Goal: Task Accomplishment & Management: Complete application form

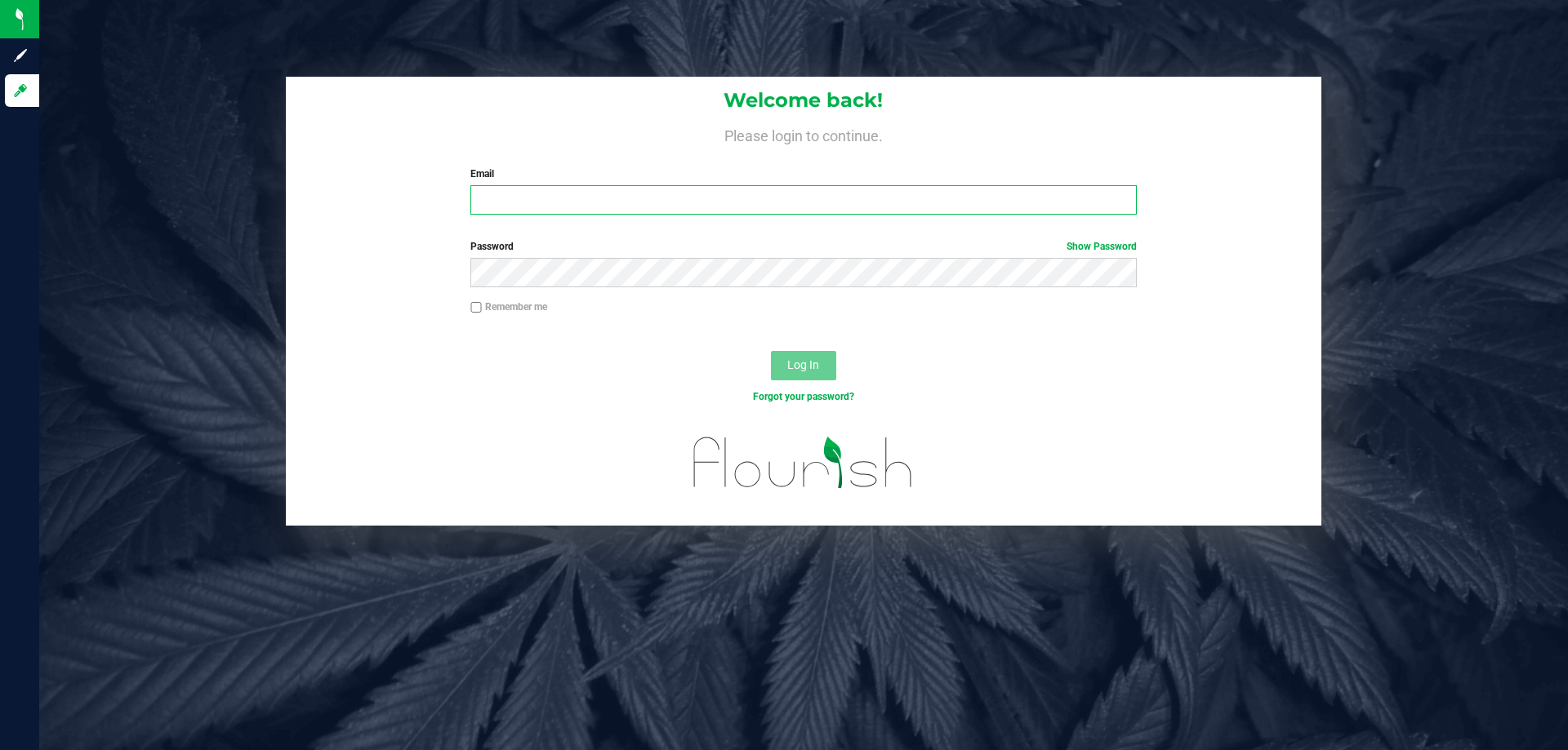
click at [485, 204] on input "Email" at bounding box center [803, 200] width 665 height 29
type input "[EMAIL_ADDRESS][DOMAIN_NAME]"
click at [771, 351] on button "Log In" at bounding box center [803, 366] width 65 height 29
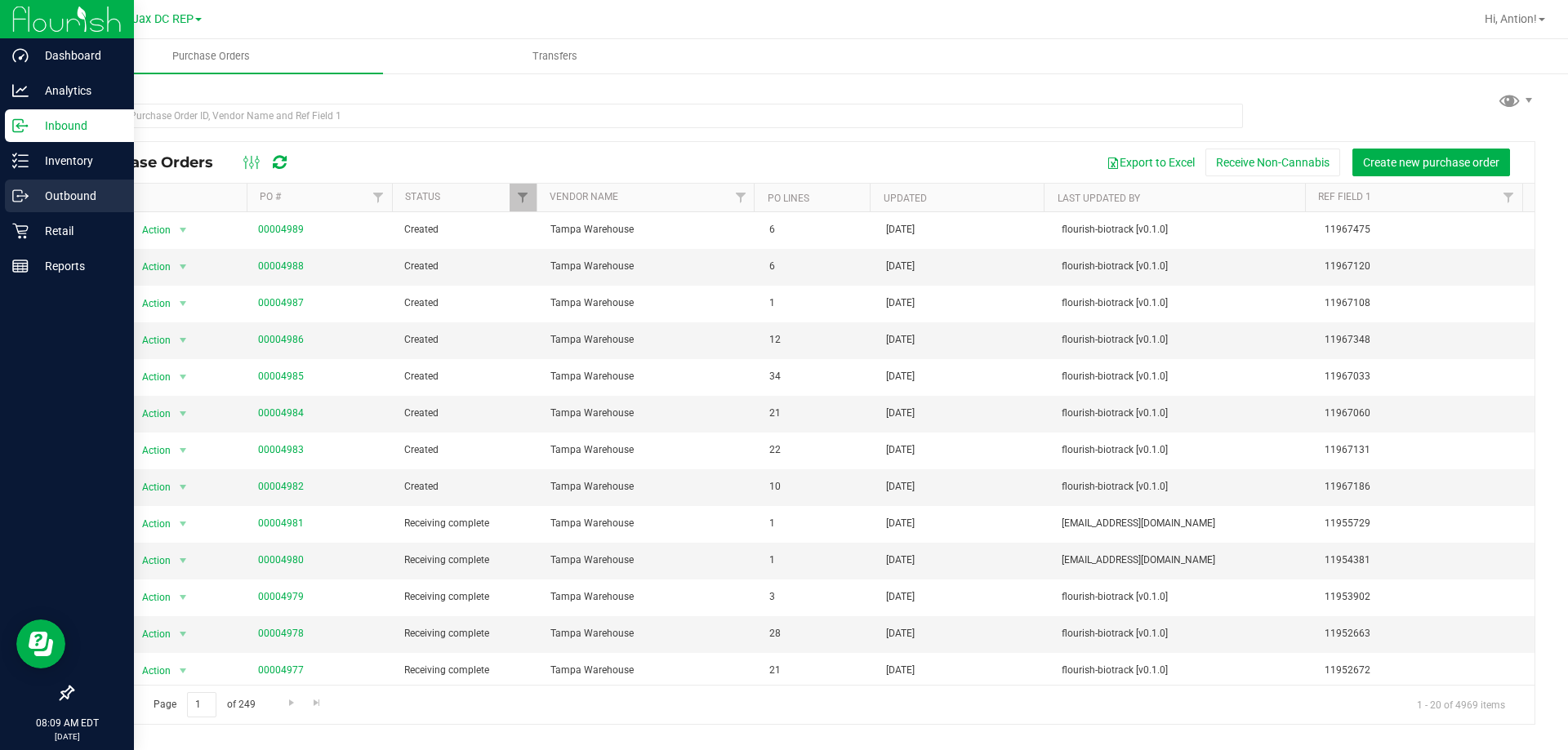
click at [70, 194] on p "Outbound" at bounding box center [77, 196] width 98 height 20
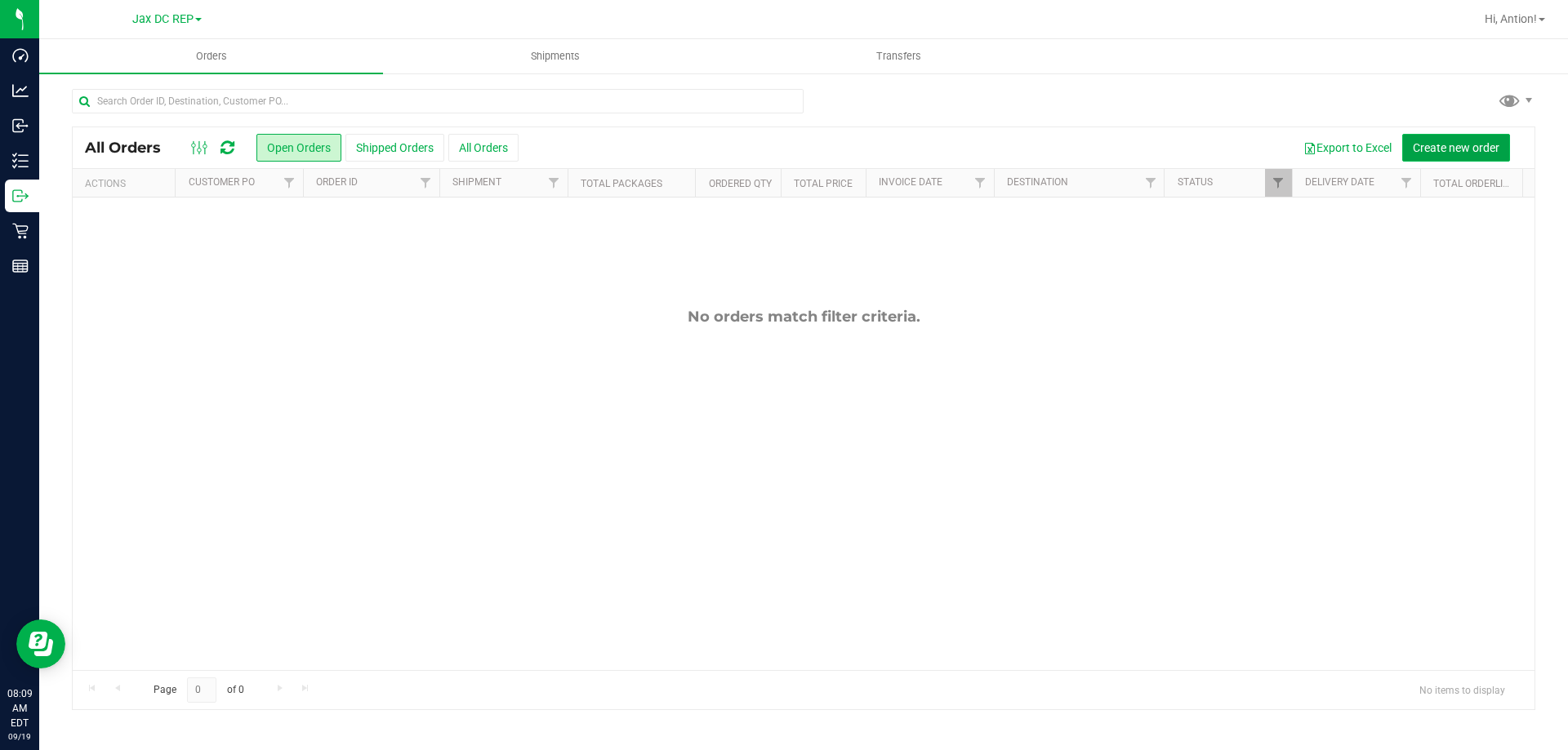
click at [1413, 153] on span "Create new order" at bounding box center [1456, 148] width 87 height 13
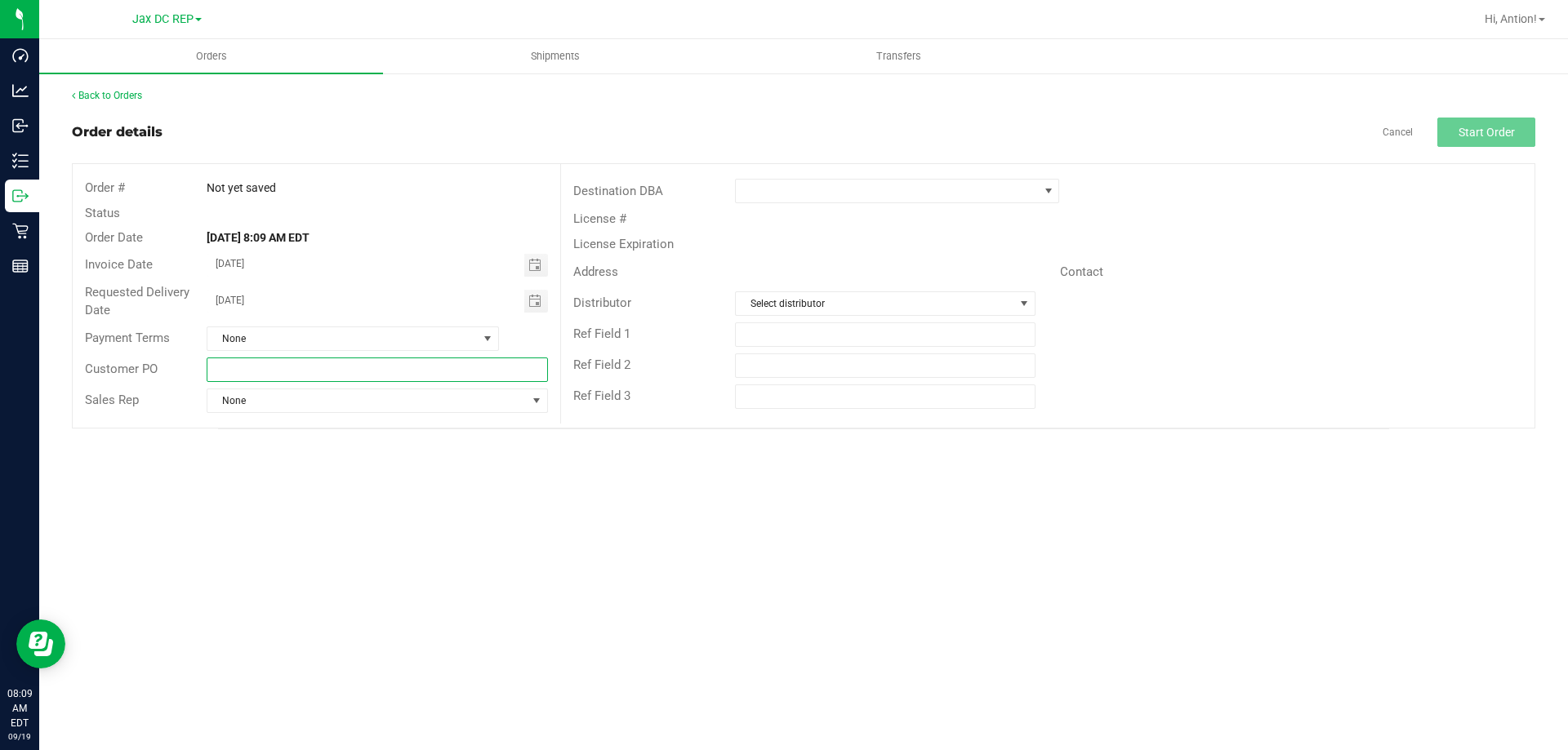
click at [327, 380] on input "text" at bounding box center [376, 370] width 340 height 24
type input "Jax WC"
click at [536, 313] on div "Requested Delivery Date [DATE]" at bounding box center [316, 302] width 487 height 43
click at [536, 306] on span "Toggle calendar" at bounding box center [535, 302] width 13 height 13
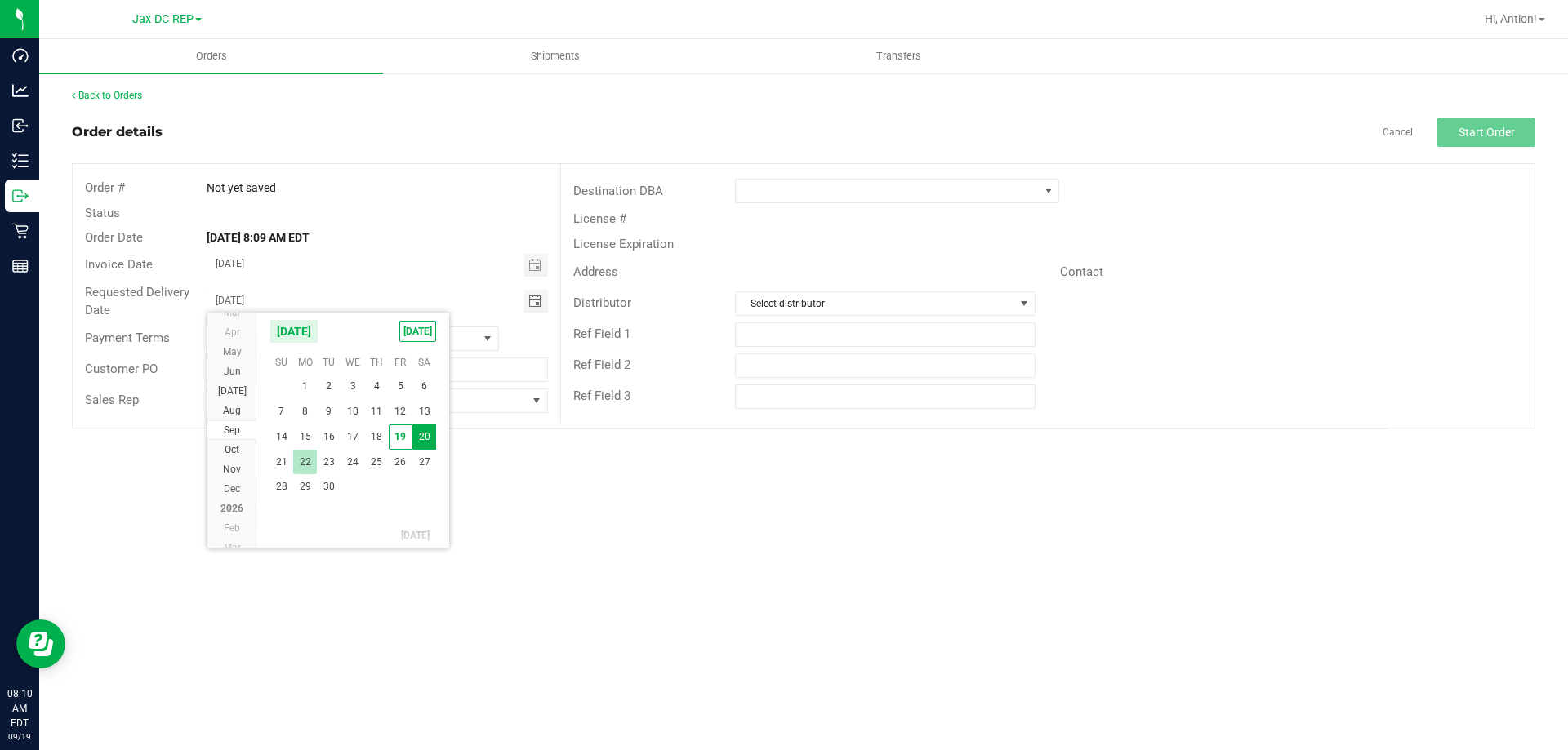
click at [311, 463] on span "22" at bounding box center [304, 463] width 24 height 25
type input "09/22/2025"
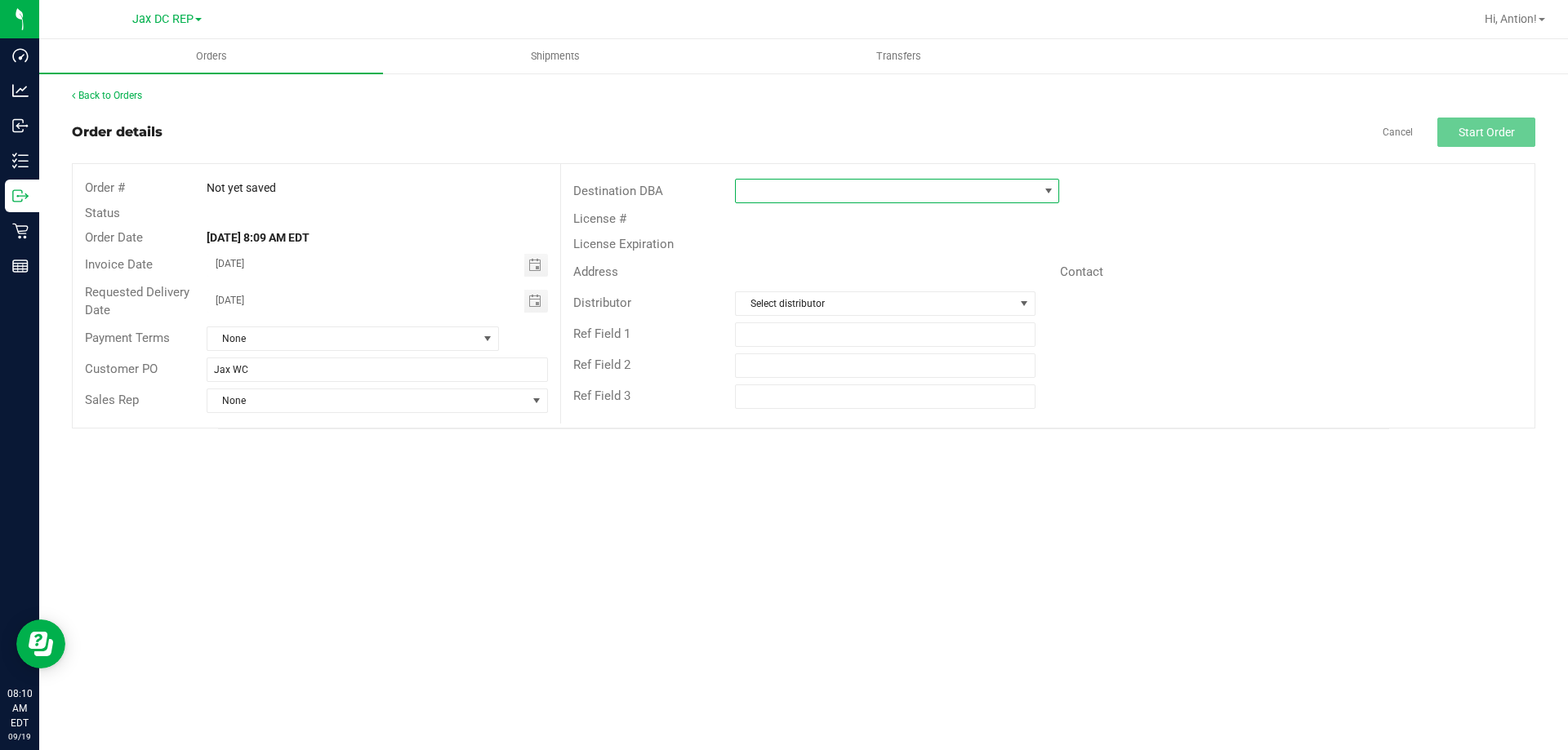
click at [951, 188] on span at bounding box center [887, 191] width 302 height 23
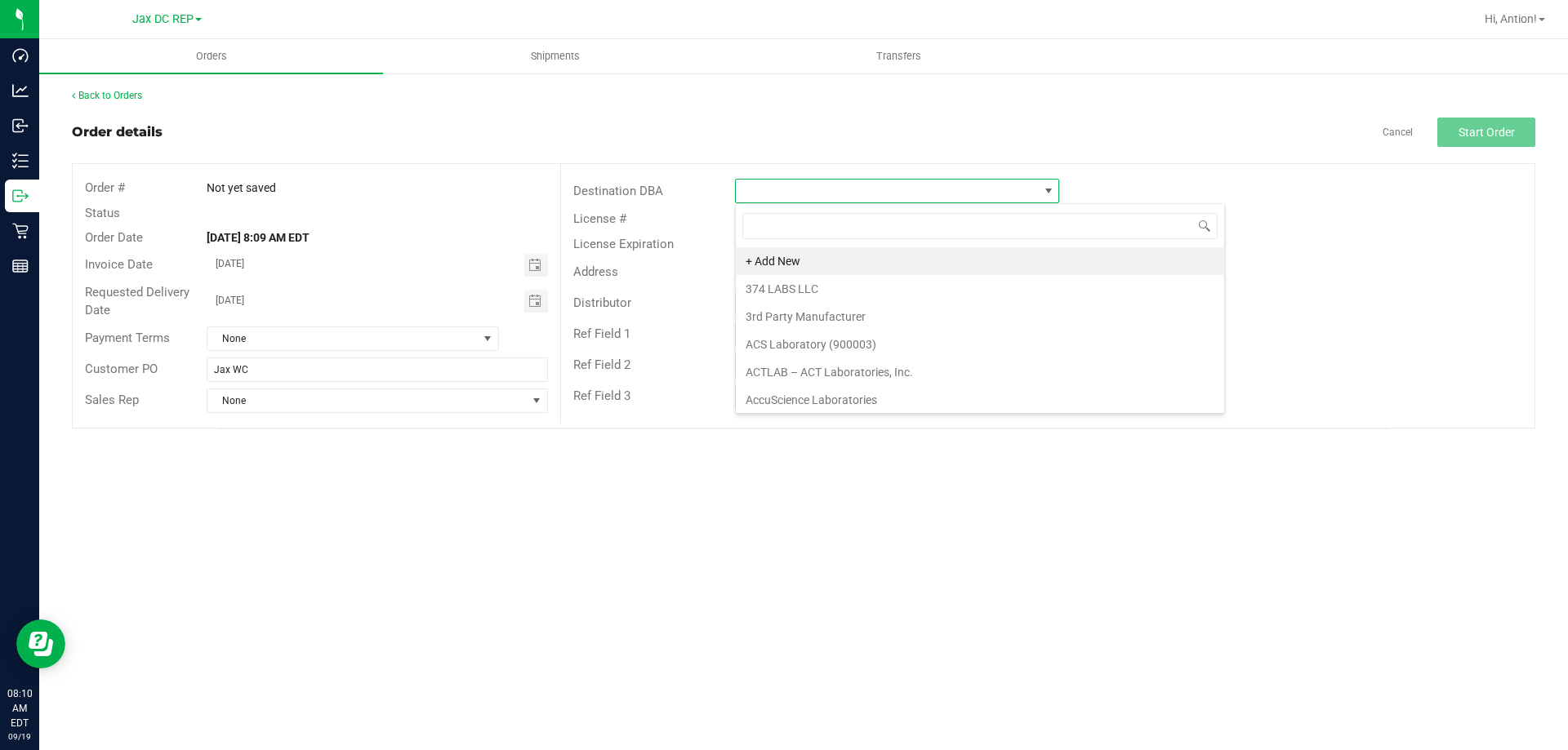
scroll to position [24, 324]
type input "jax"
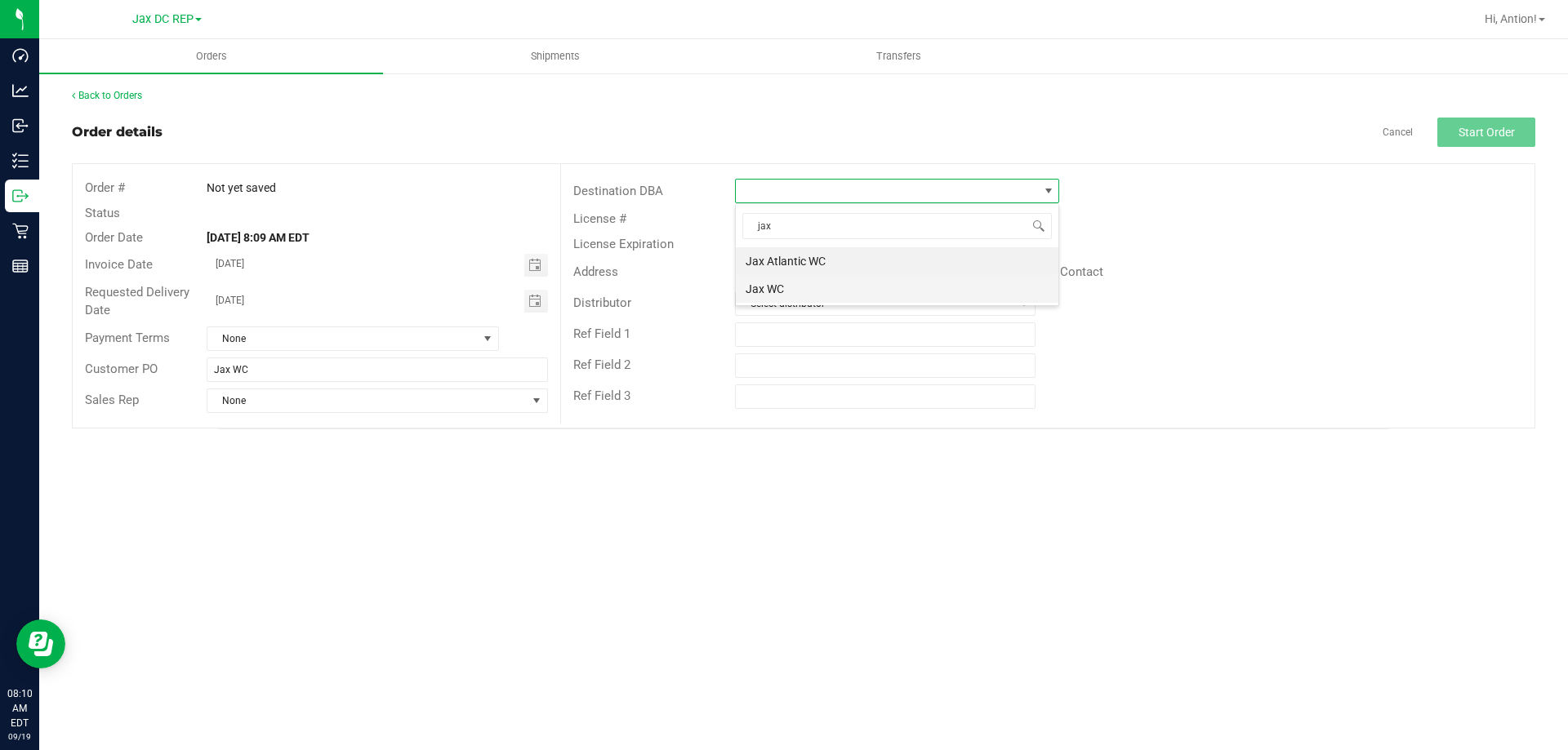
click at [831, 288] on li "Jax WC" at bounding box center [897, 288] width 322 height 27
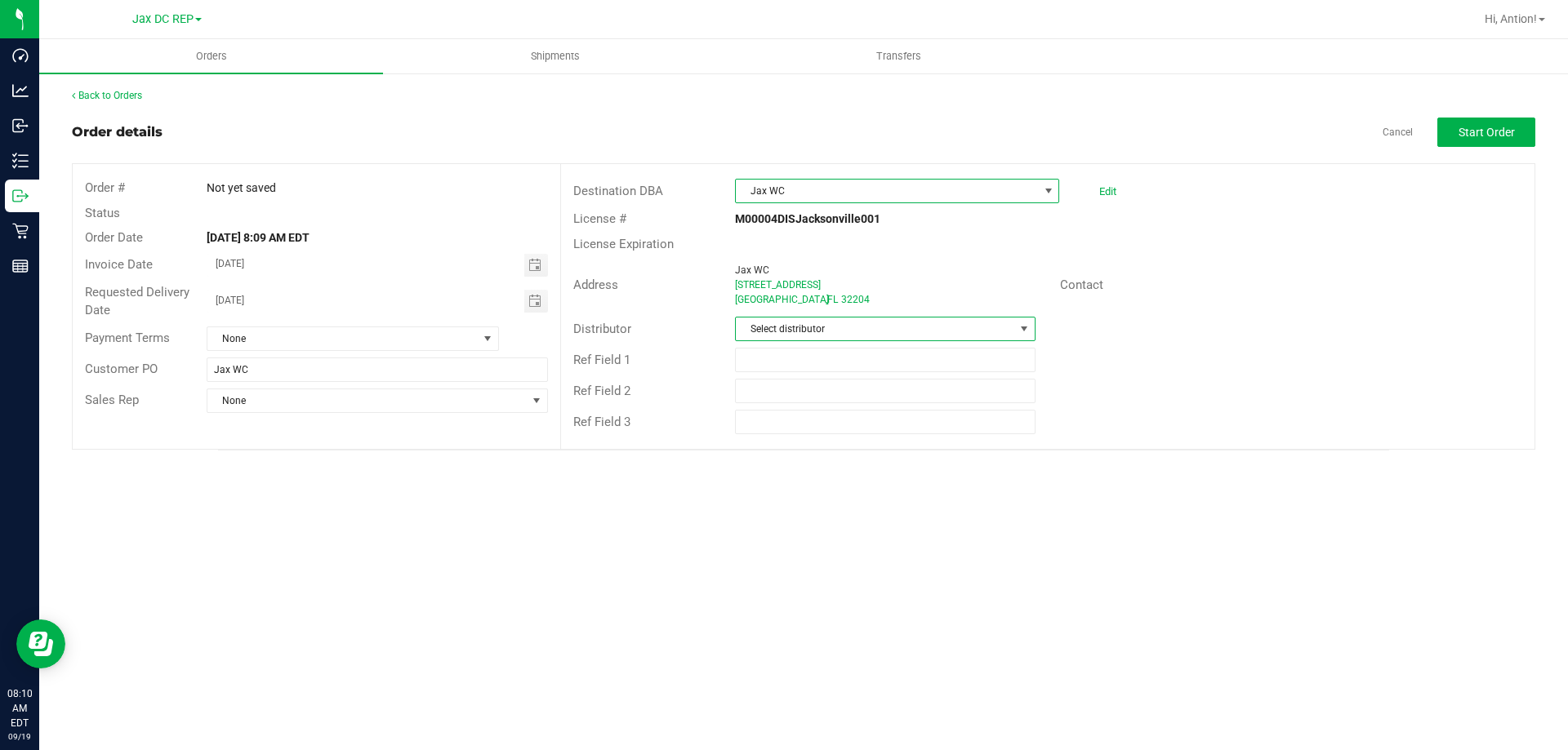
click at [937, 321] on span "Select distributor" at bounding box center [874, 329] width 278 height 23
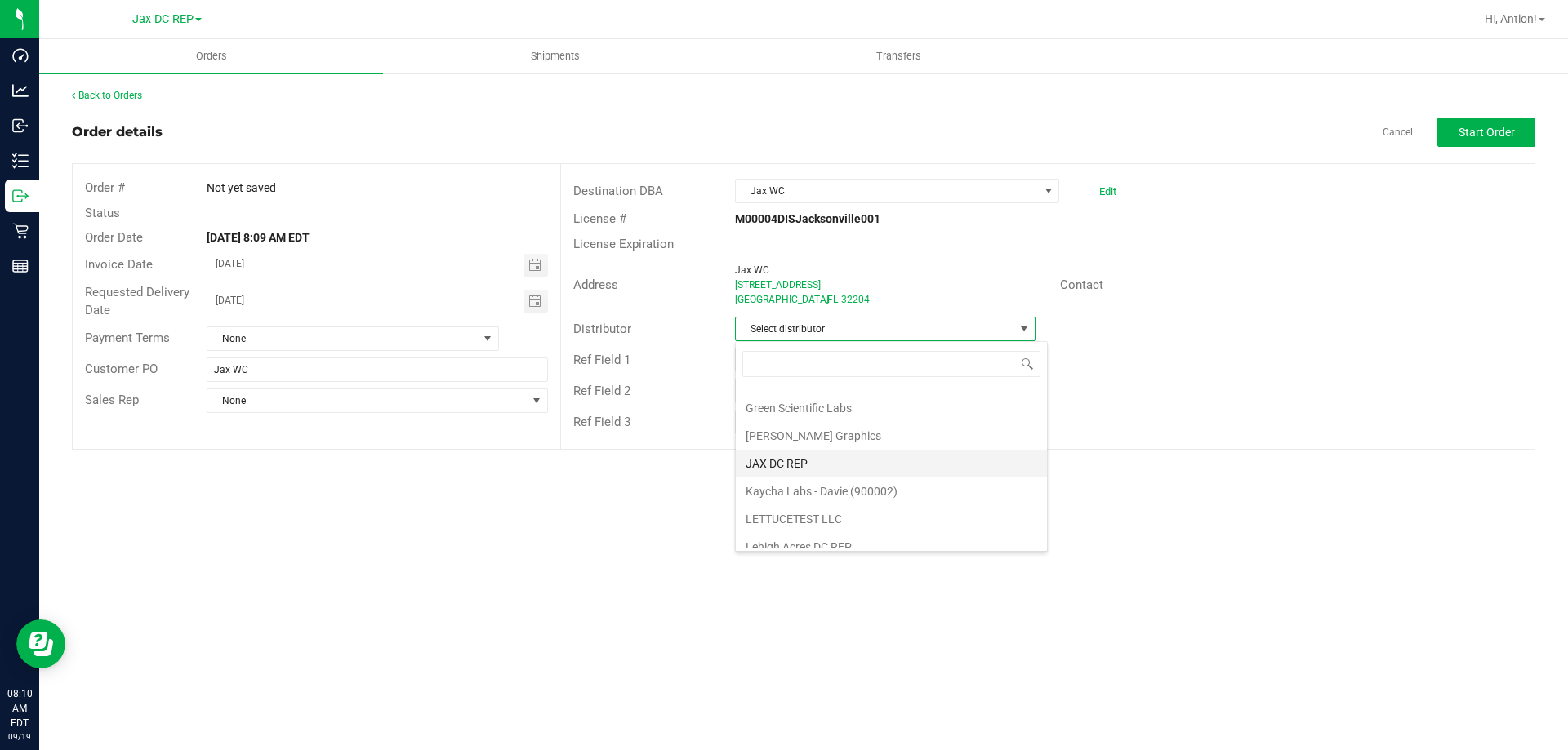
scroll to position [408, 0]
click at [828, 468] on li "JAX DC REP" at bounding box center [891, 463] width 311 height 27
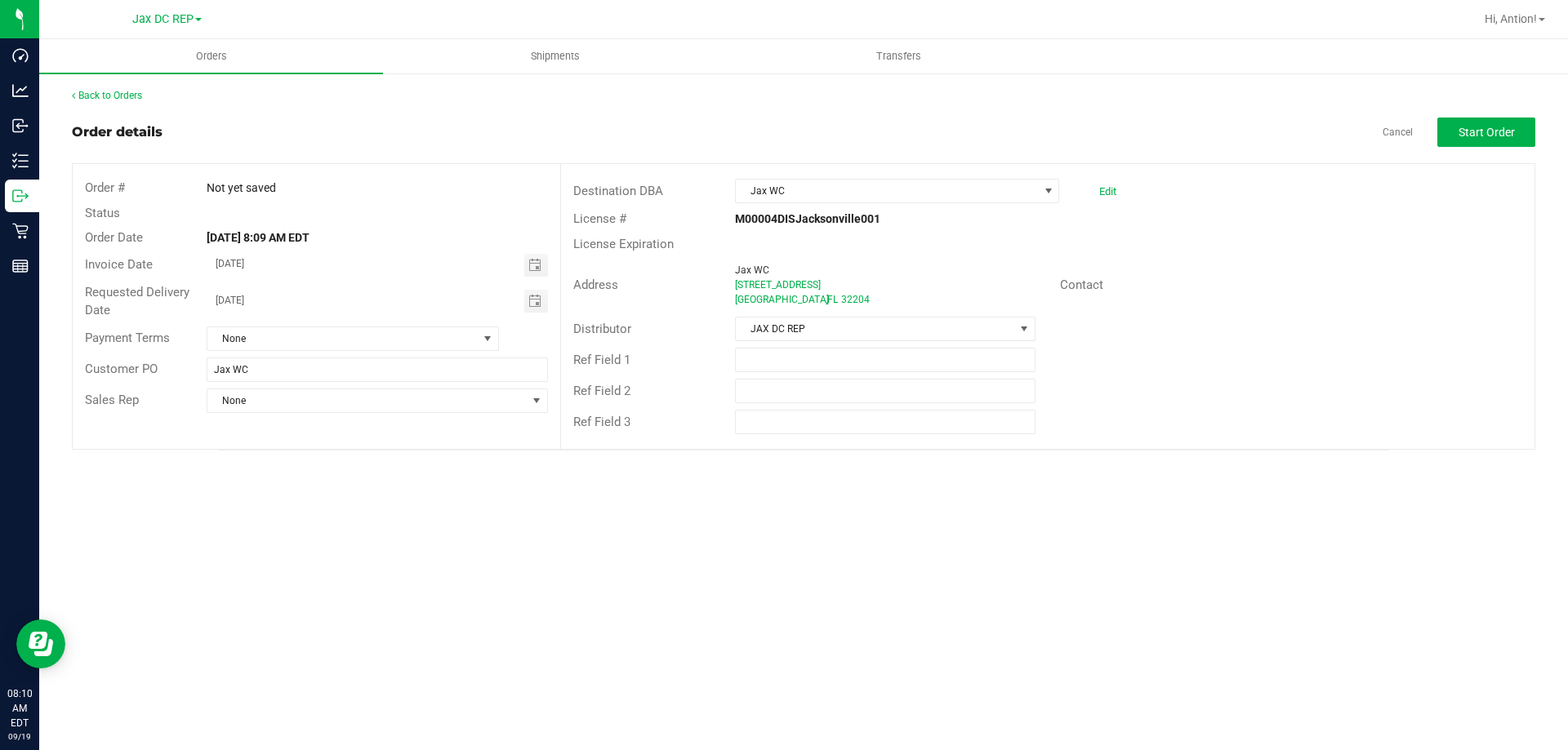
drag, startPoint x: 365, startPoint y: 549, endPoint x: 382, endPoint y: 537, distance: 20.8
click at [365, 548] on div "Orders Shipments Transfers Back to Orders Order details Cancel Start Order Orde…" at bounding box center [804, 395] width 1528 height 711
click at [1463, 132] on span "Start Order" at bounding box center [1487, 132] width 57 height 13
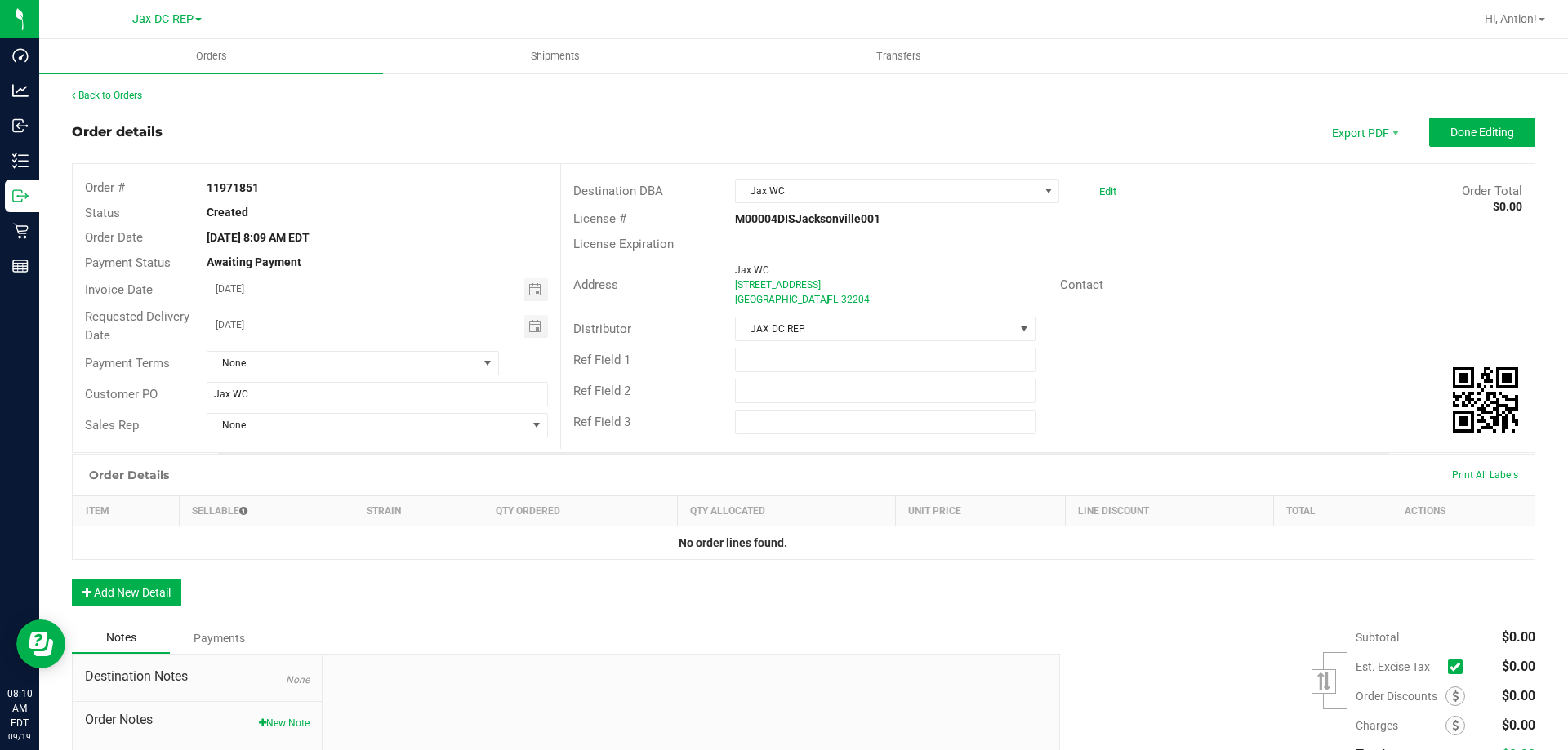
click at [135, 98] on link "Back to Orders" at bounding box center [106, 95] width 71 height 11
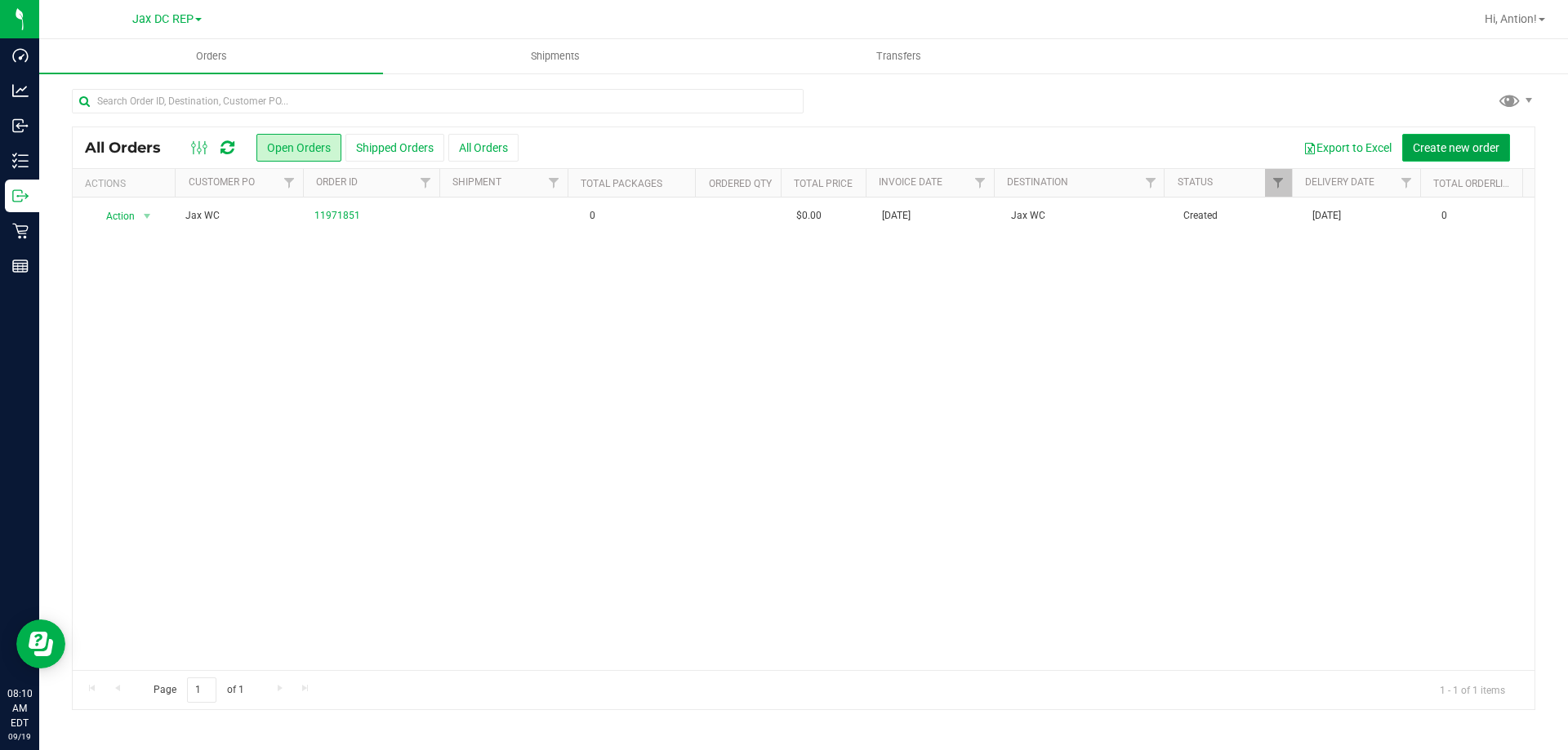
click at [1448, 144] on span "Create new order" at bounding box center [1456, 148] width 87 height 13
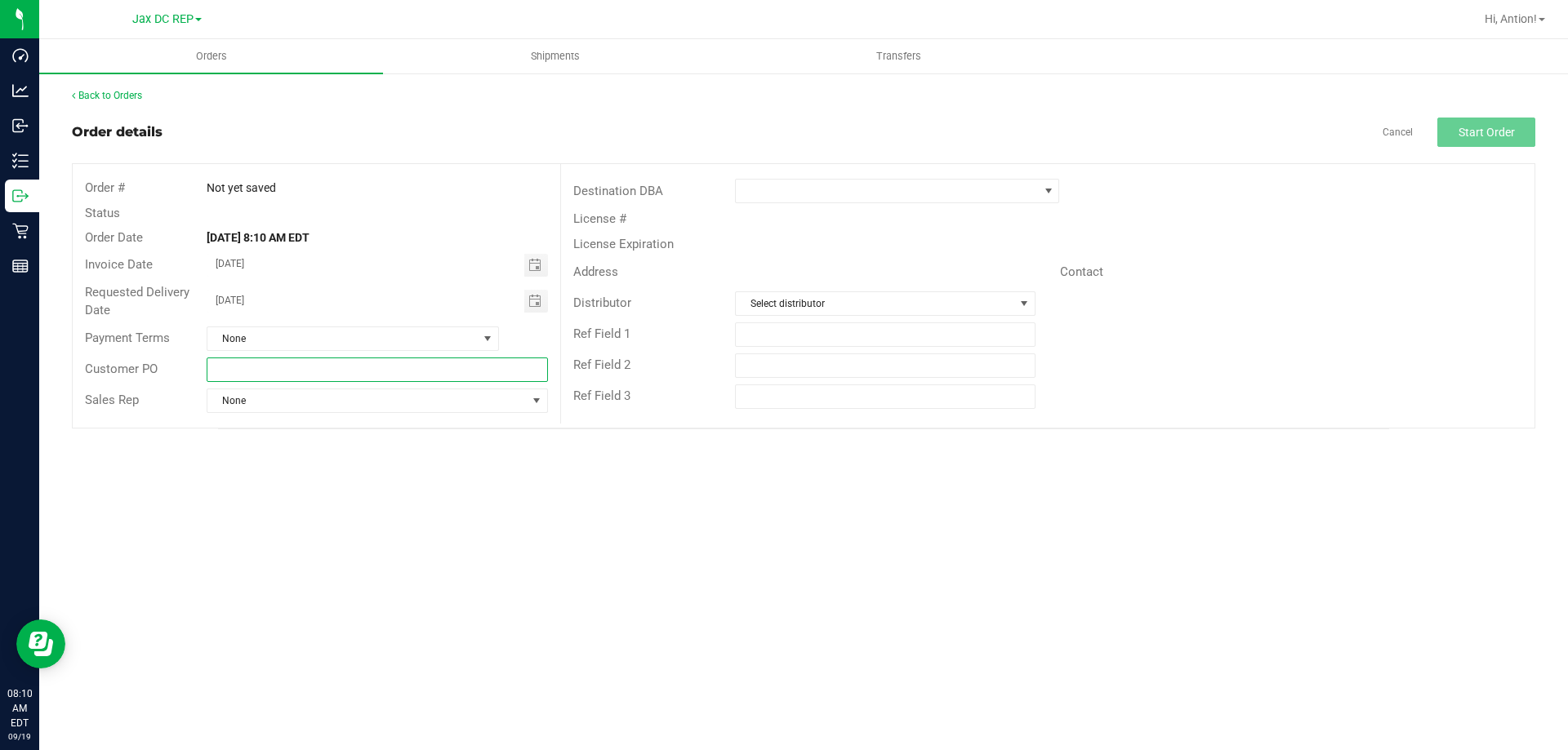
click at [346, 368] on input "text" at bounding box center [376, 370] width 340 height 24
type input "P"
type input "Jax Atlantic WC"
click at [832, 196] on span at bounding box center [887, 191] width 302 height 23
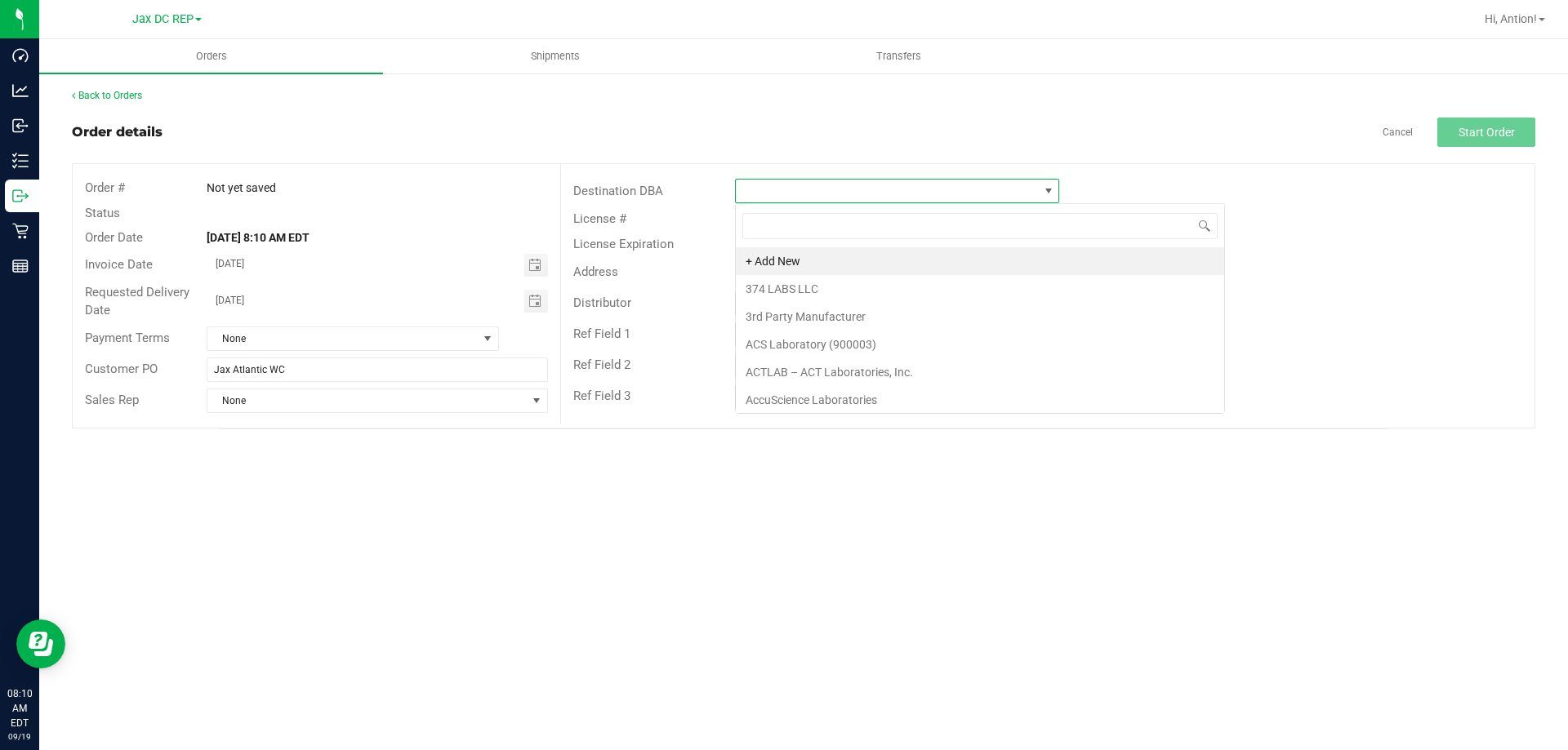
scroll to position [24, 324]
type input "jax"
click at [805, 267] on li "Jax Atlantic WC" at bounding box center [897, 261] width 322 height 27
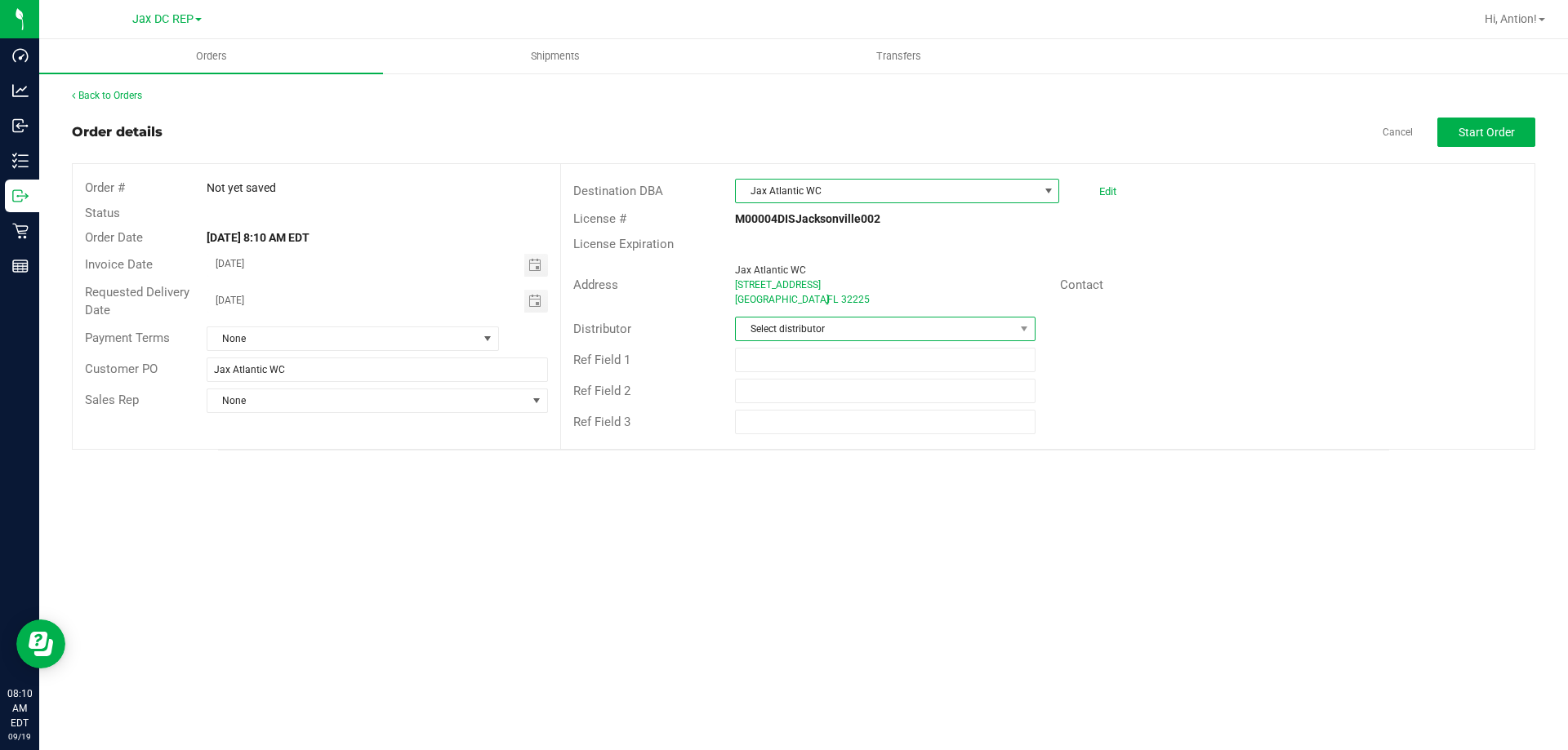
click at [817, 329] on span "Select distributor" at bounding box center [874, 329] width 278 height 23
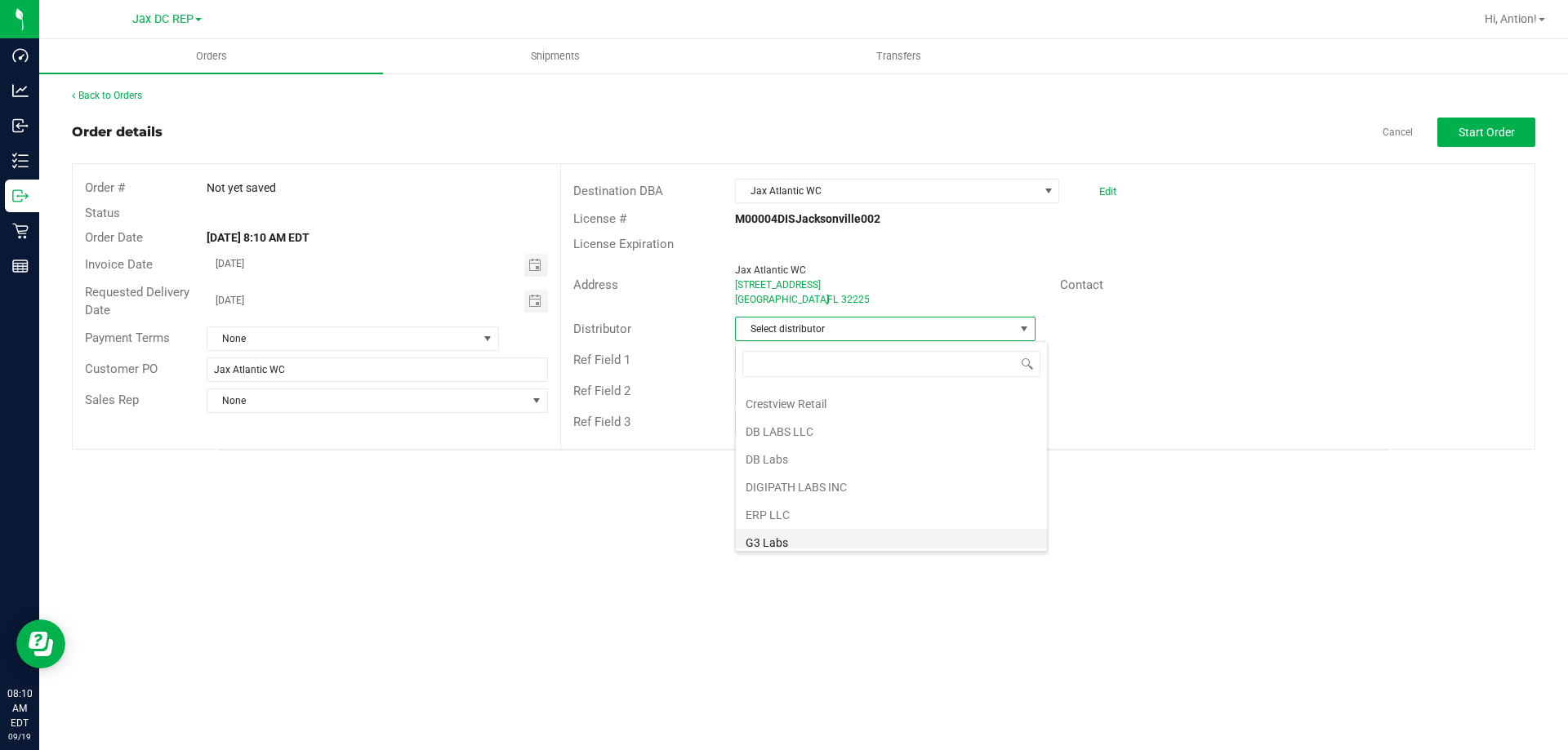
scroll to position [327, 0]
click at [797, 538] on li "JAX DC REP" at bounding box center [891, 544] width 311 height 27
click at [527, 303] on span "Toggle calendar" at bounding box center [535, 302] width 24 height 23
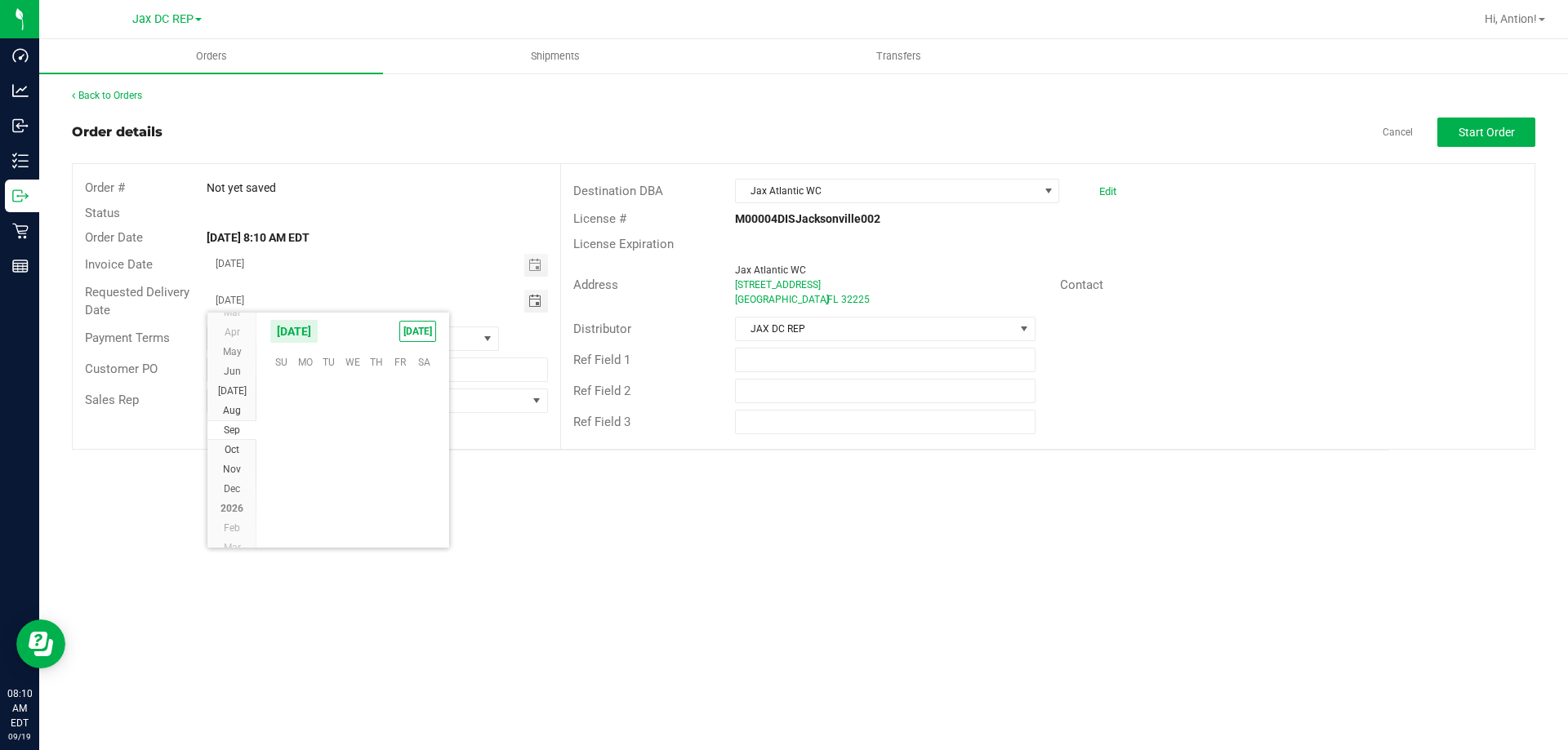
scroll to position [264819, 0]
click at [314, 463] on span "22" at bounding box center [304, 463] width 24 height 25
type input "09/22/2025"
click at [1497, 153] on outbound-order-header "Order details Cancel Start Order Order # Not yet saved Status Order Date Sep 19…" at bounding box center [803, 284] width 1463 height 333
click at [1500, 147] on outbound-order-header "Order details Cancel Start Order Order # Not yet saved Status Order Date Sep 19…" at bounding box center [803, 284] width 1463 height 333
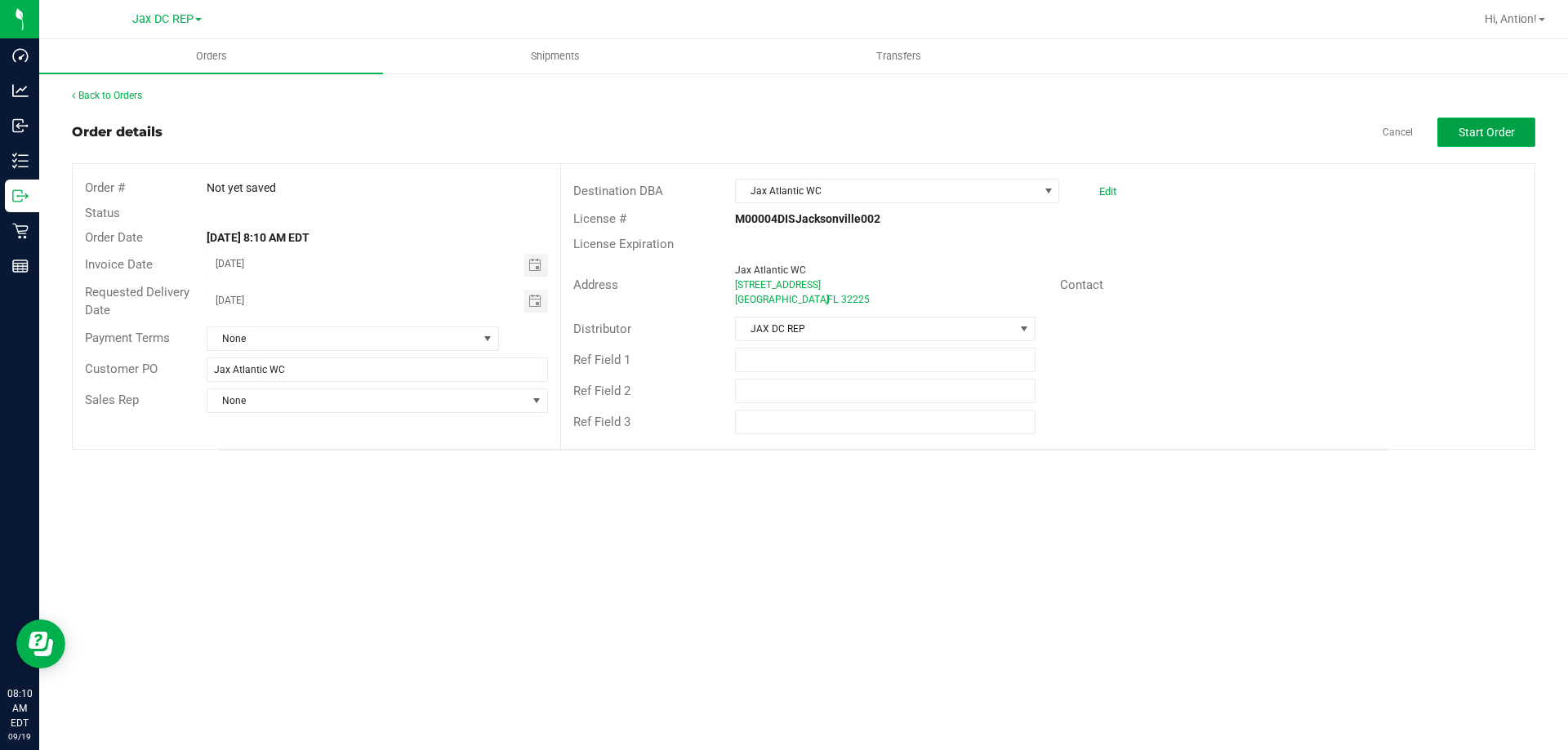
click at [1503, 138] on span "Start Order" at bounding box center [1487, 132] width 57 height 13
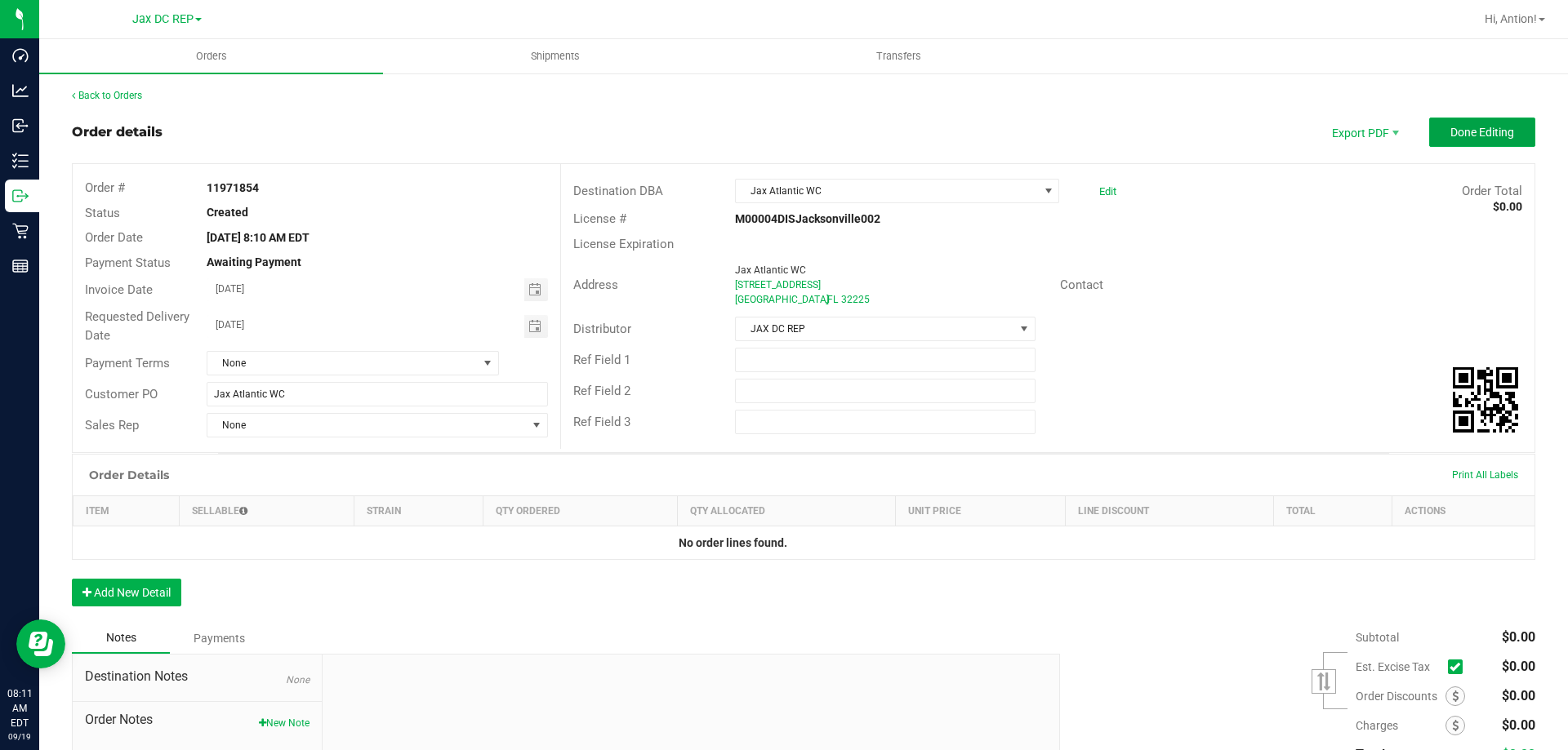
click at [1506, 132] on button "Done Editing" at bounding box center [1482, 132] width 106 height 29
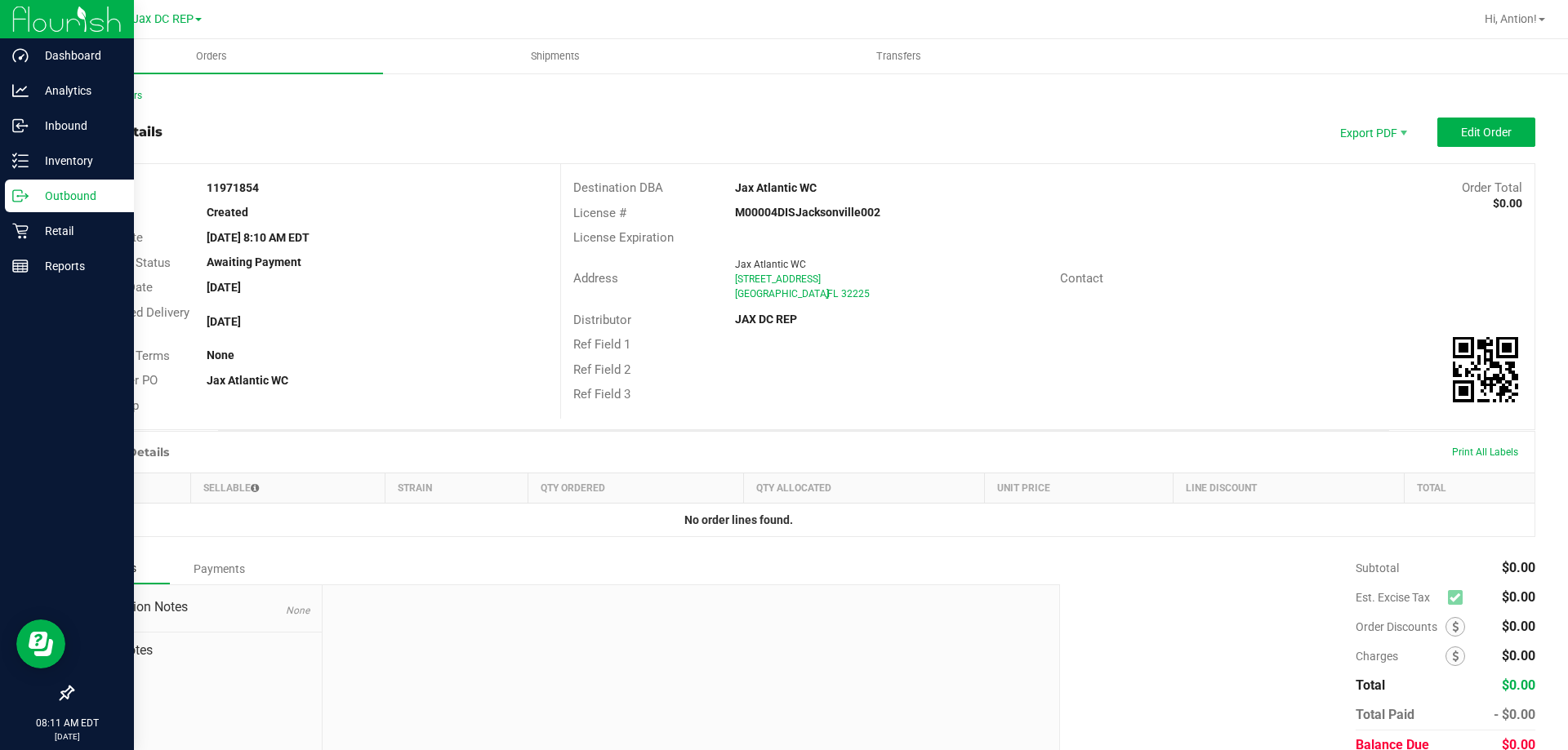
click at [18, 197] on circle at bounding box center [18, 196] width 3 height 3
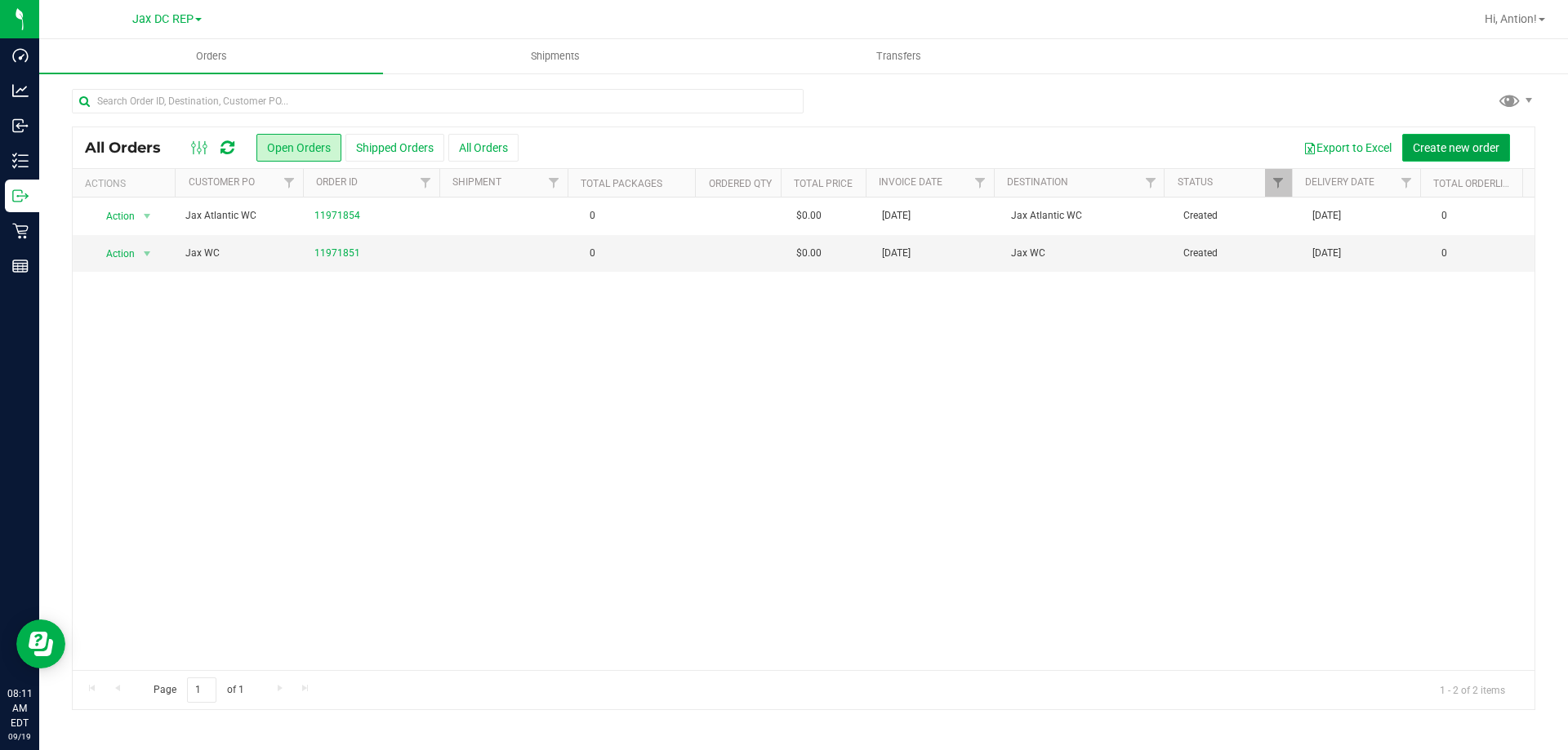
click at [1427, 145] on span "Create new order" at bounding box center [1456, 148] width 87 height 13
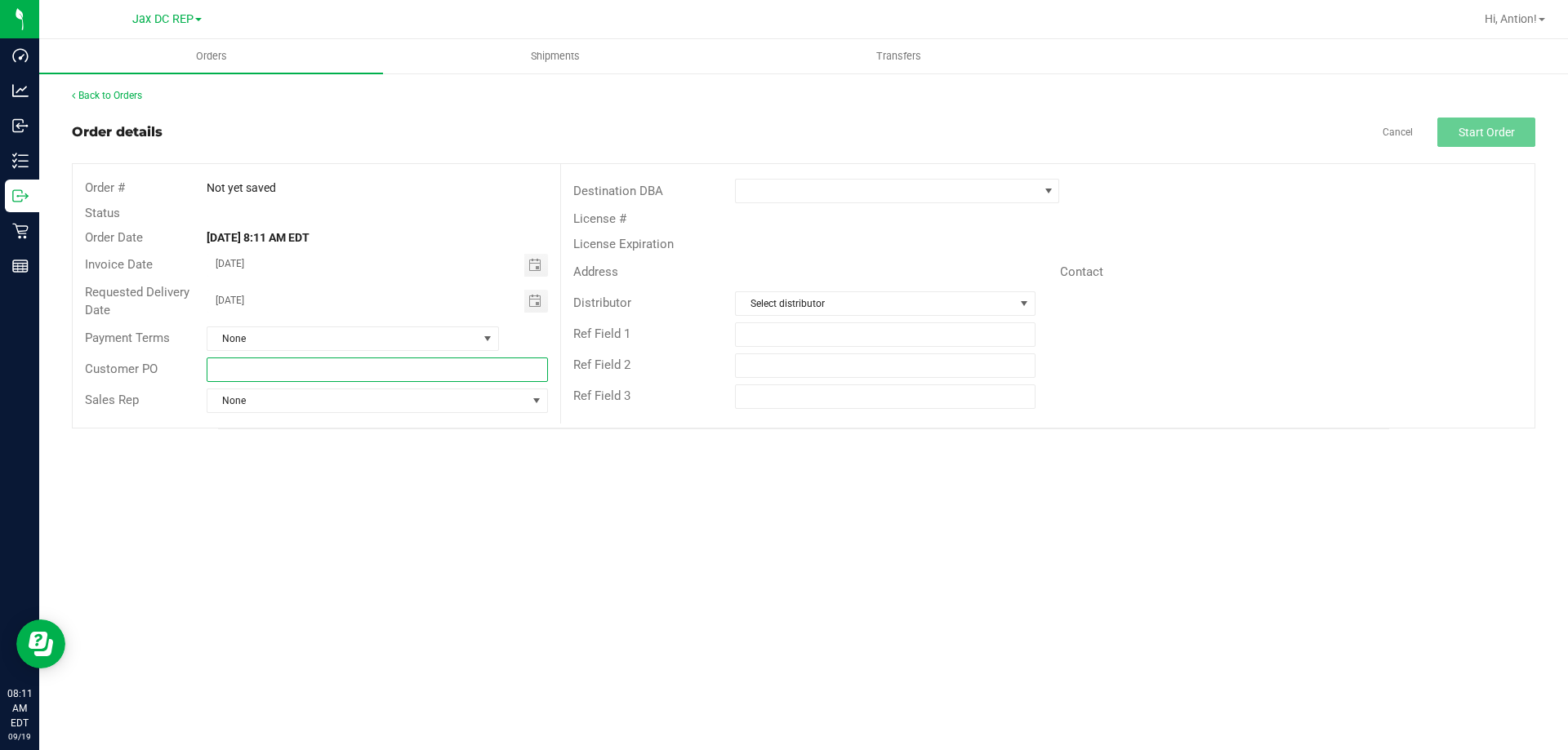
click at [321, 368] on input "text" at bounding box center [376, 370] width 340 height 24
type input "[GEOGRAPHIC_DATA]"
click at [856, 193] on span at bounding box center [887, 191] width 302 height 23
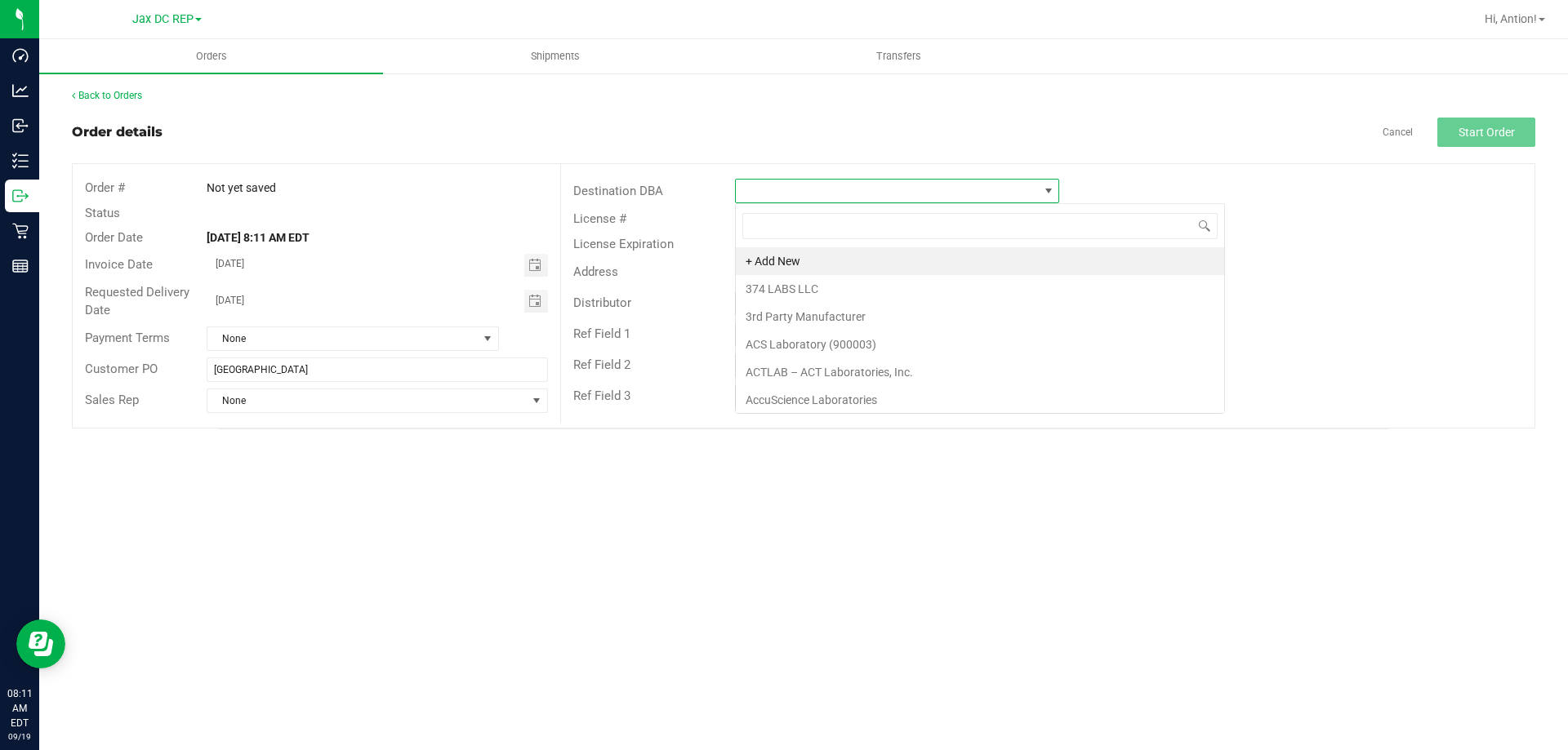
scroll to position [24, 324]
type input "Orang"
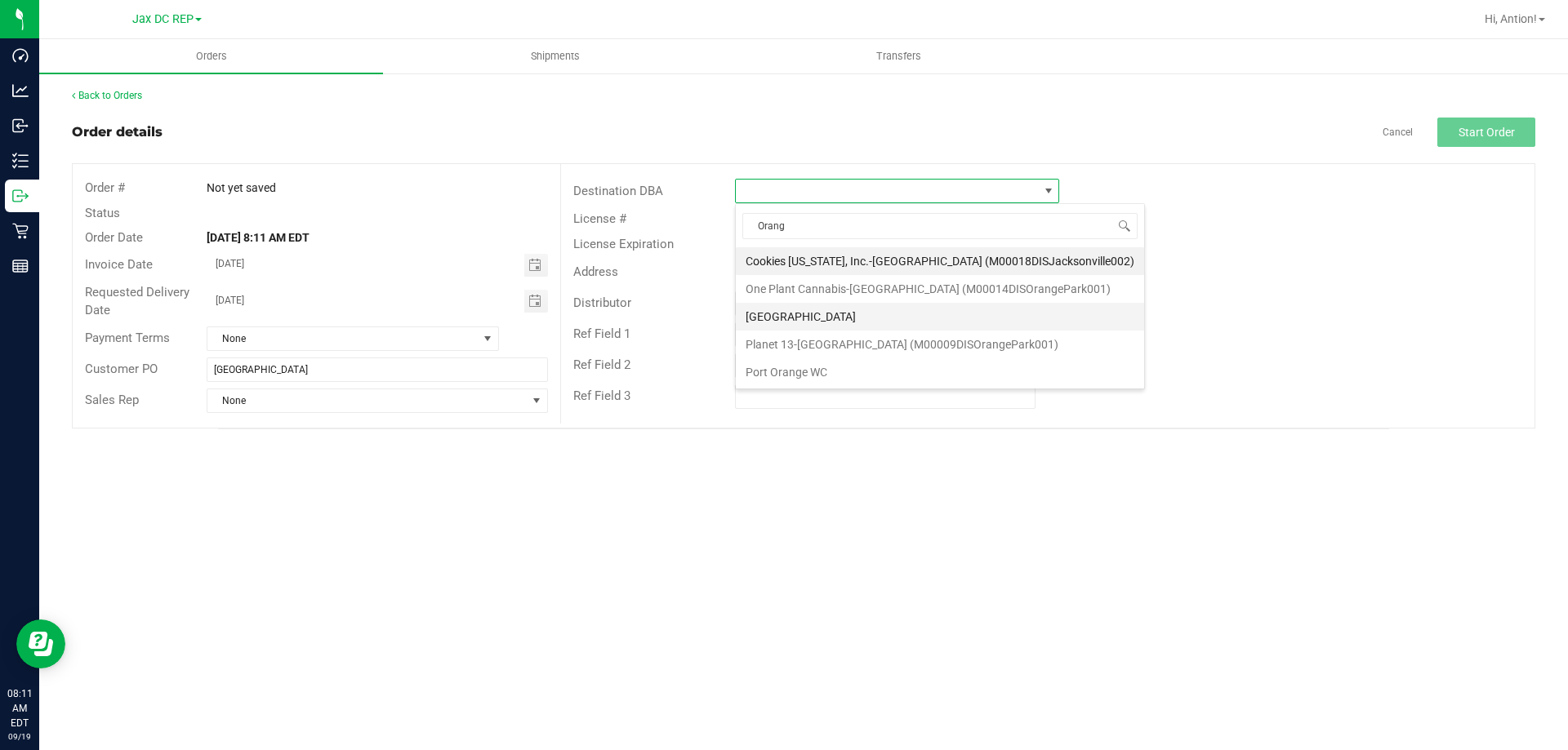
click at [816, 319] on li "[GEOGRAPHIC_DATA]" at bounding box center [939, 317] width 408 height 27
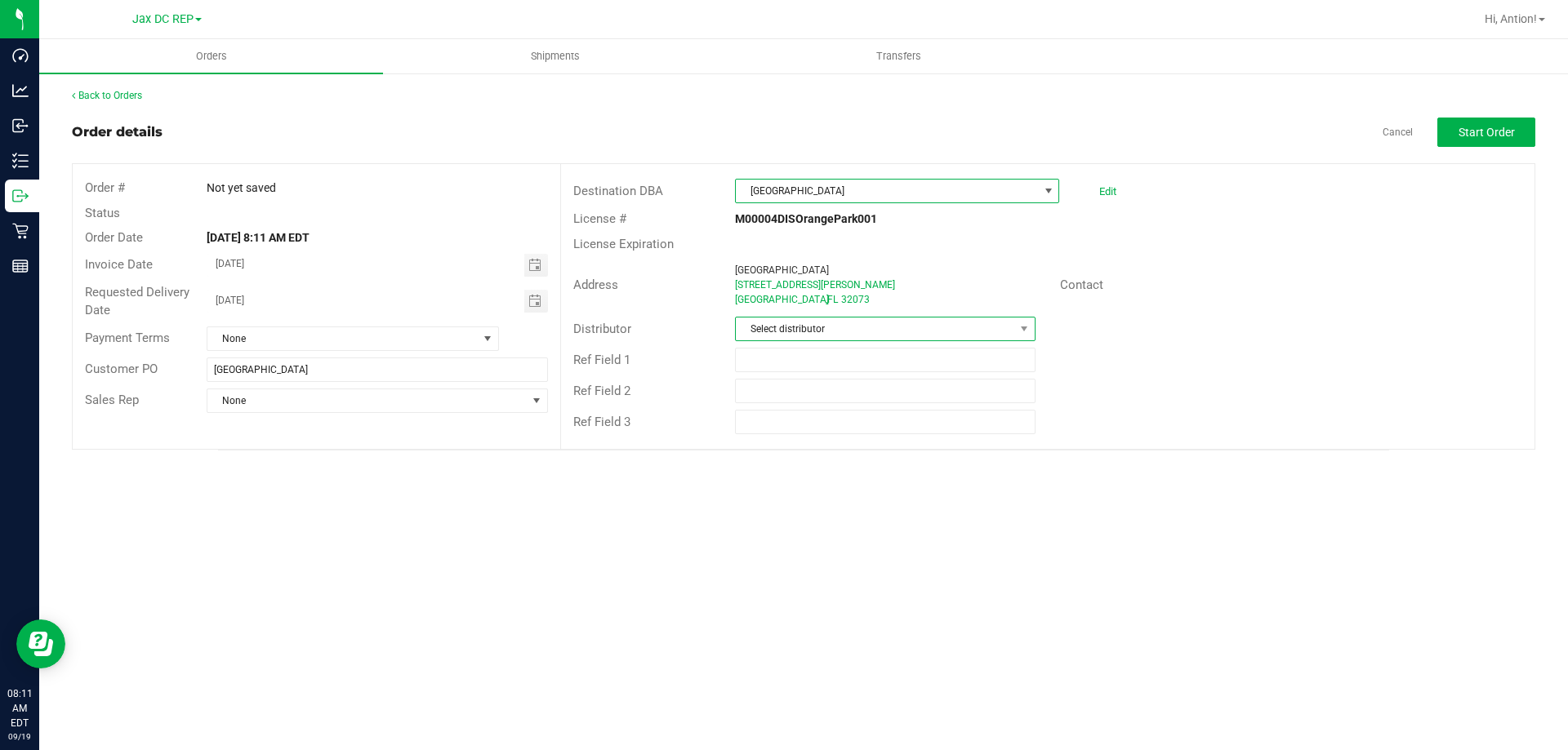
click at [853, 328] on span "Select distributor" at bounding box center [874, 329] width 278 height 23
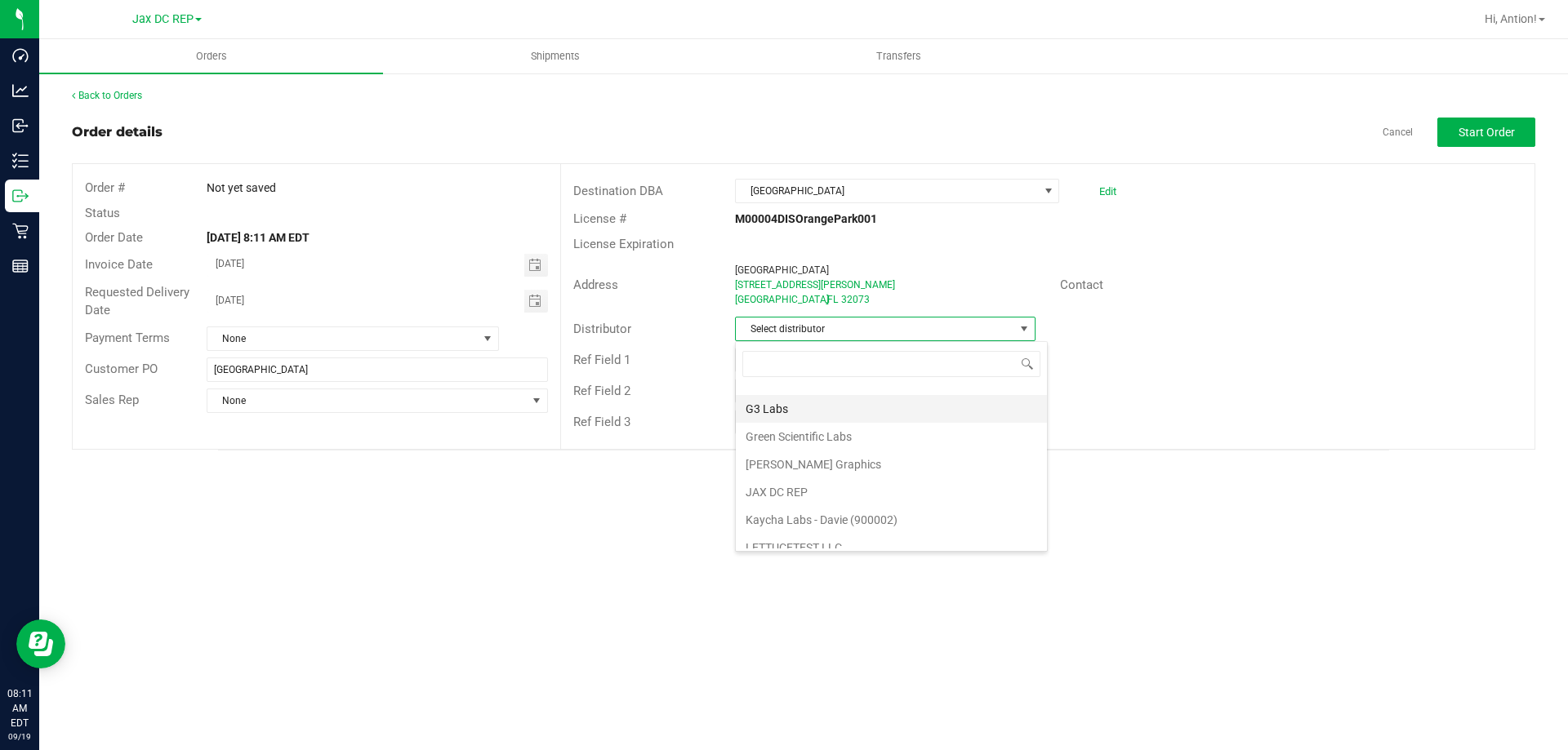
scroll to position [408, 0]
click at [805, 462] on li "JAX DC REP" at bounding box center [891, 463] width 311 height 27
click at [530, 303] on span "Toggle calendar" at bounding box center [535, 302] width 13 height 13
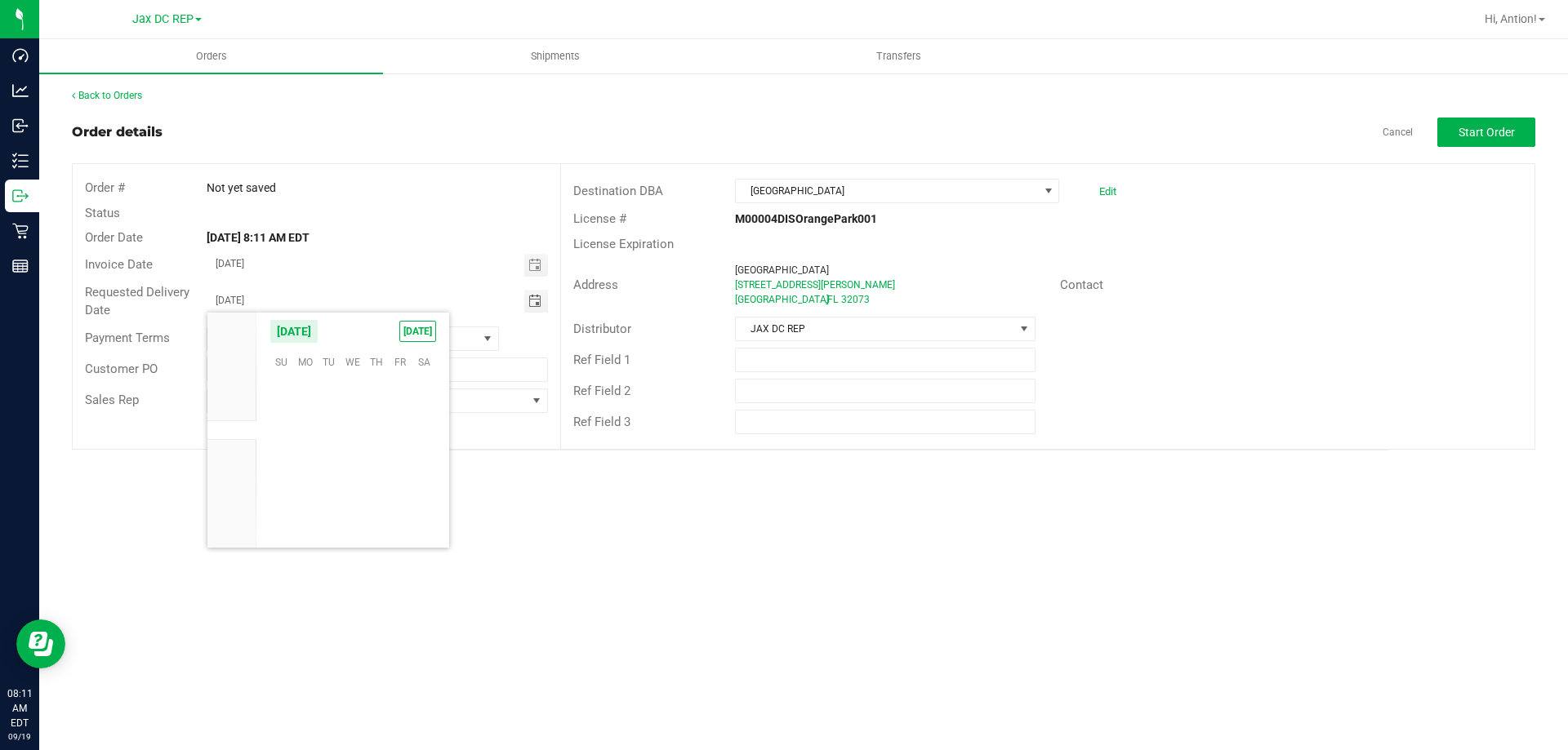
scroll to position [264819, 0]
click at [297, 468] on span "22" at bounding box center [304, 463] width 24 height 25
type input "09/22/2025"
click at [1487, 123] on button "Start Order" at bounding box center [1486, 132] width 98 height 29
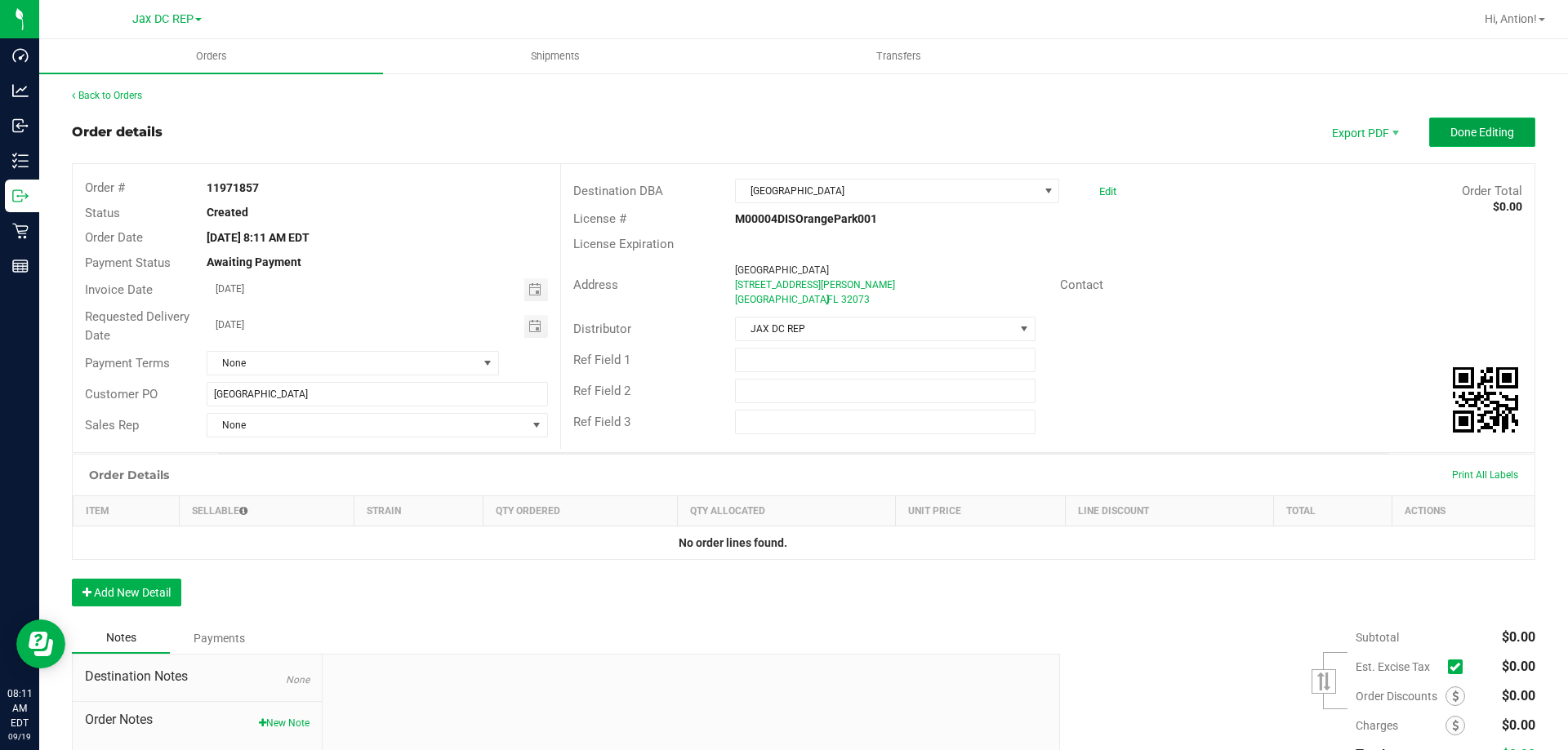
click at [1450, 131] on span "Done Editing" at bounding box center [1482, 132] width 64 height 13
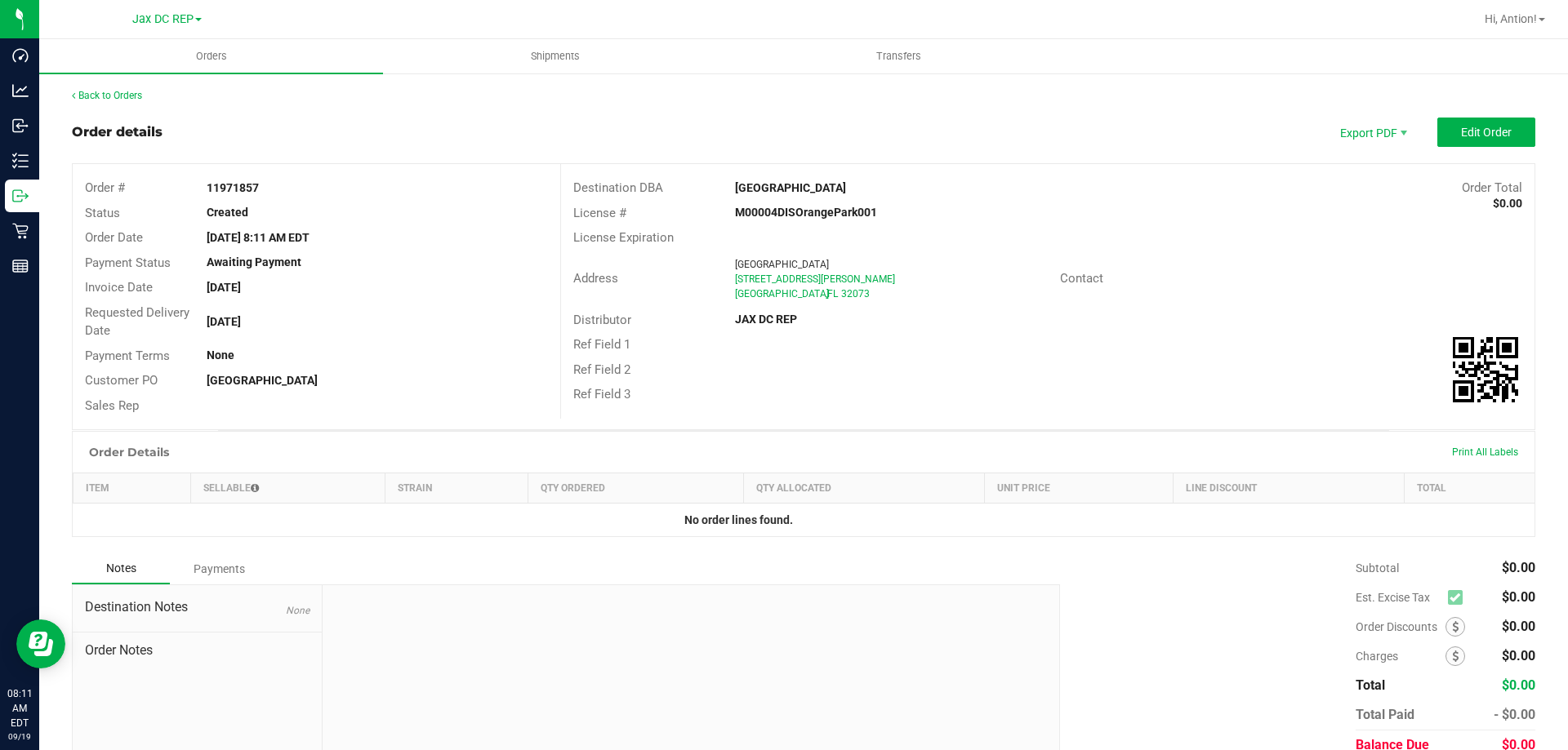
click at [46, 193] on div "Back to Orders Order details Export PDF Edit Order Order # 11971857 Status Crea…" at bounding box center [804, 447] width 1528 height 750
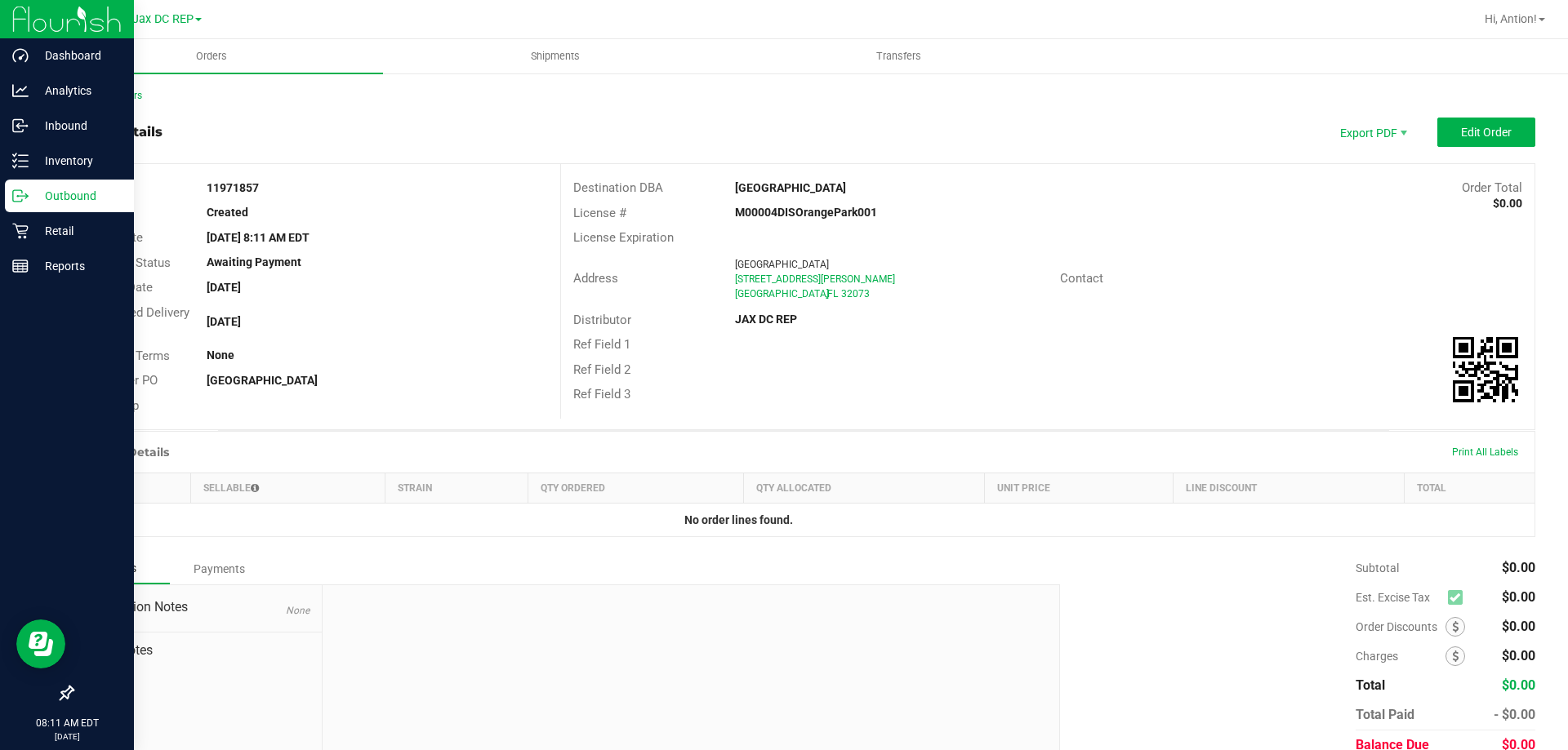
click at [31, 194] on p "Outbound" at bounding box center [77, 196] width 98 height 20
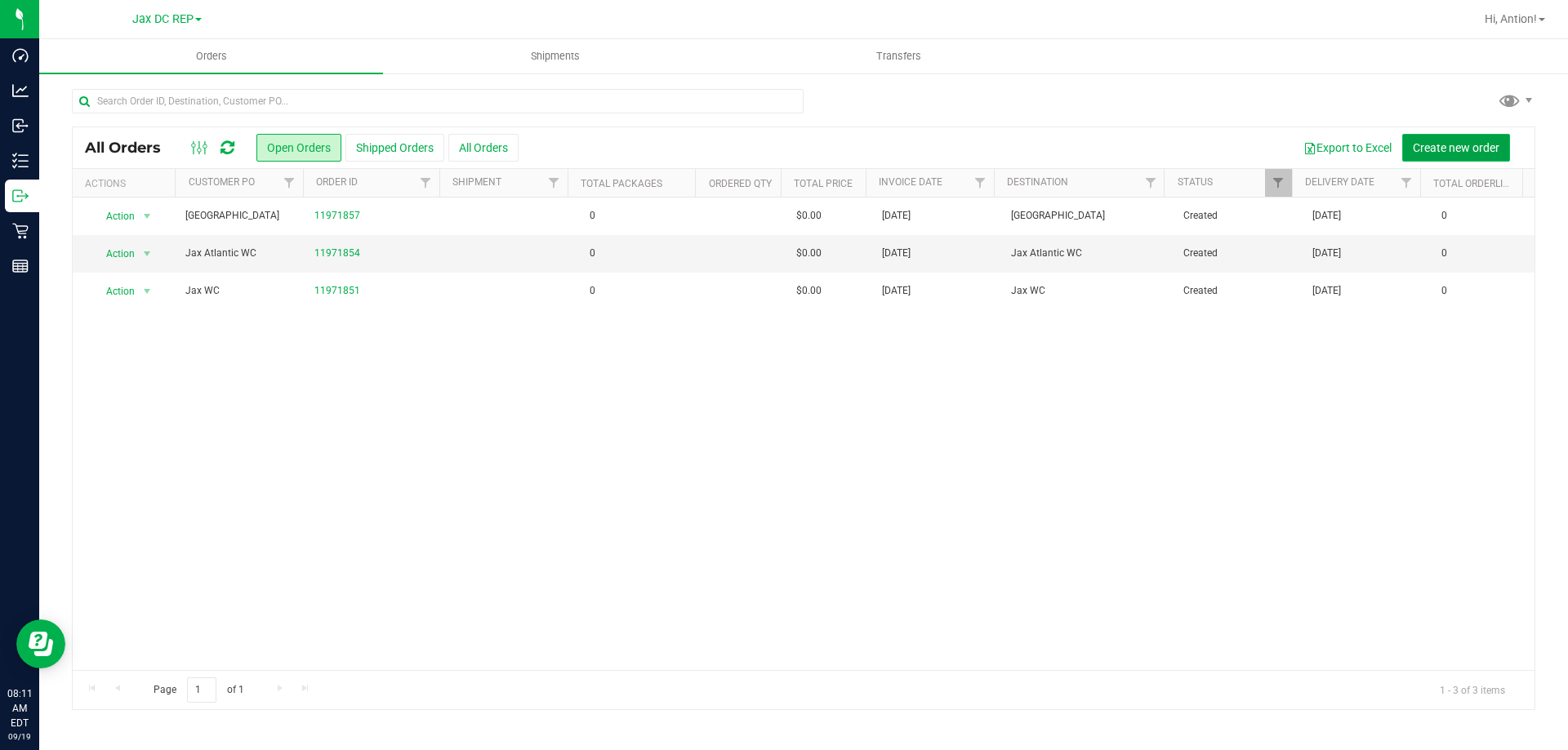
click at [1489, 144] on span "Create new order" at bounding box center [1456, 148] width 87 height 13
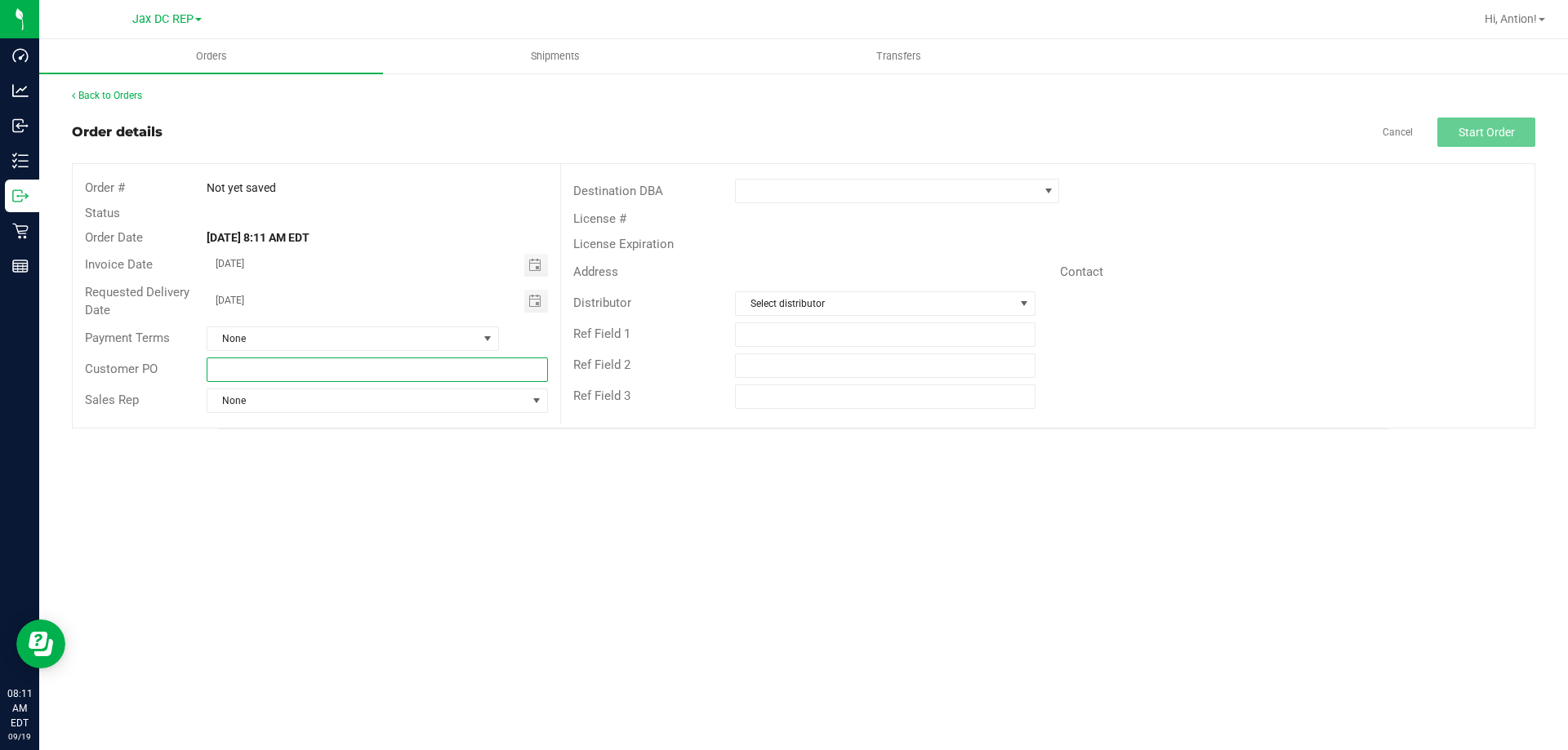
click at [318, 376] on input "text" at bounding box center [376, 370] width 340 height 24
type input "[GEOGRAPHIC_DATA]"
click at [927, 190] on span at bounding box center [887, 191] width 302 height 23
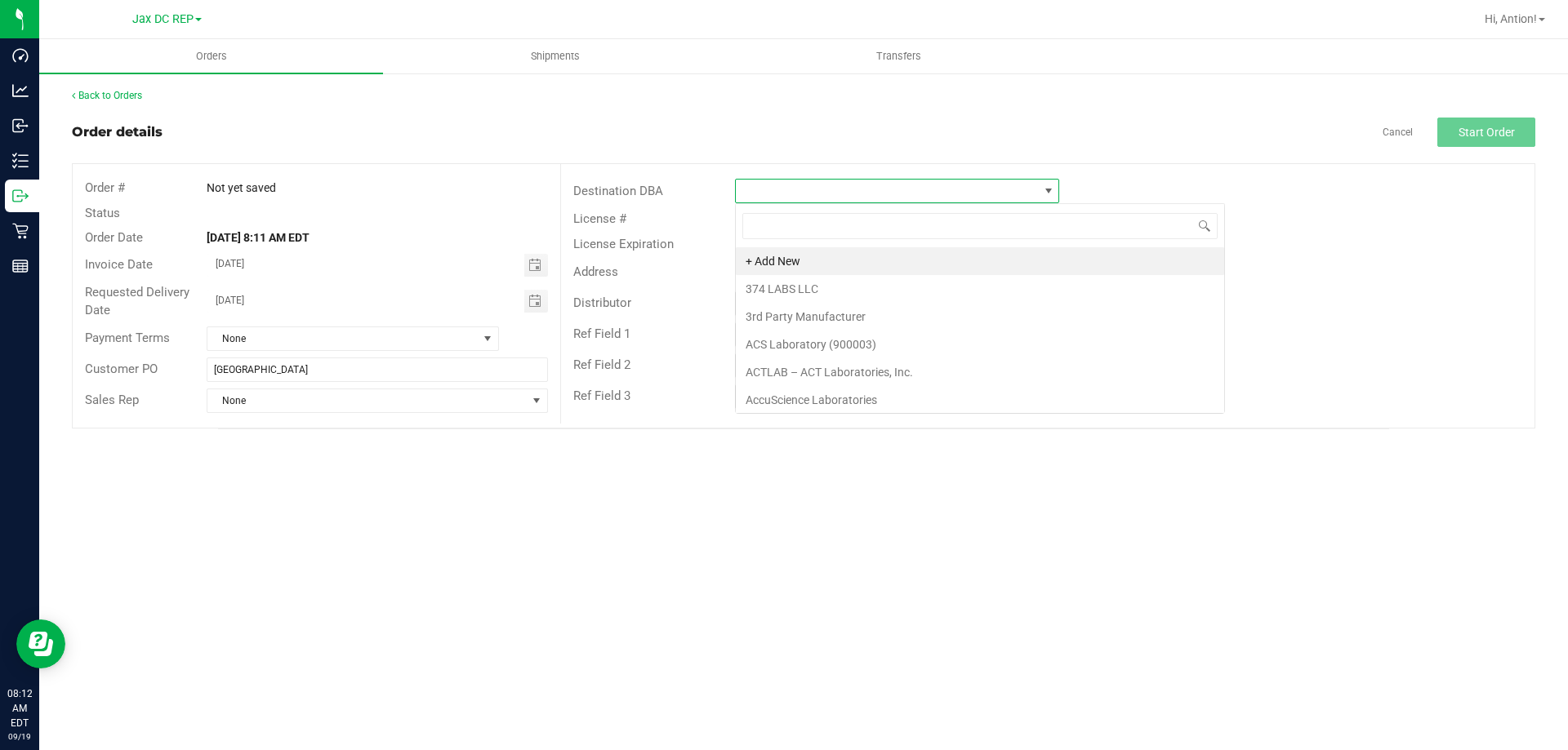
scroll to position [24, 324]
type input "Palm"
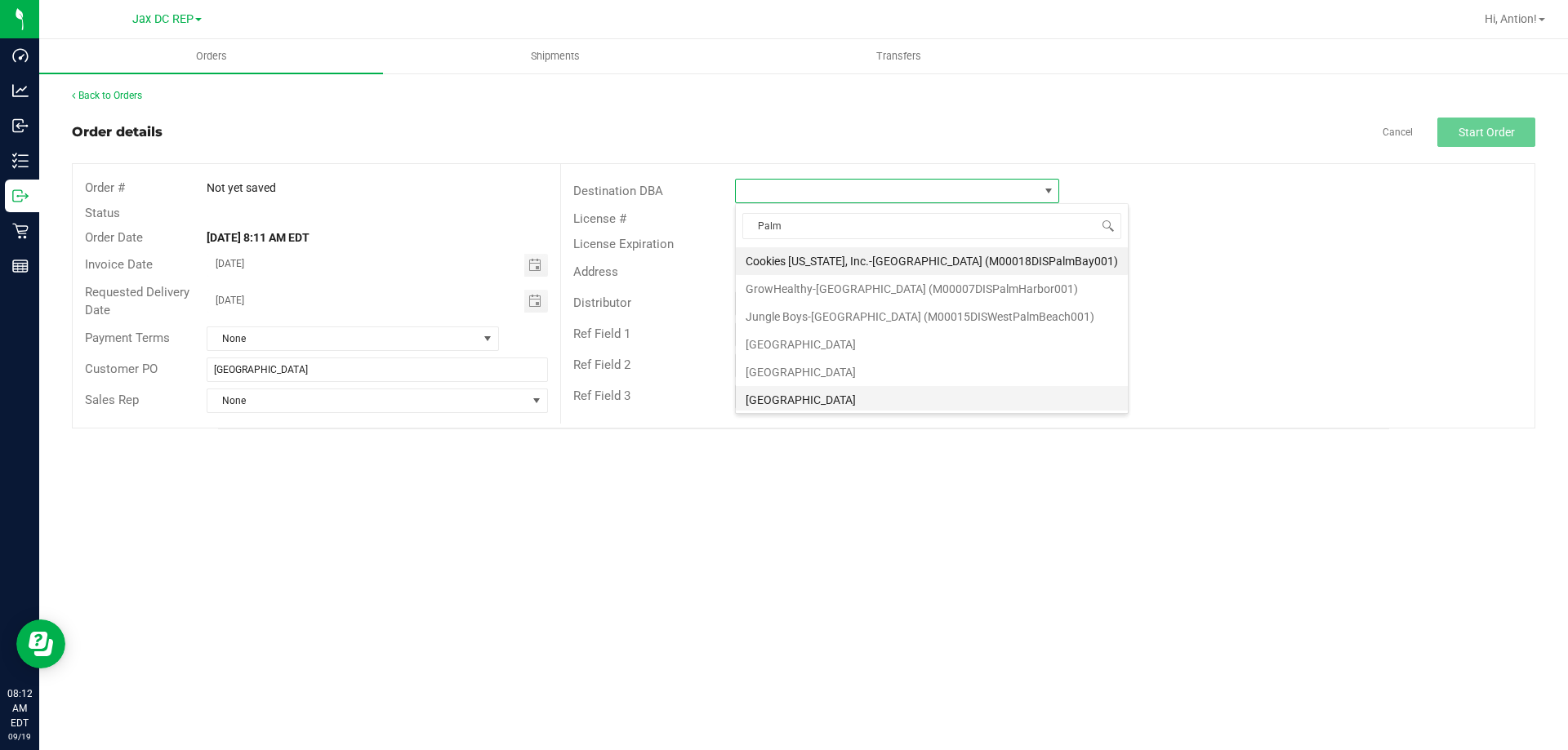
click at [828, 395] on li "[GEOGRAPHIC_DATA]" at bounding box center [932, 399] width 392 height 27
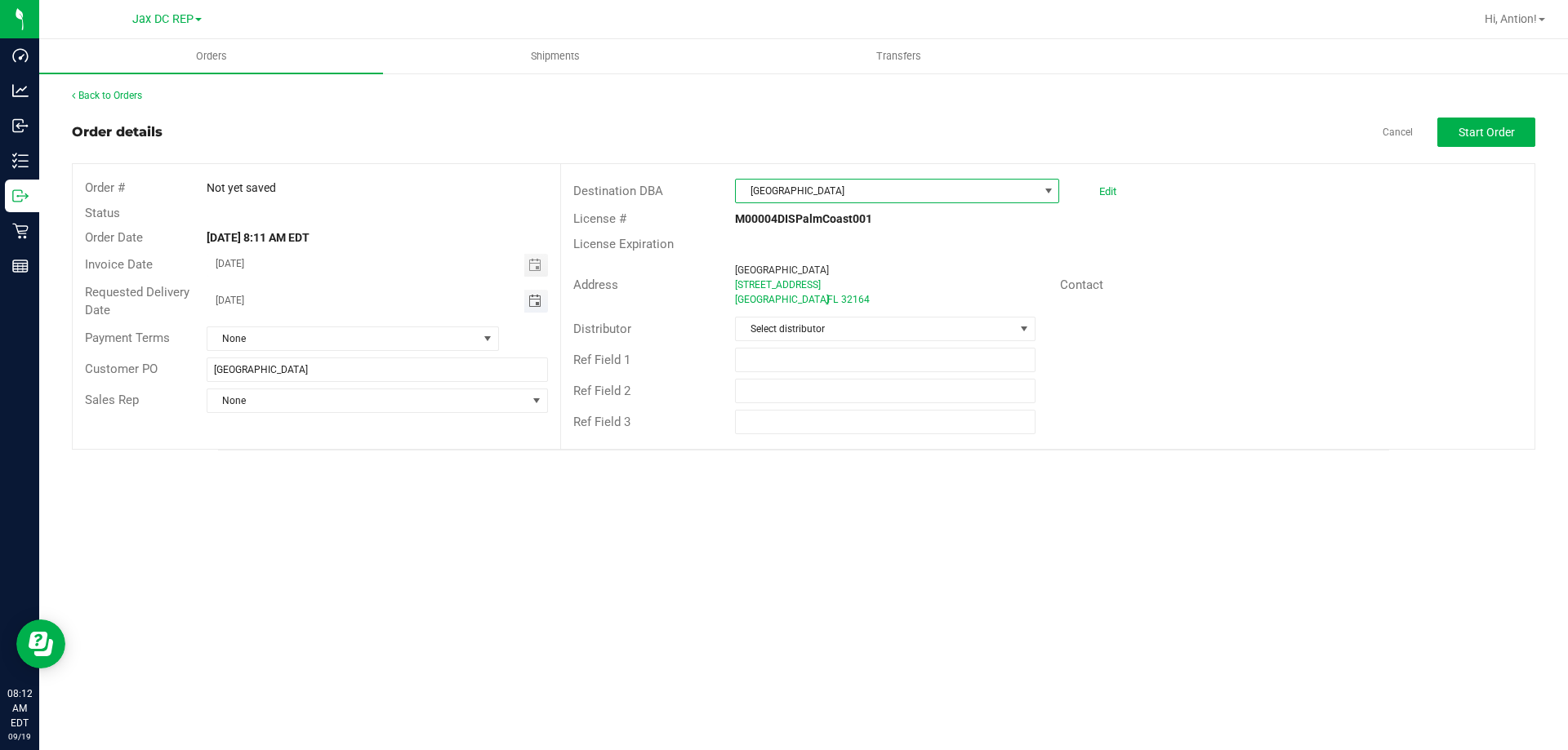
click at [532, 297] on span "Toggle calendar" at bounding box center [535, 302] width 13 height 13
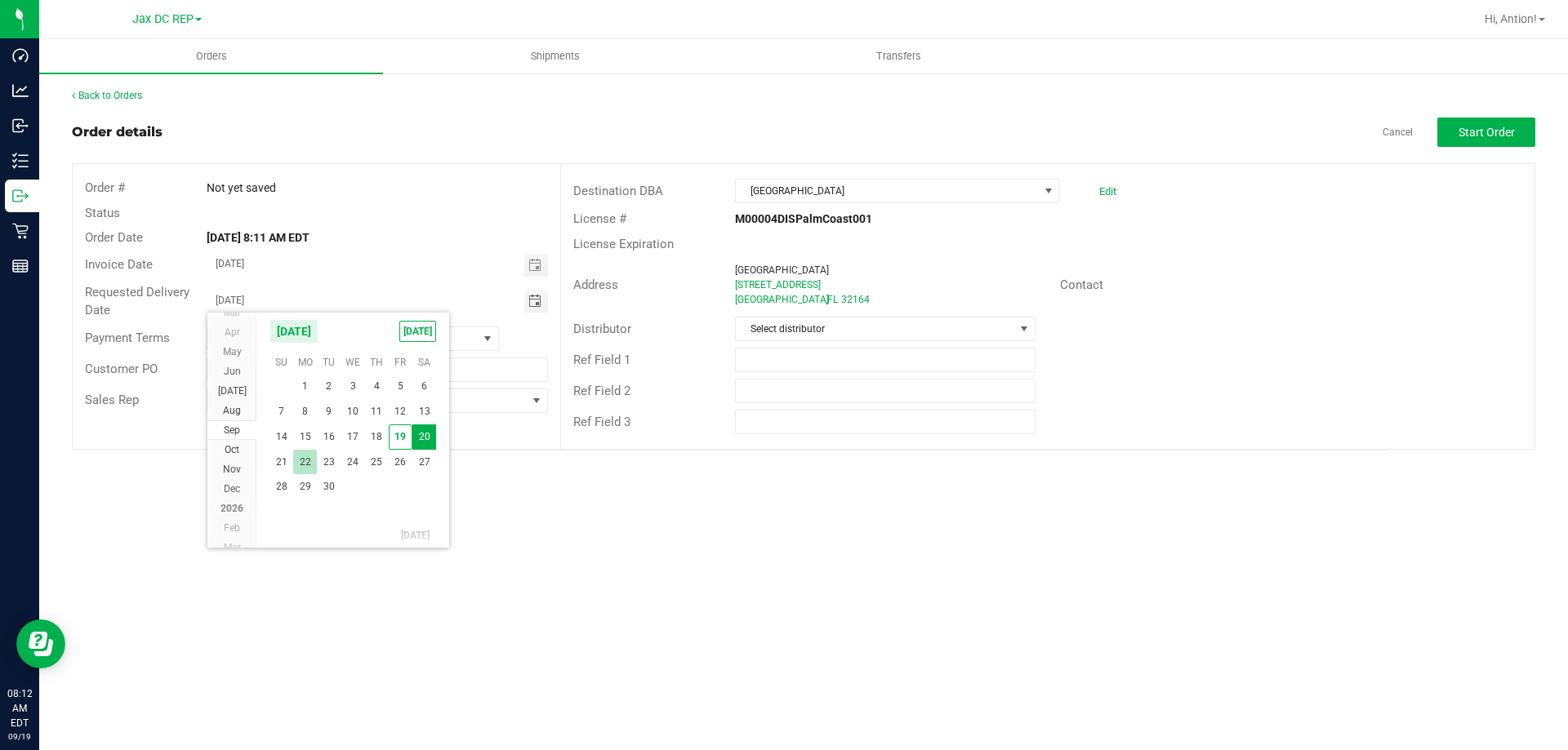
click at [309, 466] on span "22" at bounding box center [304, 463] width 24 height 25
type input "09/22/2025"
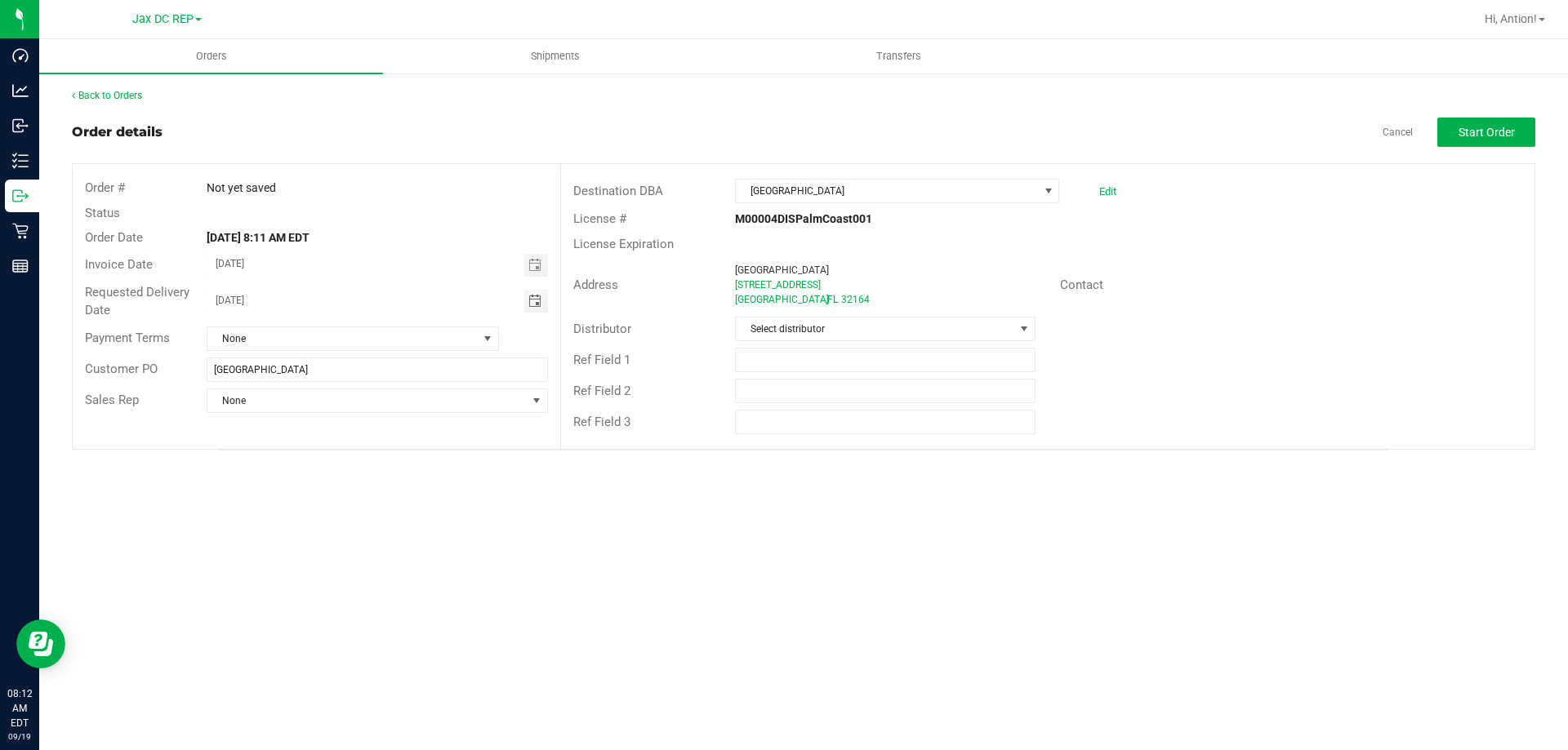
click at [729, 592] on div "Orders Shipments Transfers Back to Orders Order details Cancel Start Order Orde…" at bounding box center [804, 395] width 1528 height 711
click at [928, 330] on span "Select distributor" at bounding box center [874, 329] width 278 height 23
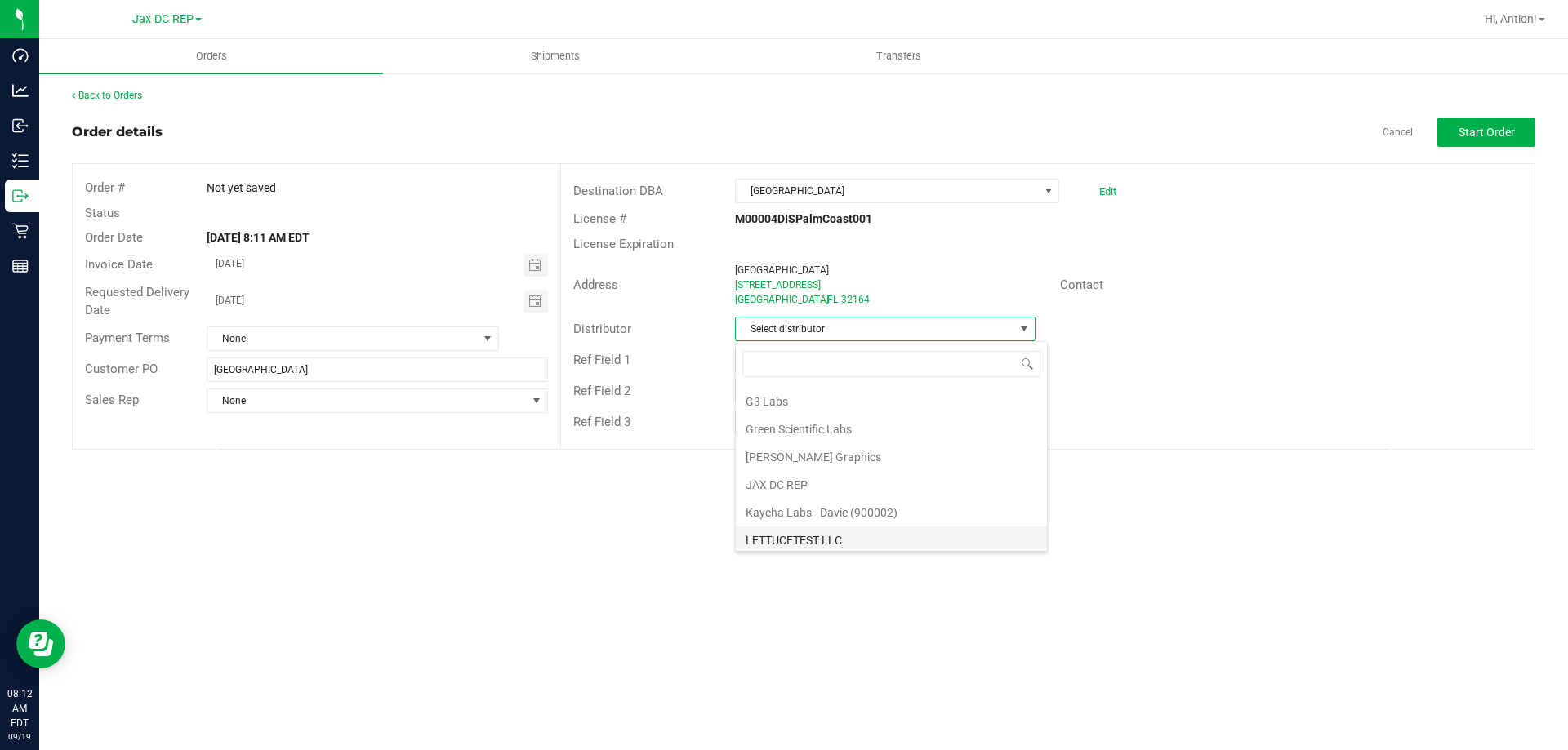
scroll to position [408, 0]
click at [811, 468] on li "JAX DC REP" at bounding box center [891, 463] width 311 height 27
click at [1478, 115] on div "Back to Orders Order details Cancel Start Order Order # Not yet saved Status Or…" at bounding box center [803, 269] width 1463 height 363
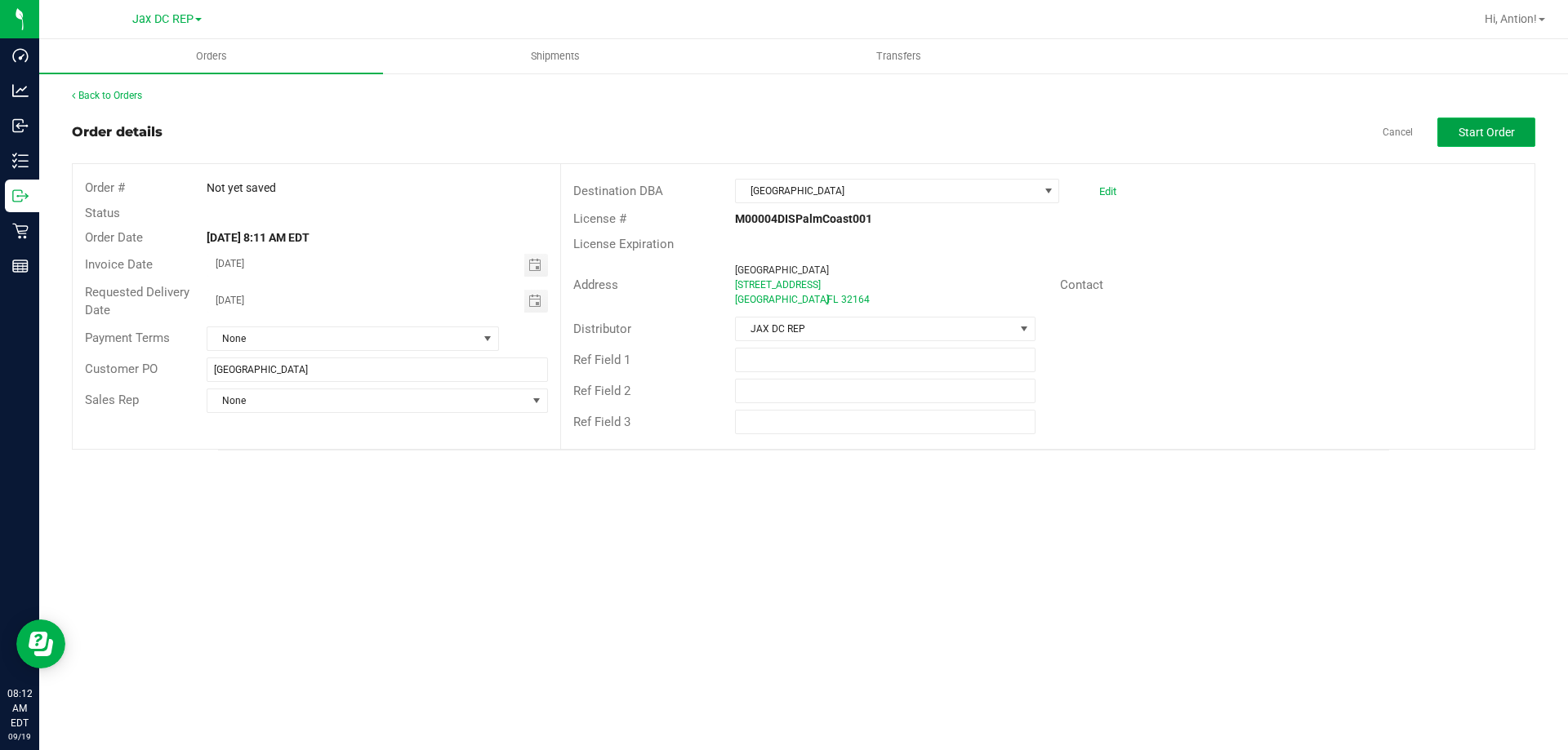
click at [1478, 132] on span "Start Order" at bounding box center [1487, 132] width 57 height 13
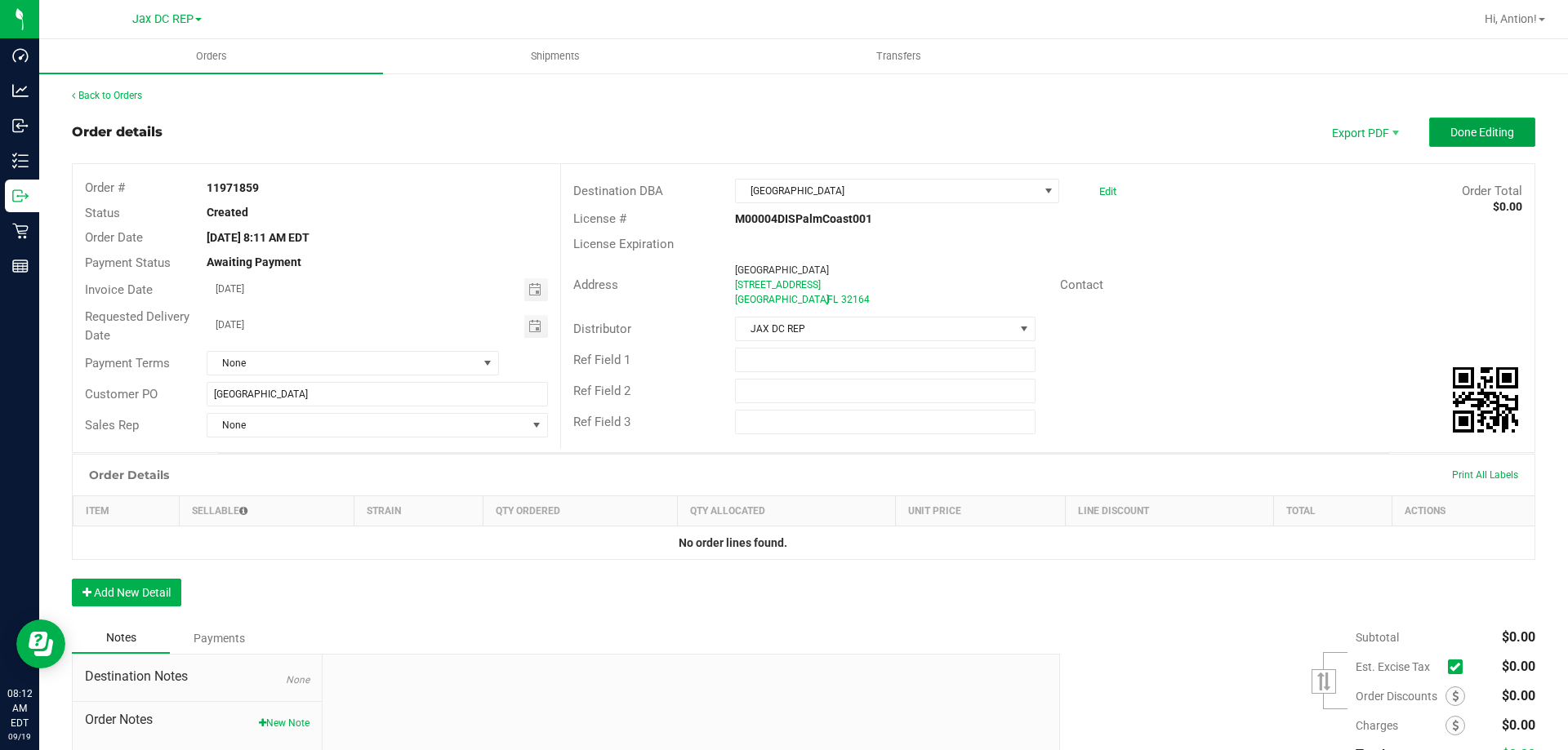
click at [1468, 135] on span "Done Editing" at bounding box center [1482, 132] width 64 height 13
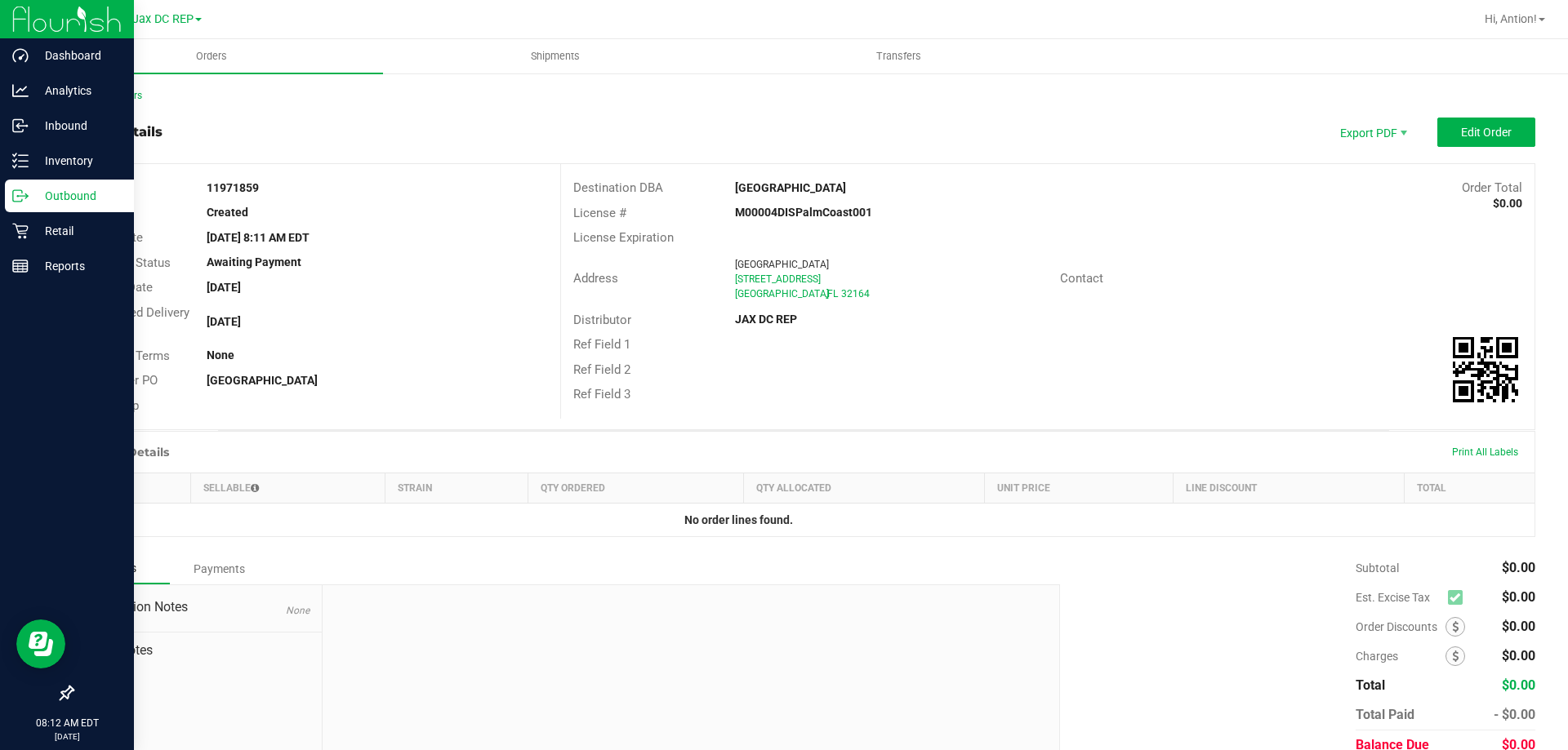
click at [36, 199] on p "Outbound" at bounding box center [77, 196] width 98 height 20
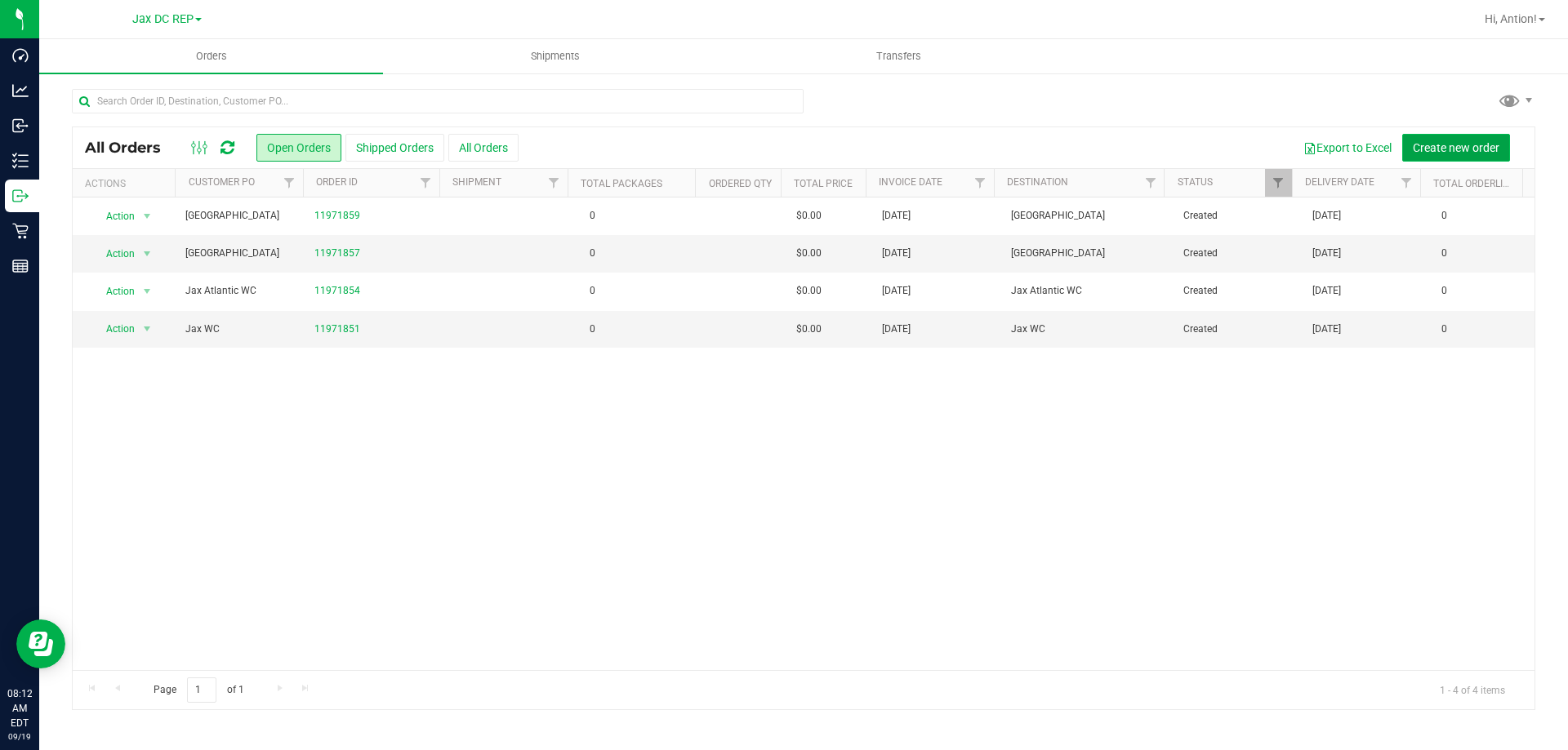
click at [1460, 149] on span "Create new order" at bounding box center [1456, 148] width 87 height 13
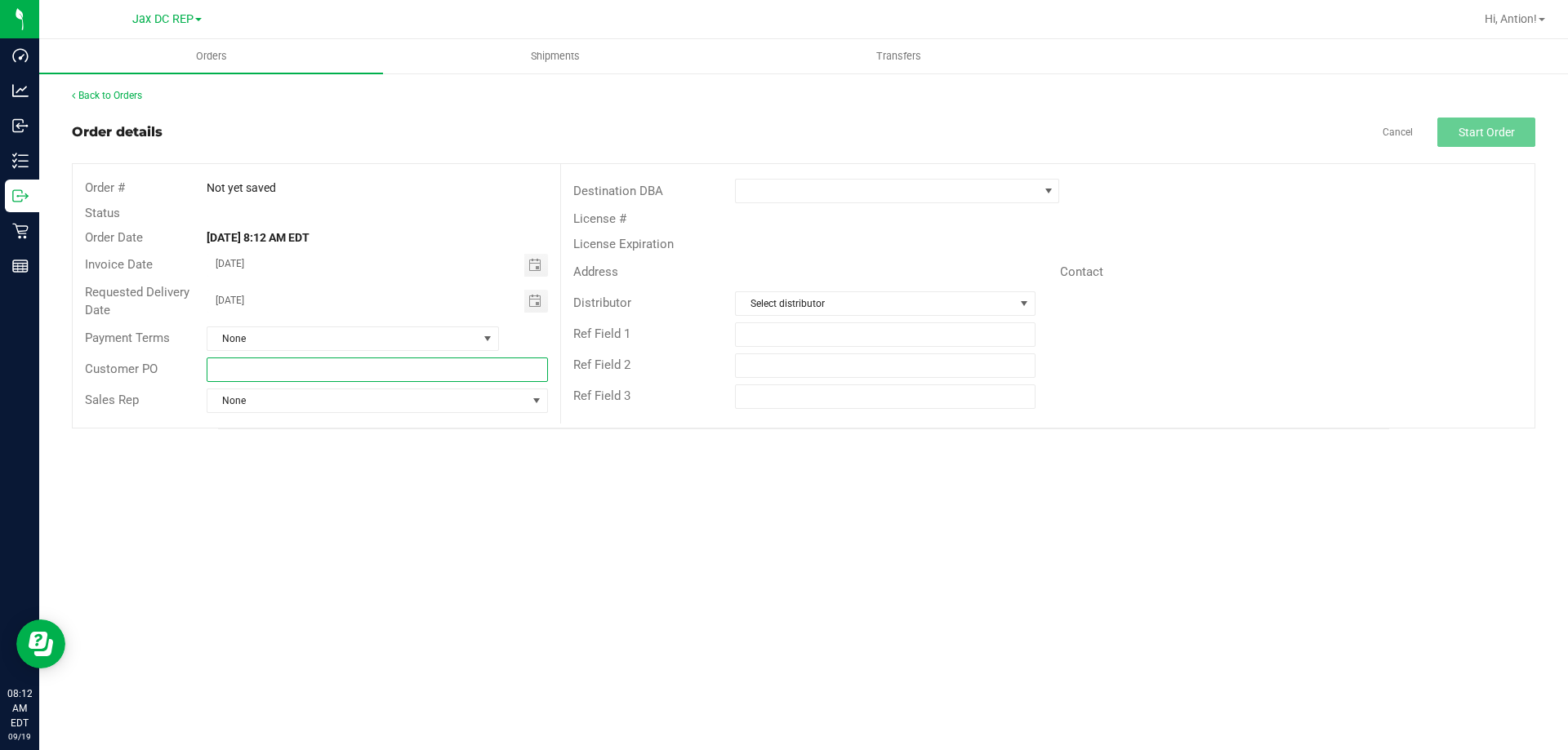
click at [316, 377] on input "text" at bounding box center [376, 370] width 340 height 24
type input "Port Orange WC"
click at [924, 202] on span at bounding box center [887, 191] width 302 height 23
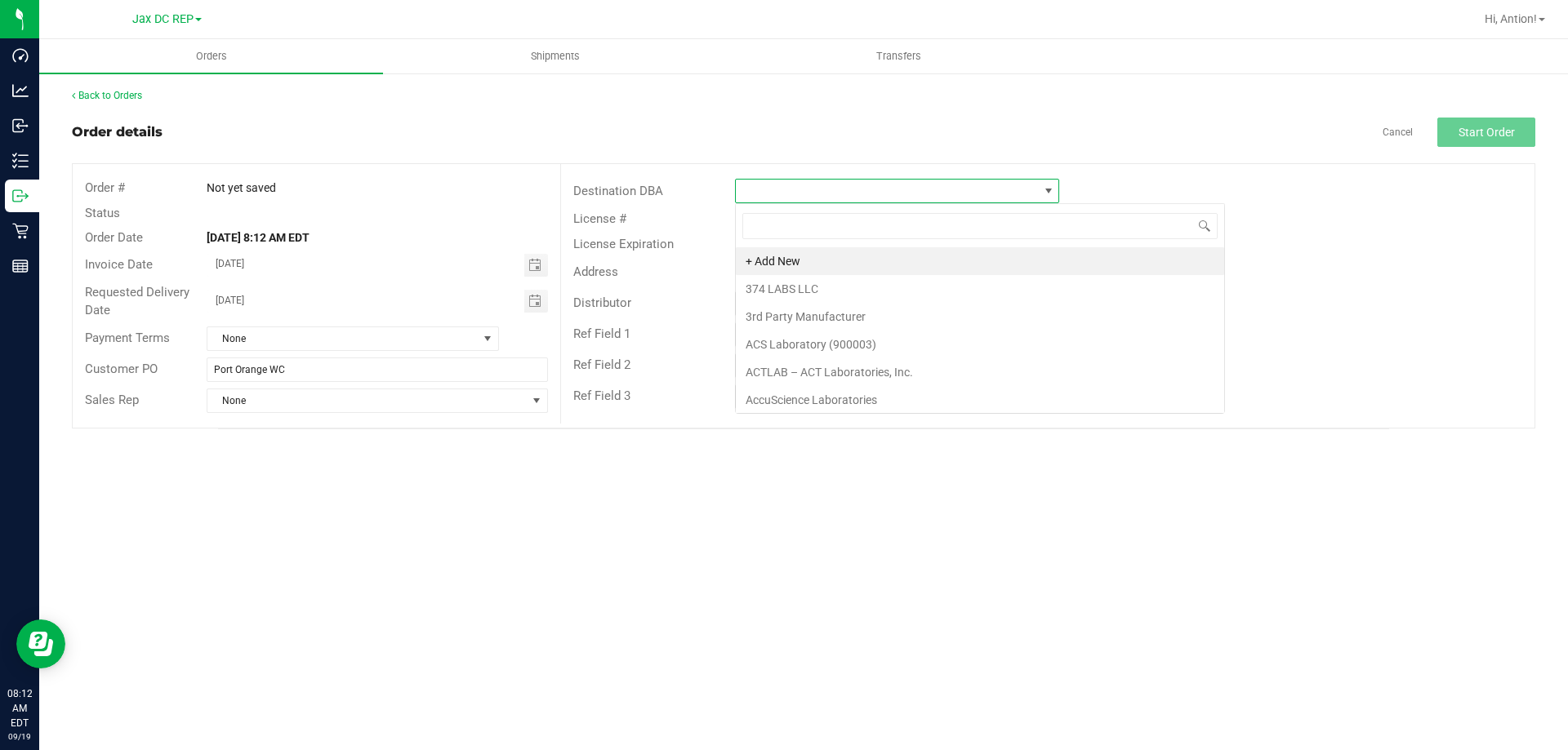
scroll to position [24, 324]
type input "Port"
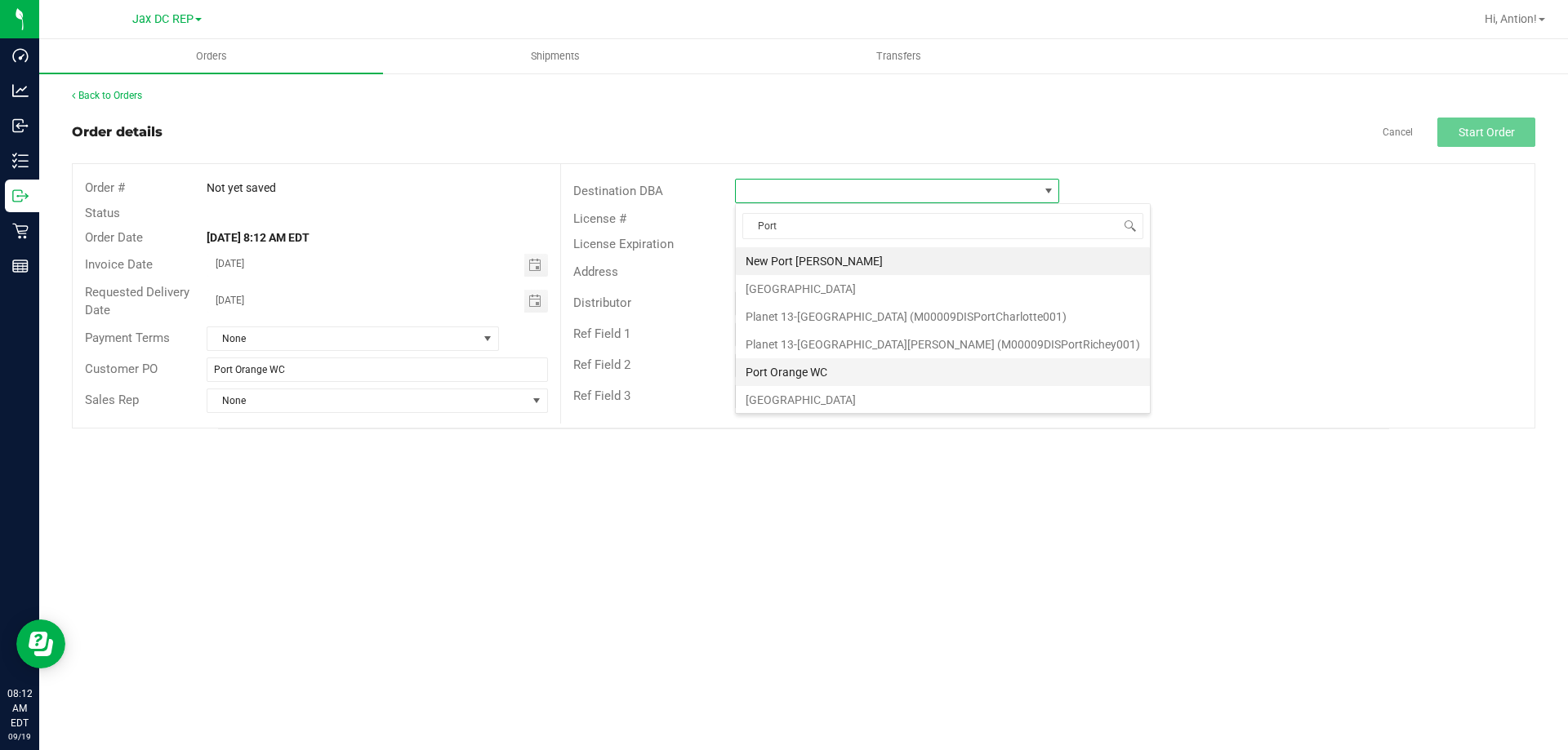
click at [816, 375] on li "Port Orange WC" at bounding box center [942, 371] width 414 height 27
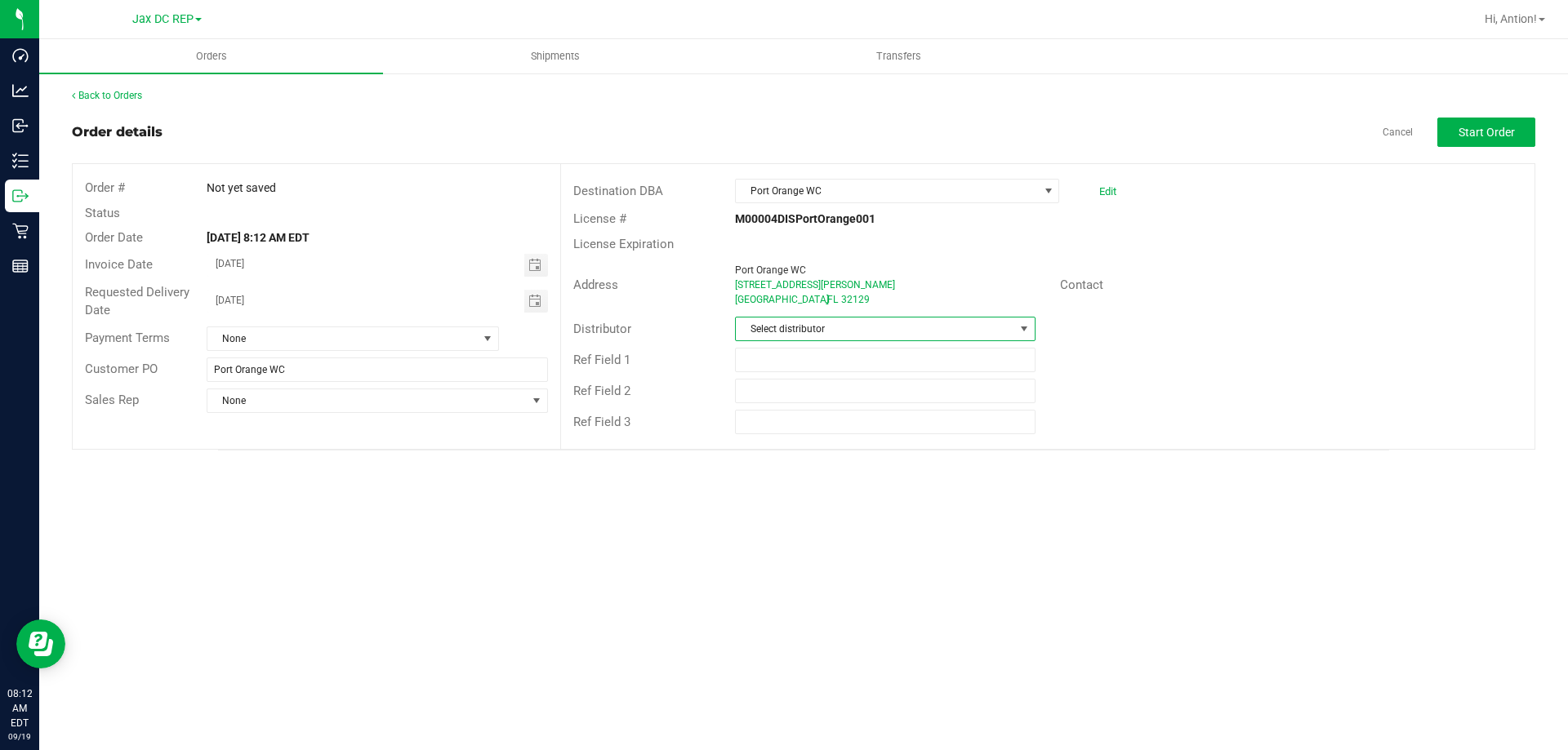
click at [907, 334] on span "Select distributor" at bounding box center [874, 329] width 278 height 23
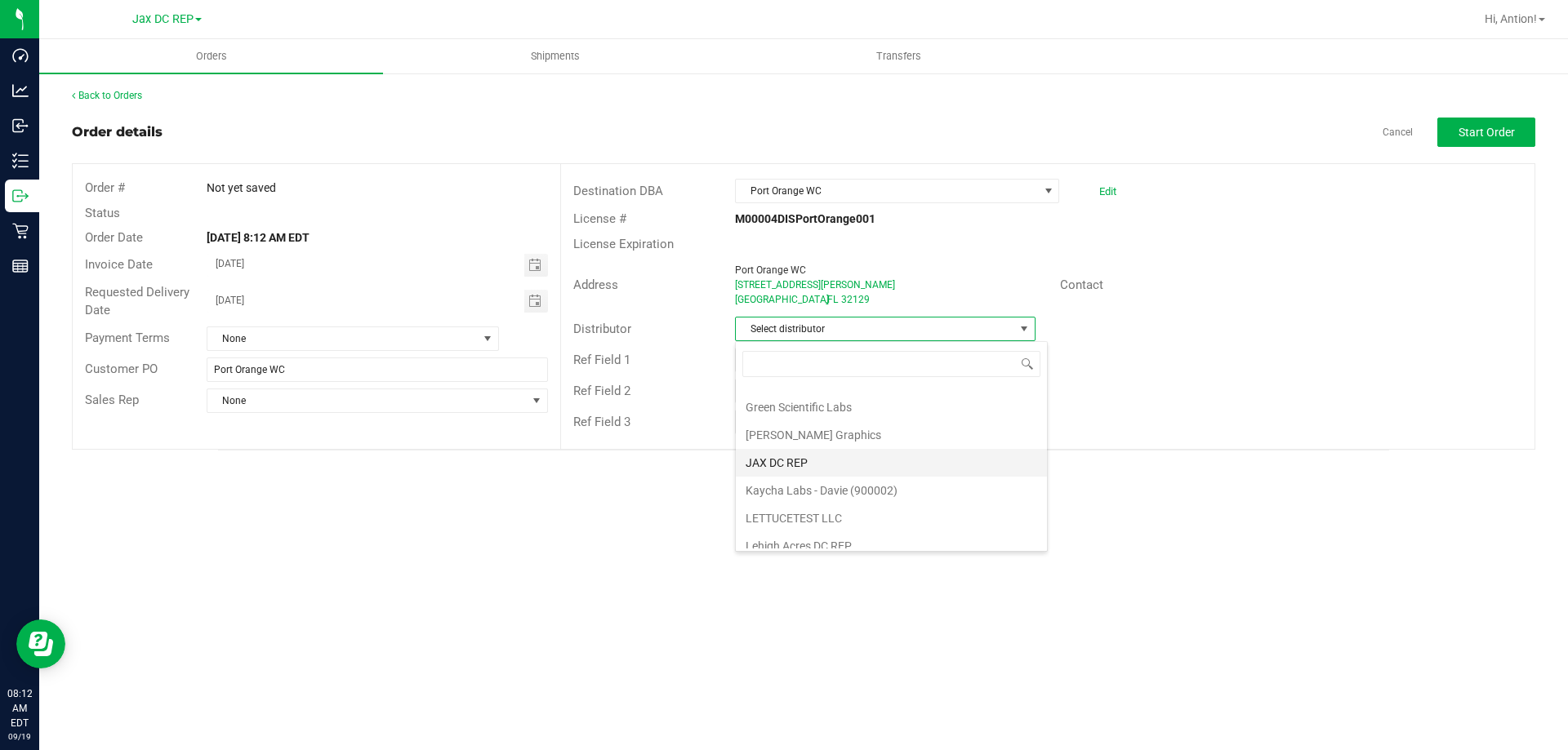
click at [800, 462] on li "JAX DC REP" at bounding box center [891, 463] width 311 height 27
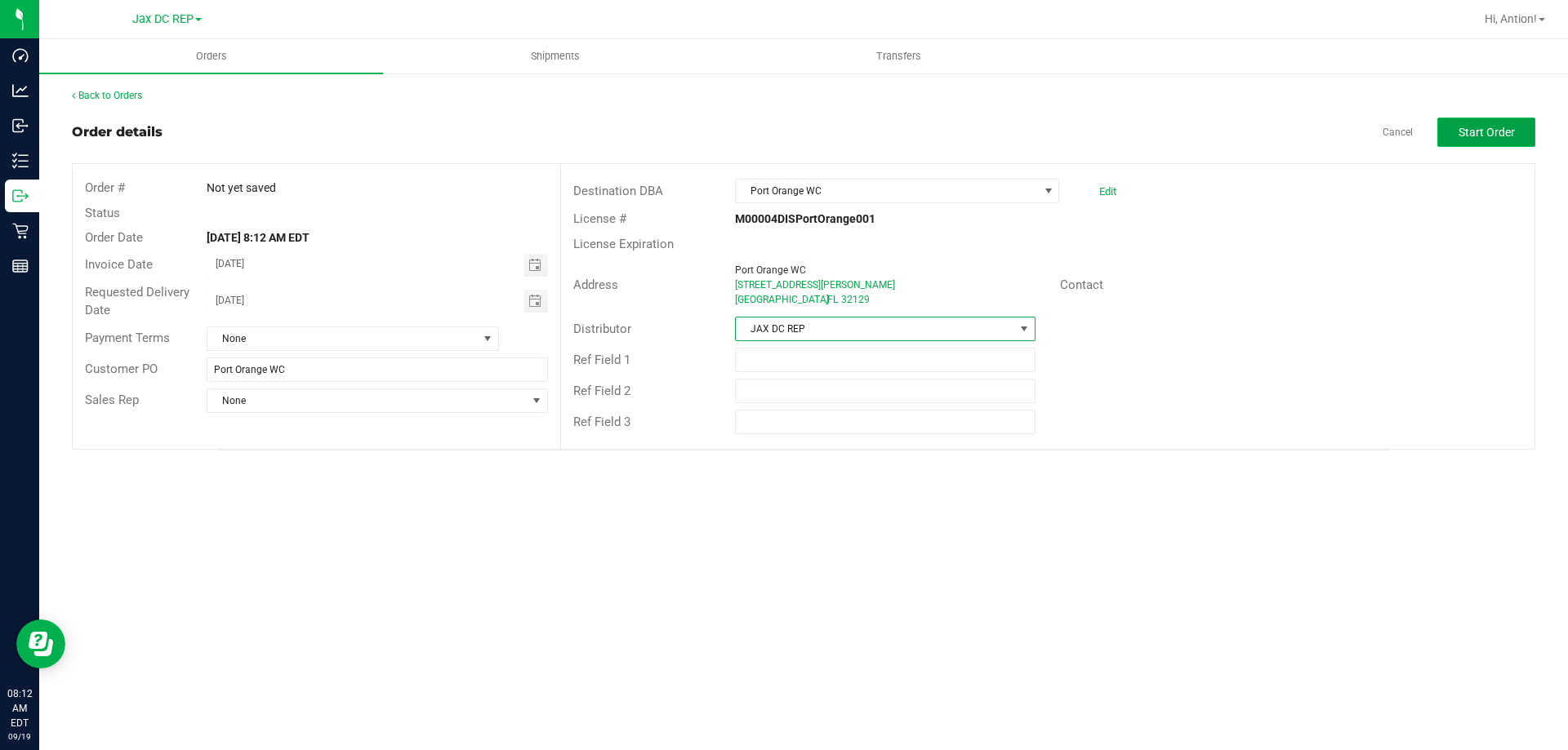
click at [1462, 125] on span "Start Order" at bounding box center [1487, 132] width 57 height 13
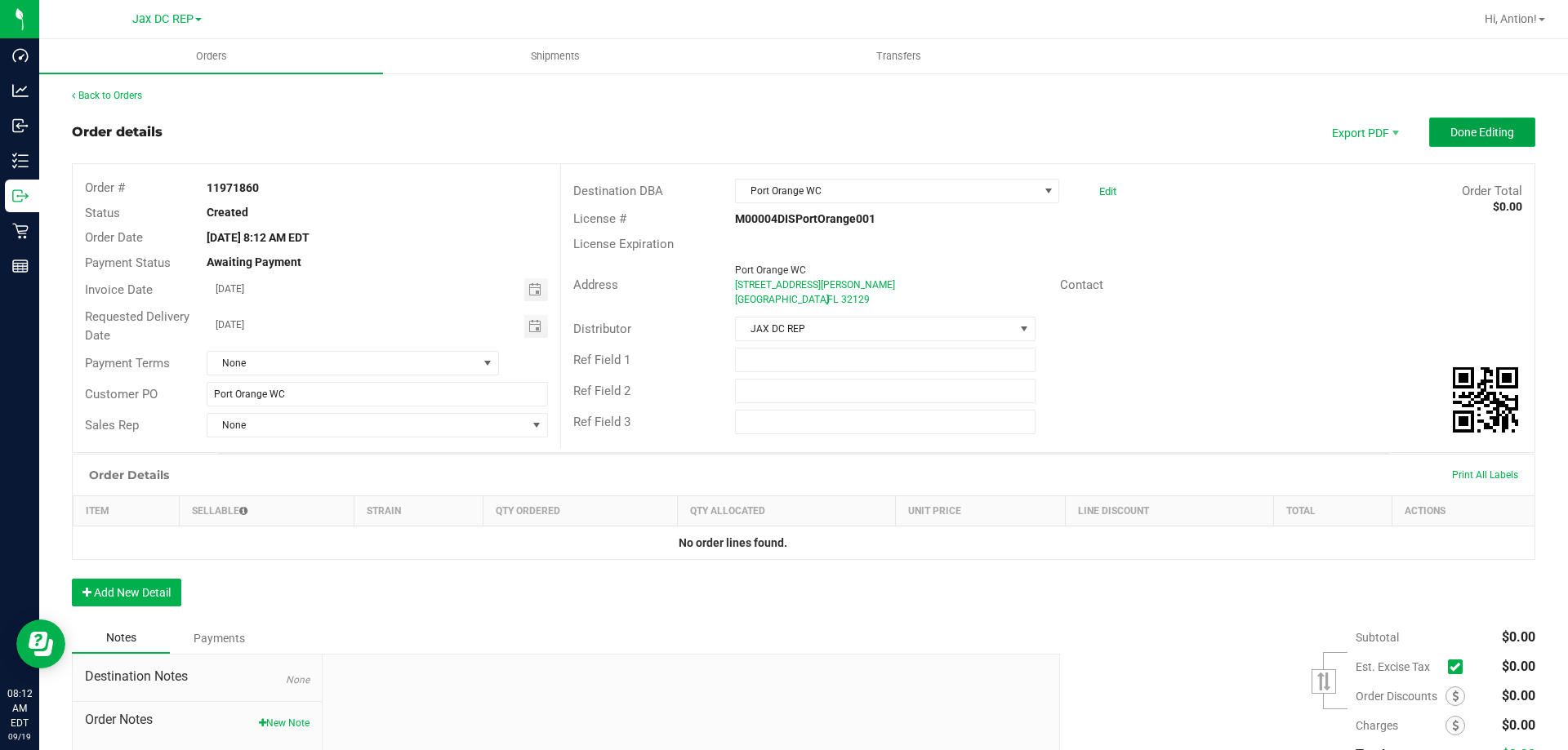
click at [1471, 128] on span "Done Editing" at bounding box center [1482, 132] width 64 height 13
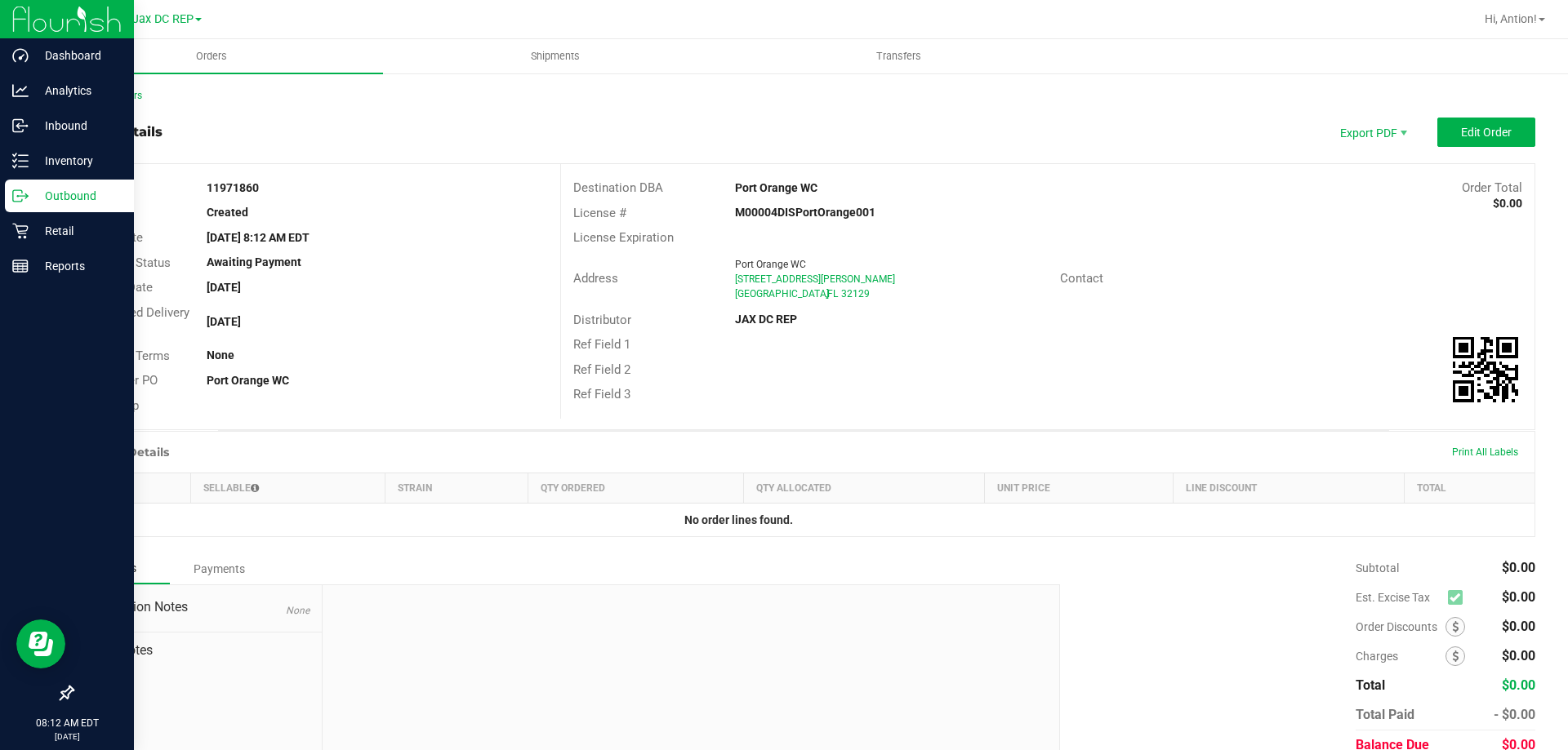
click at [30, 204] on p "Outbound" at bounding box center [77, 196] width 98 height 20
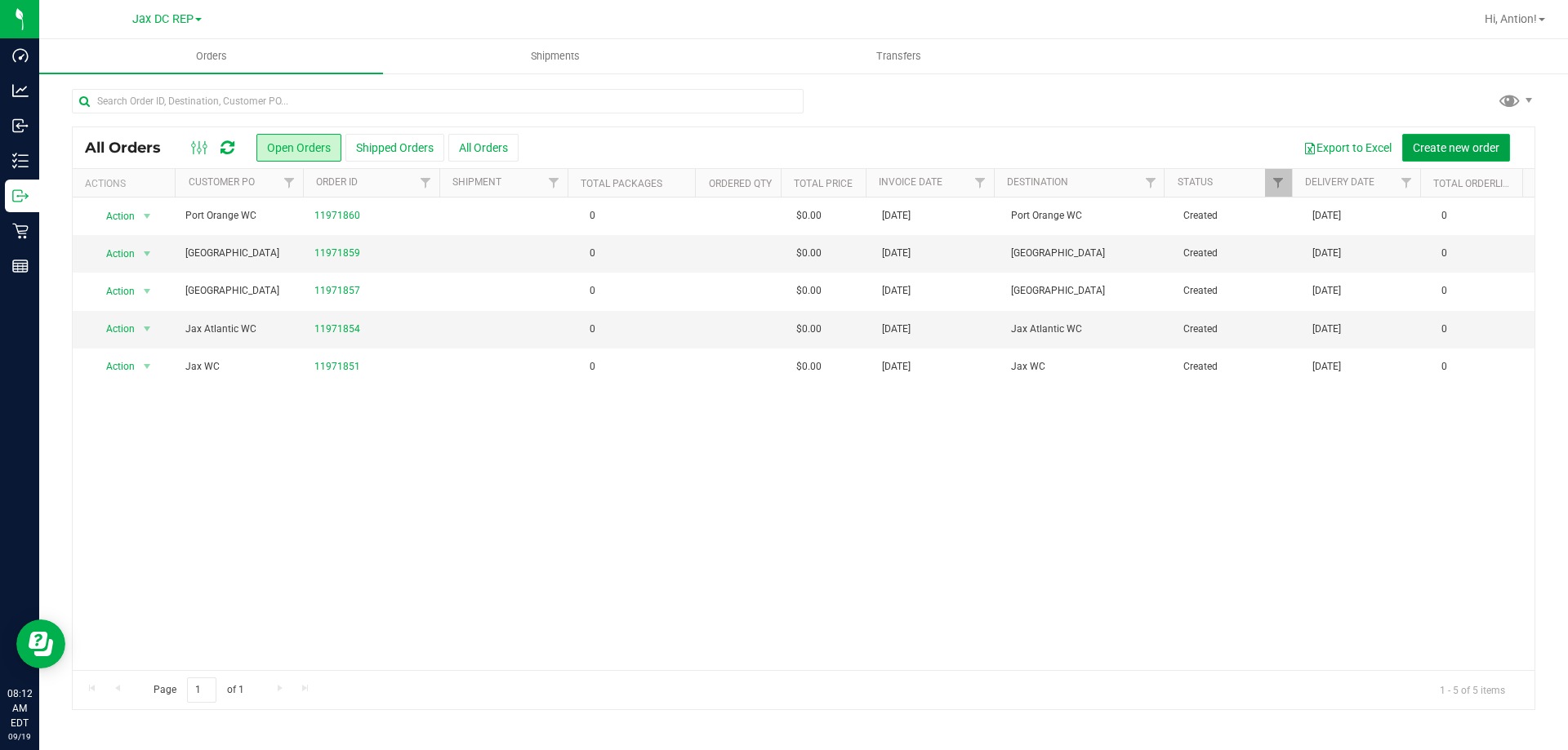
click at [1461, 145] on span "Create new order" at bounding box center [1456, 148] width 87 height 13
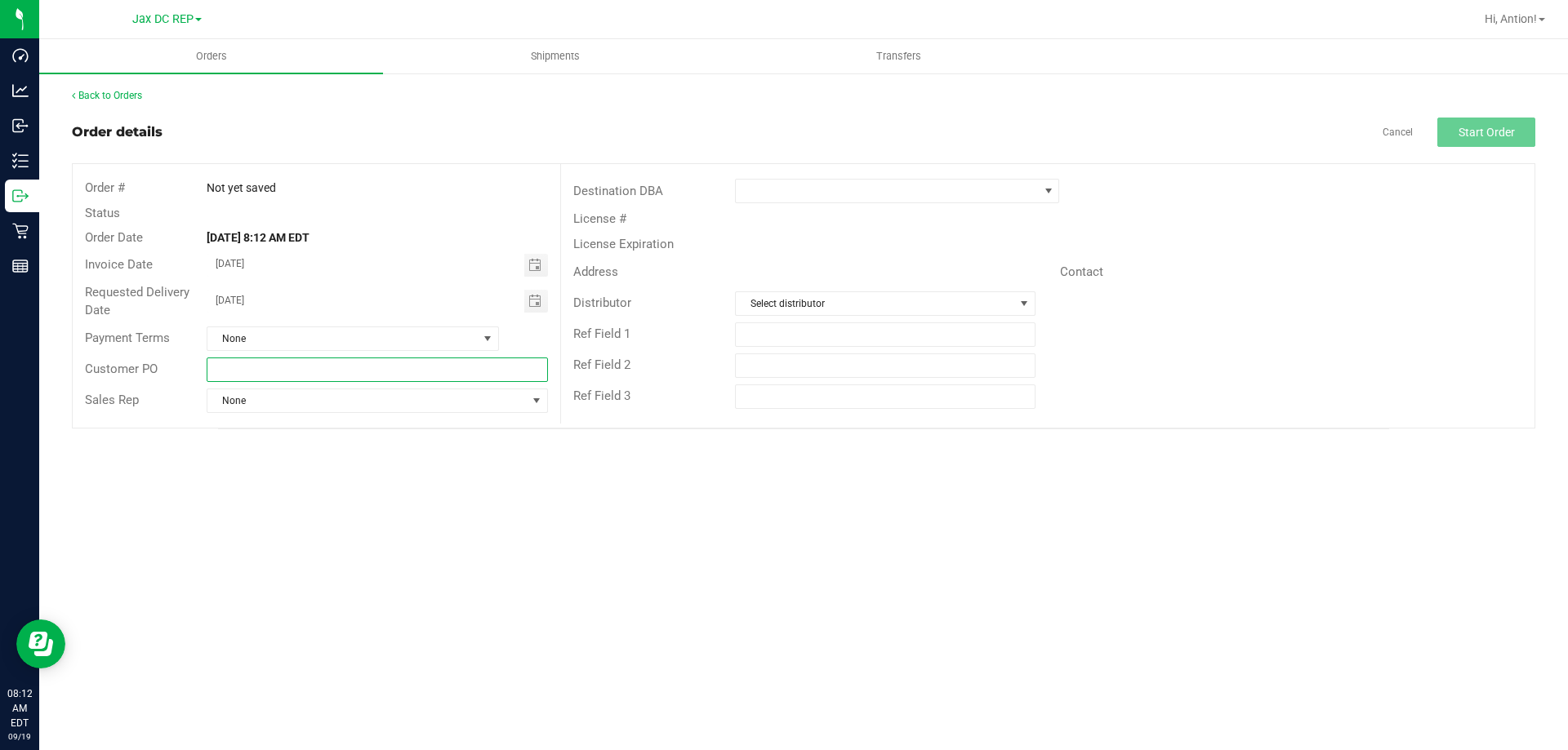
click at [226, 373] on input "text" at bounding box center [376, 370] width 340 height 24
type input "[PERSON_NAME][GEOGRAPHIC_DATA]"
click at [825, 199] on span at bounding box center [887, 191] width 302 height 23
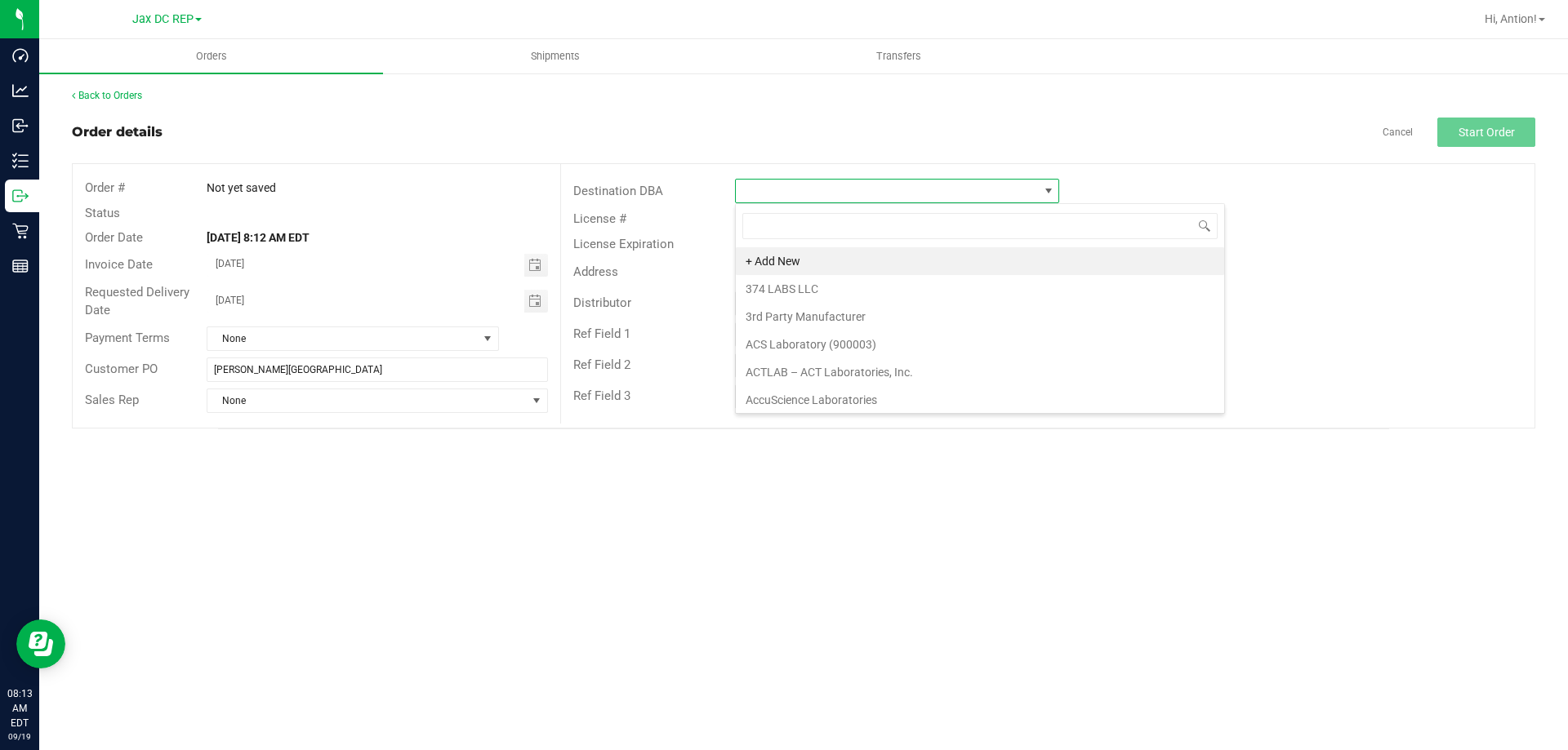
scroll to position [24, 324]
type input "merritt"
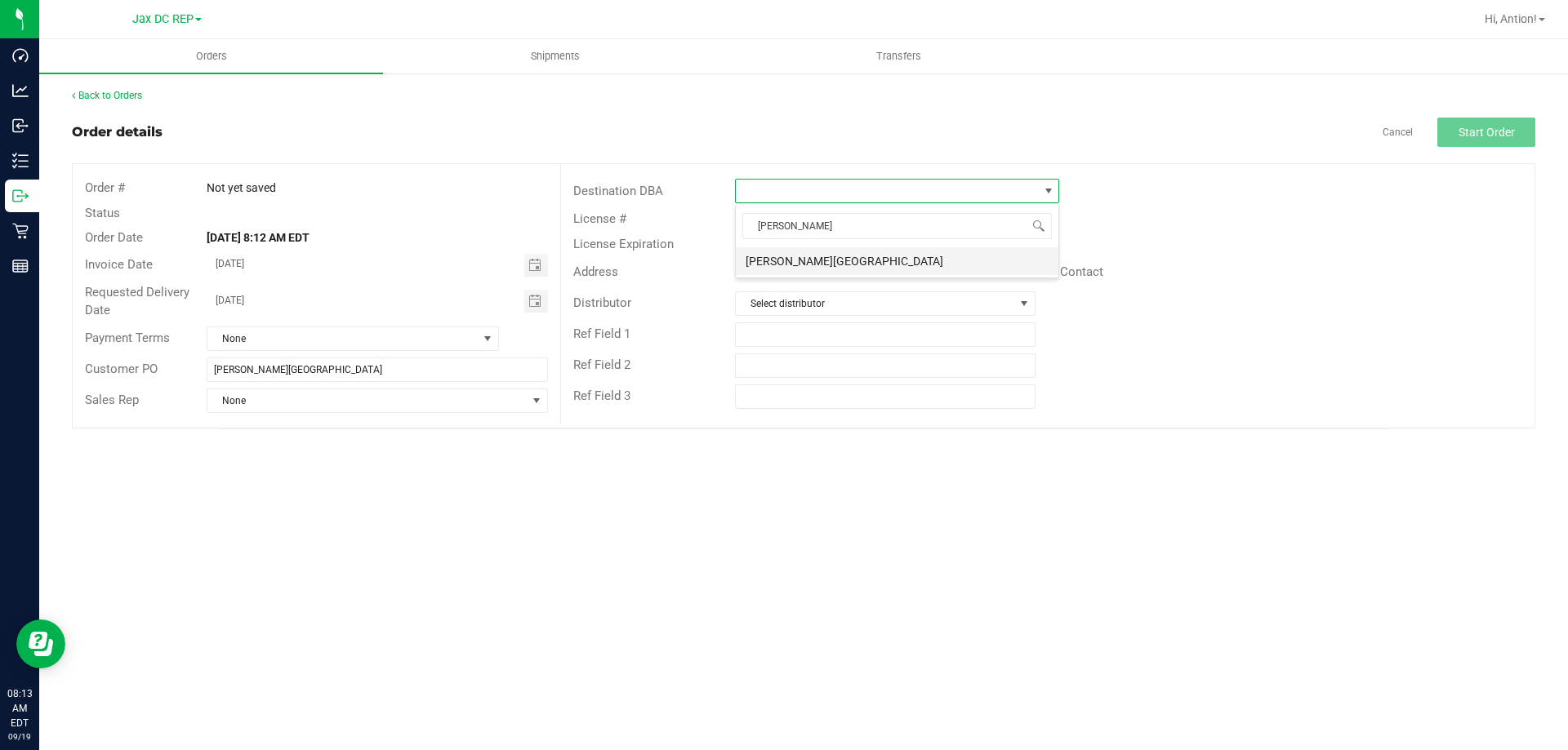
click at [811, 257] on li "[PERSON_NAME][GEOGRAPHIC_DATA]" at bounding box center [897, 261] width 322 height 27
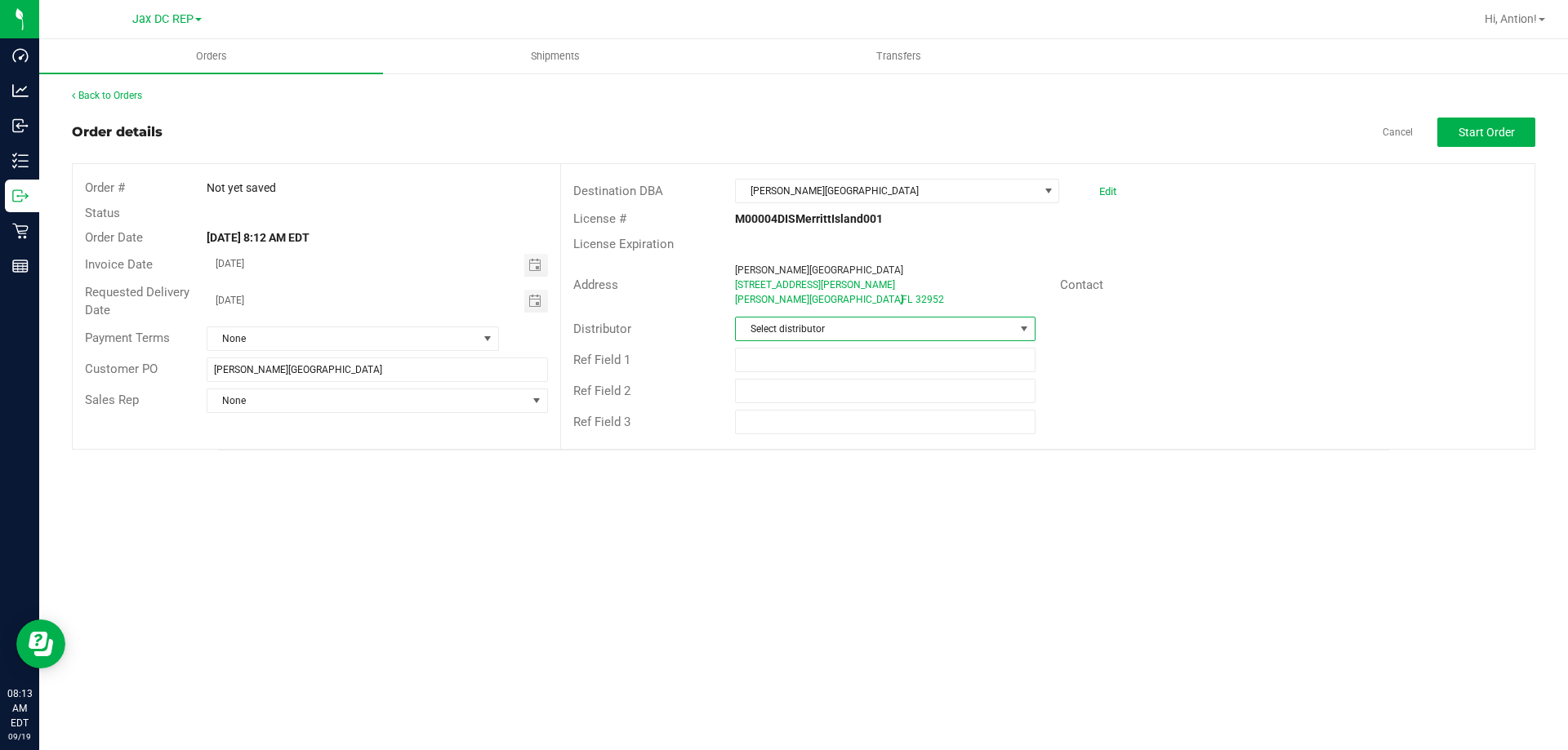
click at [816, 327] on span "Select distributor" at bounding box center [874, 329] width 278 height 23
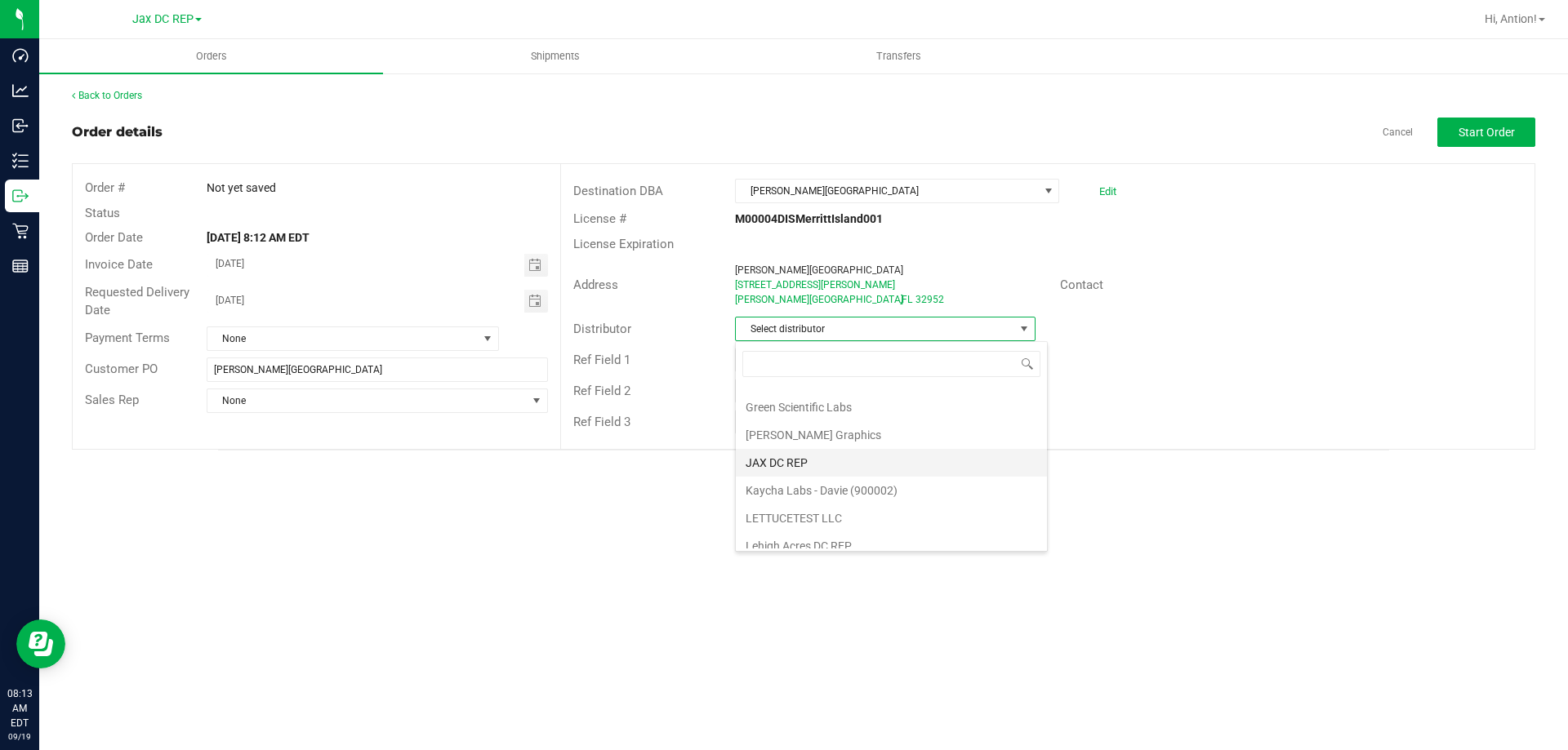
click at [801, 459] on li "JAX DC REP" at bounding box center [891, 463] width 311 height 27
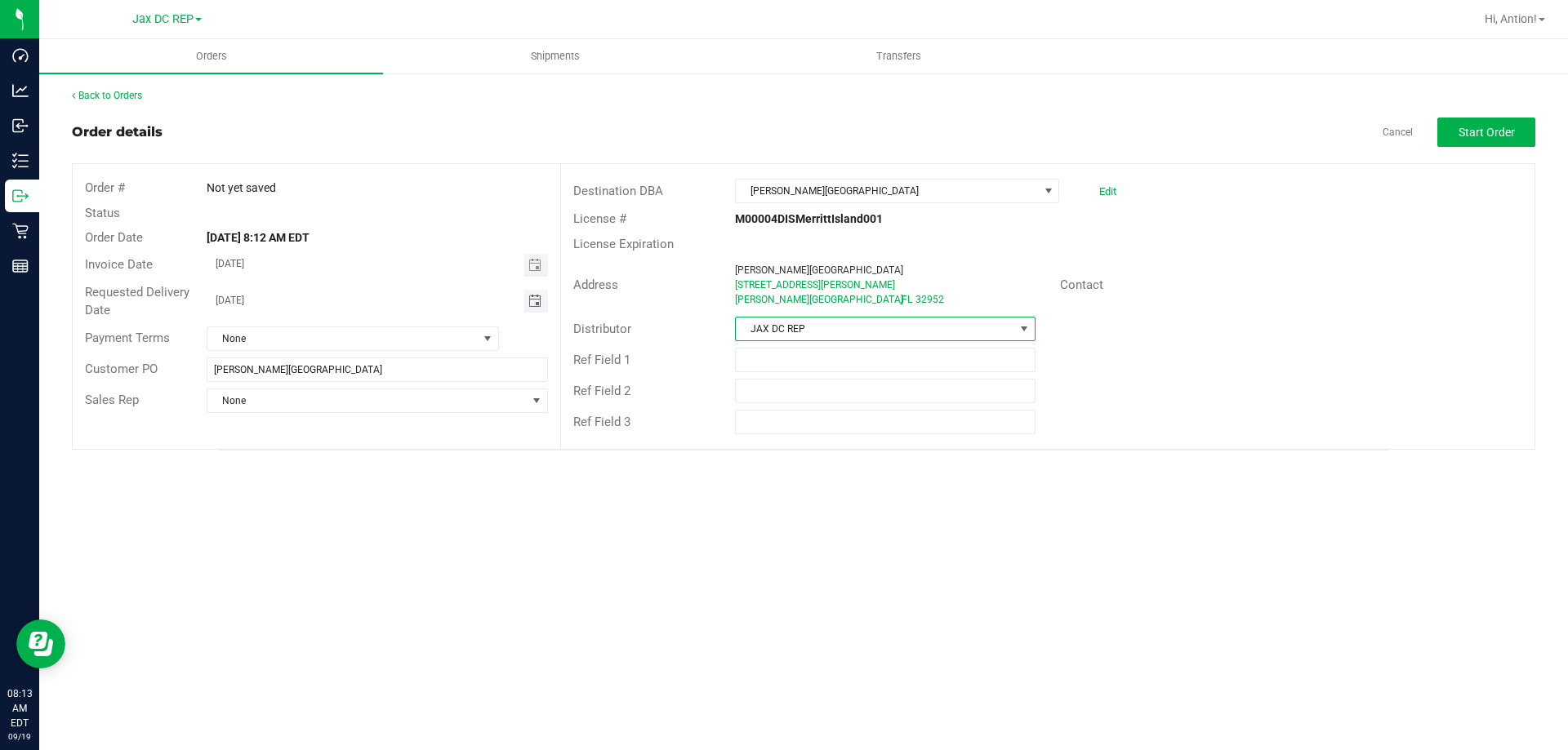
click at [535, 306] on span "Toggle calendar" at bounding box center [535, 302] width 13 height 13
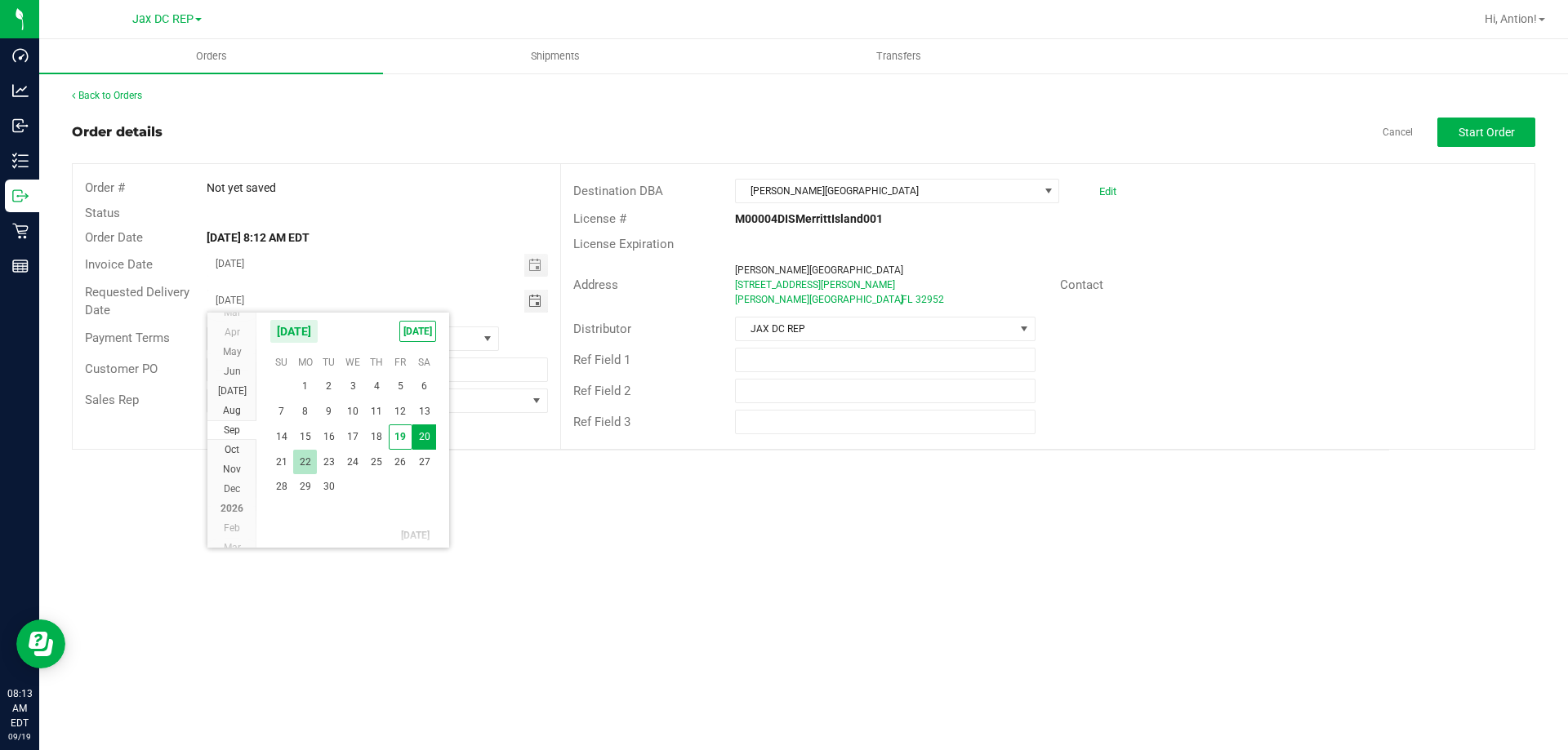
click at [295, 453] on span "22" at bounding box center [304, 463] width 24 height 25
type input "09/22/2025"
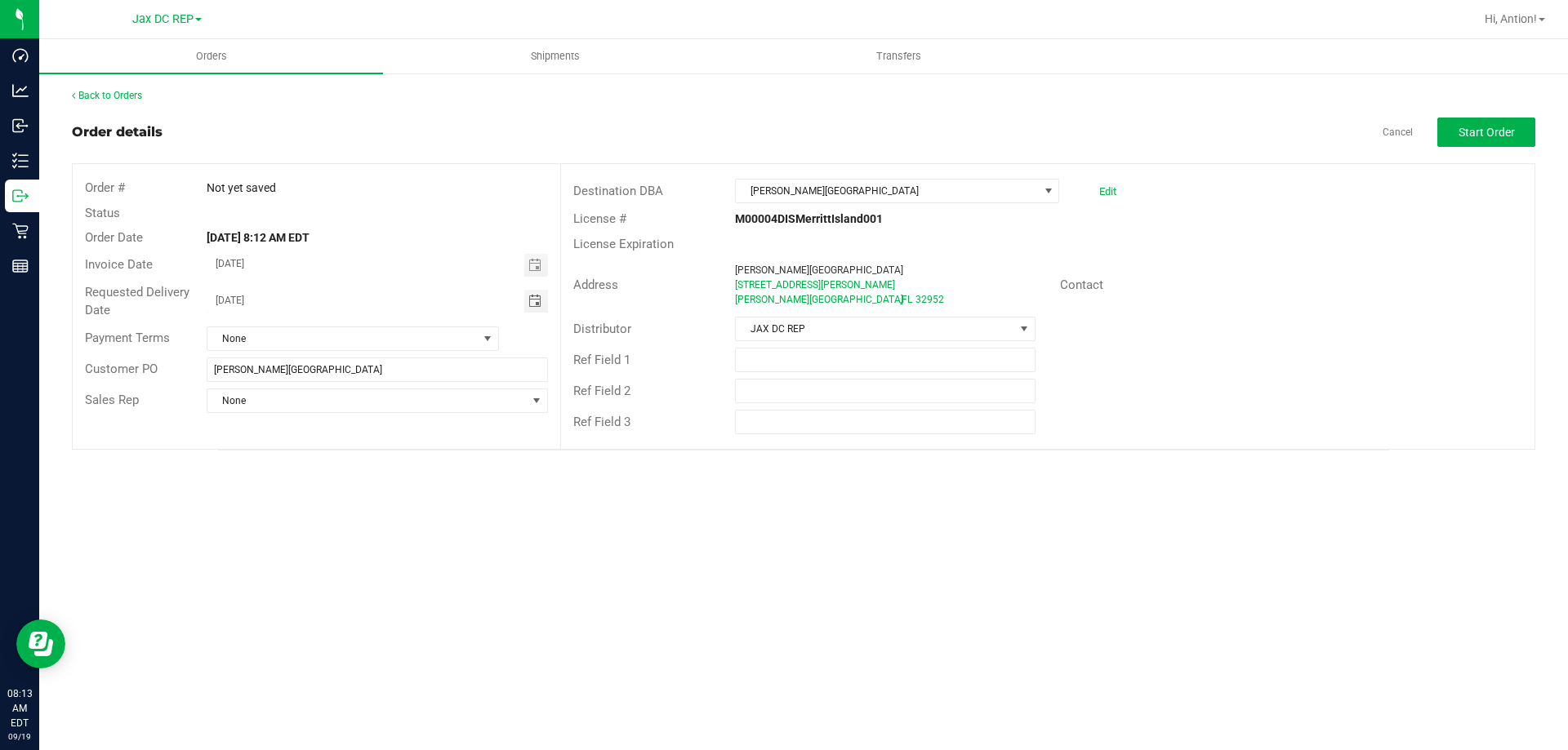
click at [644, 505] on div "Orders Shipments Transfers Back to Orders Order details Cancel Start Order Orde…" at bounding box center [804, 395] width 1528 height 711
click at [1495, 124] on button "Start Order" at bounding box center [1486, 132] width 98 height 29
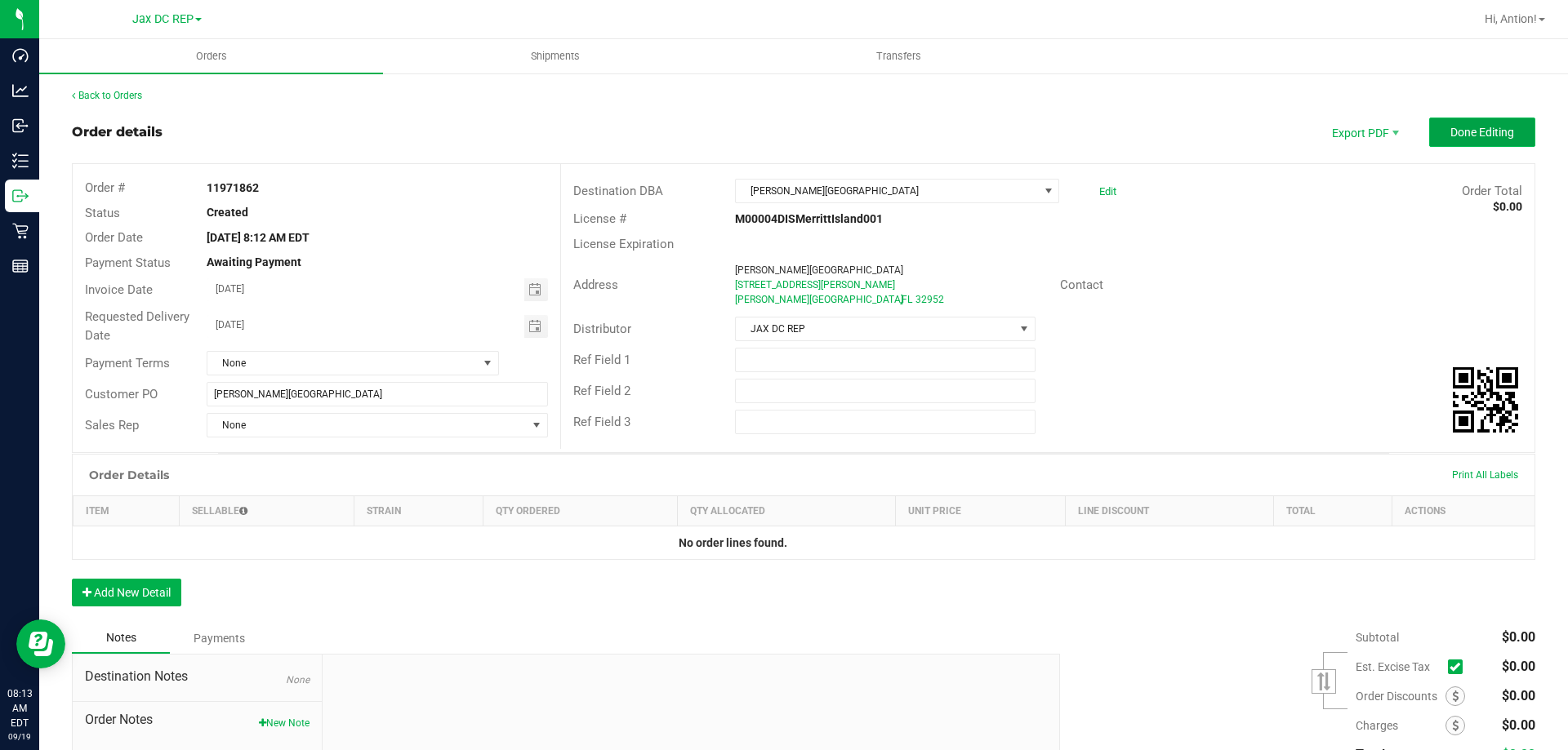
click at [1450, 127] on span "Done Editing" at bounding box center [1482, 132] width 64 height 13
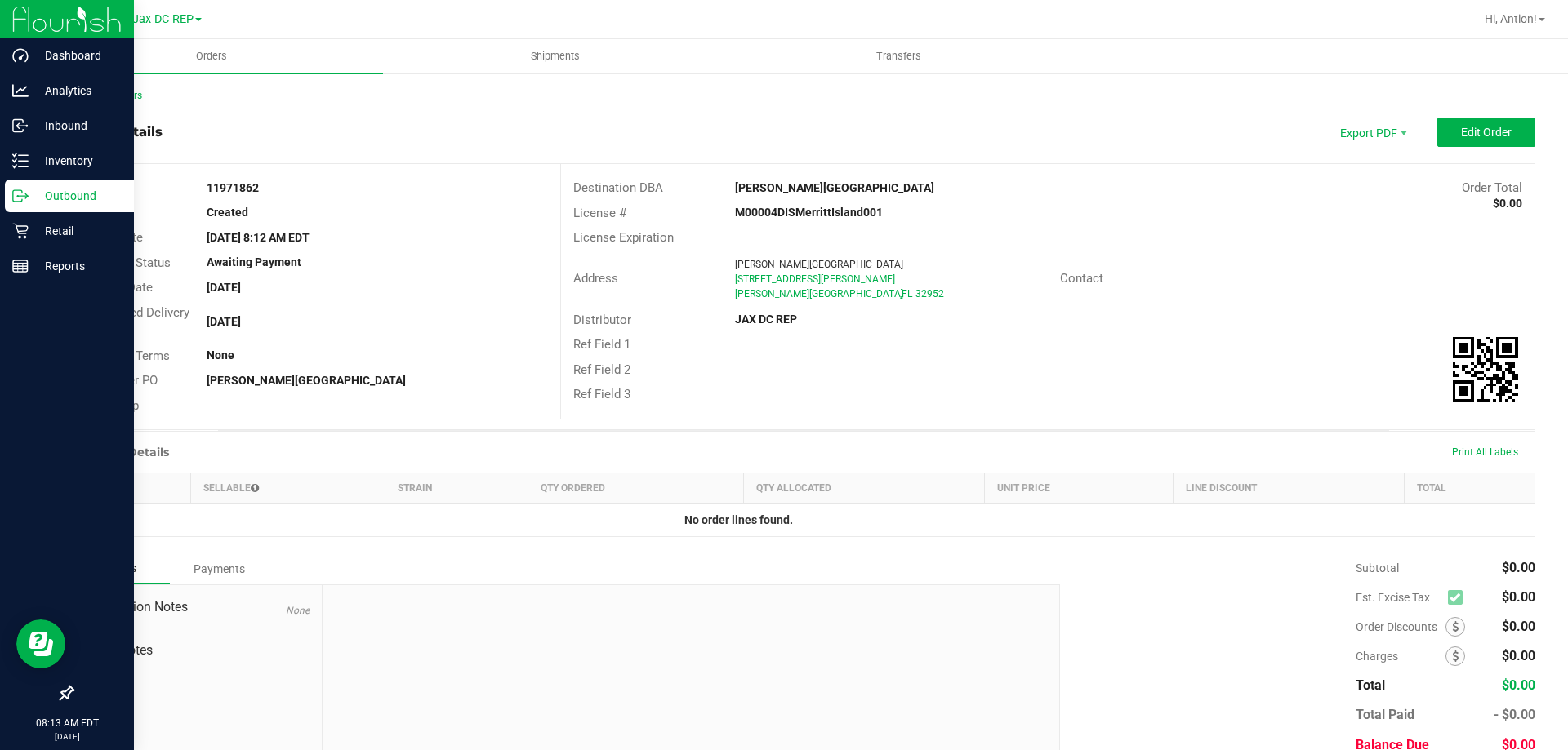
click at [27, 193] on icon at bounding box center [20, 195] width 16 height 16
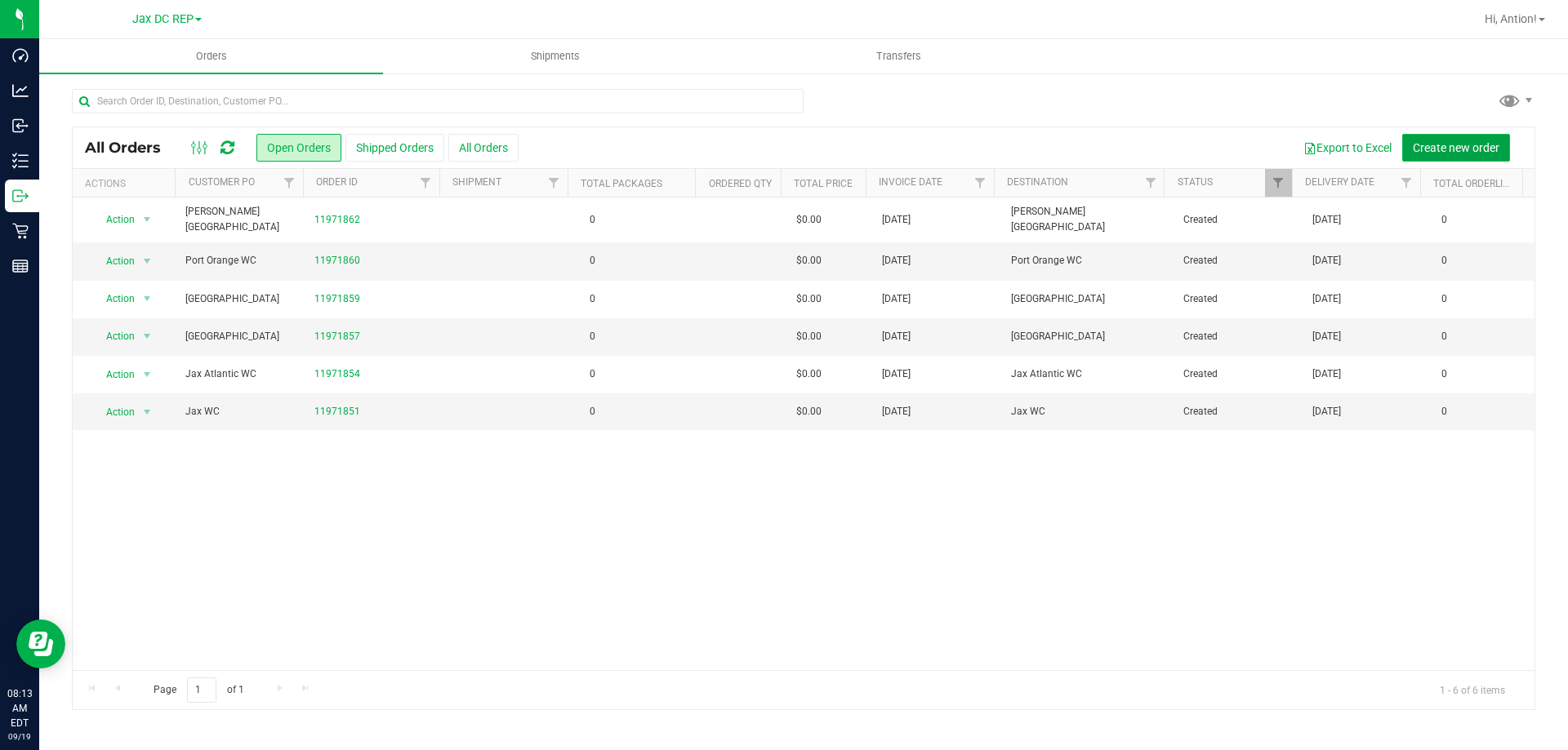
click at [1468, 153] on span "Create new order" at bounding box center [1456, 148] width 87 height 13
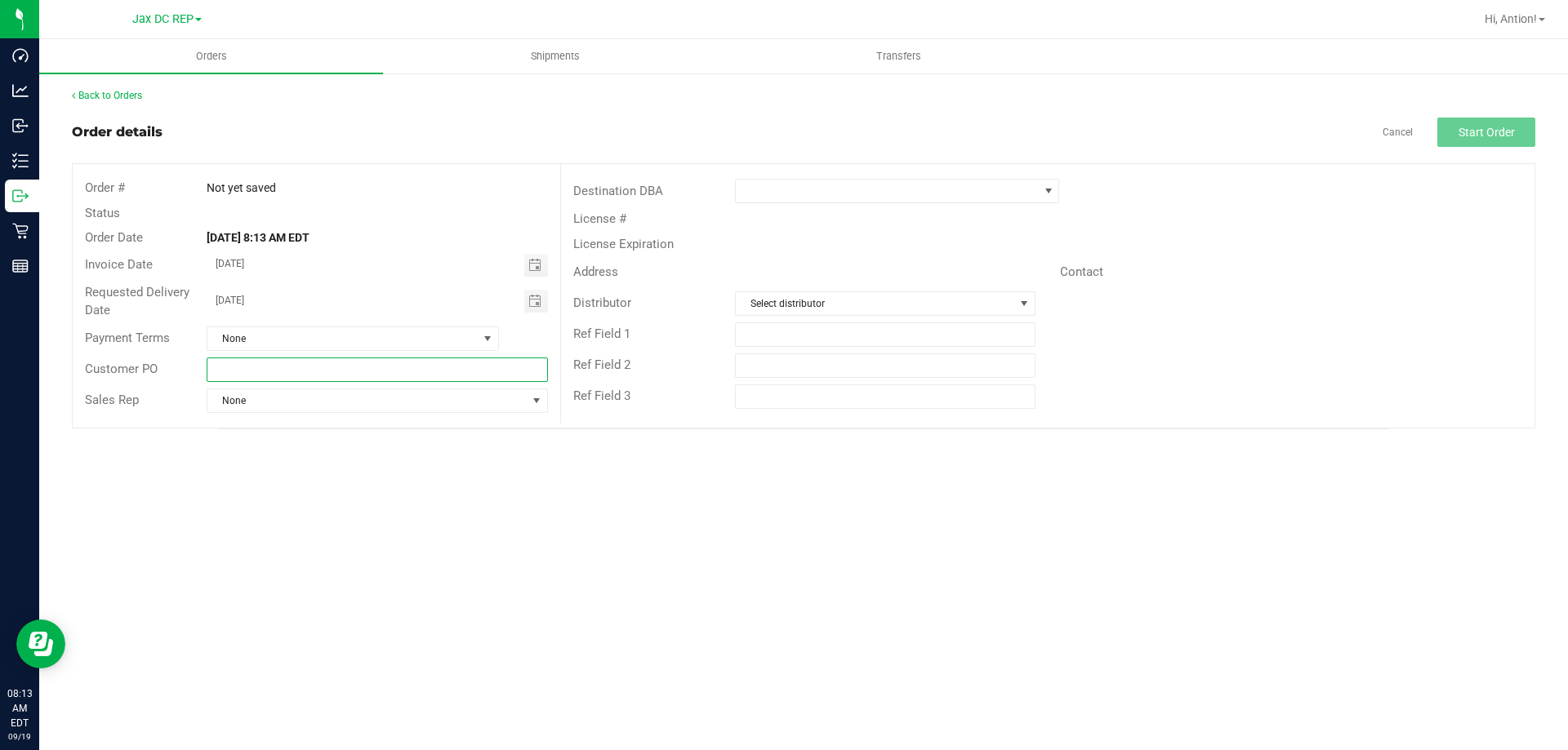
click at [347, 372] on input "text" at bounding box center [376, 370] width 340 height 24
type input "[GEOGRAPHIC_DATA]"
click at [836, 192] on span at bounding box center [887, 191] width 302 height 23
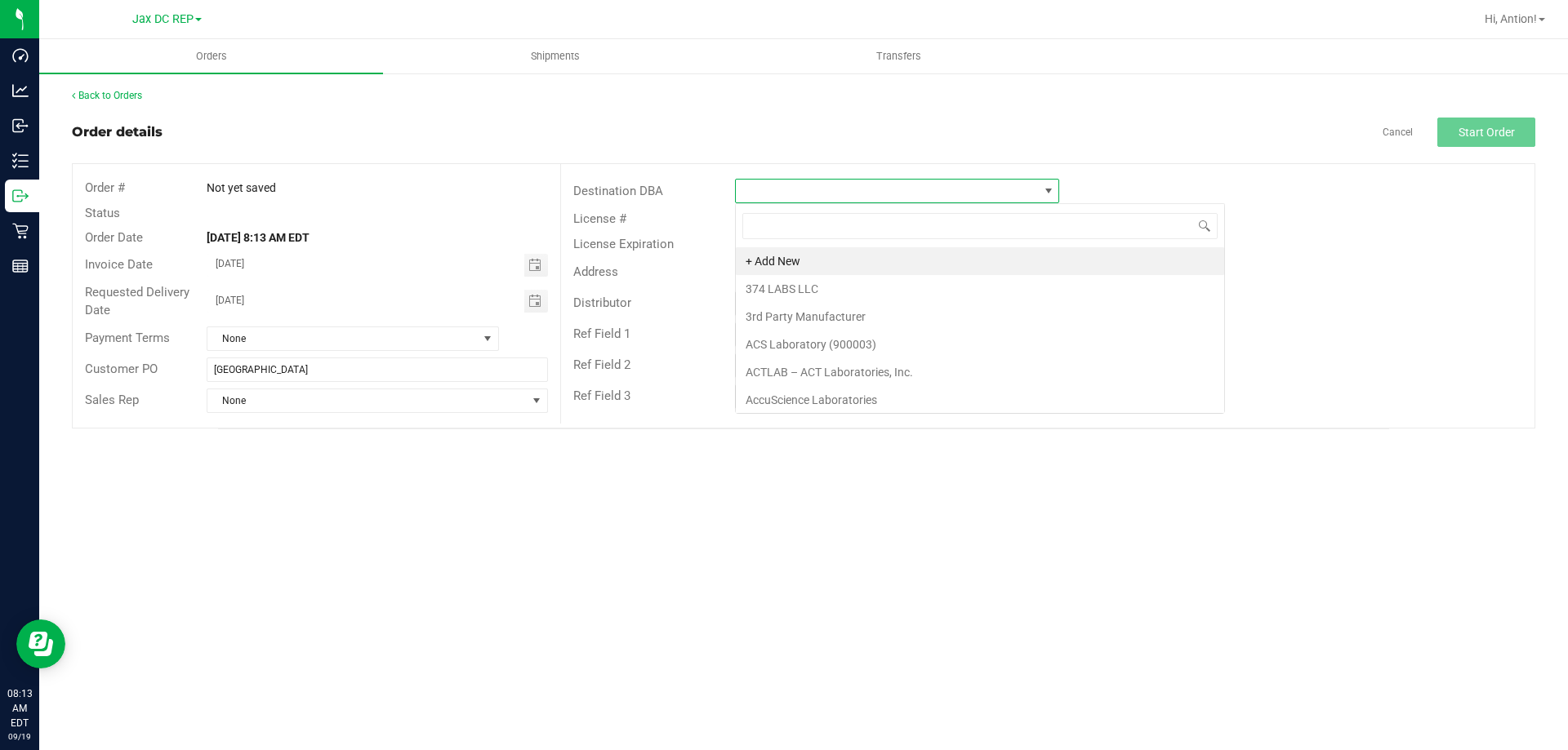
scroll to position [24, 324]
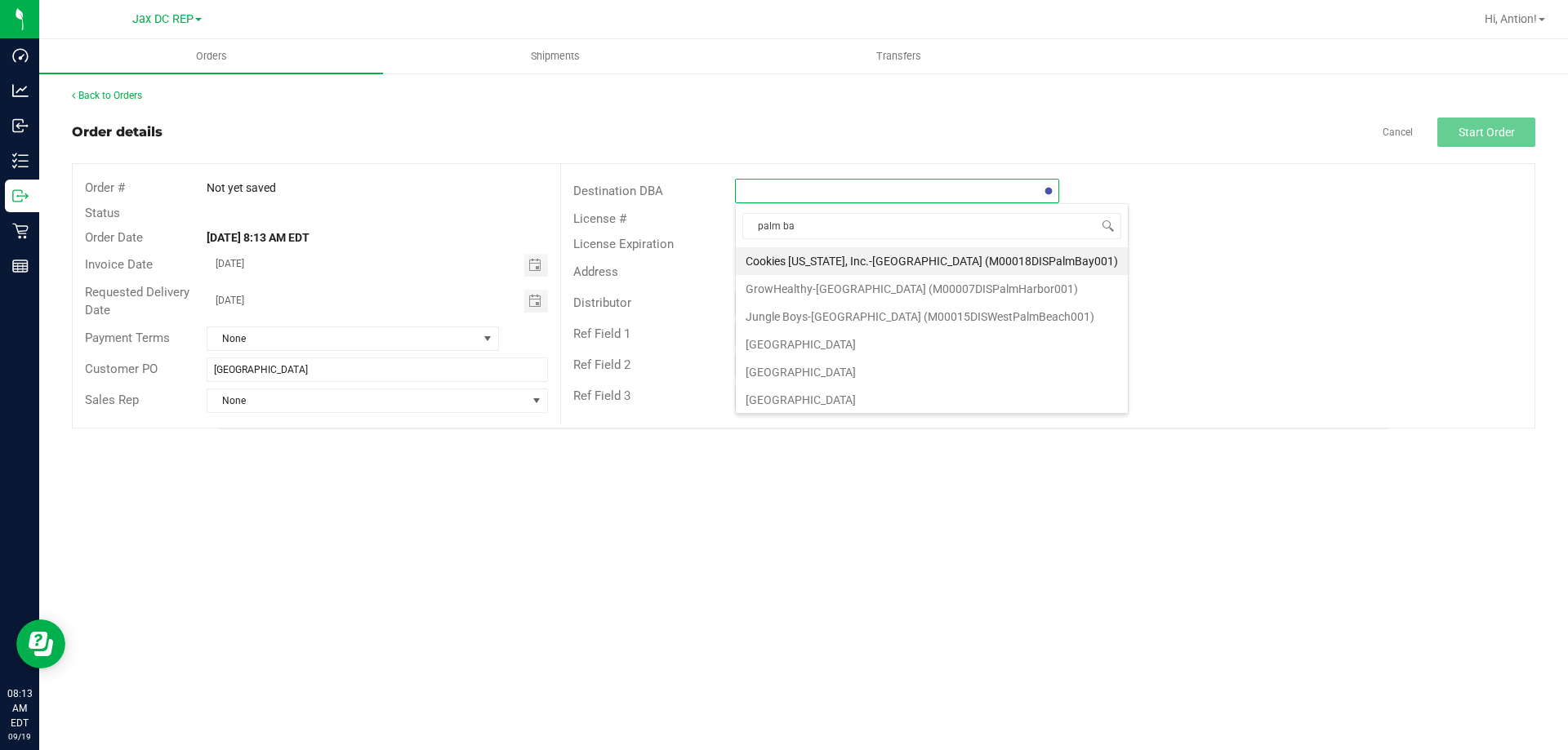
type input "palm bay"
click at [844, 288] on li "[GEOGRAPHIC_DATA]" at bounding box center [932, 288] width 392 height 27
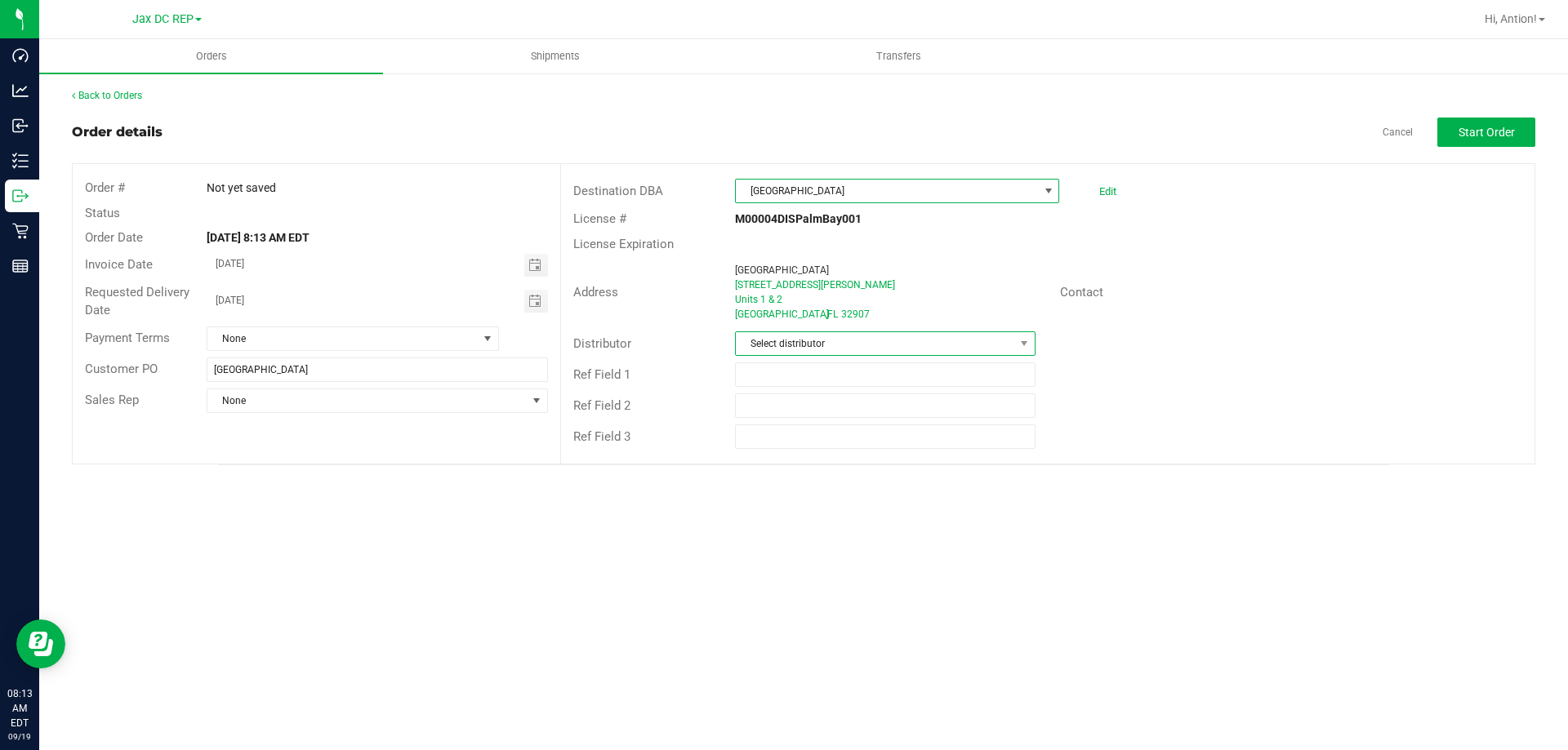
click at [826, 341] on span "Select distributor" at bounding box center [874, 344] width 278 height 23
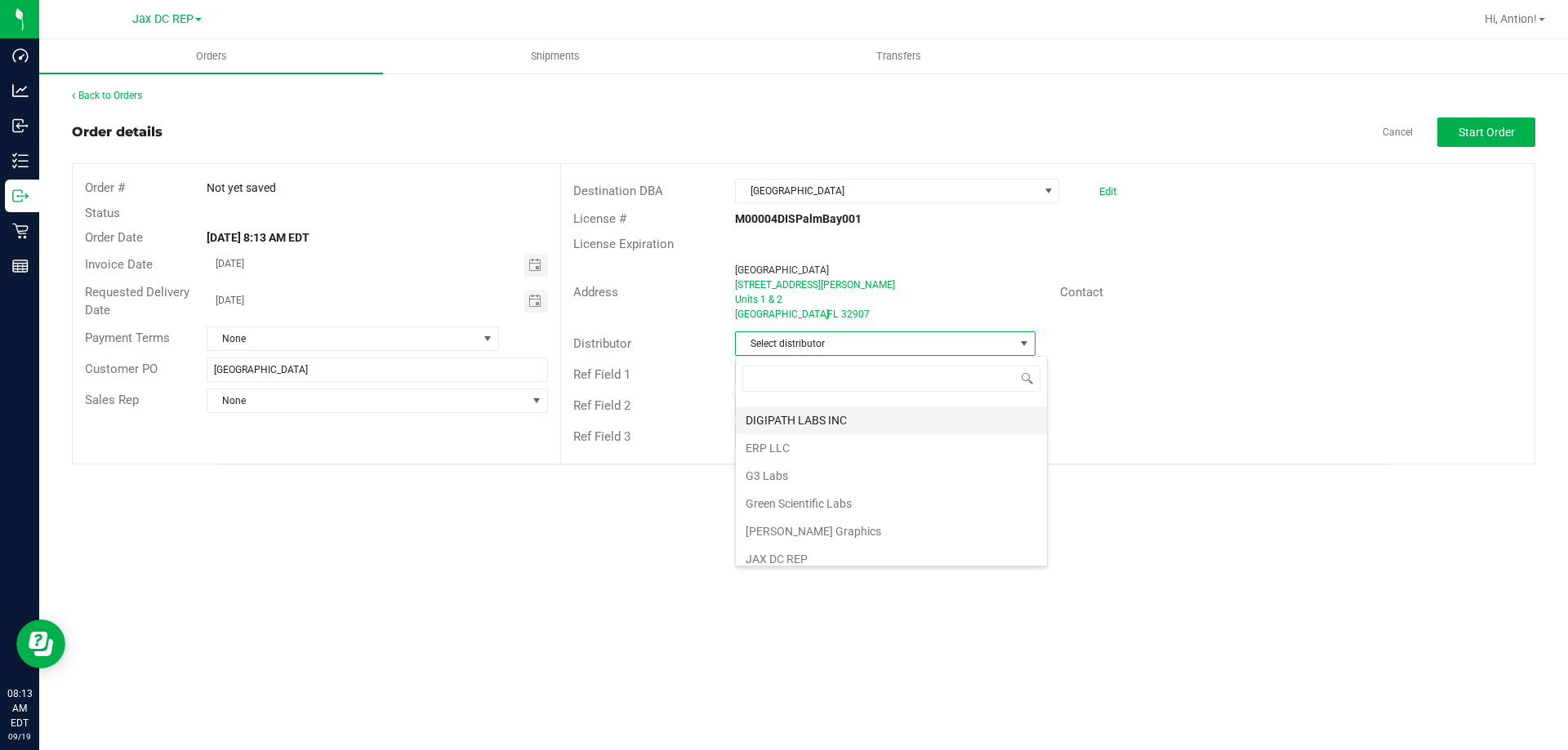
scroll to position [408, 0]
click at [802, 469] on li "JAX DC REP" at bounding box center [891, 477] width 311 height 27
click at [534, 304] on span "Toggle calendar" at bounding box center [535, 302] width 13 height 13
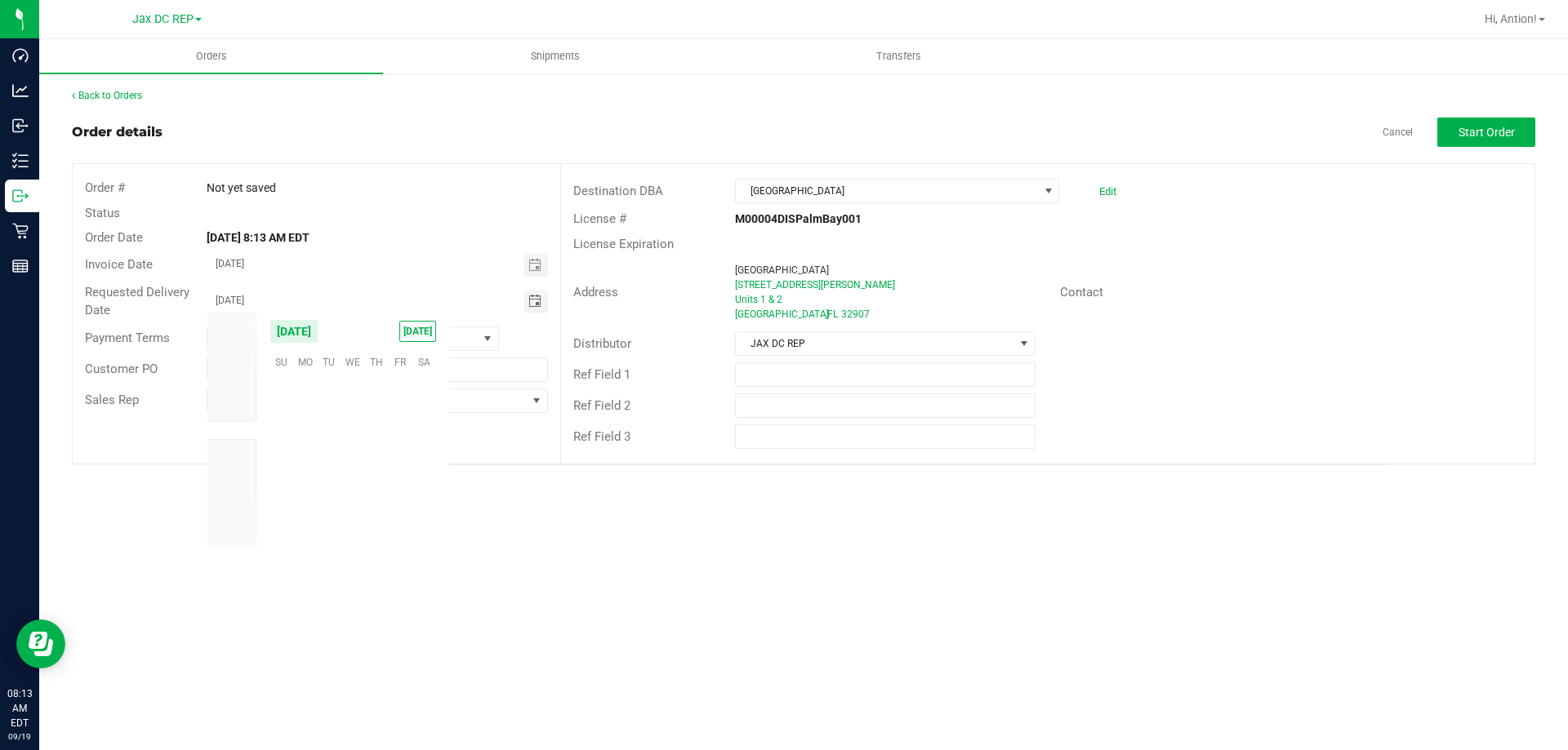
scroll to position [264819, 0]
click at [297, 469] on span "22" at bounding box center [304, 463] width 24 height 25
type input "09/22/2025"
click at [609, 562] on div "Orders Shipments Transfers Back to Orders Order details Cancel Start Order Orde…" at bounding box center [804, 395] width 1528 height 711
click at [1528, 124] on button "Start Order" at bounding box center [1486, 132] width 98 height 29
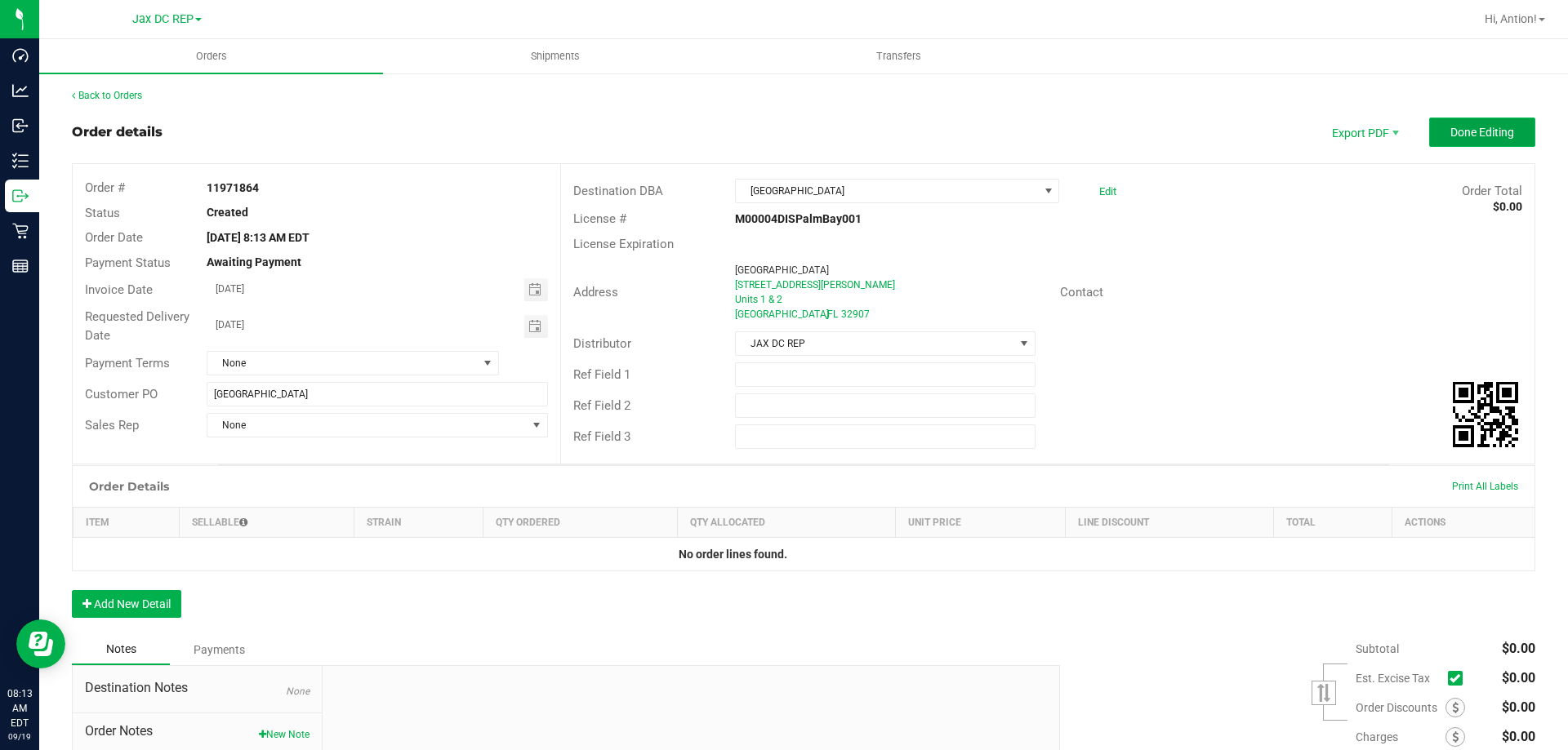
click at [1492, 136] on span "Done Editing" at bounding box center [1482, 132] width 64 height 13
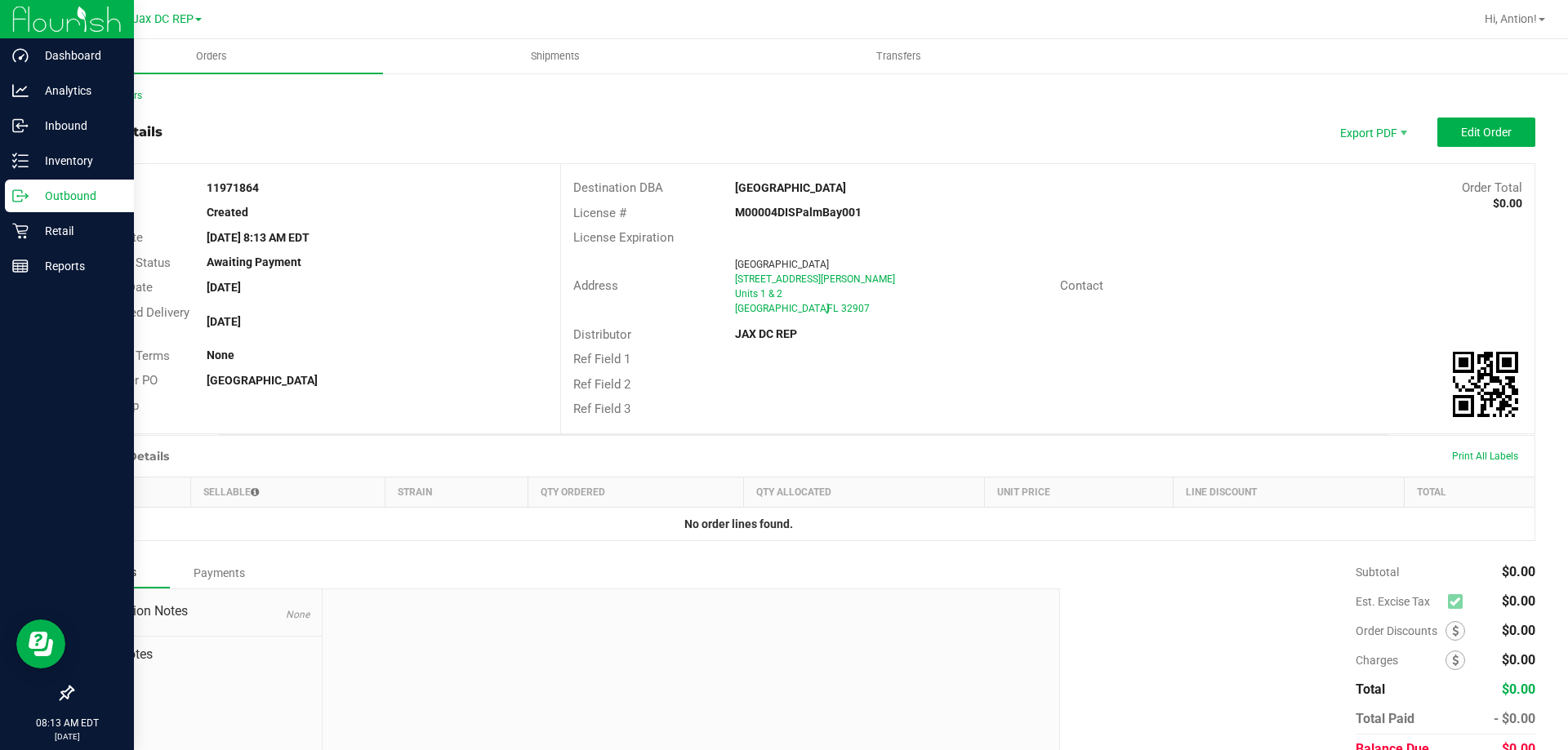
click at [38, 204] on p "Outbound" at bounding box center [77, 196] width 98 height 20
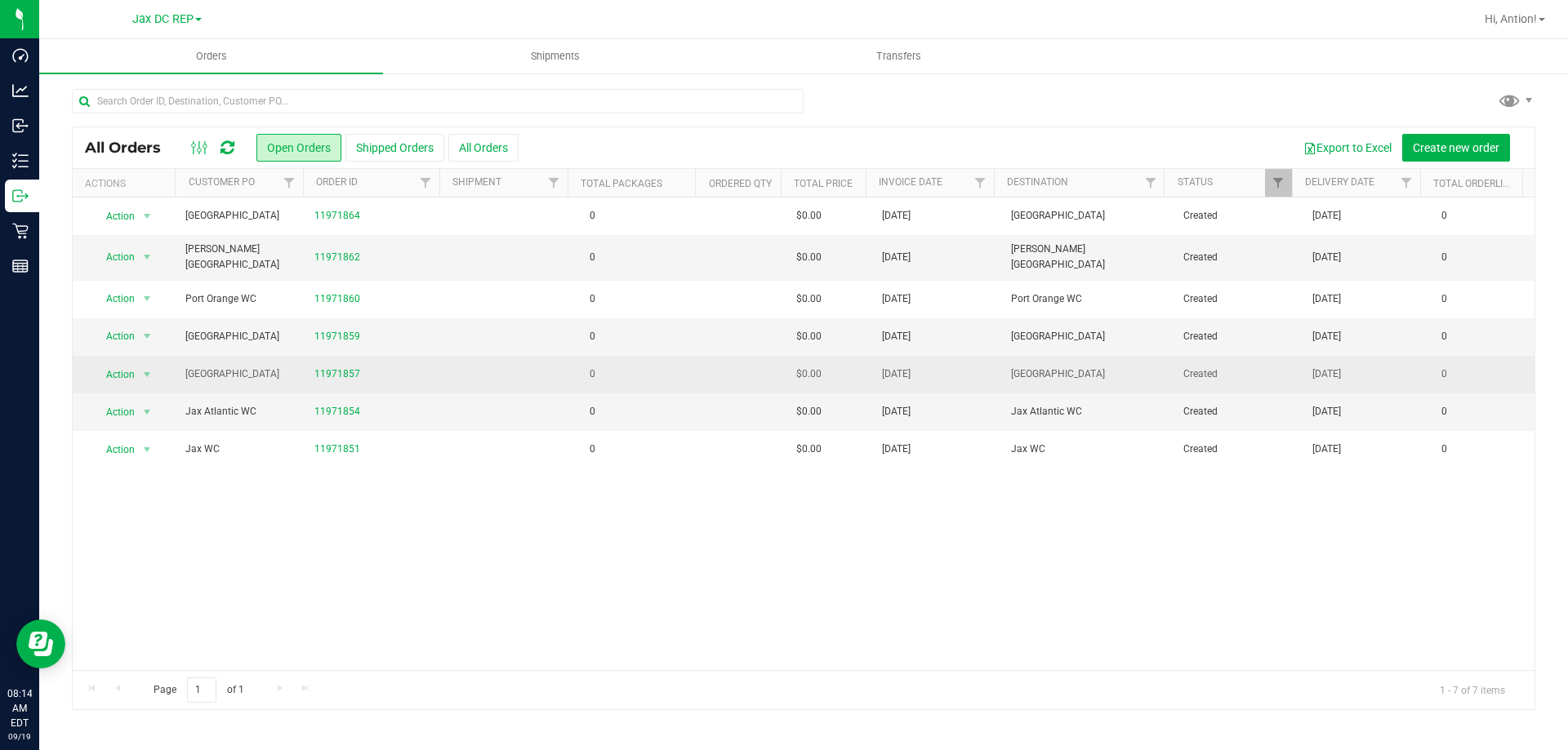
click at [626, 358] on td "0" at bounding box center [636, 375] width 129 height 38
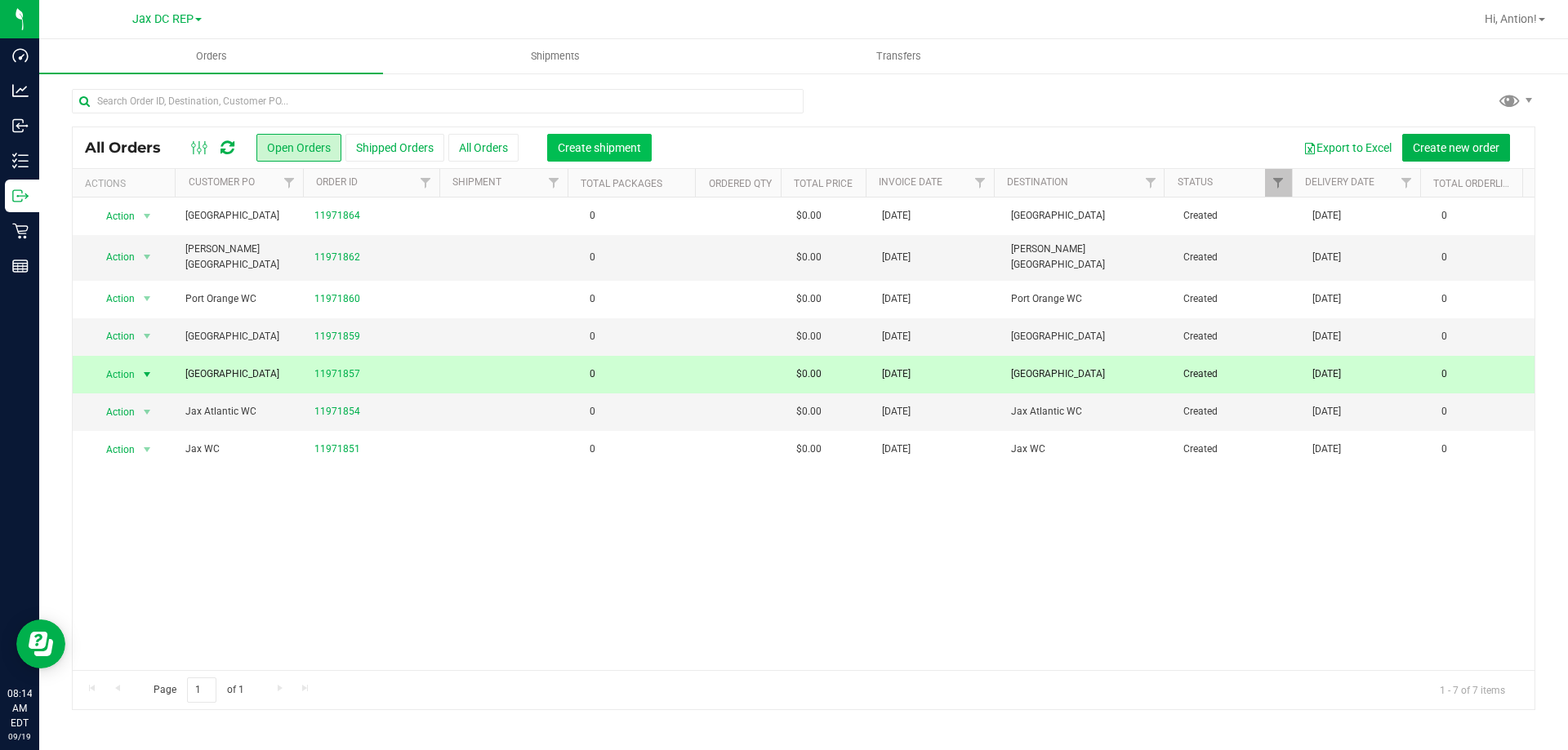
click at [583, 147] on span "Create shipment" at bounding box center [599, 148] width 83 height 13
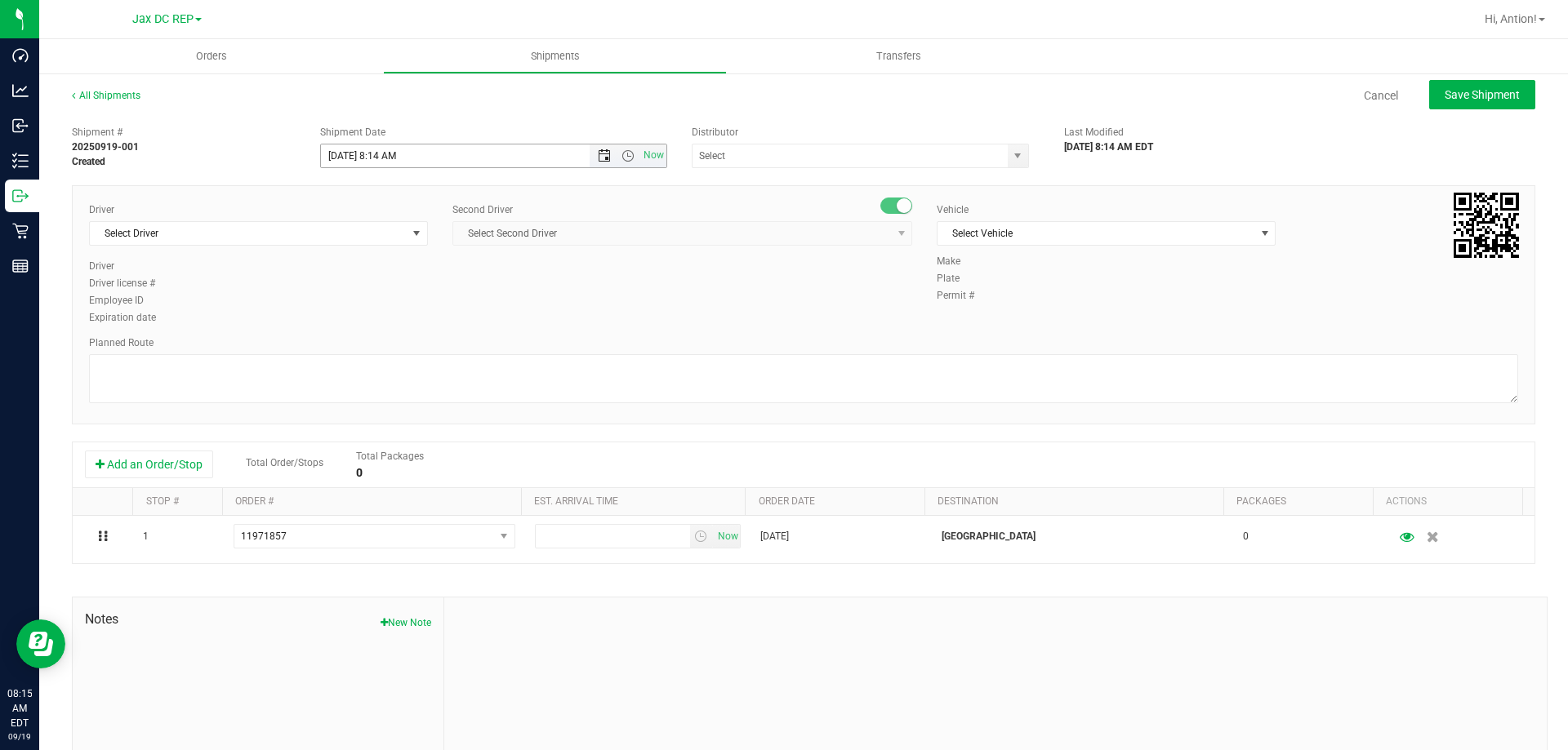
click at [606, 156] on span "Open the date view" at bounding box center [604, 156] width 27 height 13
click at [358, 317] on link "22" at bounding box center [356, 321] width 24 height 25
click at [627, 156] on span "Open the time view" at bounding box center [629, 156] width 13 height 13
click at [402, 286] on li "8:30 AM" at bounding box center [489, 294] width 341 height 22
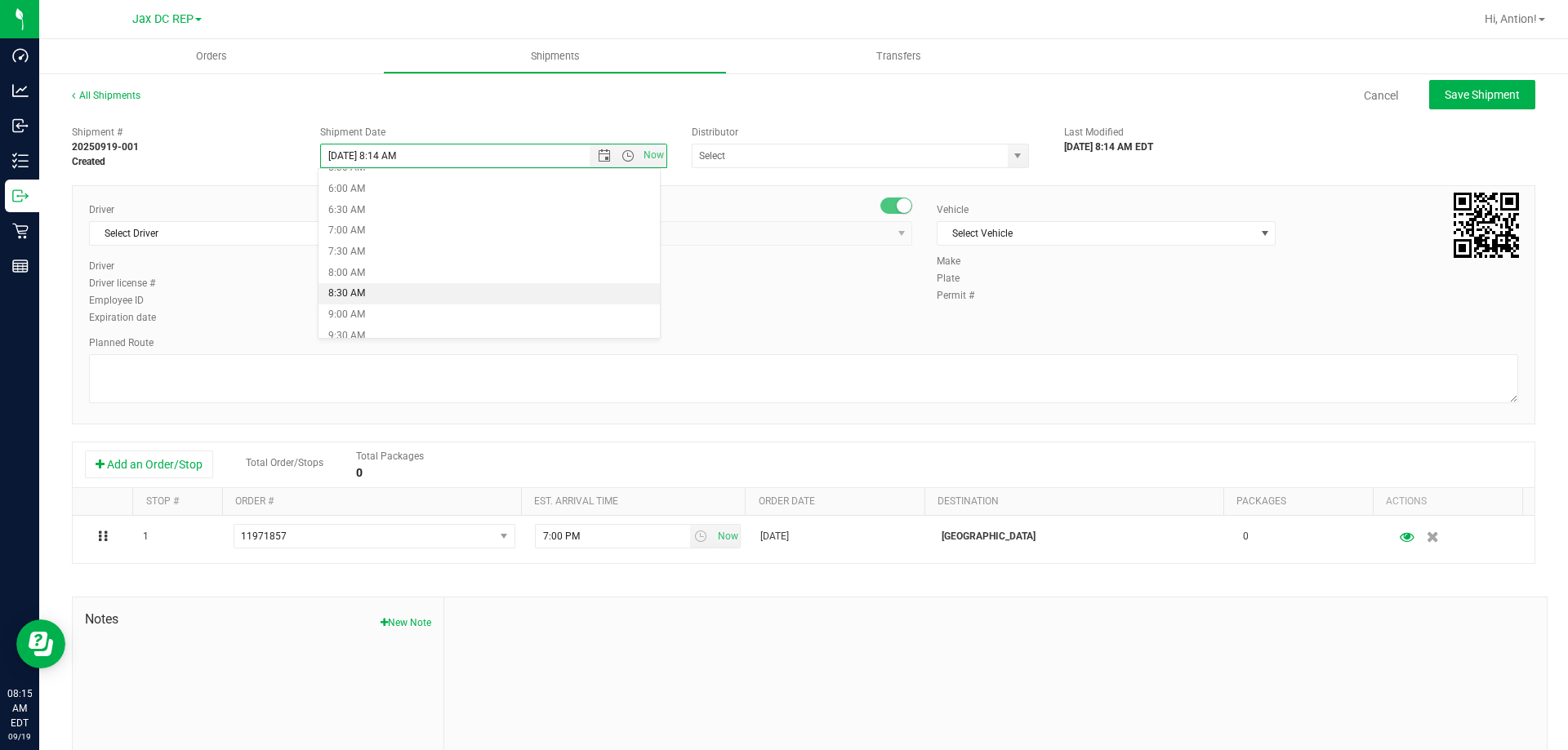
type input "[DATE] 8:30 AM"
click at [248, 238] on span "Select Driver" at bounding box center [248, 234] width 317 height 23
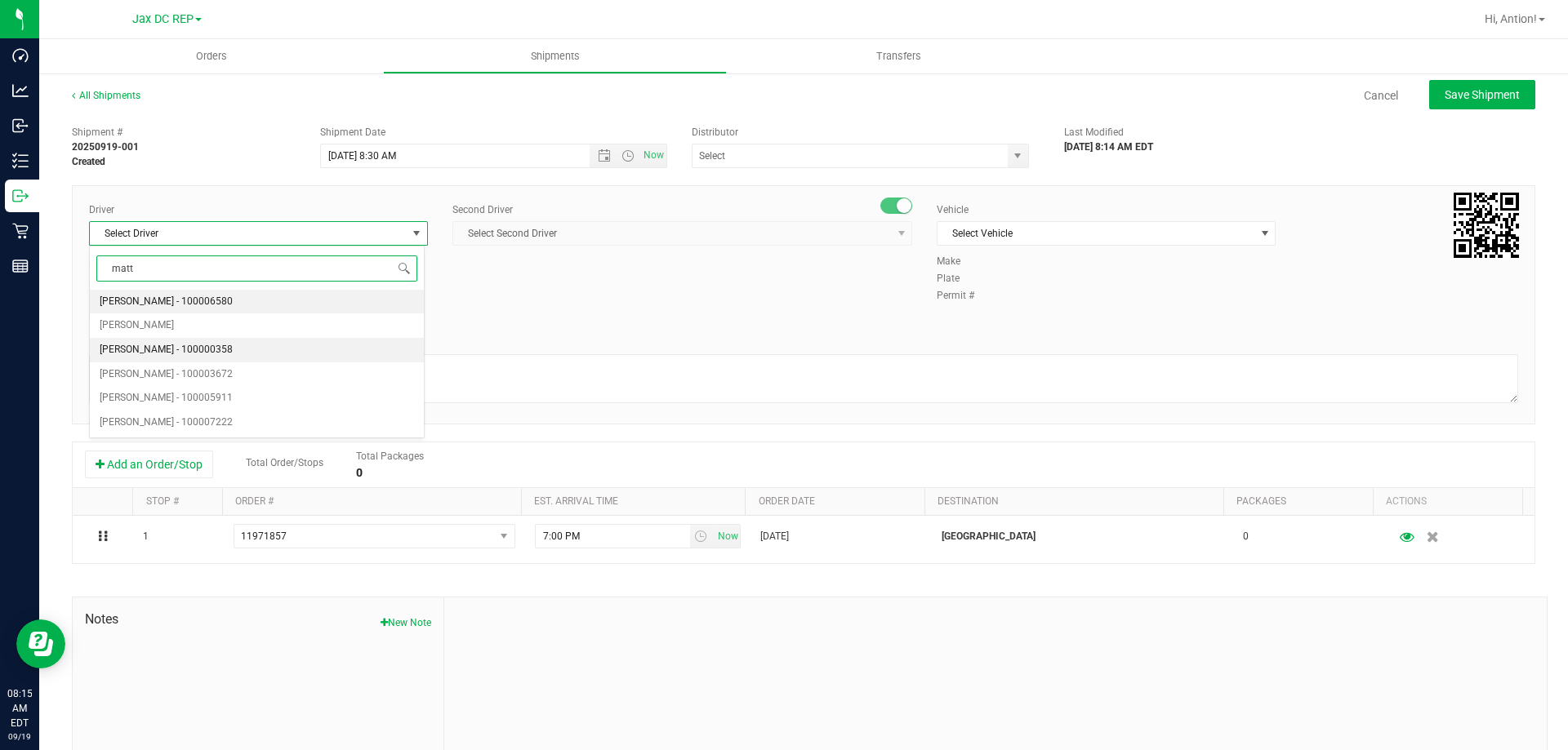
click at [167, 347] on span "[PERSON_NAME] - 100000358" at bounding box center [166, 351] width 133 height 22
type input "matt"
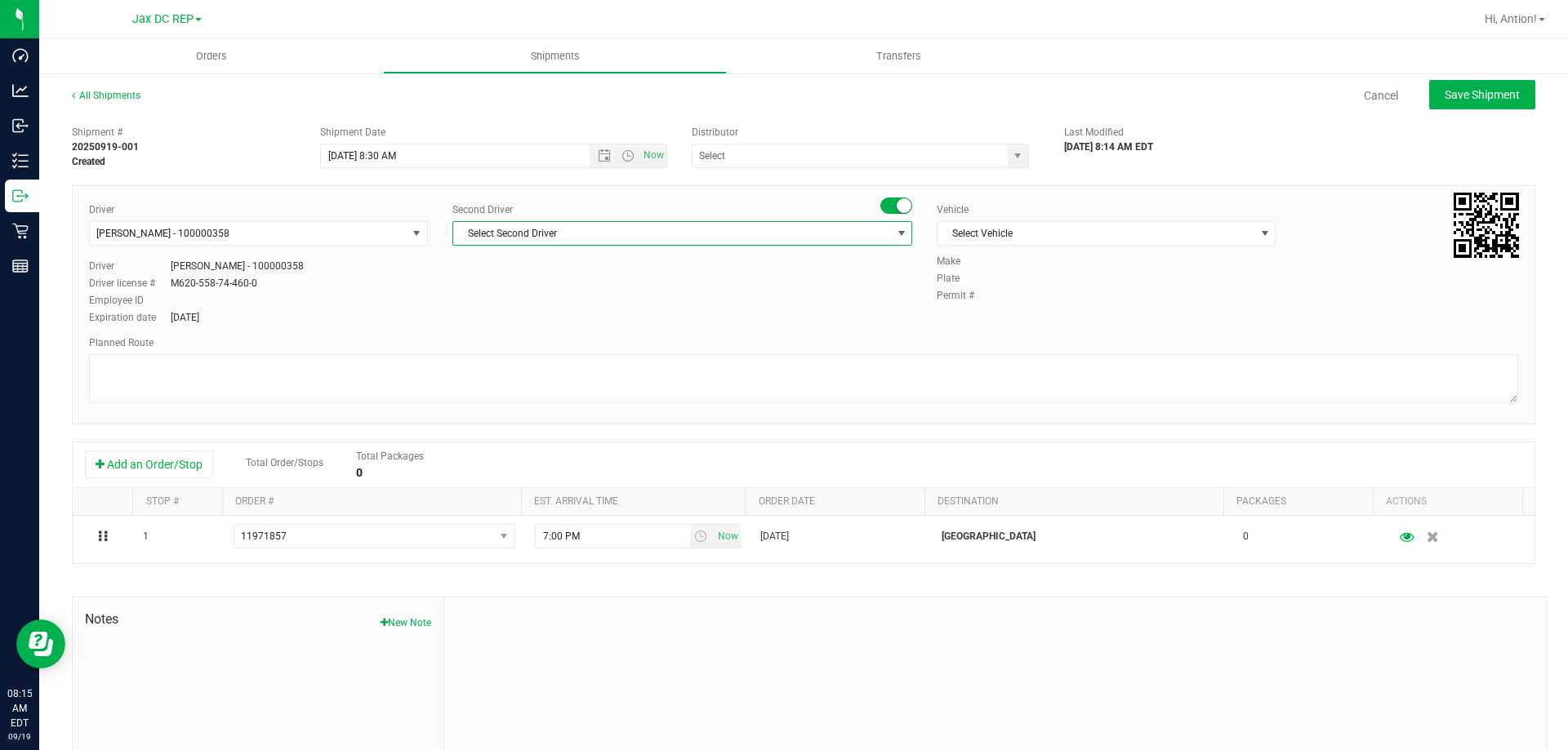
click at [683, 224] on span "Select Second Driver" at bounding box center [672, 234] width 438 height 23
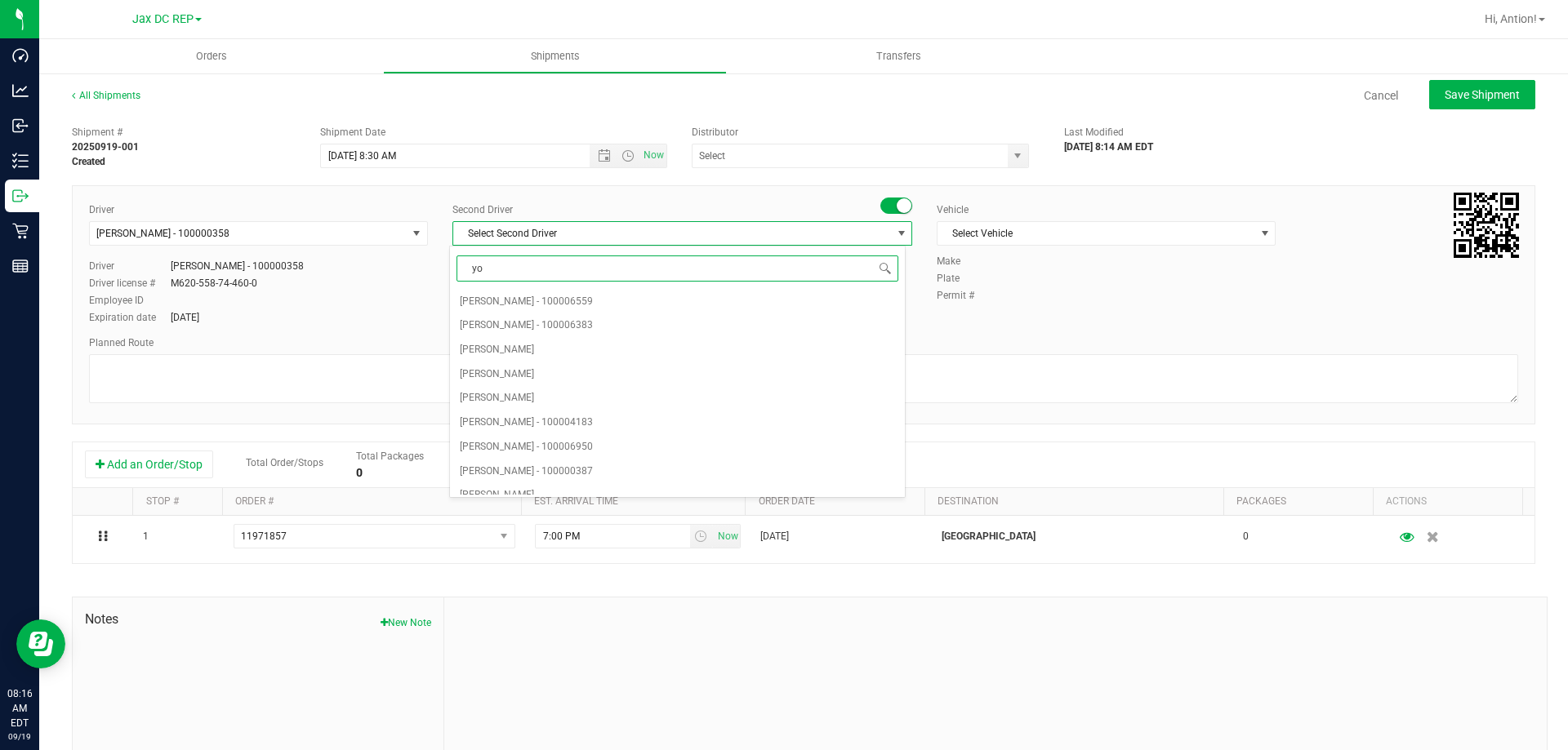
type input "yod"
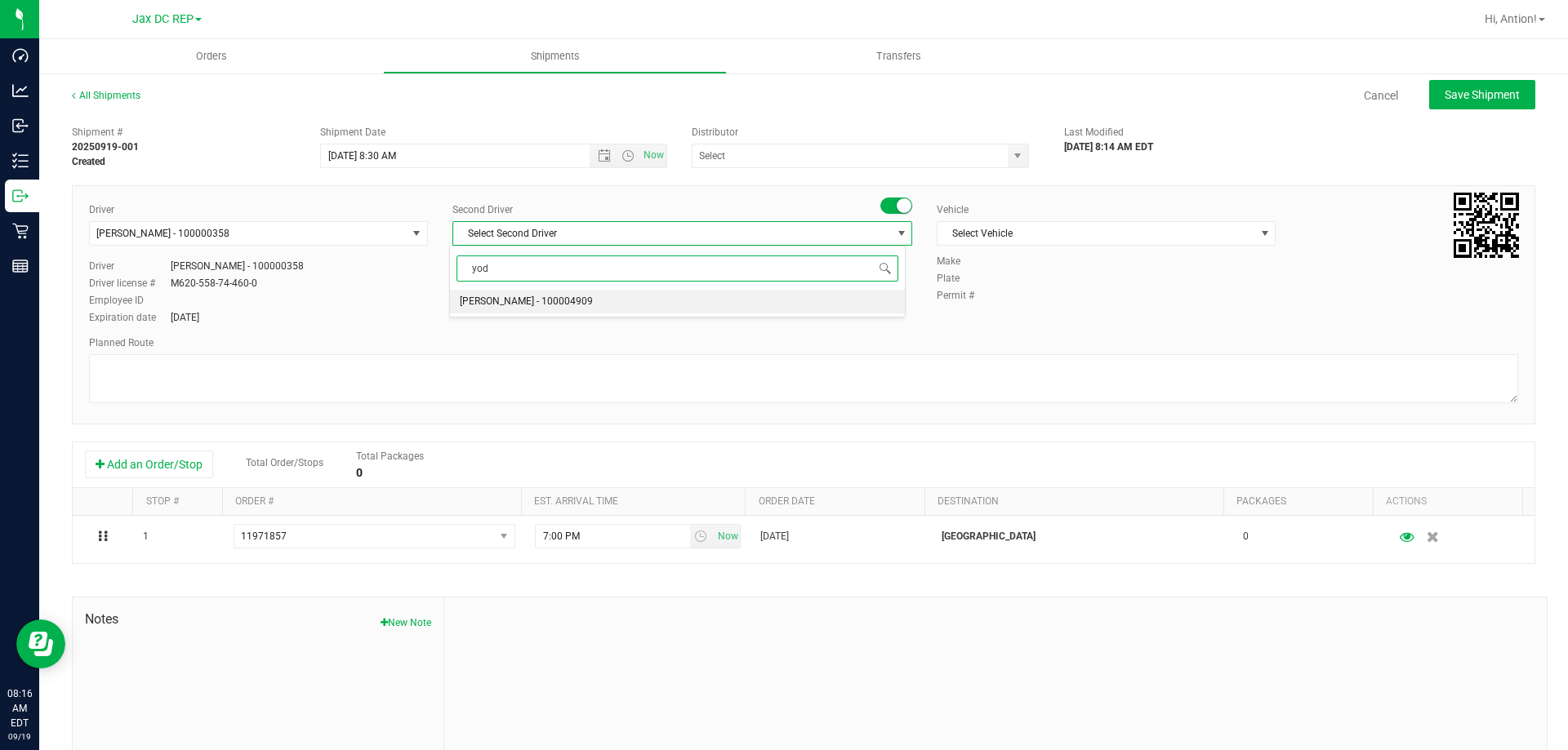
click at [639, 304] on li "[PERSON_NAME] - 100004909" at bounding box center [678, 302] width 454 height 24
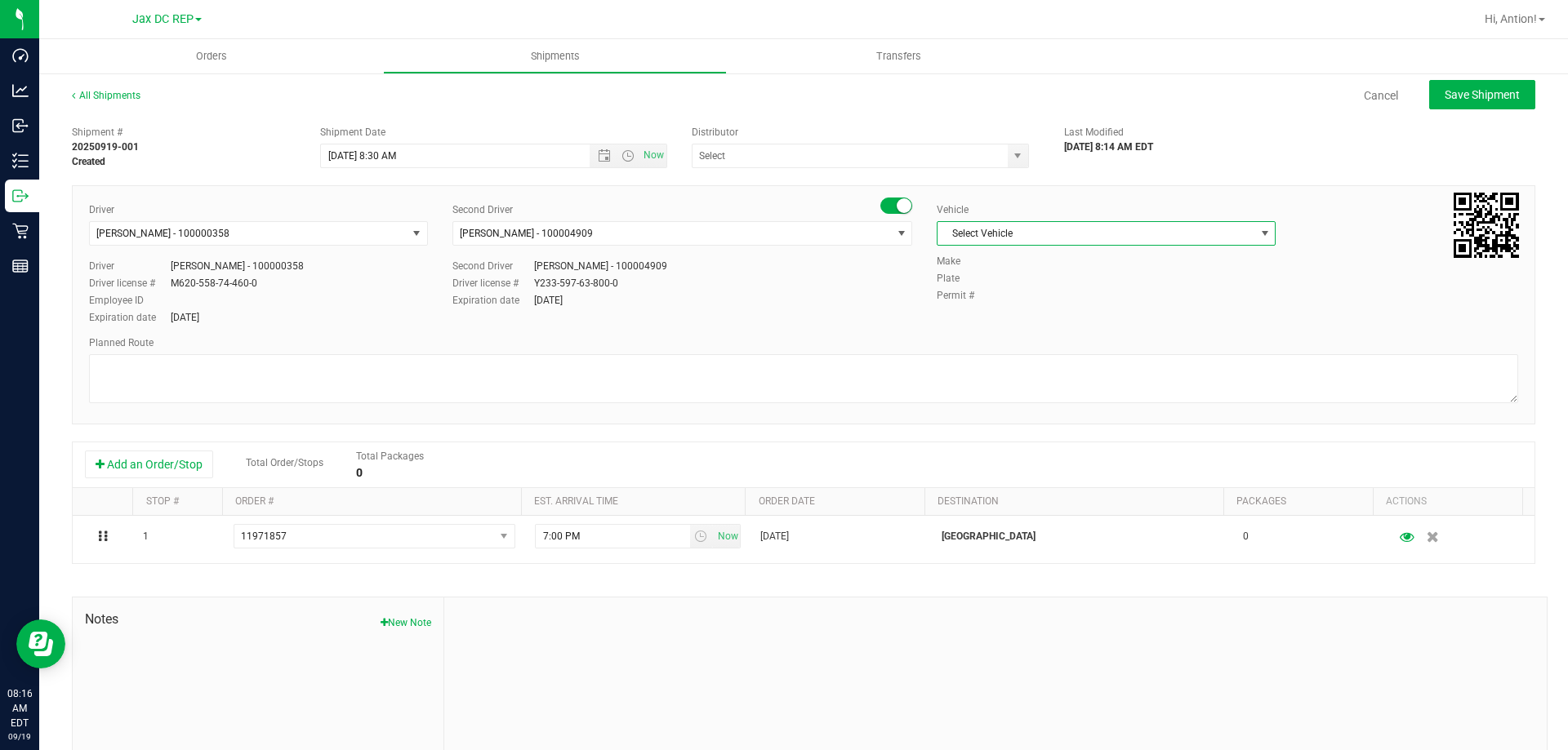
click at [1037, 236] on span "Select Vehicle" at bounding box center [1096, 234] width 317 height 23
click at [1025, 352] on li "FL-[GEOGRAPHIC_DATA]-03" at bounding box center [1098, 354] width 334 height 24
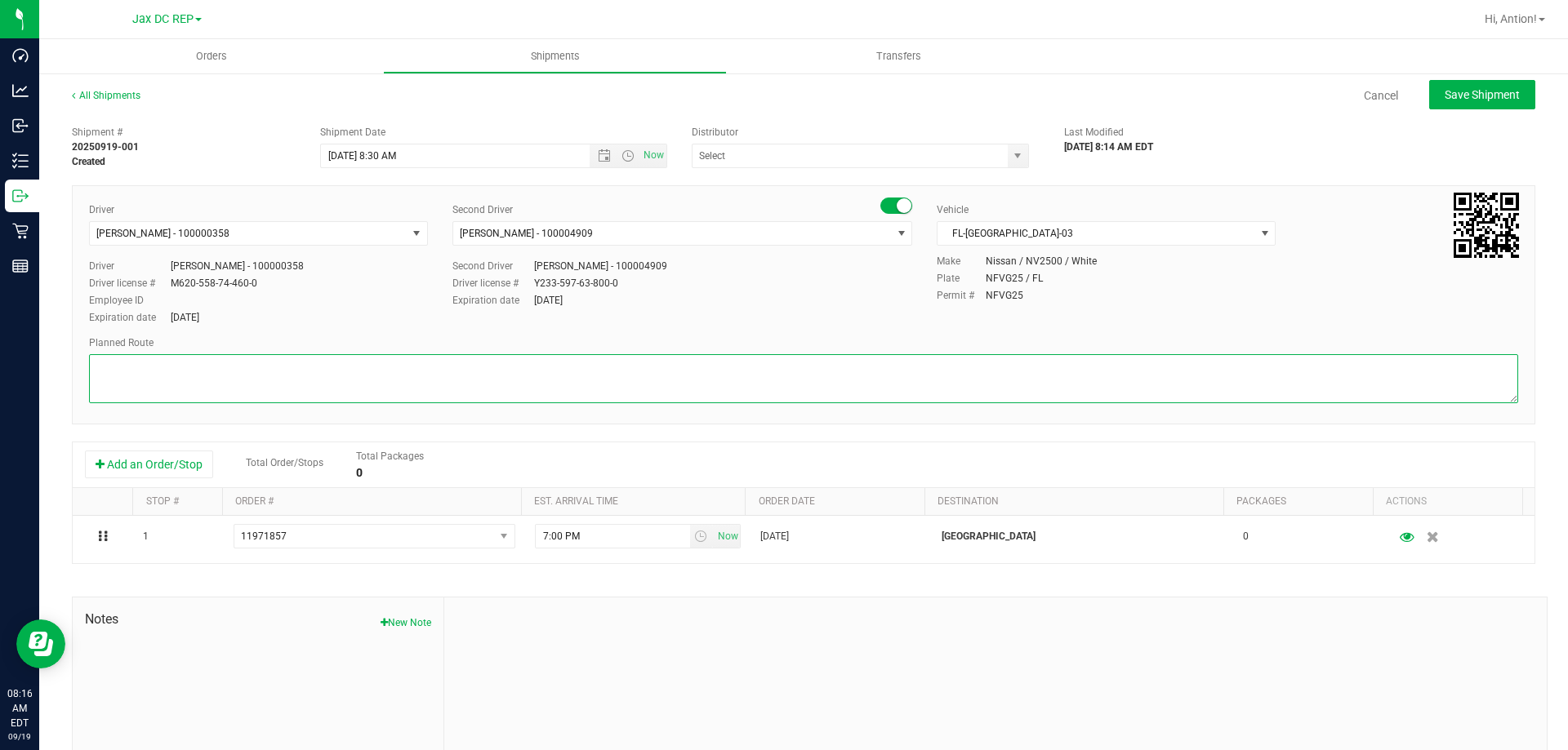
click at [499, 370] on textarea at bounding box center [803, 379] width 1429 height 49
drag, startPoint x: 156, startPoint y: 399, endPoint x: 88, endPoint y: 375, distance: 72.1
click at [88, 375] on div "Driver [PERSON_NAME] - 100000358 Select Driver [PERSON_NAME] - 100006580 [PERSO…" at bounding box center [803, 305] width 1463 height 239
click at [530, 385] on textarea at bounding box center [803, 379] width 1429 height 49
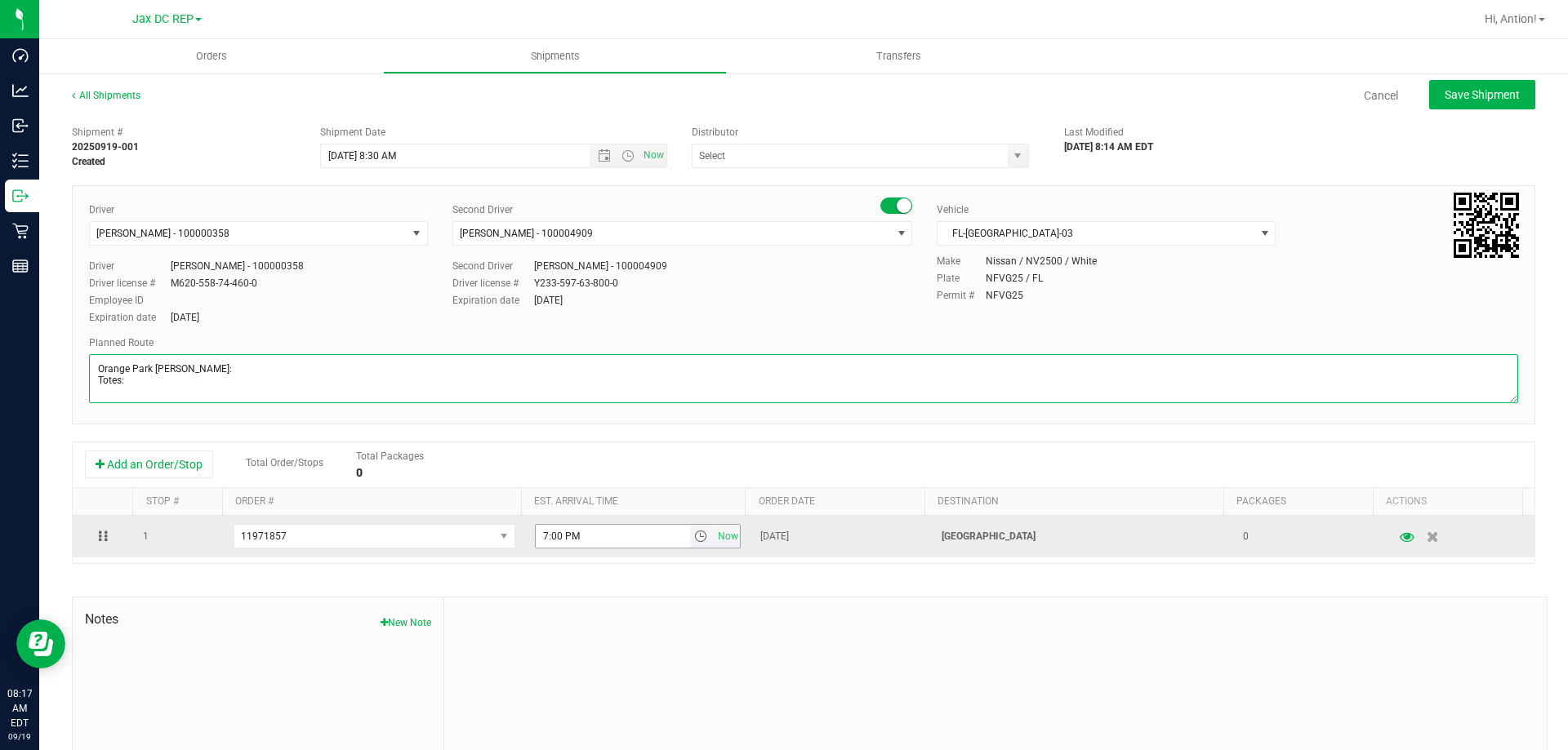
click at [694, 539] on span "select" at bounding box center [701, 536] width 13 height 13
type textarea "Orange Park WC Seals: Totes:"
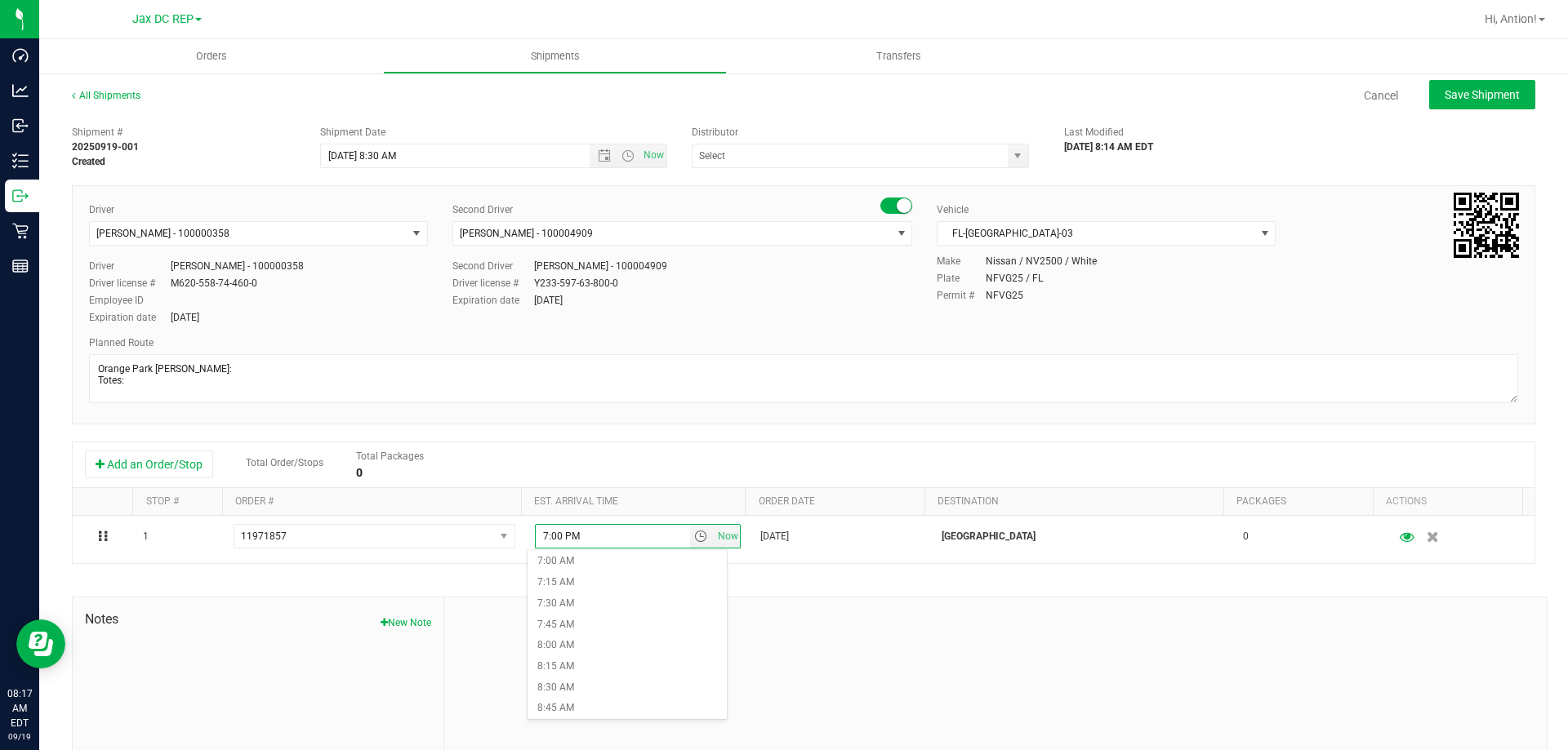
scroll to position [653, 0]
click at [570, 692] on li "9:15 AM" at bounding box center [627, 687] width 199 height 22
drag, startPoint x: 1009, startPoint y: 157, endPoint x: 905, endPoint y: 229, distance: 126.5
click at [1011, 158] on span "select" at bounding box center [1018, 156] width 13 height 13
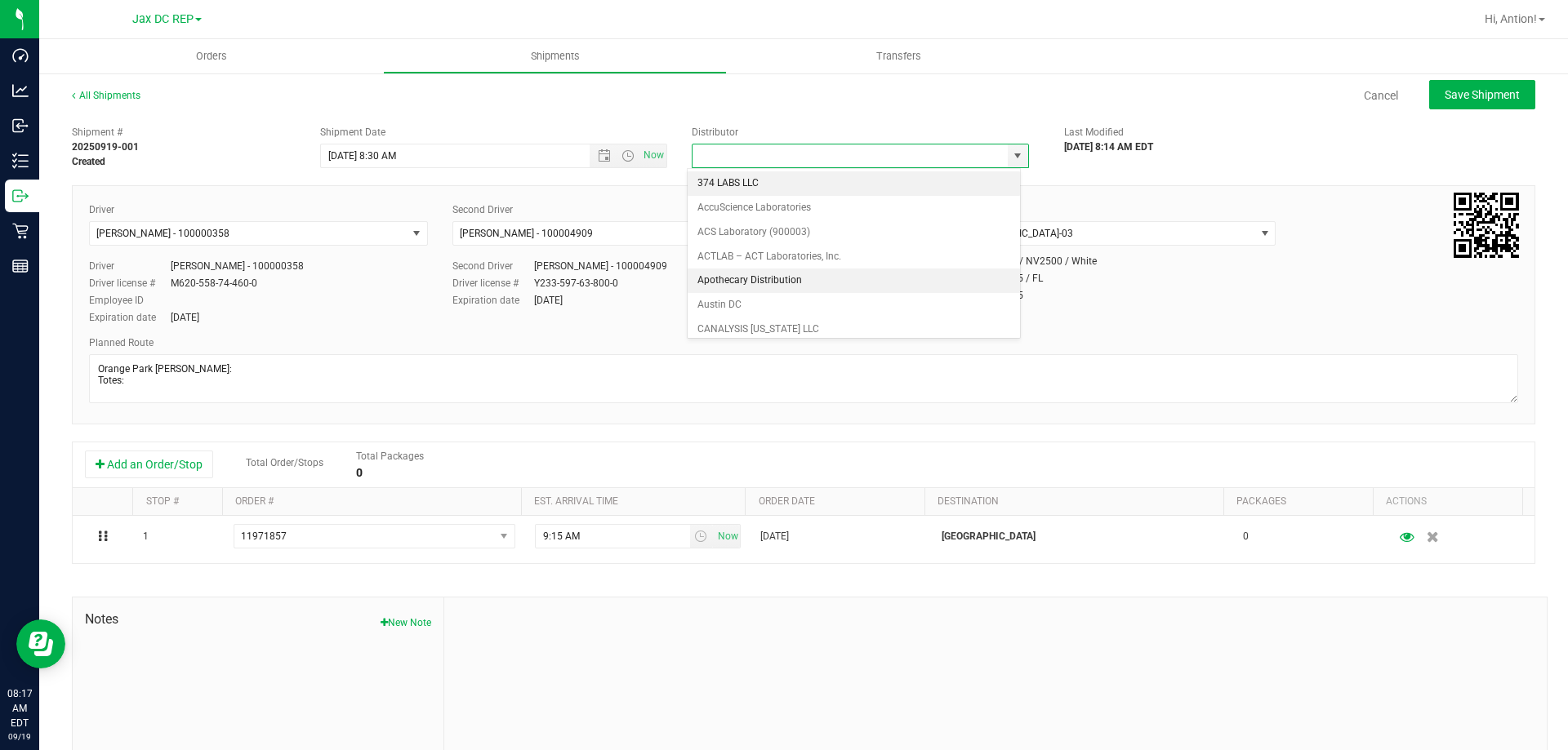
scroll to position [327, 0]
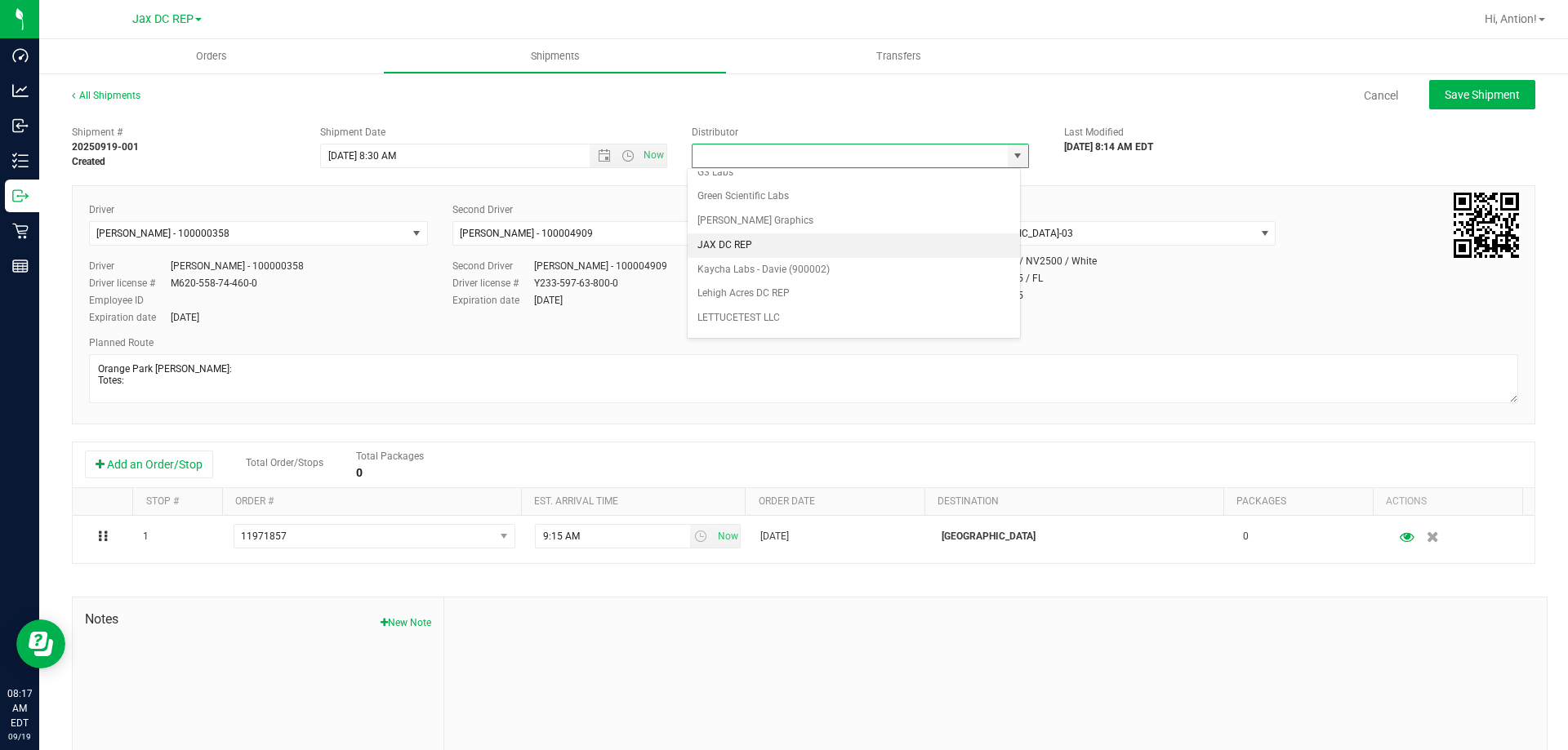
click at [752, 245] on li "JAX DC REP" at bounding box center [854, 246] width 333 height 24
type input "JAX DC REP"
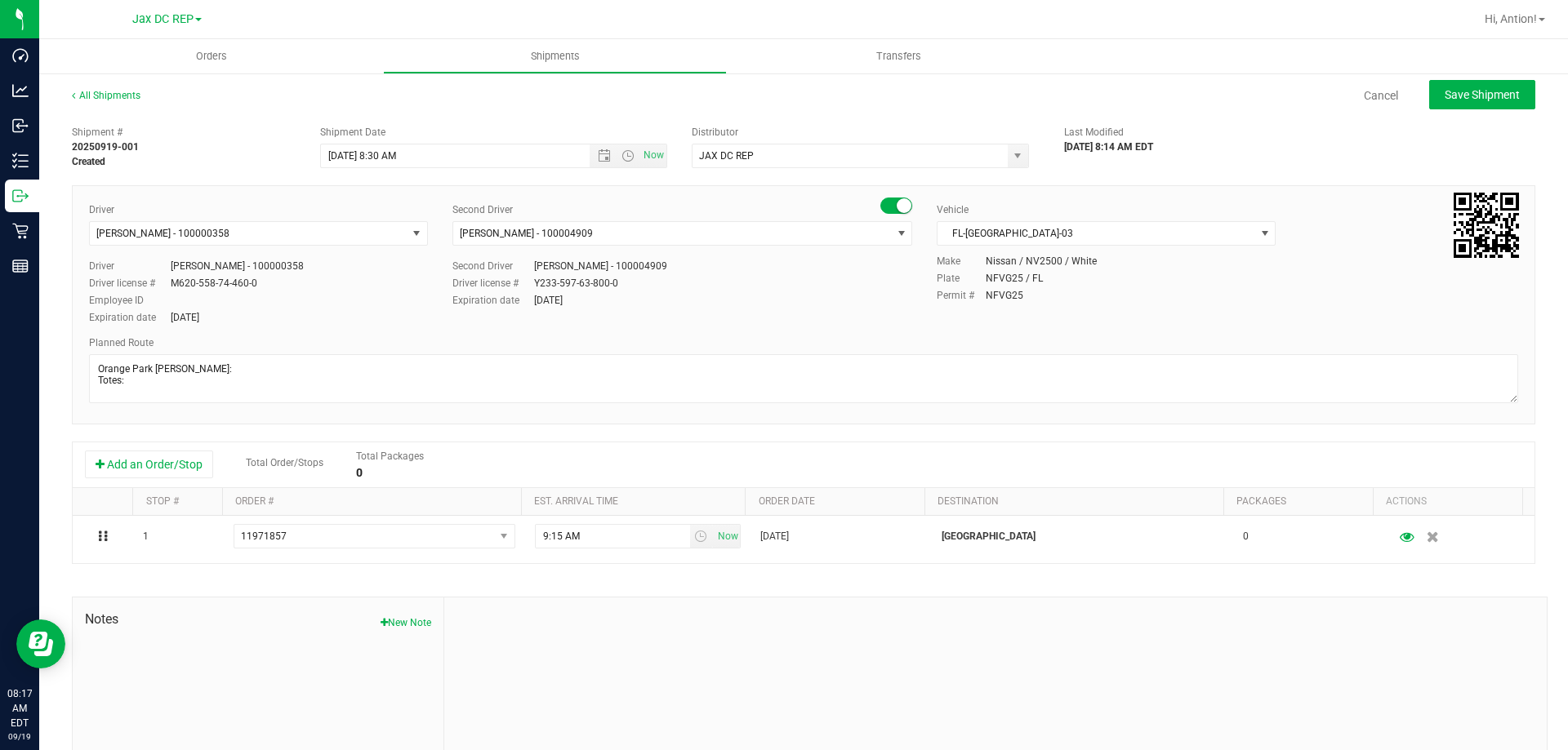
click at [718, 282] on div "Driver license # Y233-597-63-800-0" at bounding box center [682, 284] width 460 height 15
click at [1445, 91] on span "Save Shipment" at bounding box center [1482, 95] width 75 height 13
type input "[DATE] 12:30 PM"
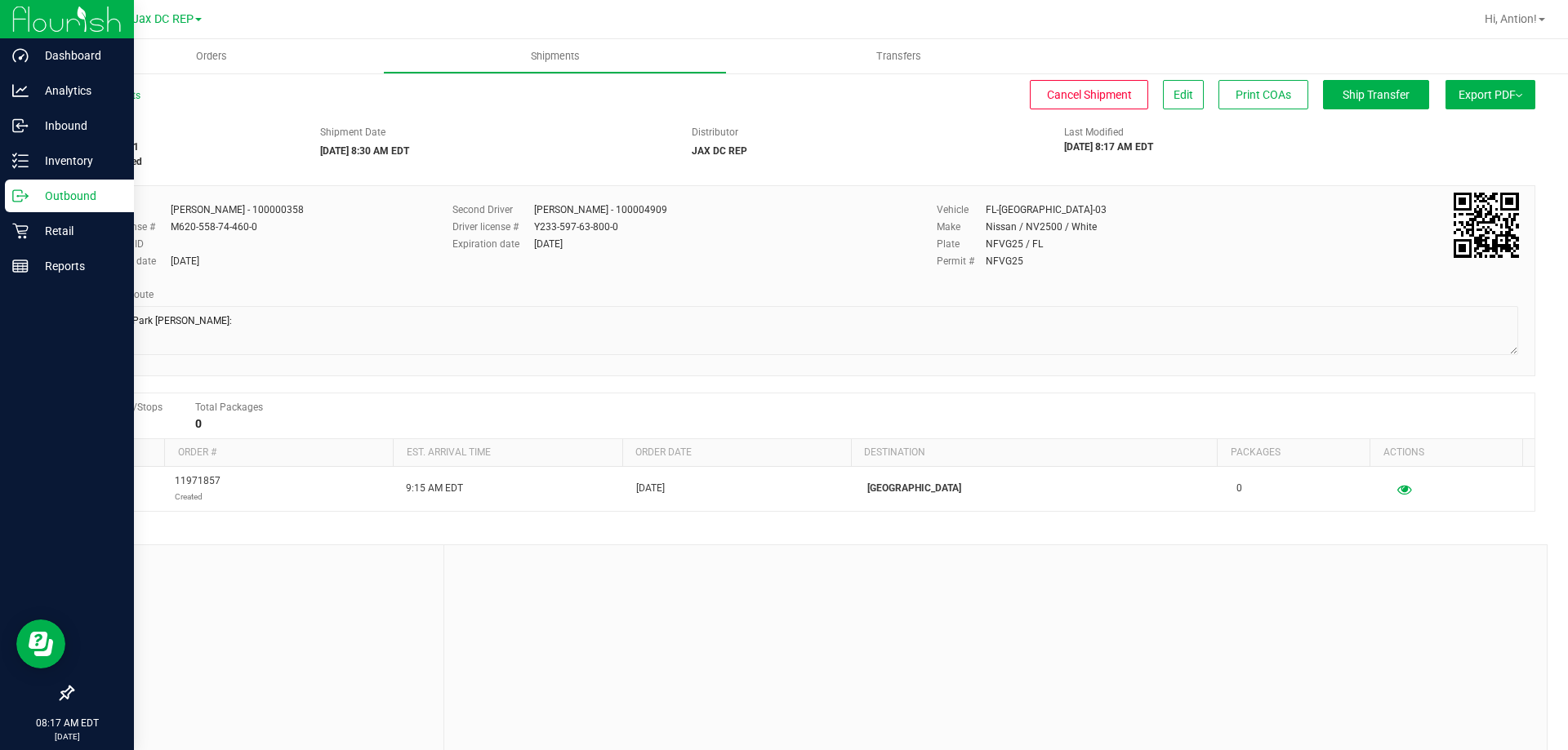
click at [36, 204] on p "Outbound" at bounding box center [77, 196] width 98 height 20
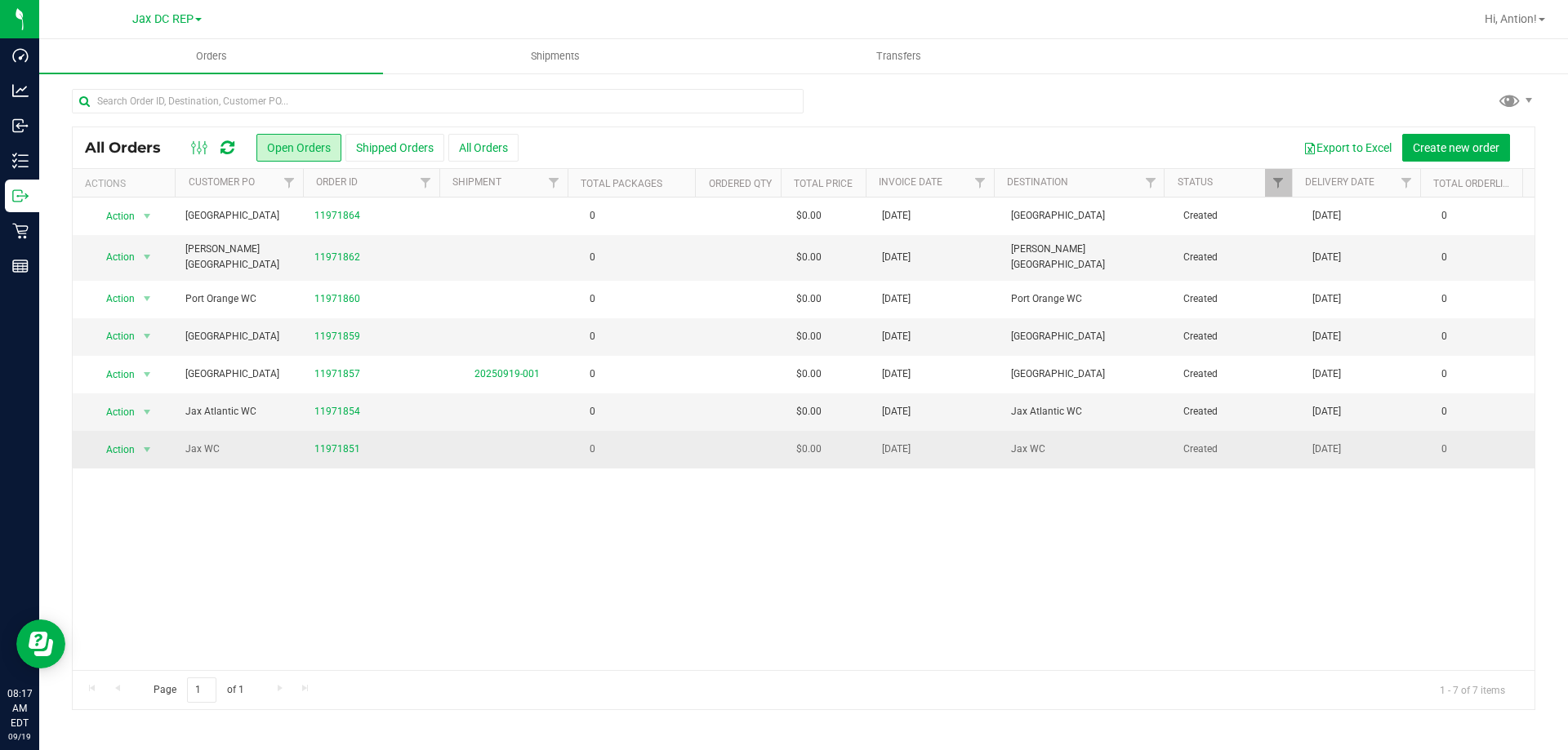
click at [502, 447] on td at bounding box center [507, 449] width 129 height 37
click at [701, 445] on td at bounding box center [743, 449] width 86 height 37
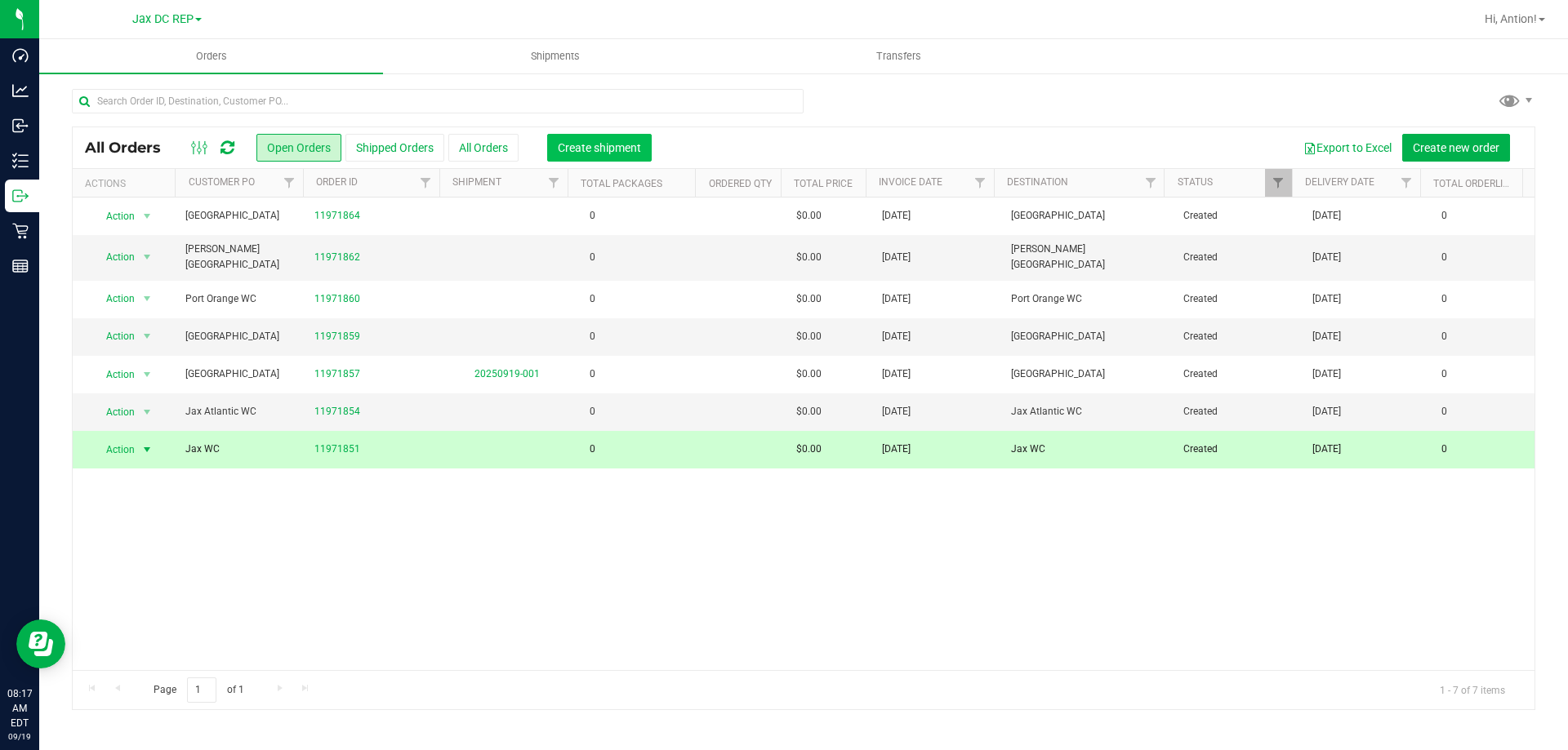
click at [603, 148] on span "Create shipment" at bounding box center [599, 148] width 83 height 13
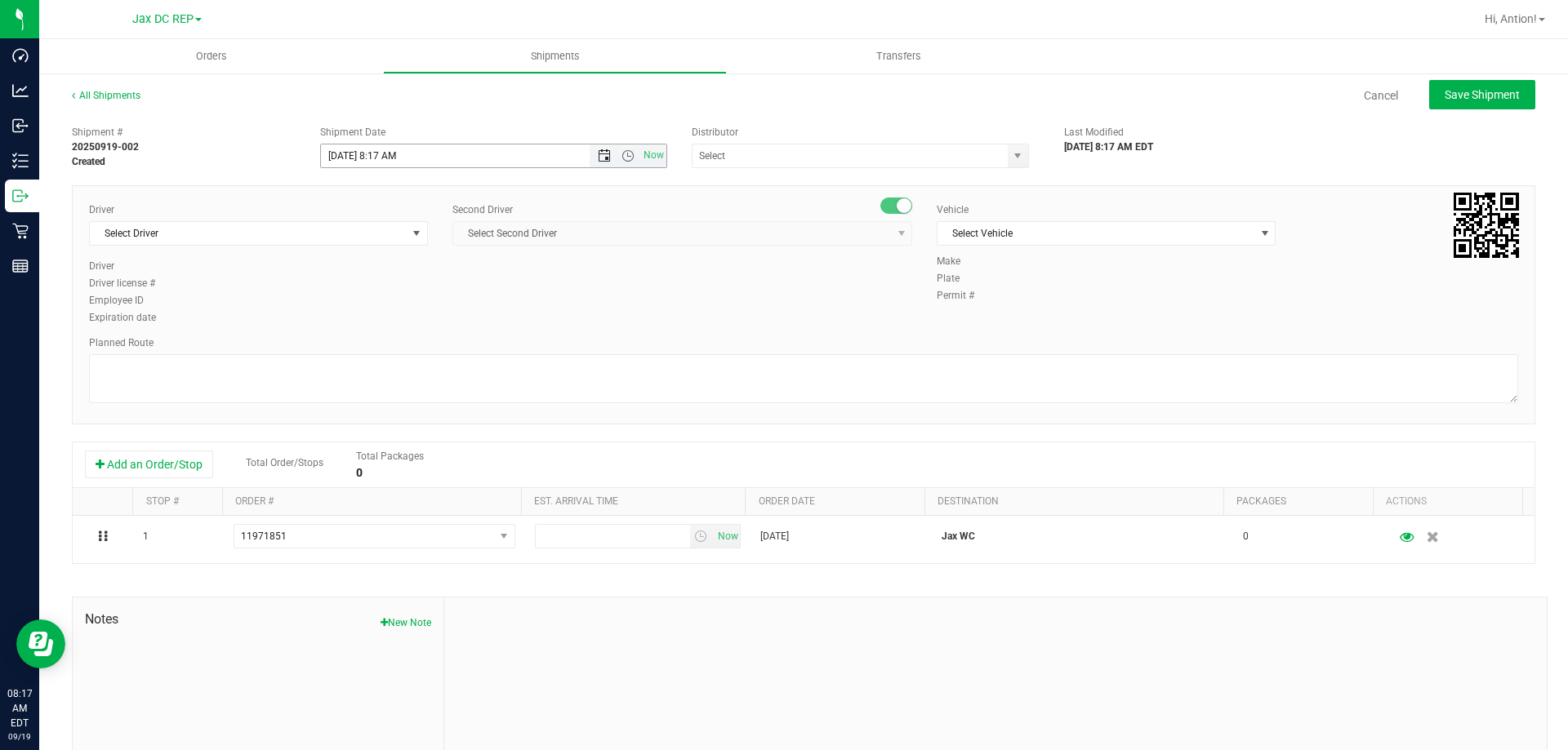
click at [603, 159] on span "Open the date view" at bounding box center [604, 156] width 13 height 13
click at [355, 321] on link "22" at bounding box center [356, 321] width 24 height 25
click at [657, 158] on span "Now" at bounding box center [653, 155] width 27 height 24
click at [622, 159] on span "Open the time view" at bounding box center [629, 156] width 13 height 13
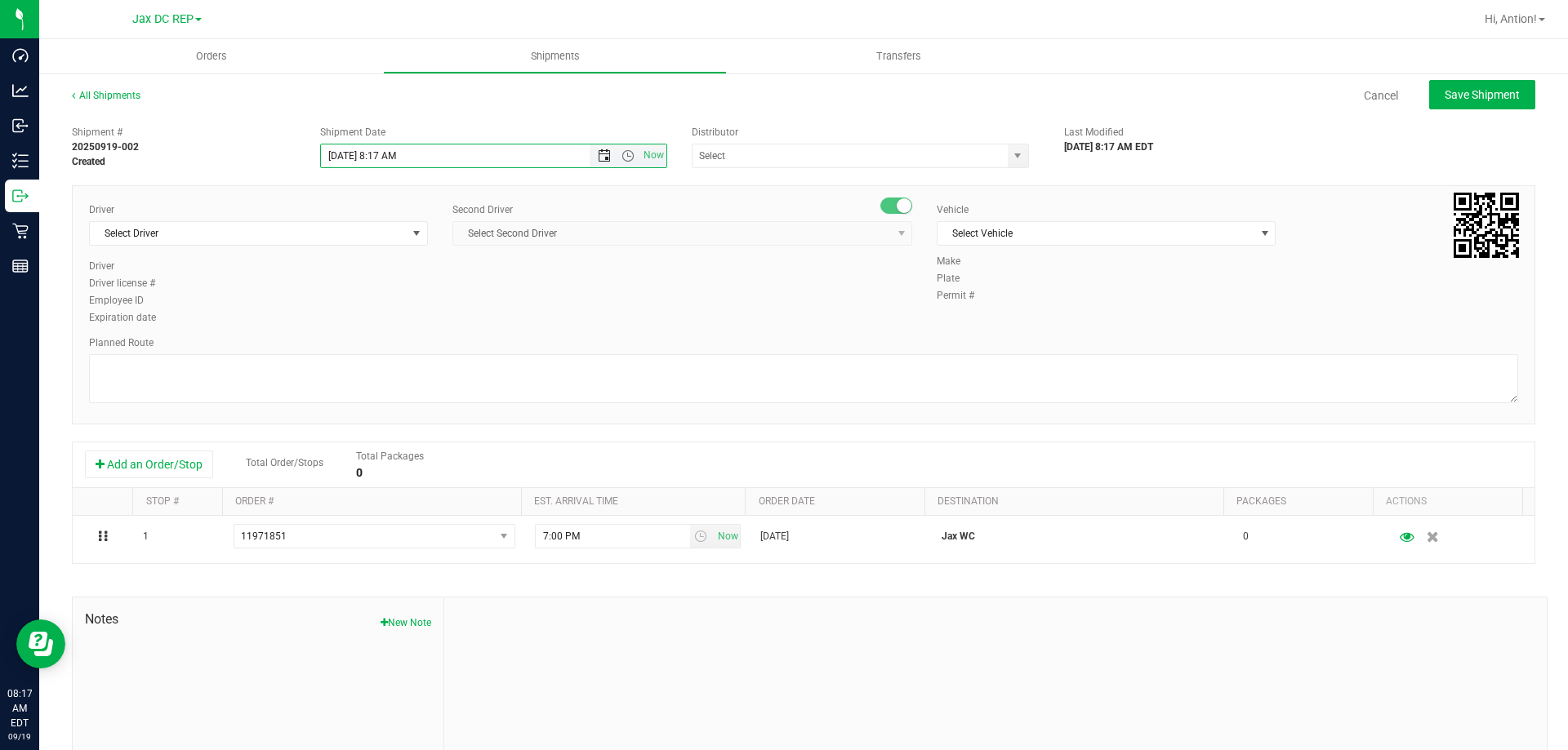
click at [600, 161] on span "Open the date view" at bounding box center [604, 156] width 13 height 13
click at [363, 322] on link "22" at bounding box center [356, 321] width 24 height 25
click at [626, 156] on span "Open the time view" at bounding box center [629, 156] width 13 height 13
click at [416, 210] on li "8:30 AM" at bounding box center [489, 212] width 341 height 22
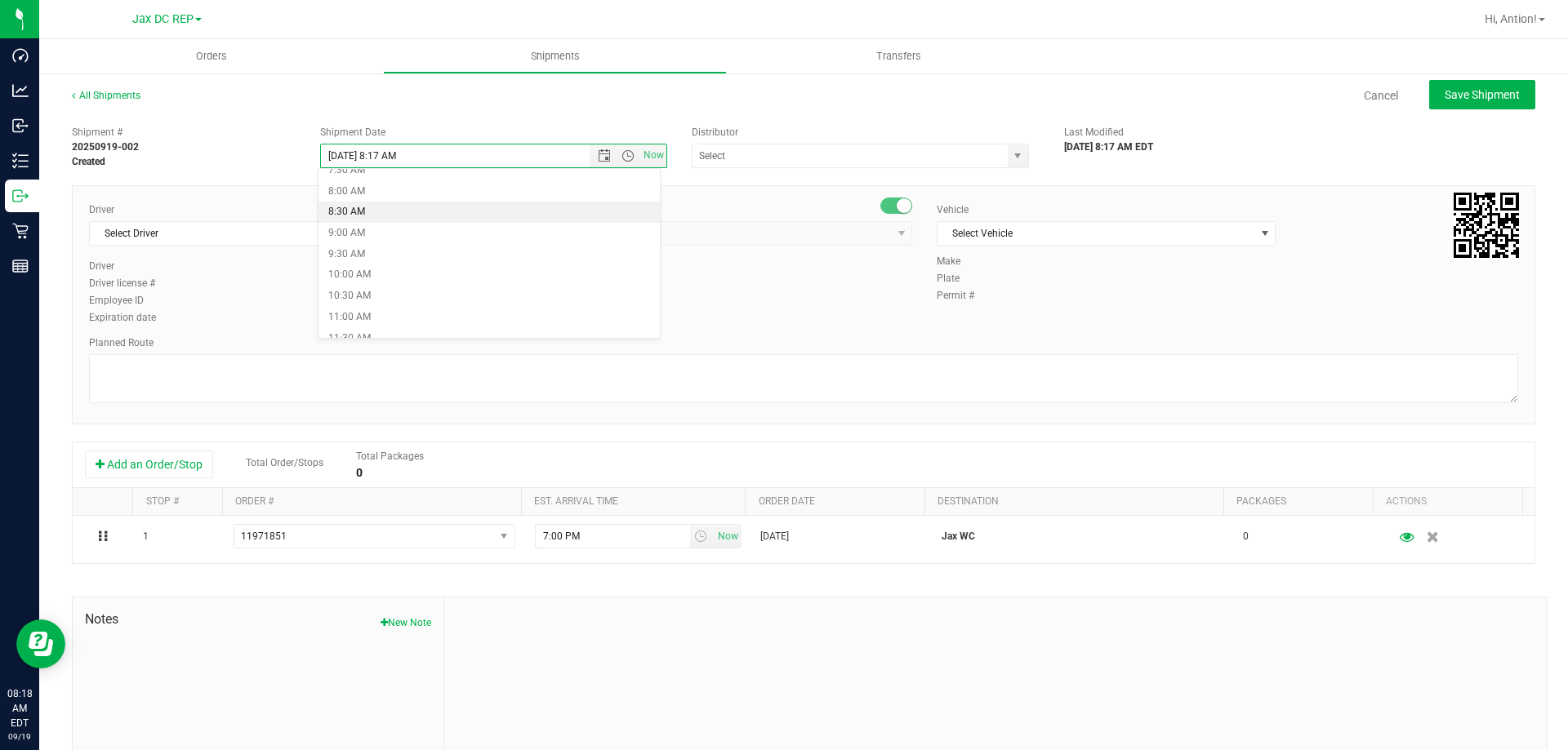
type input "[DATE] 8:30 AM"
click at [1007, 162] on span "select" at bounding box center [1018, 155] width 21 height 23
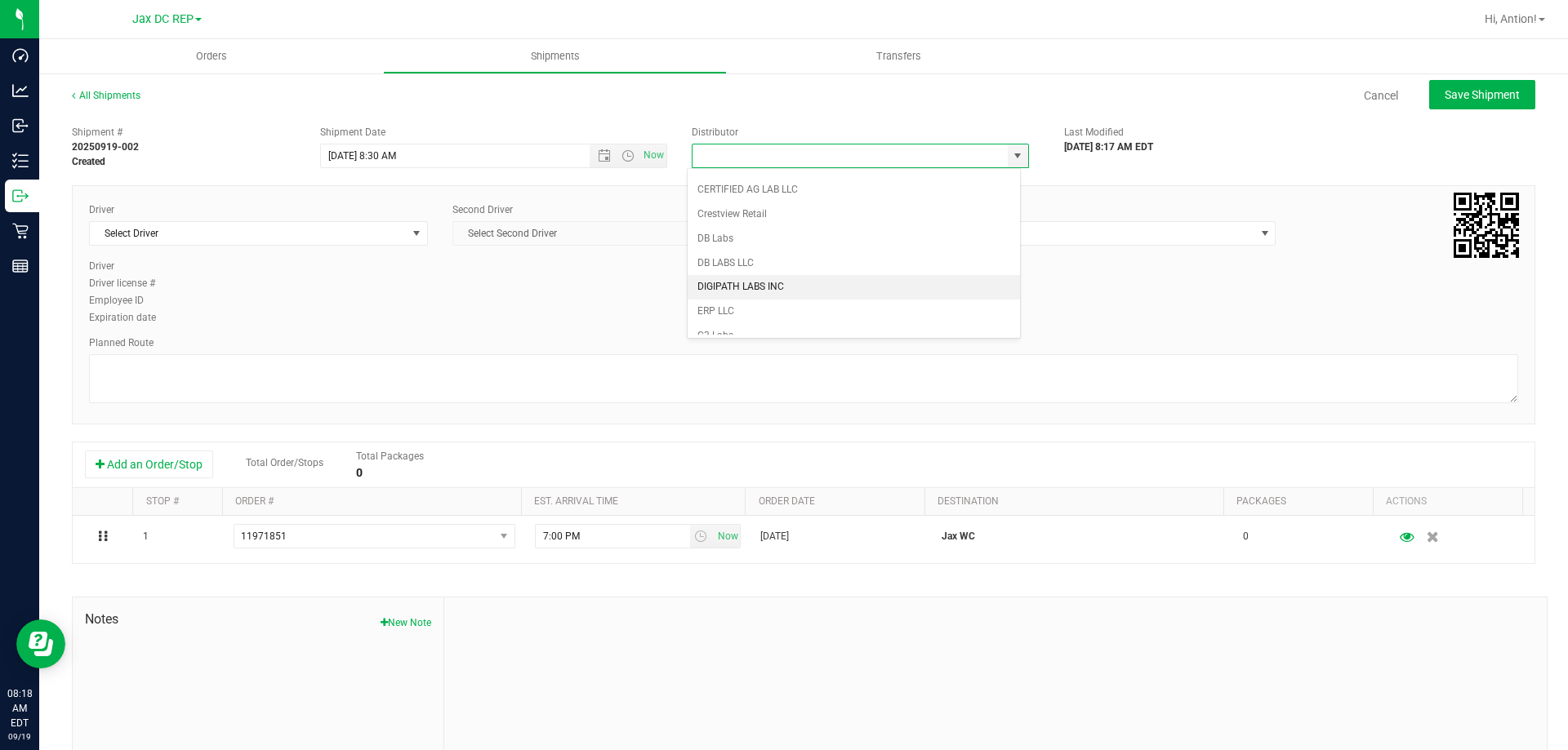
scroll to position [245, 0]
click at [713, 329] on li "JAX DC REP" at bounding box center [854, 328] width 333 height 24
type input "JAX DC REP"
click at [416, 225] on span "select" at bounding box center [417, 234] width 21 height 23
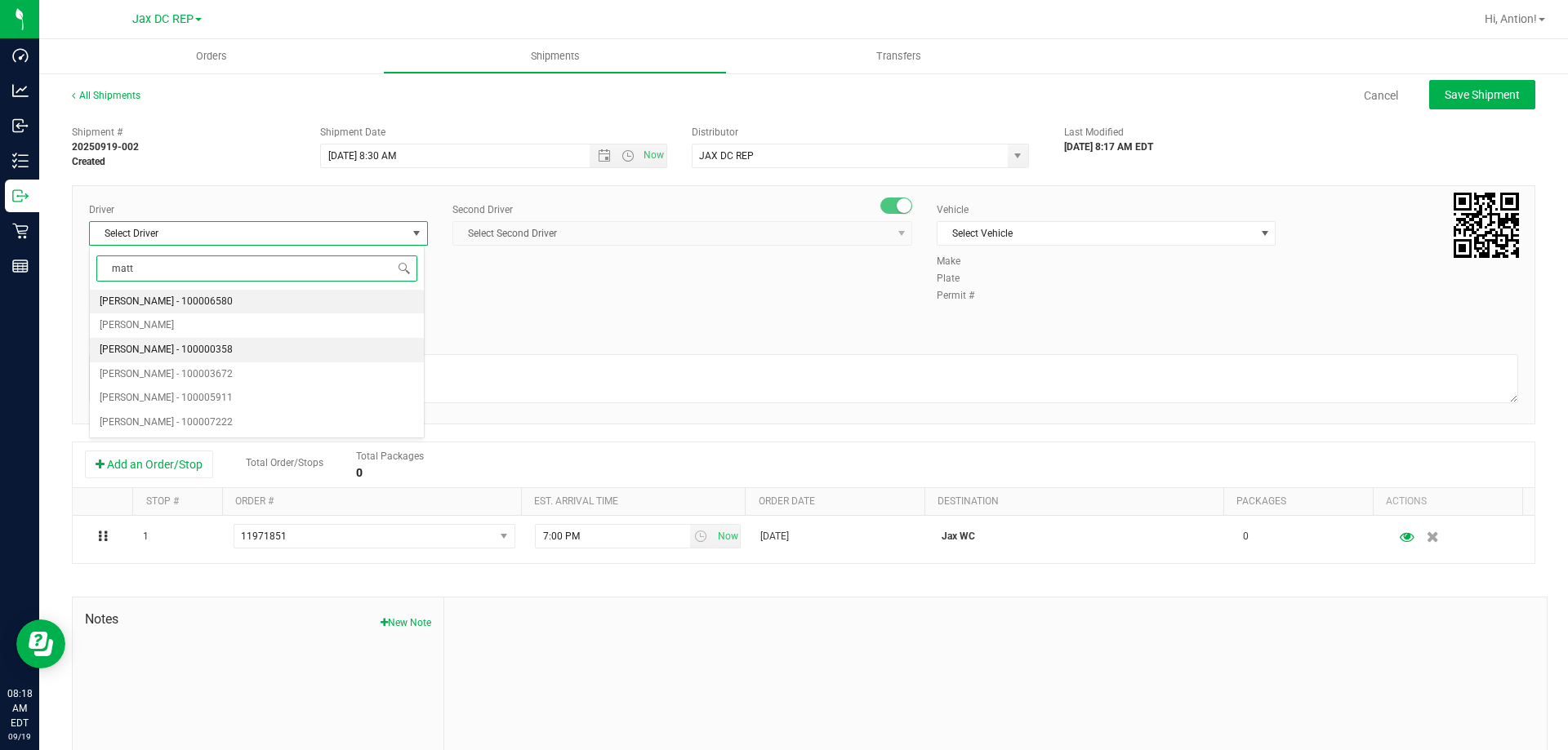
click at [188, 342] on span "[PERSON_NAME] - 100000358" at bounding box center [166, 351] width 133 height 22
type input "matt"
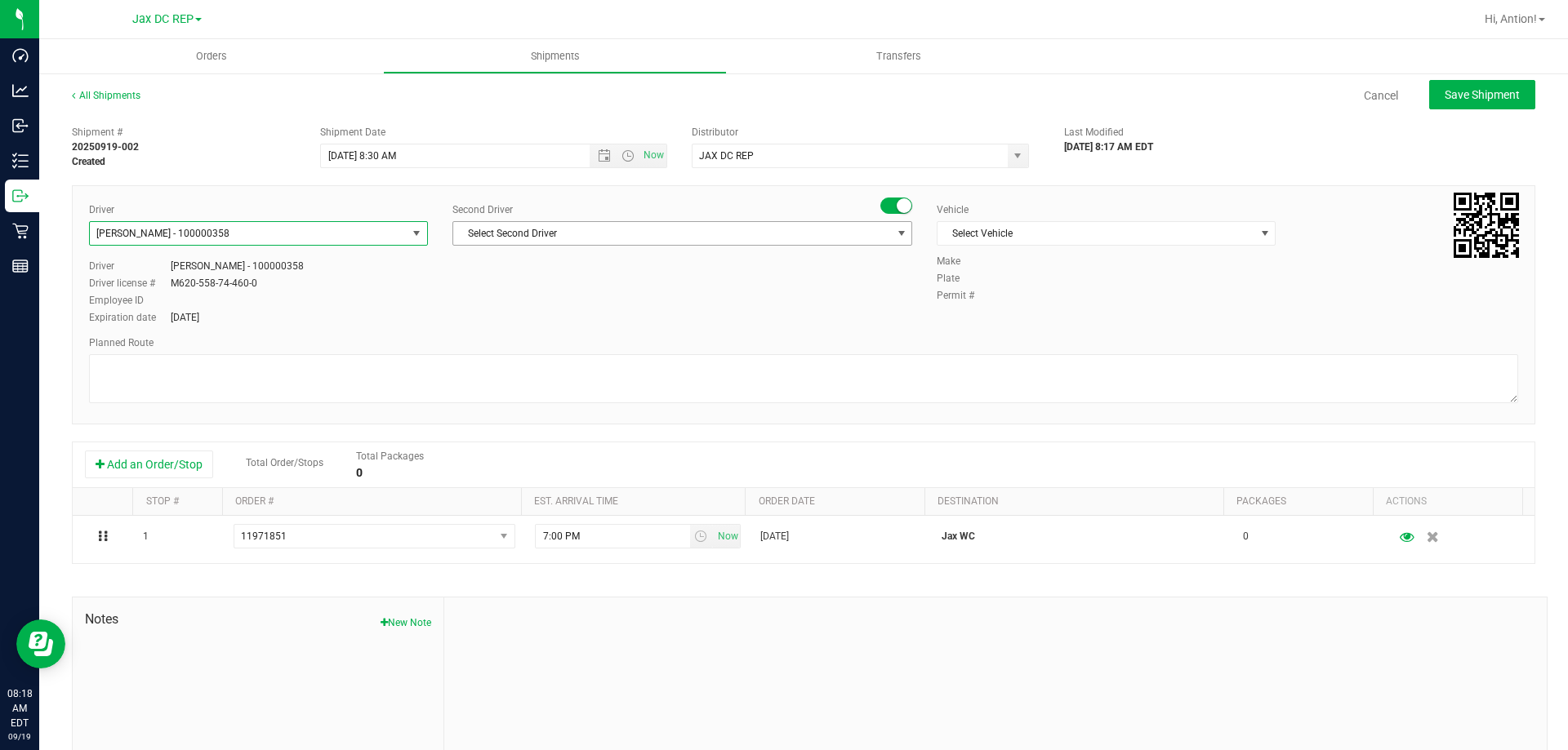
click at [812, 231] on span "Select Second Driver" at bounding box center [672, 234] width 438 height 23
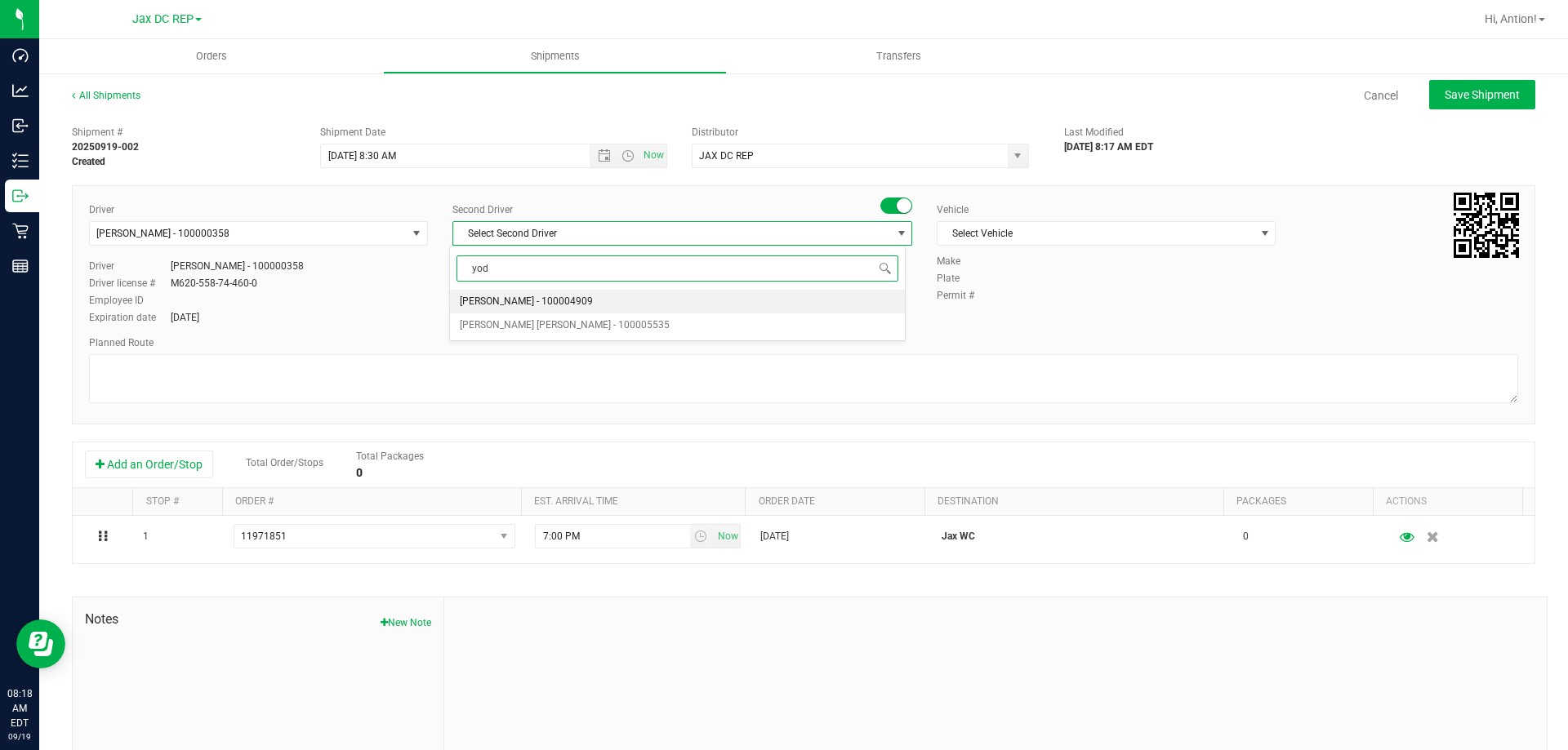
type input "yodi"
click at [664, 301] on li "[PERSON_NAME] - 100004909" at bounding box center [678, 302] width 454 height 24
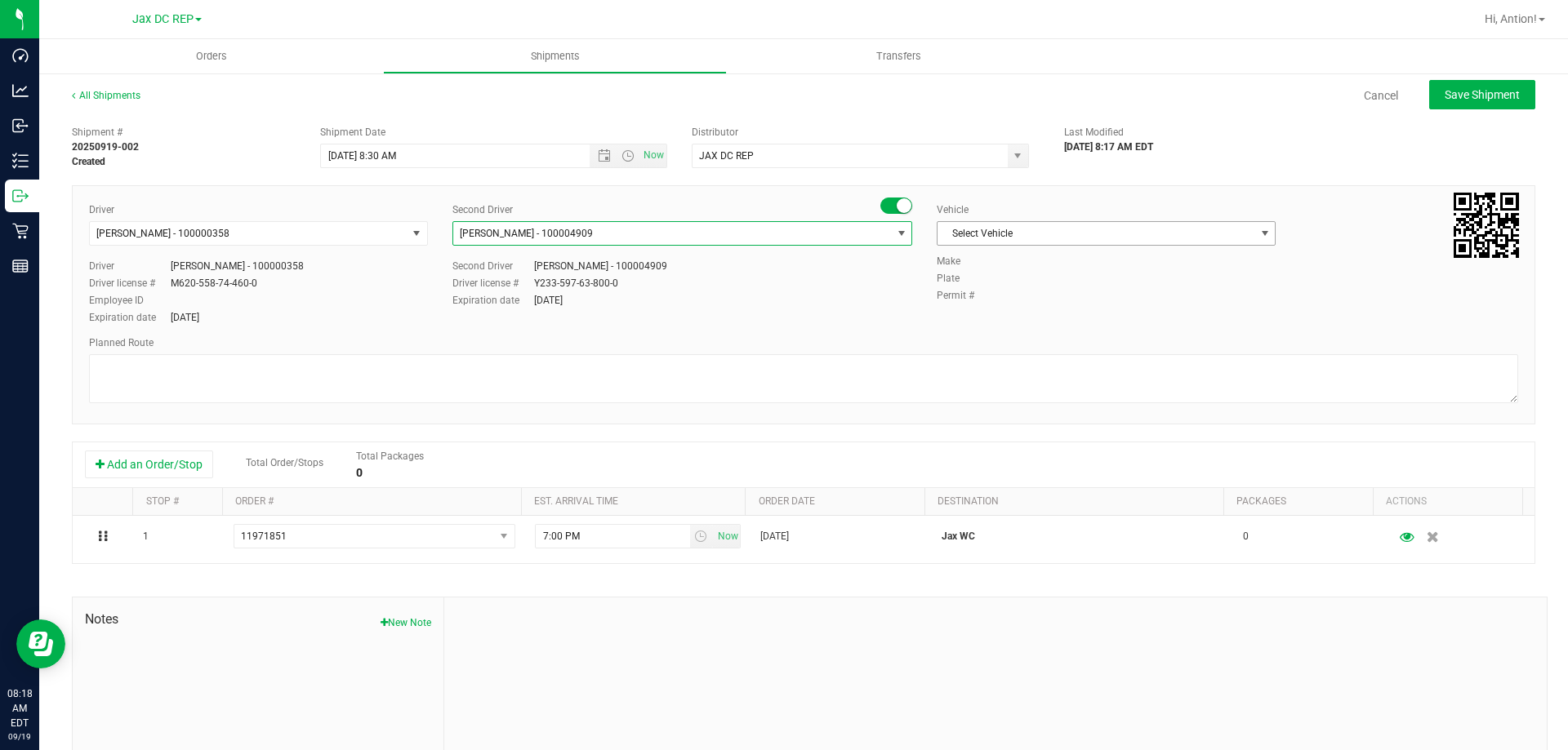
click at [1176, 235] on span "Select Vehicle" at bounding box center [1096, 234] width 317 height 23
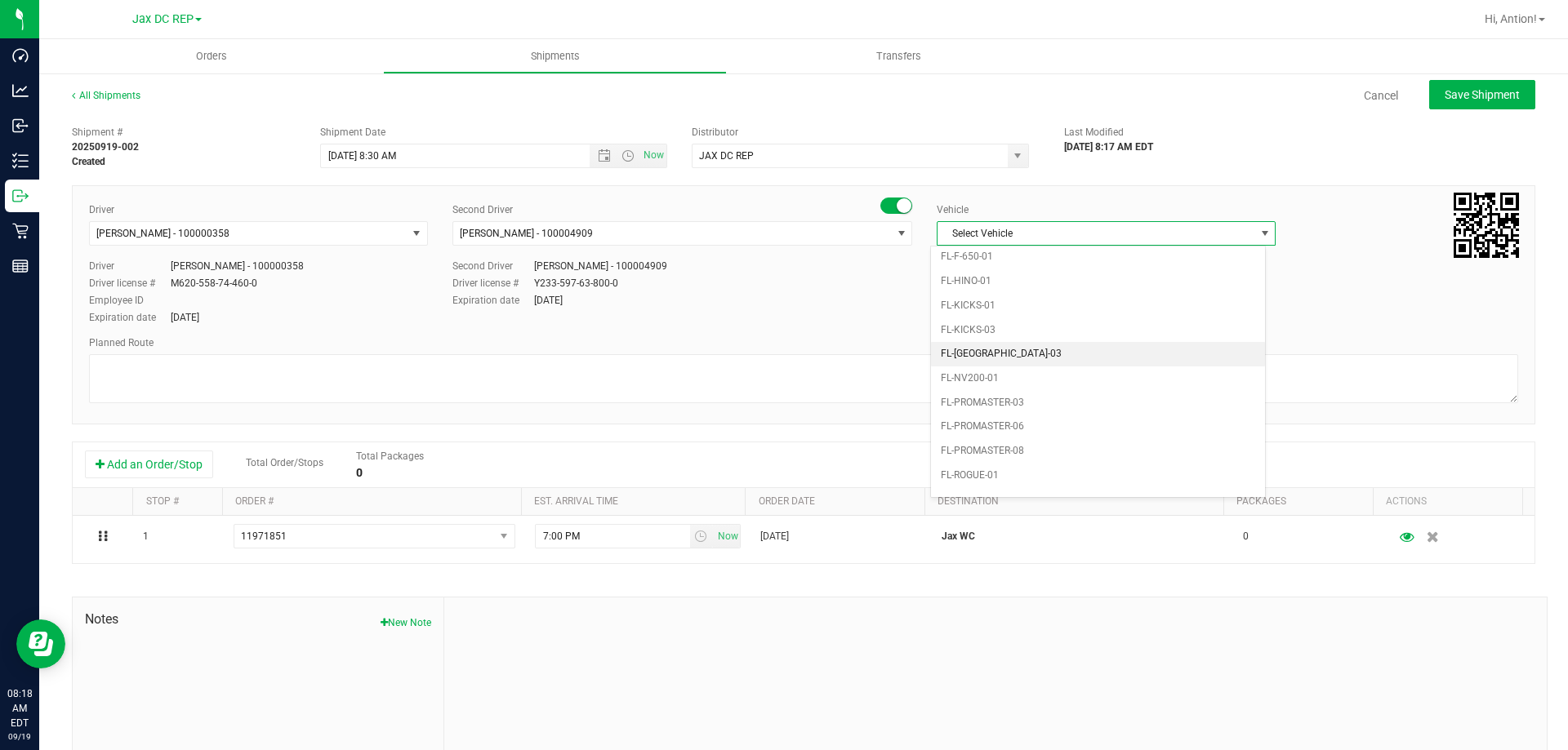
click at [1046, 351] on li "FL-[GEOGRAPHIC_DATA]-03" at bounding box center [1098, 354] width 334 height 24
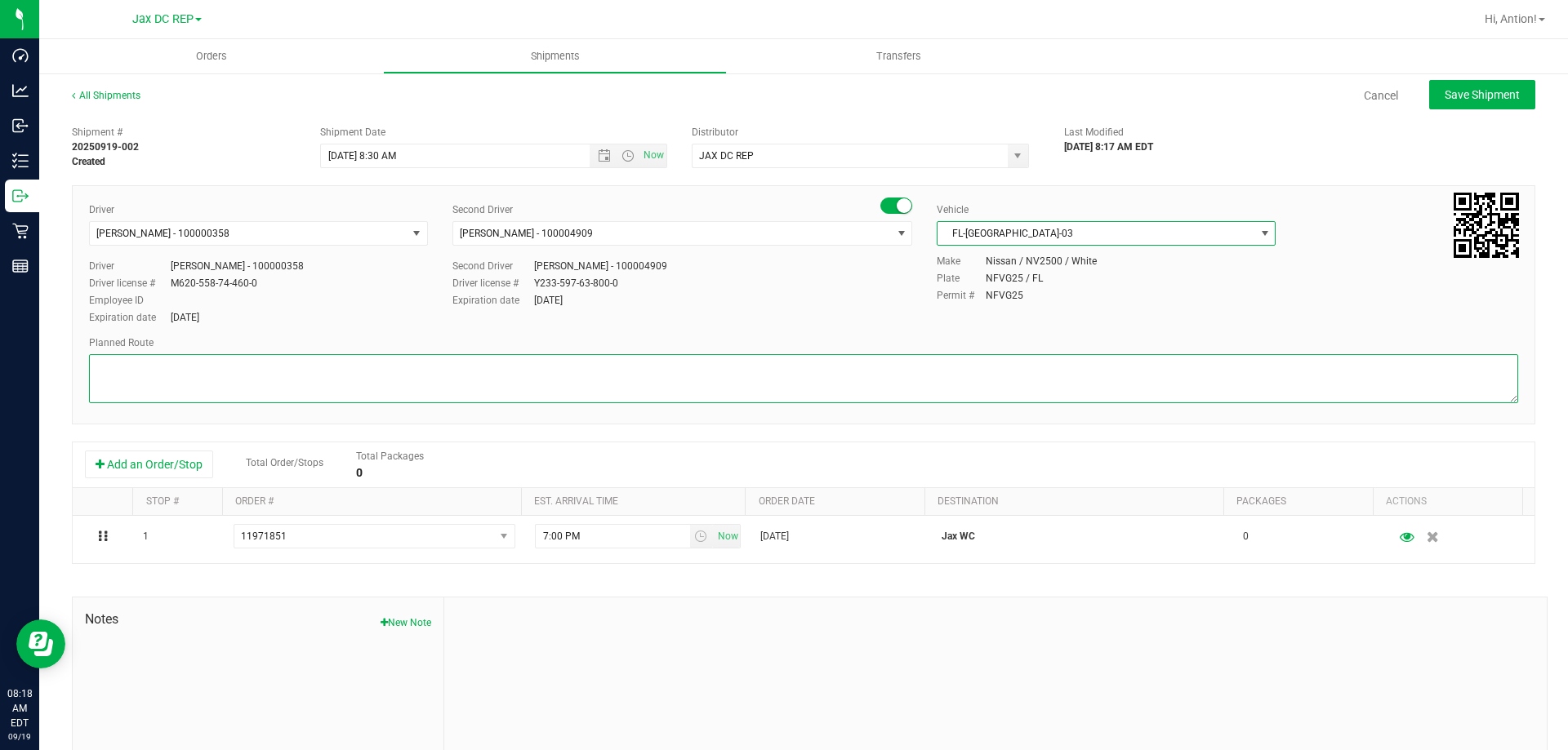
click at [756, 371] on textarea at bounding box center [803, 379] width 1429 height 49
paste textarea "Seals: Totes:"
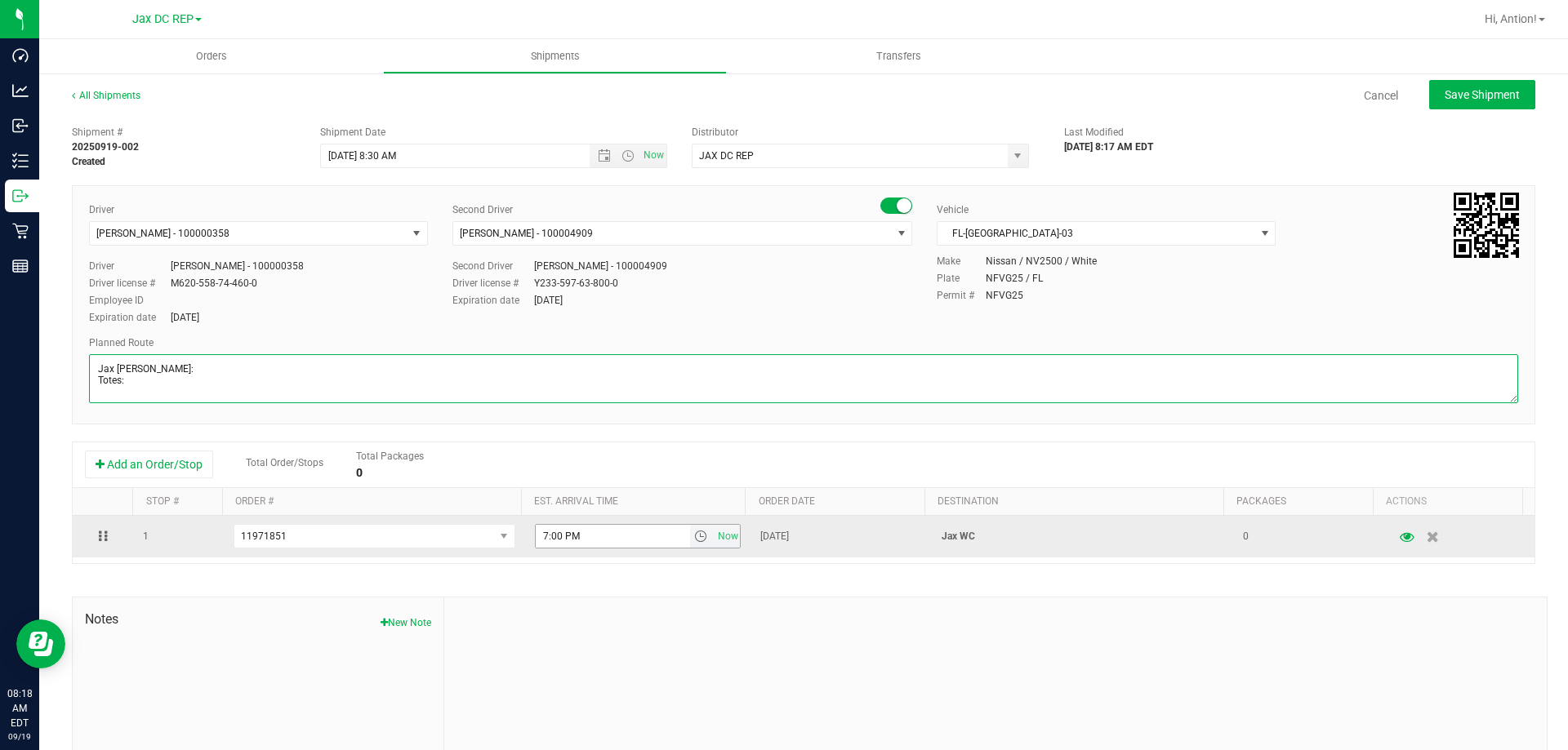
click at [694, 545] on span "select" at bounding box center [701, 536] width 24 height 23
type textarea "Jax WC Seals: Totes:"
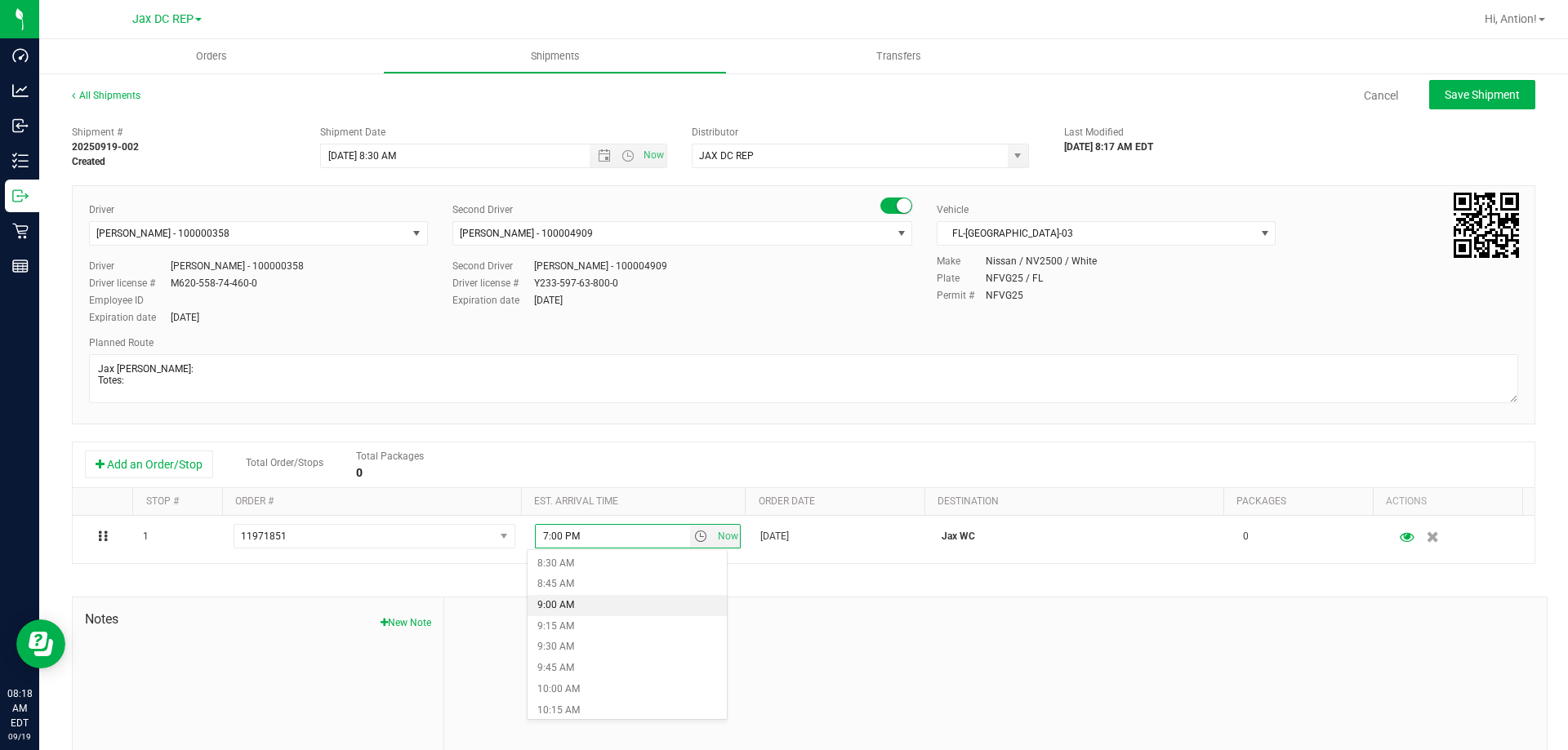
scroll to position [735, 0]
click at [594, 643] on li "9:45 AM" at bounding box center [627, 647] width 199 height 22
click at [1437, 105] on button "Save Shipment" at bounding box center [1482, 94] width 106 height 29
type input "[DATE] 12:30 PM"
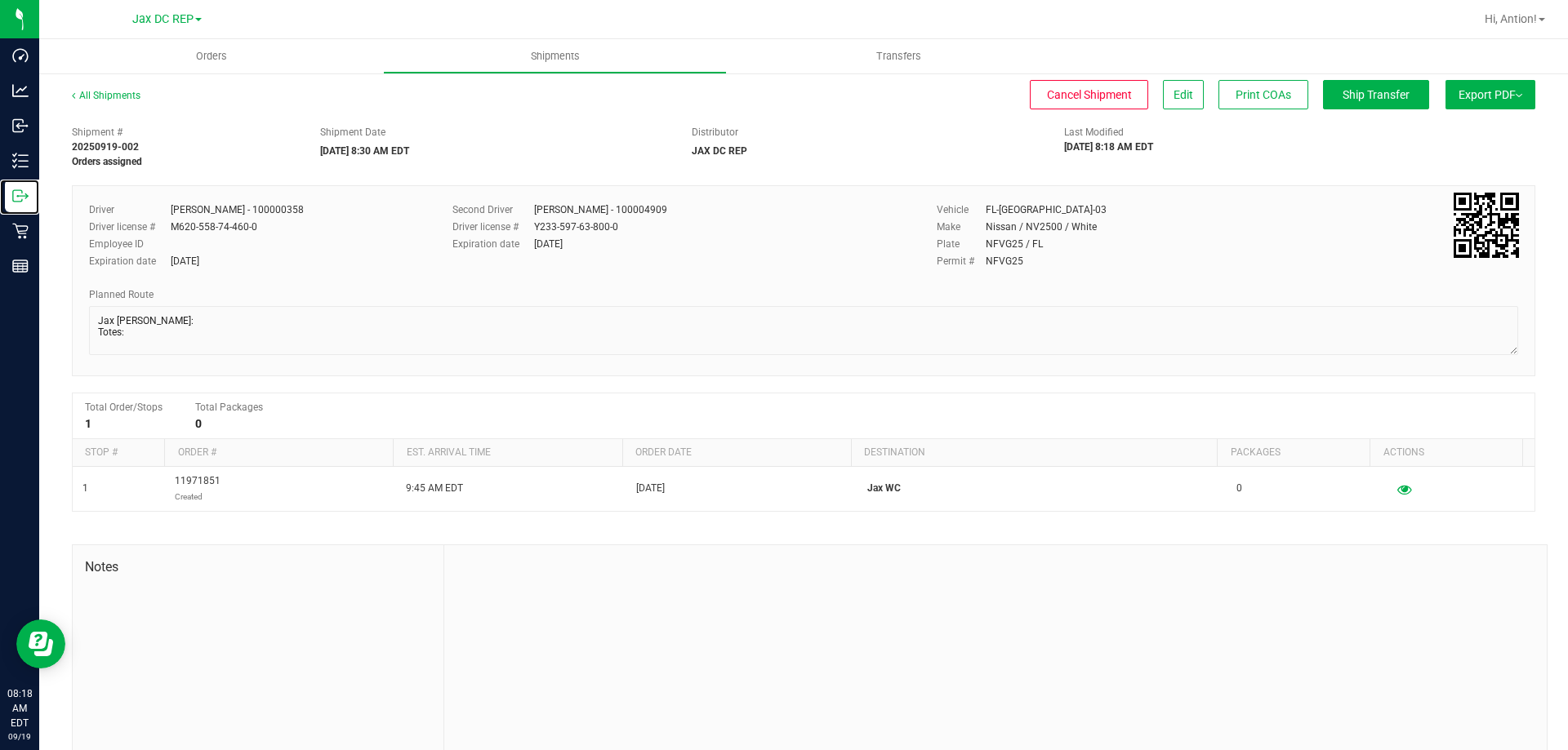
click at [20, 193] on icon at bounding box center [20, 195] width 16 height 16
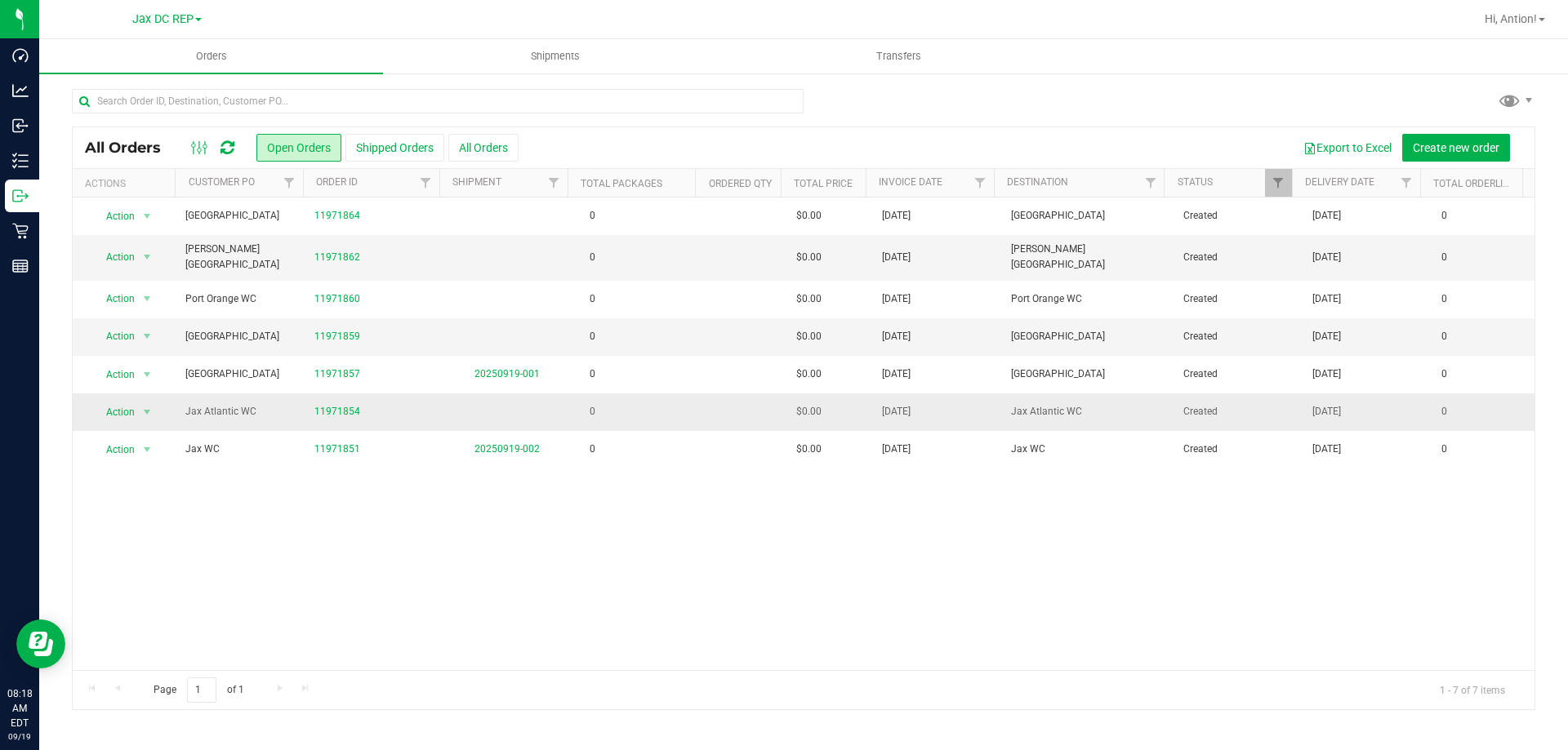
click at [671, 401] on td "0" at bounding box center [636, 413] width 129 height 38
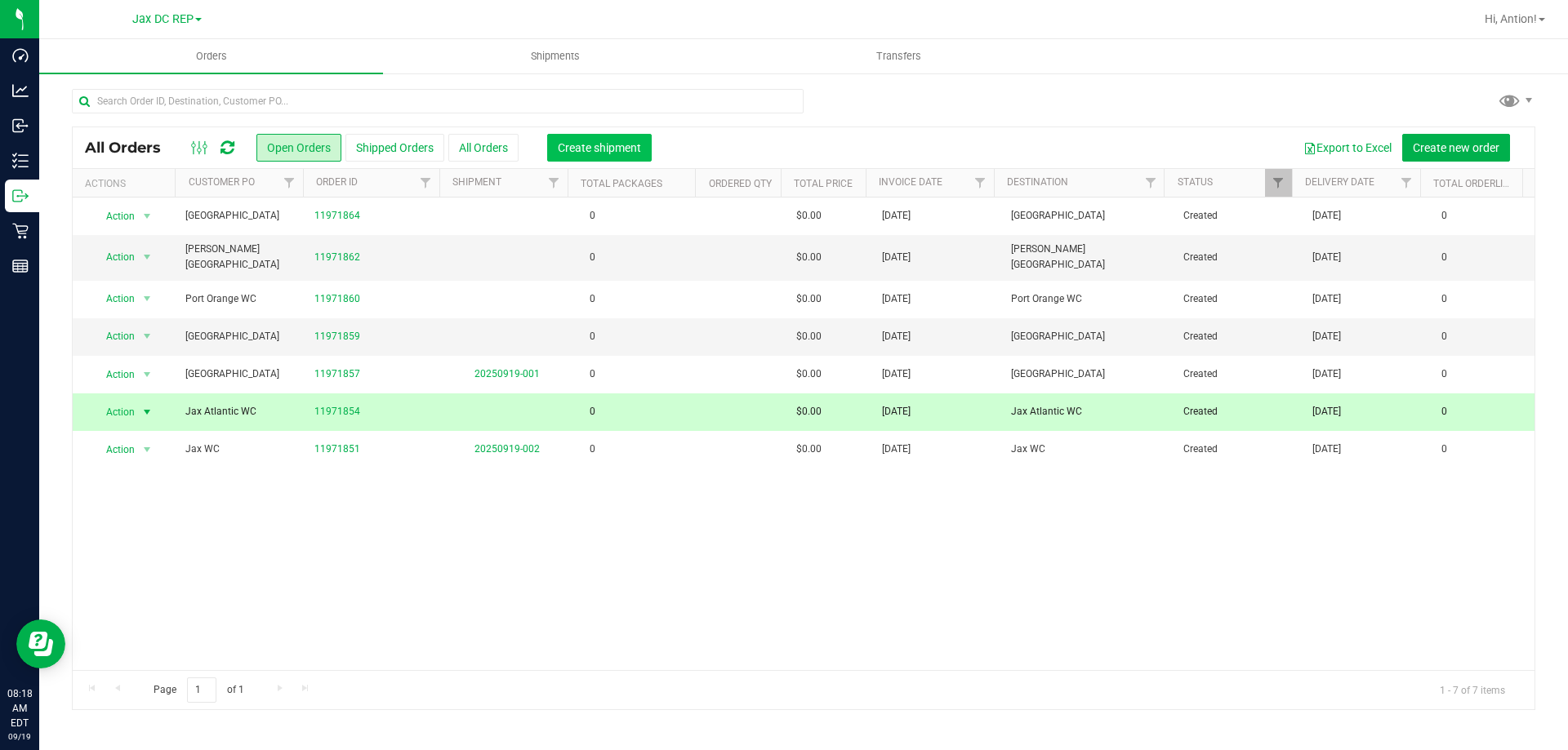
click at [599, 153] on span "Create shipment" at bounding box center [599, 148] width 83 height 13
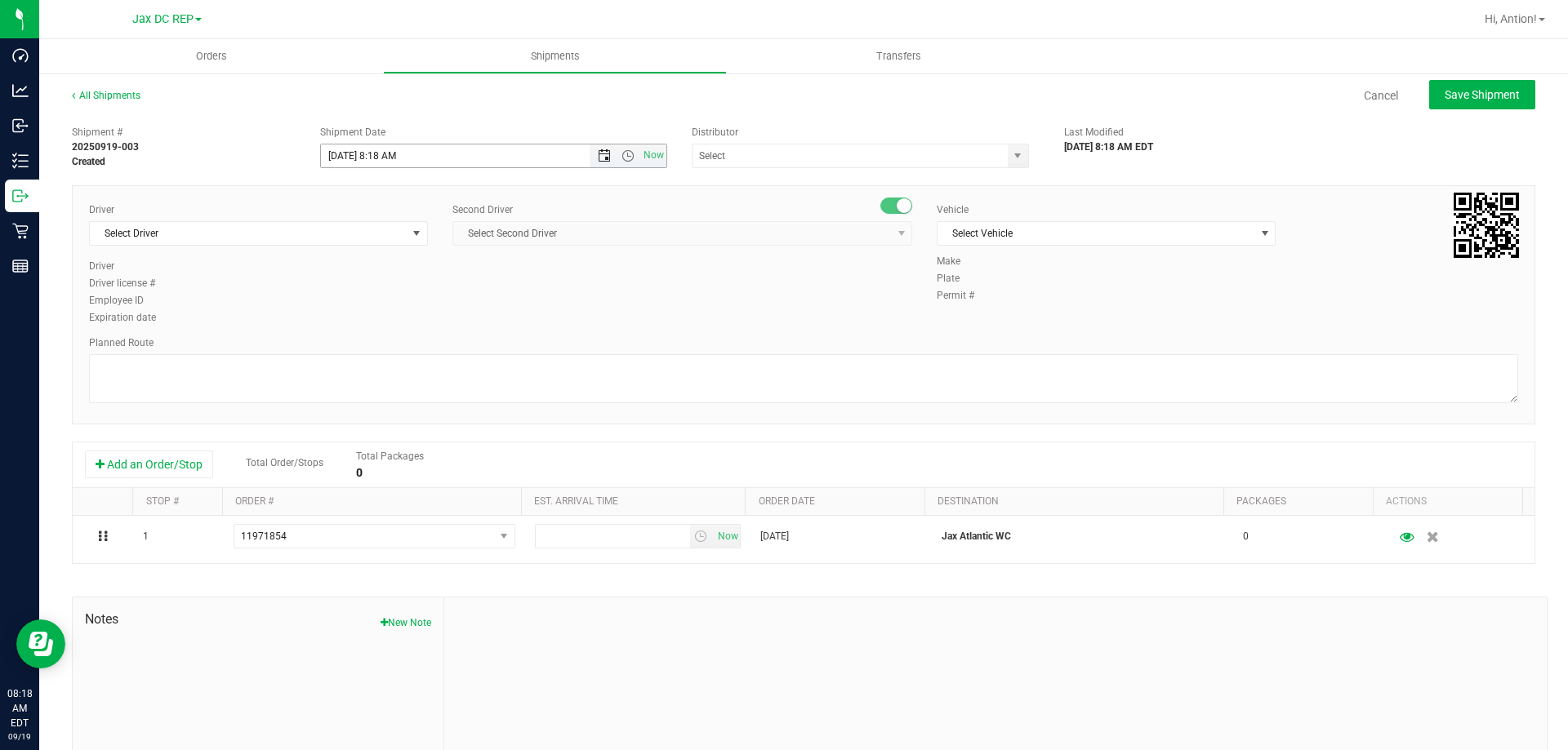
click at [602, 152] on span "Open the date view" at bounding box center [604, 156] width 13 height 13
click at [360, 317] on link "22" at bounding box center [356, 321] width 24 height 25
click at [625, 152] on span "Open the time view" at bounding box center [629, 156] width 13 height 13
click at [376, 210] on li "8:30 AM" at bounding box center [489, 212] width 341 height 22
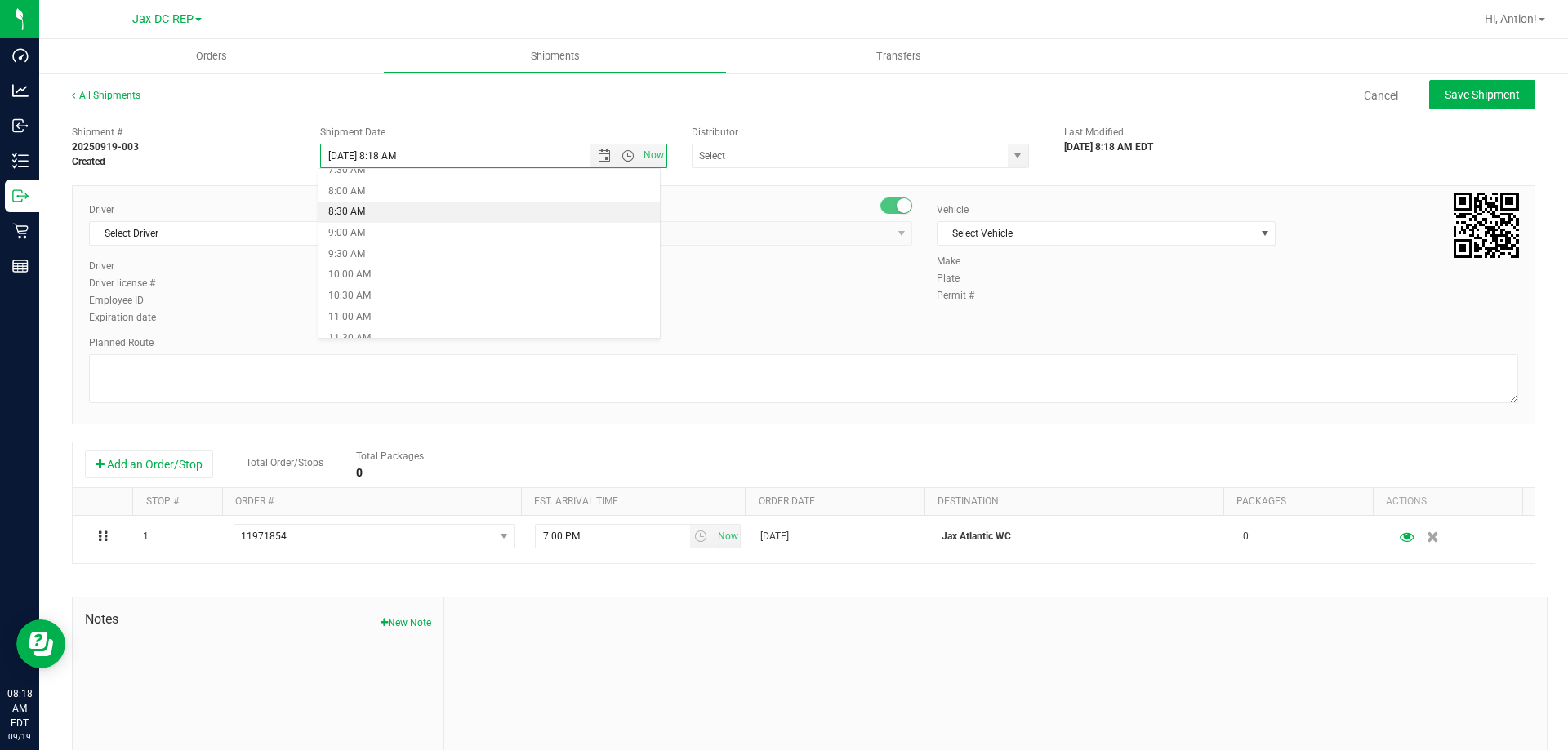
type input "[DATE] 8:30 AM"
click at [1007, 162] on span "select" at bounding box center [1018, 155] width 21 height 23
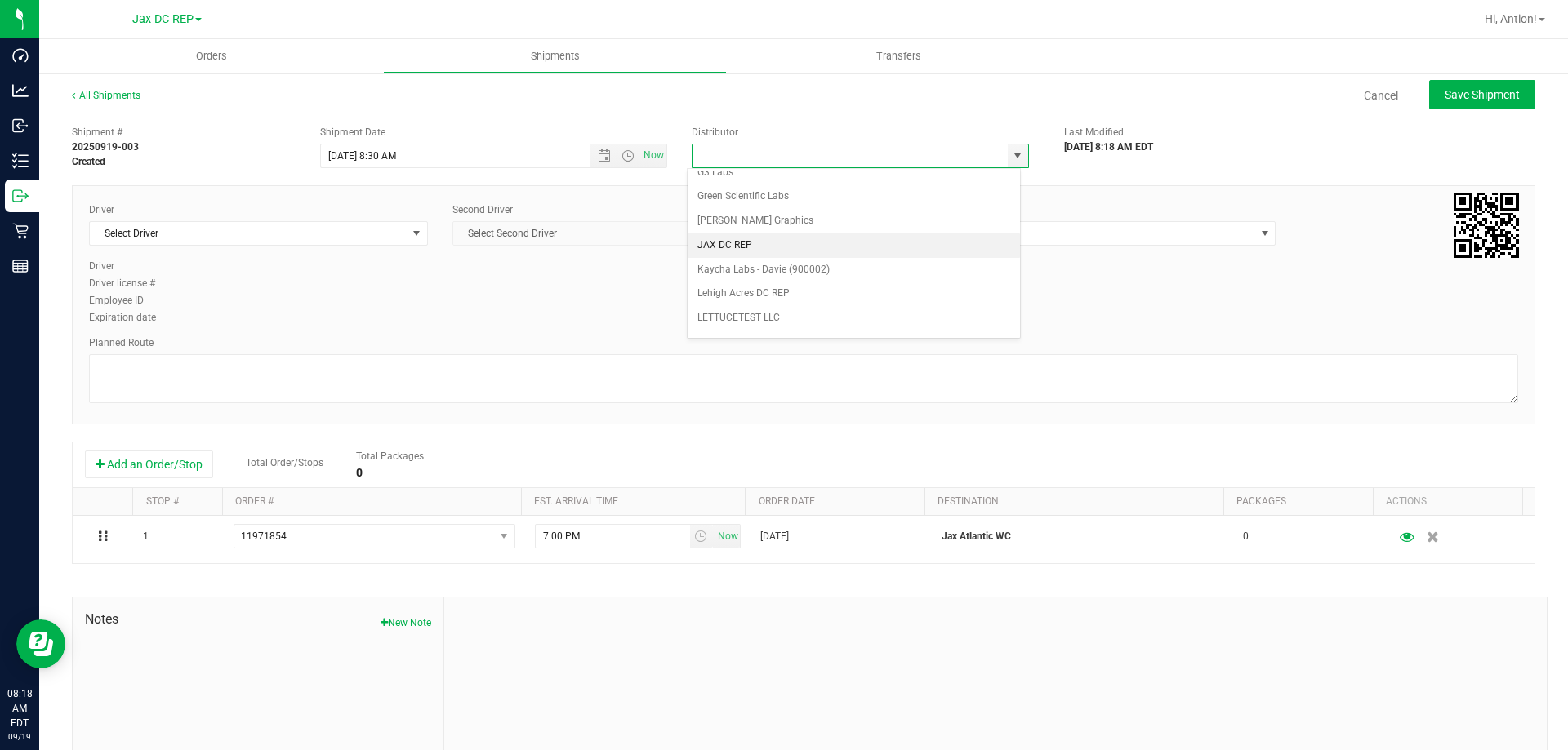
click at [753, 242] on li "JAX DC REP" at bounding box center [854, 246] width 333 height 24
type input "JAX DC REP"
click at [407, 235] on span "select" at bounding box center [417, 234] width 21 height 23
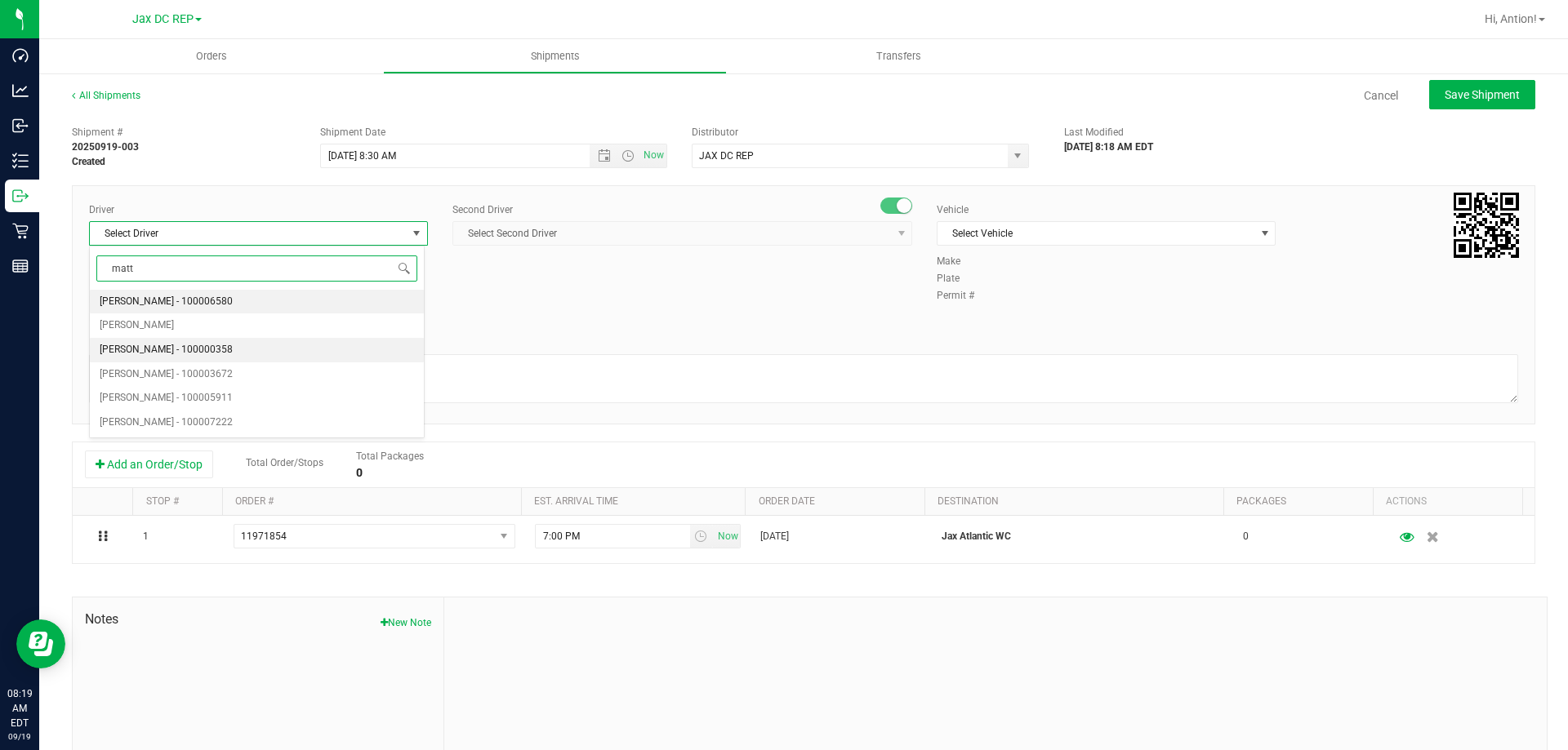
click at [183, 352] on span "[PERSON_NAME] - 100000358" at bounding box center [166, 351] width 133 height 22
type input "matt"
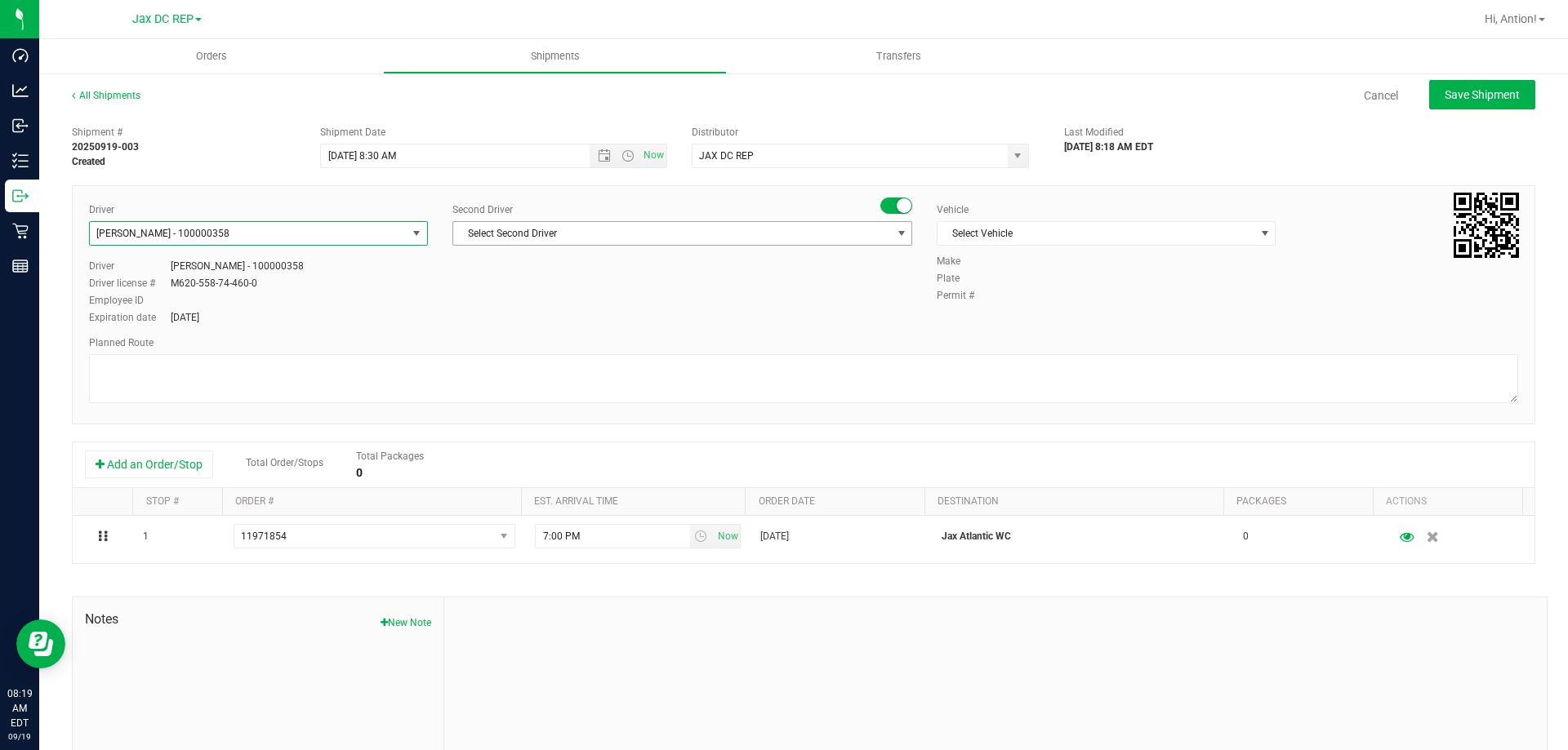
click at [895, 234] on span "select" at bounding box center [902, 234] width 13 height 13
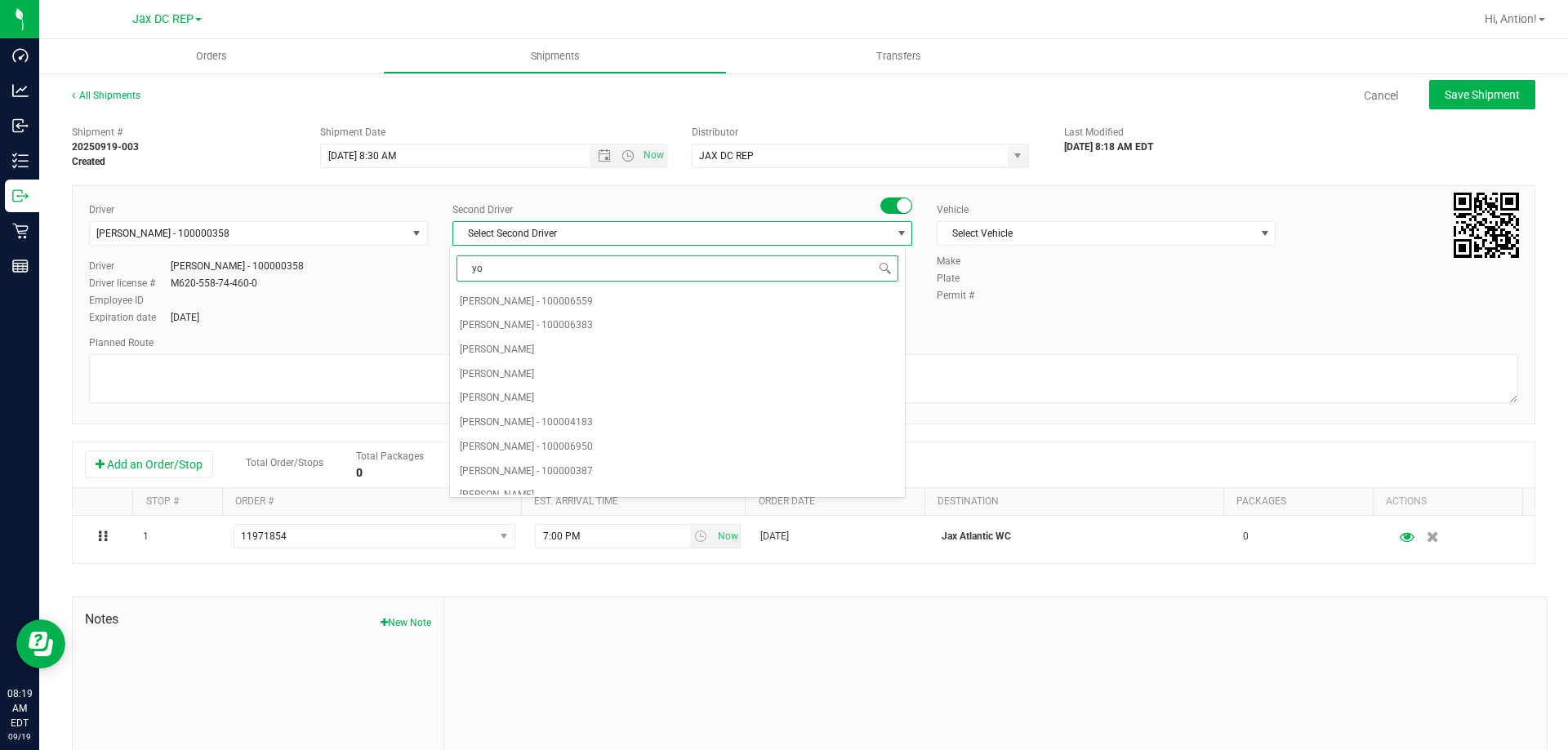
type input "yod"
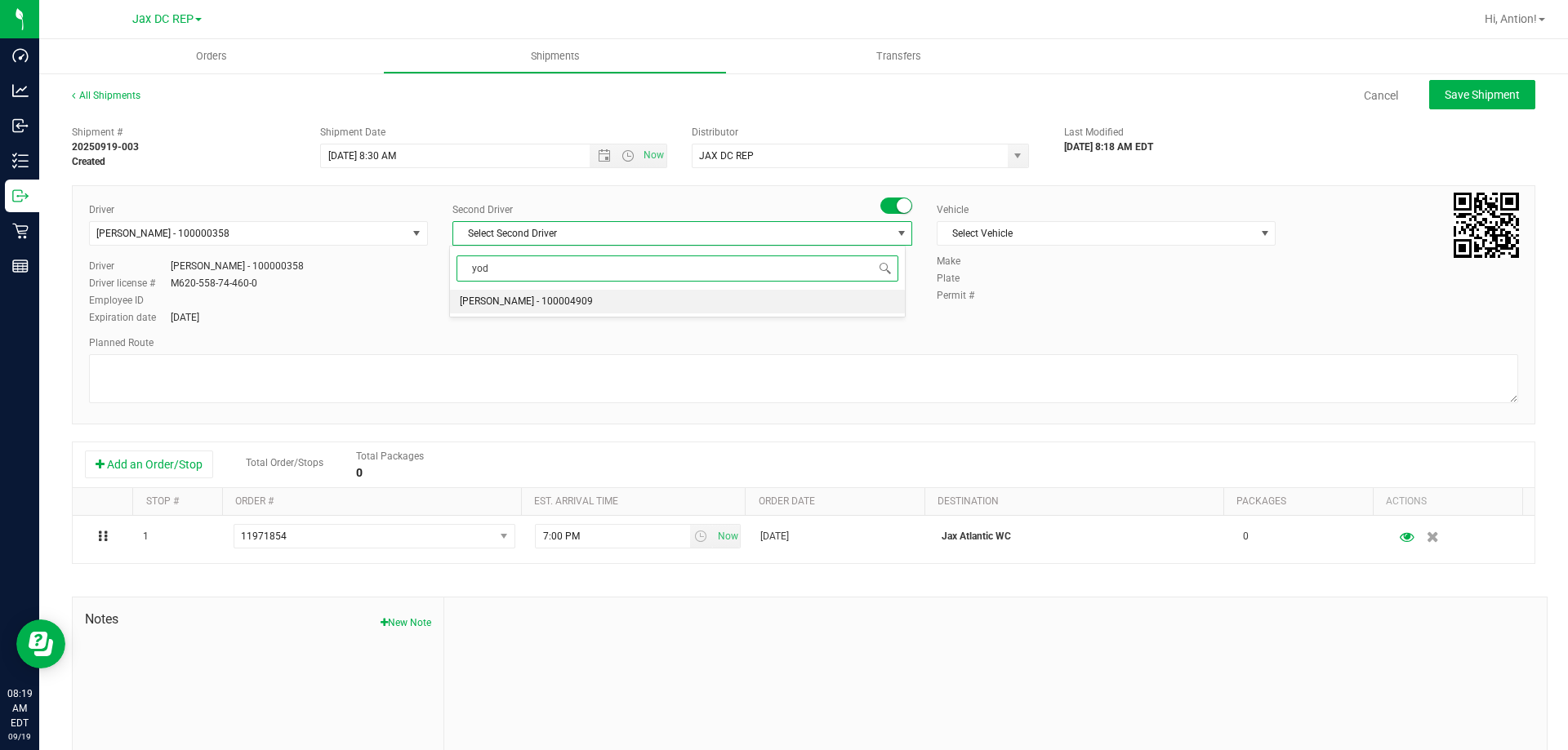
click at [739, 293] on li "[PERSON_NAME] - 100004909" at bounding box center [678, 302] width 454 height 24
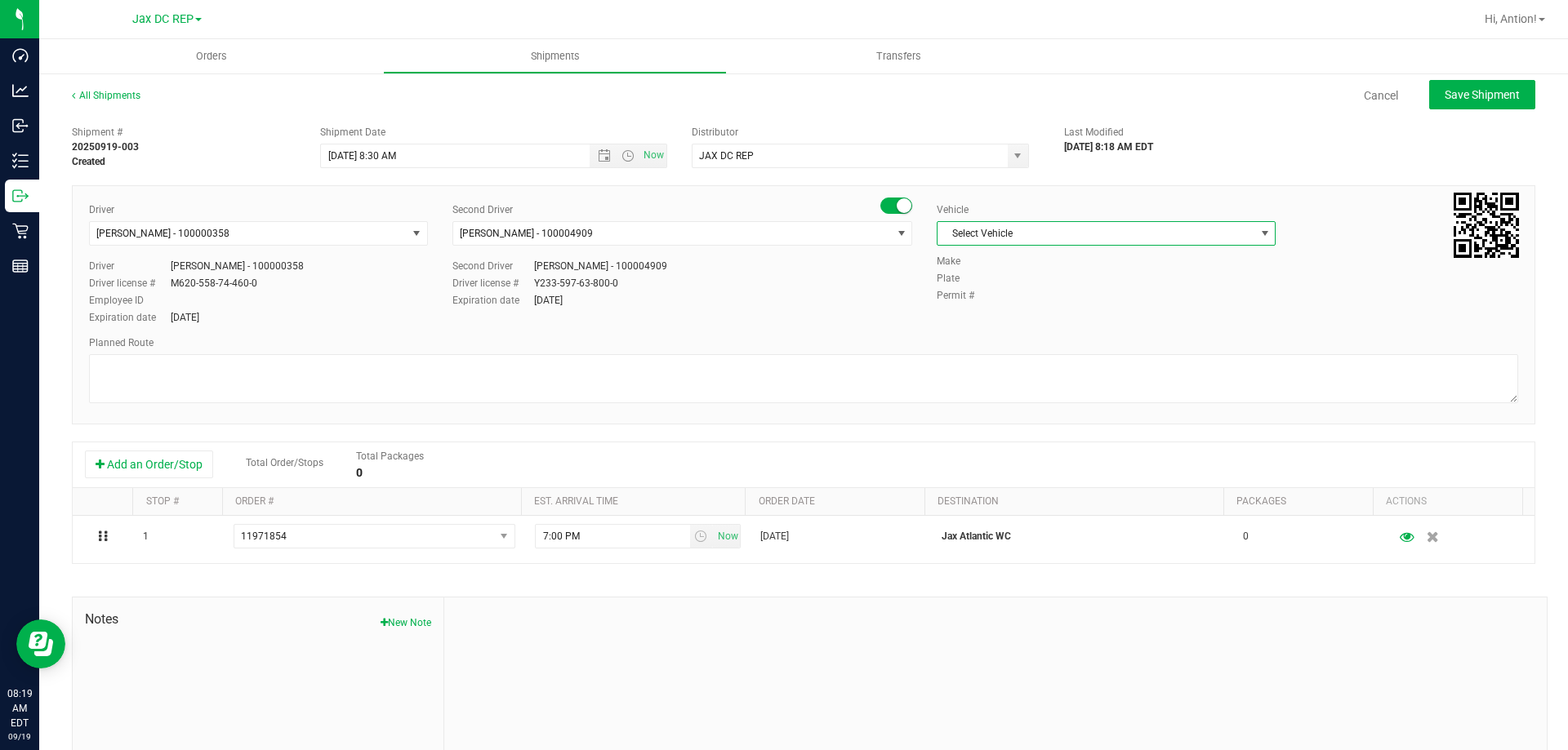
click at [1078, 240] on span "Select Vehicle" at bounding box center [1096, 234] width 317 height 23
click at [991, 426] on li "FL-[GEOGRAPHIC_DATA]-03" at bounding box center [1098, 433] width 334 height 24
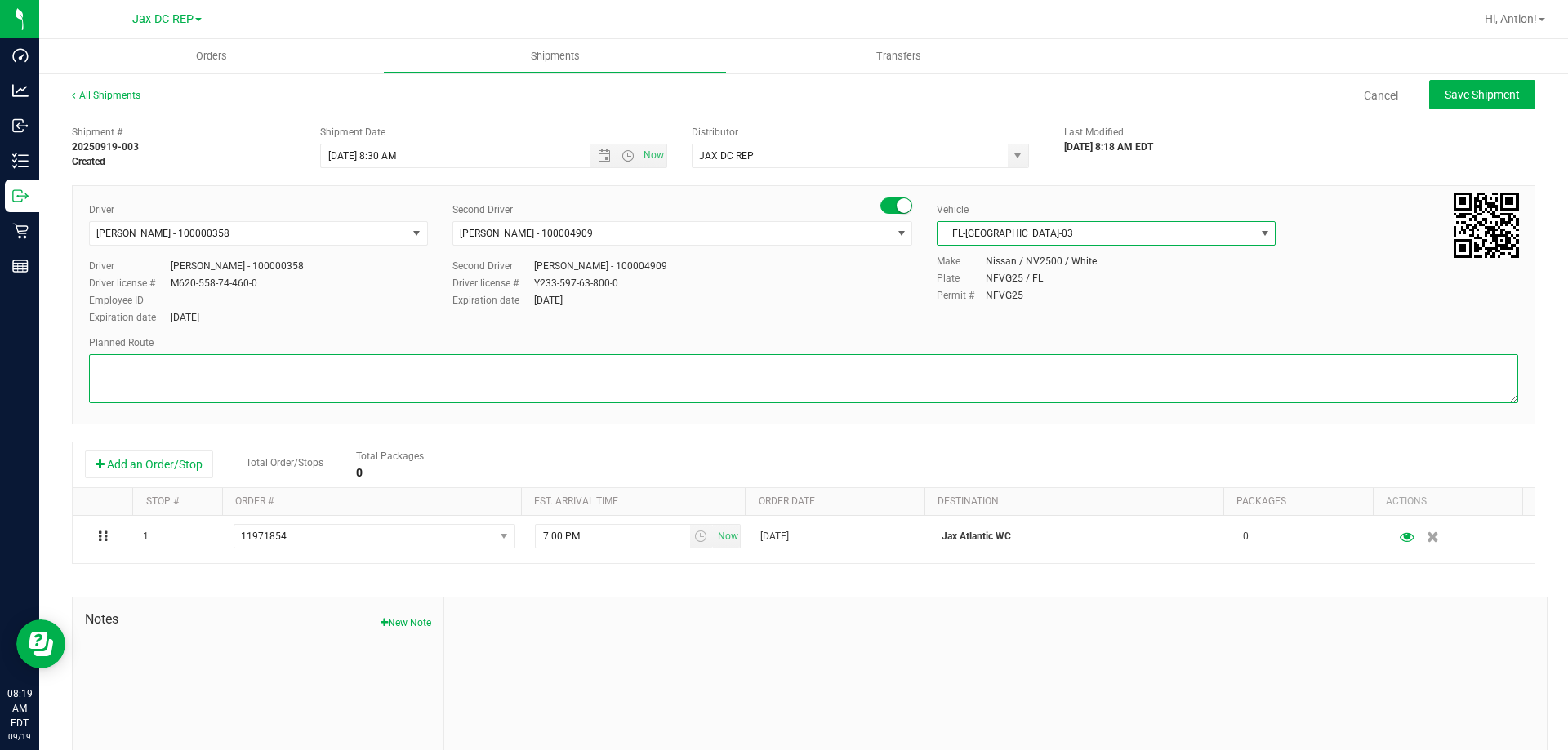
click at [577, 371] on textarea at bounding box center [803, 379] width 1429 height 49
paste textarea "Seals: Totes:"
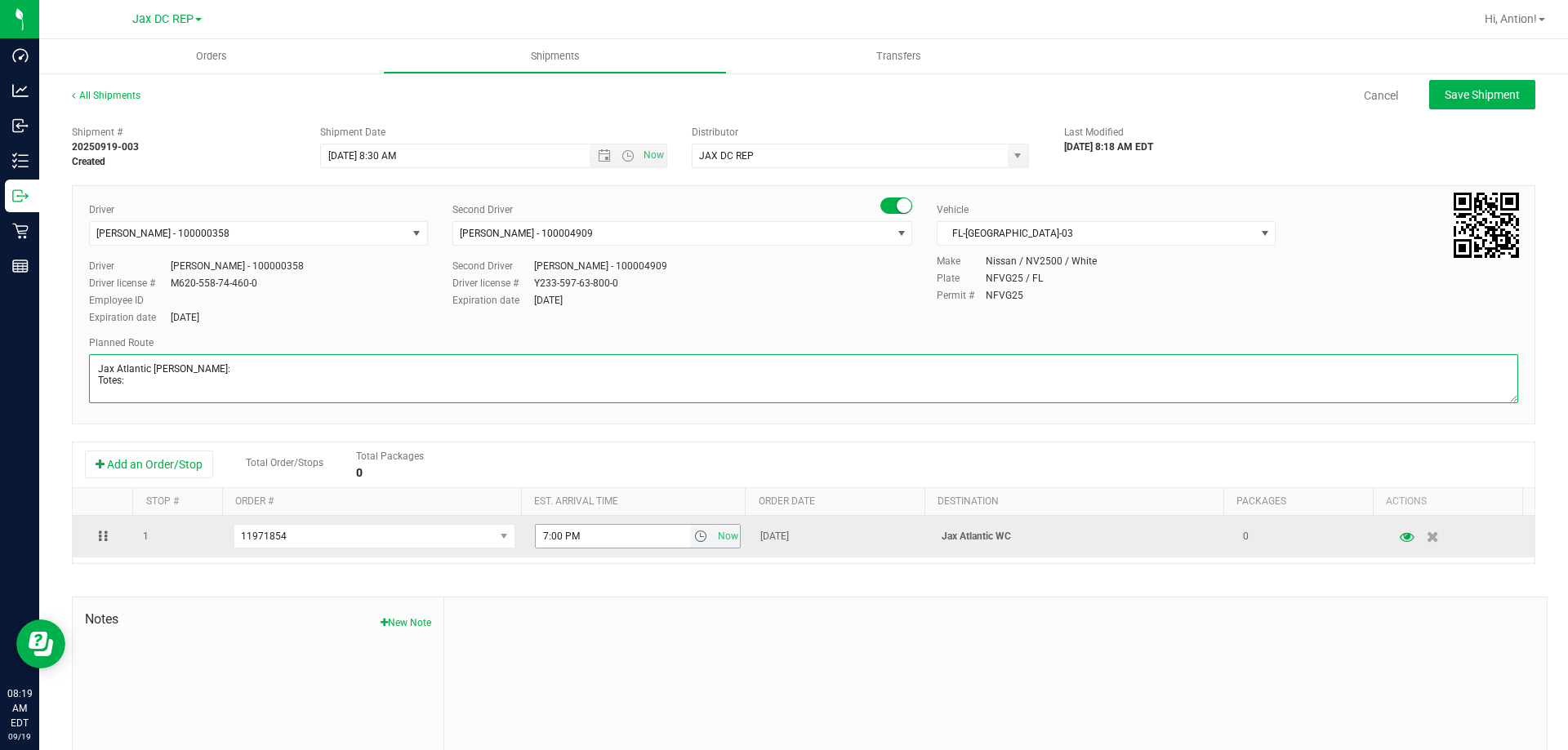
click at [694, 543] on span "select" at bounding box center [701, 536] width 13 height 13
type textarea "Jax Atlantic [PERSON_NAME]: Totes:"
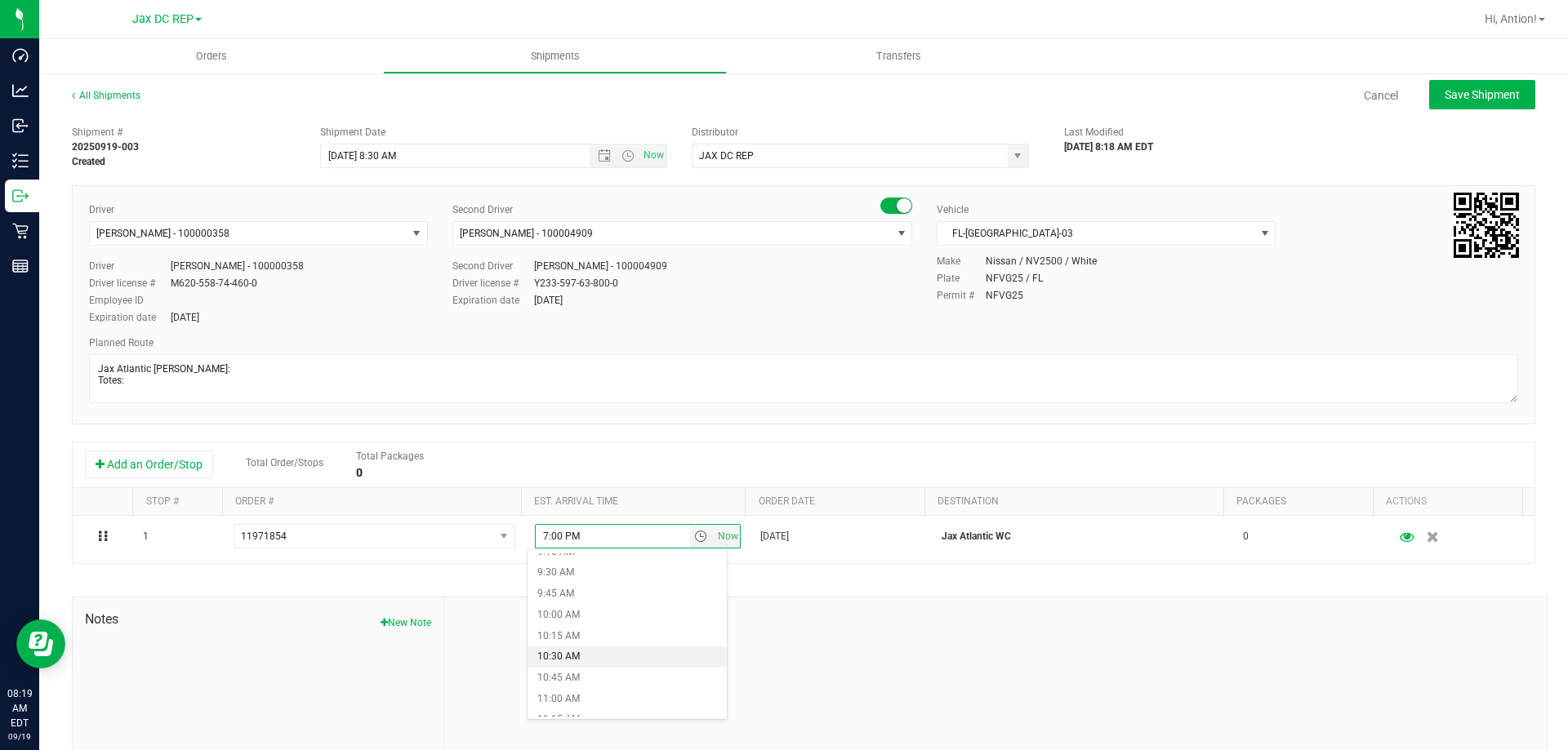
scroll to position [817, 0]
click at [582, 642] on li "10:45 AM" at bounding box center [627, 650] width 199 height 22
click at [1453, 107] on button "Save Shipment" at bounding box center [1482, 94] width 106 height 29
type input "[DATE] 12:30 PM"
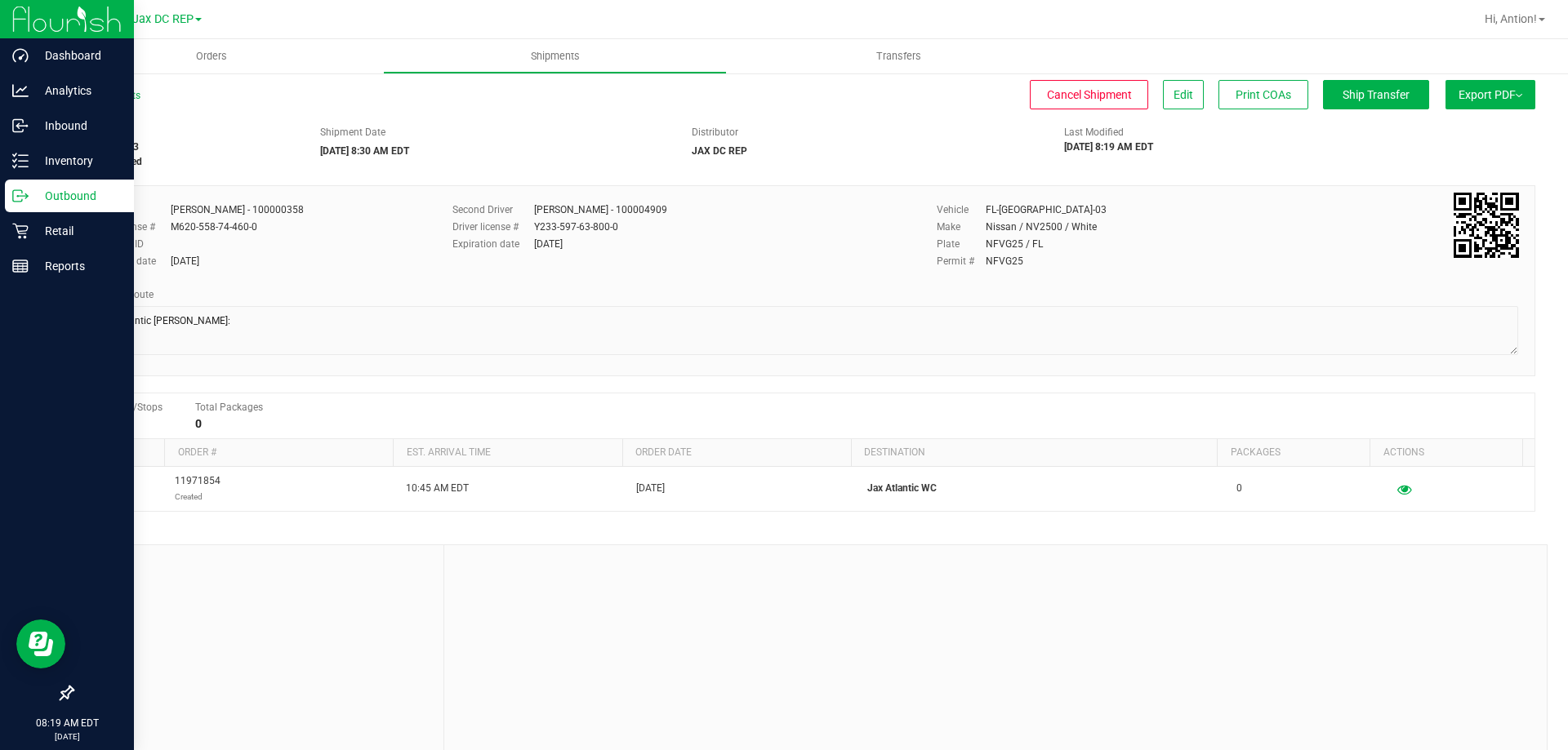
click at [27, 199] on icon at bounding box center [20, 195] width 16 height 16
click at [51, 198] on p "Outbound" at bounding box center [77, 196] width 98 height 20
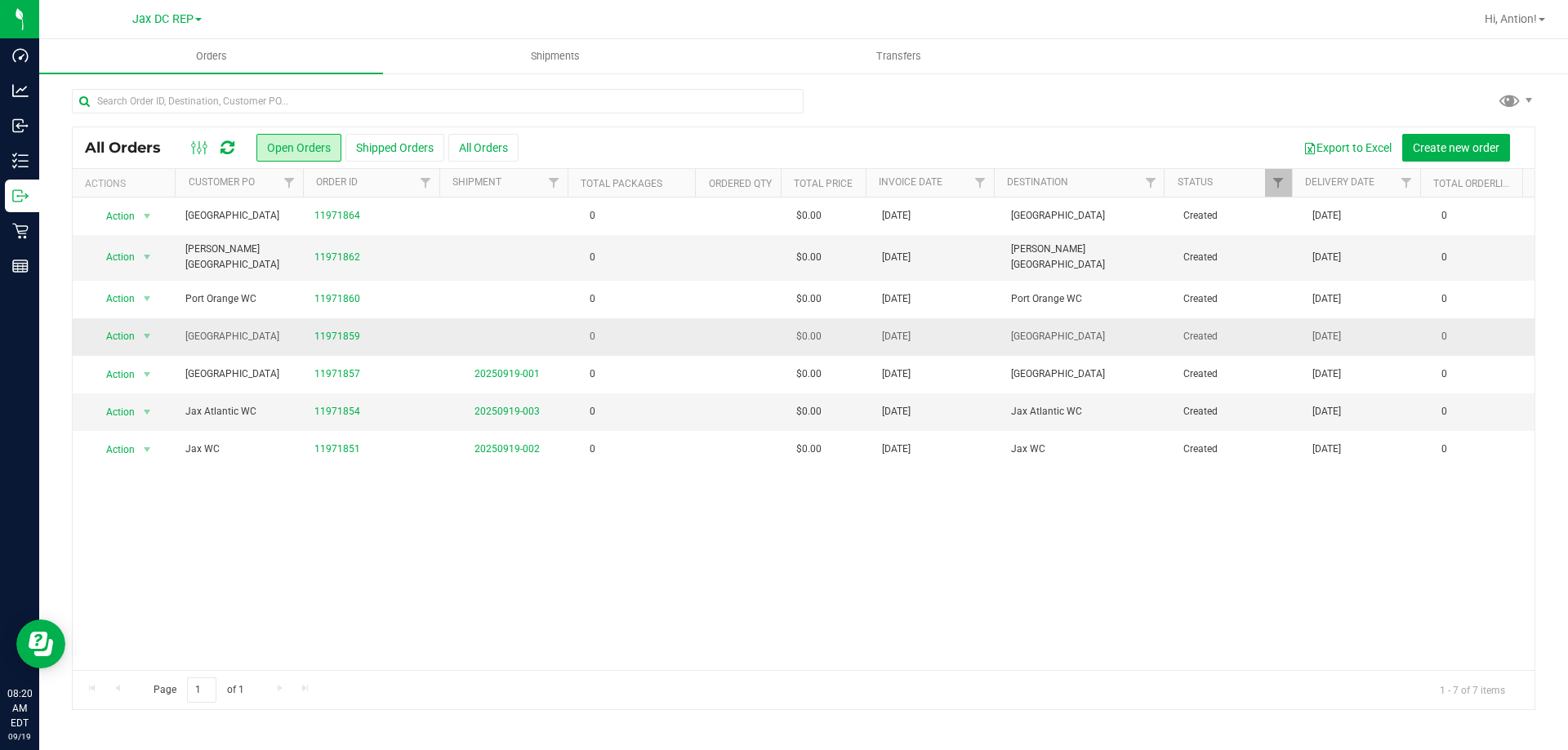
click at [644, 334] on td "0" at bounding box center [636, 337] width 129 height 38
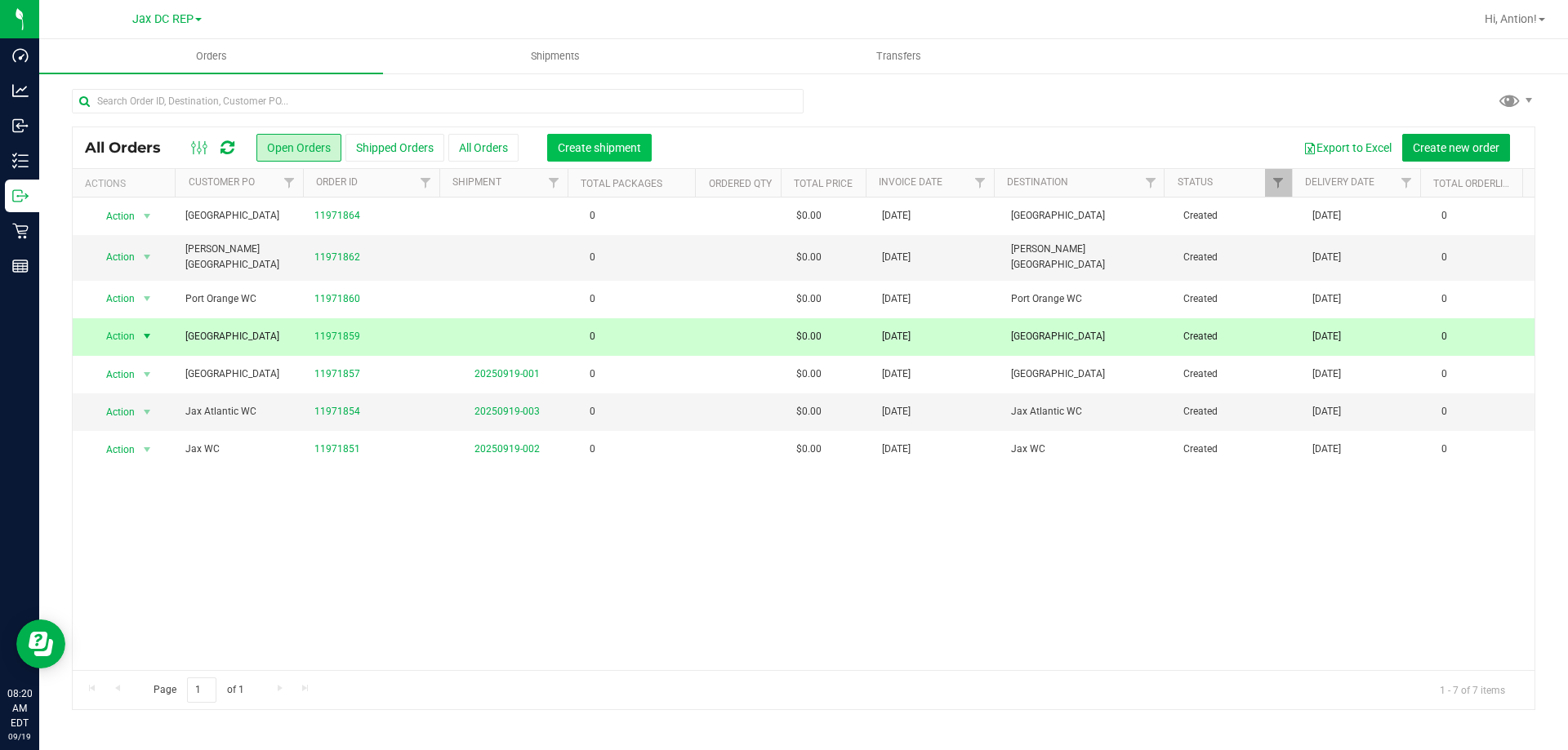
click at [601, 142] on span "Create shipment" at bounding box center [599, 148] width 83 height 13
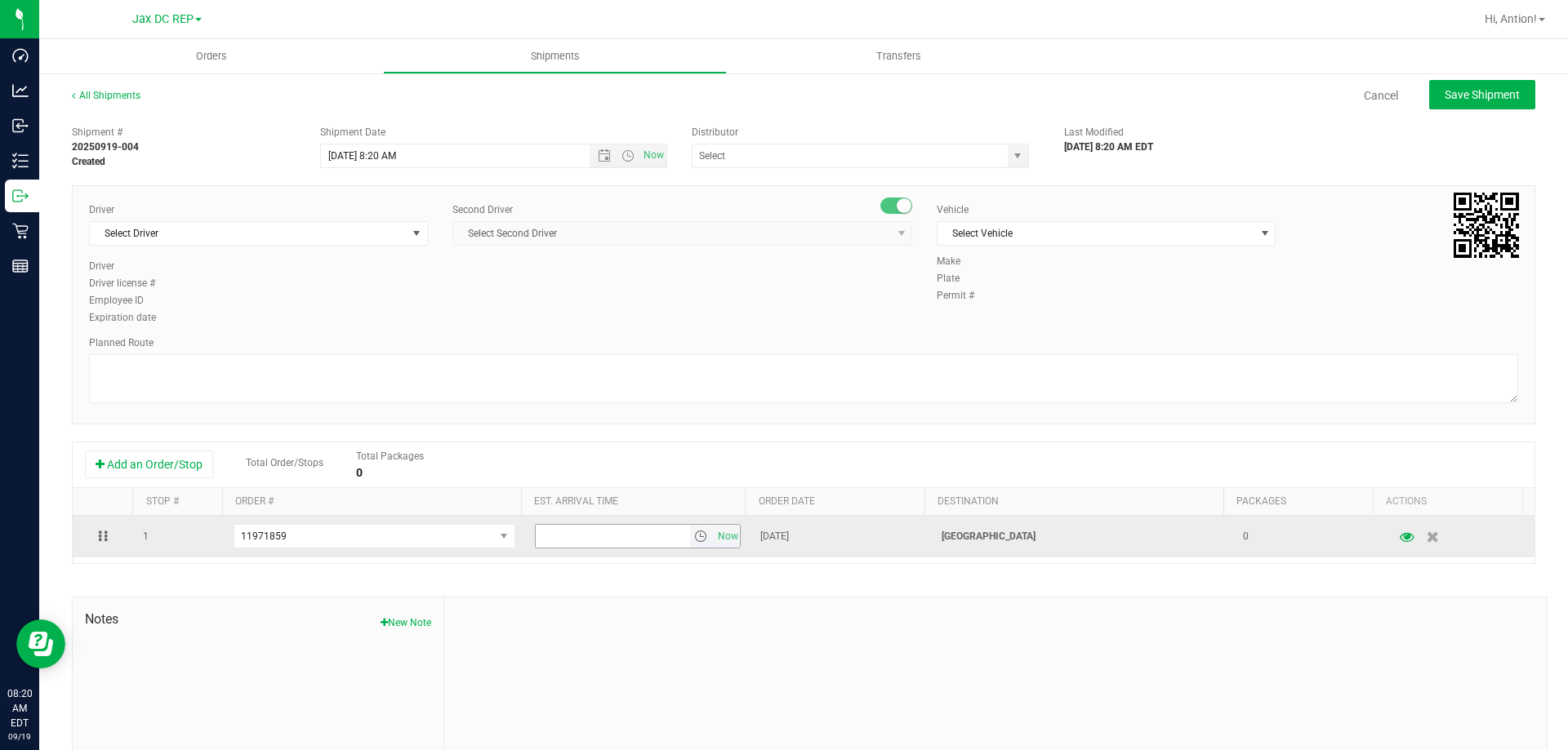
click at [694, 536] on span "select" at bounding box center [701, 536] width 13 height 13
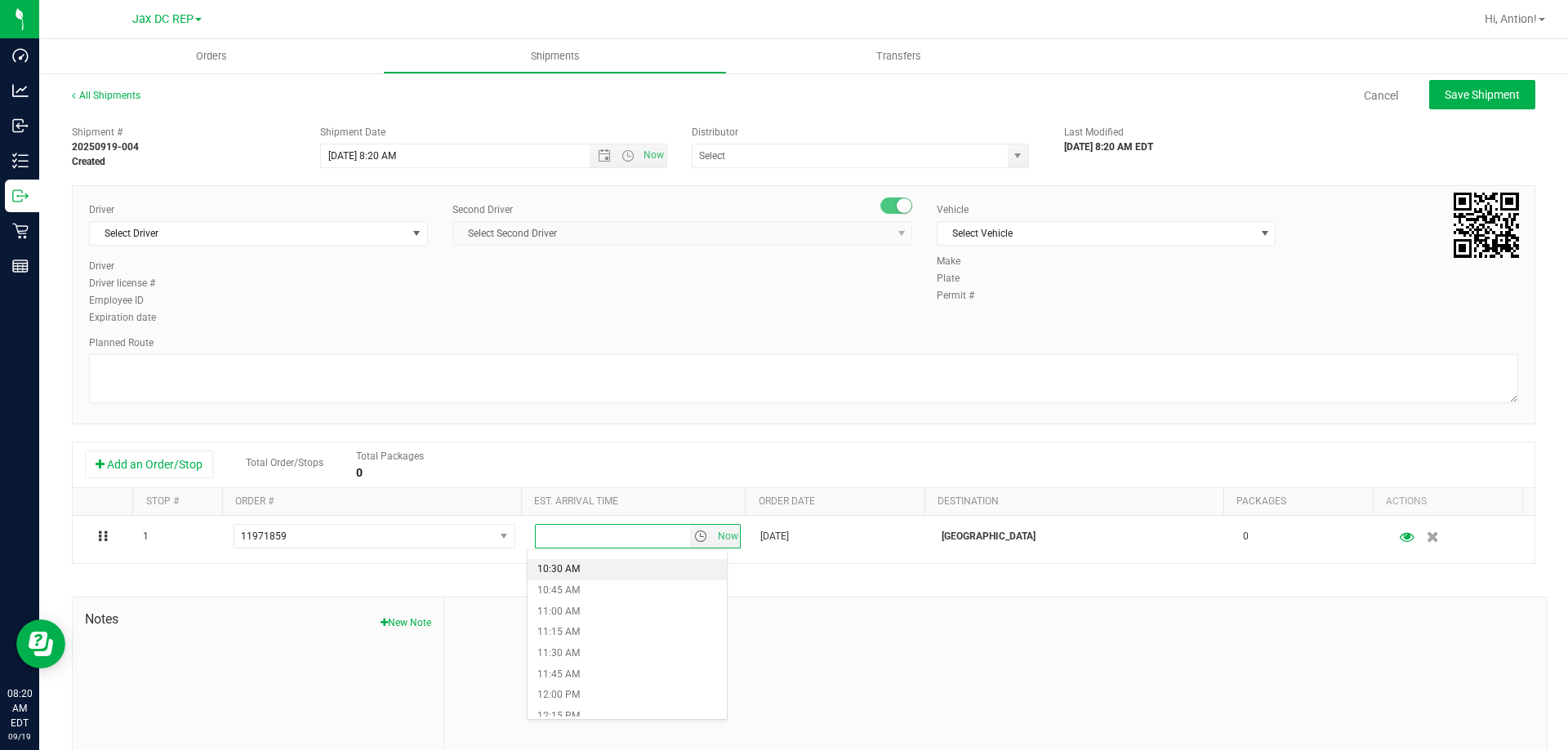
scroll to position [898, 0]
click at [586, 664] on li "12:00 PM" at bounding box center [627, 673] width 199 height 22
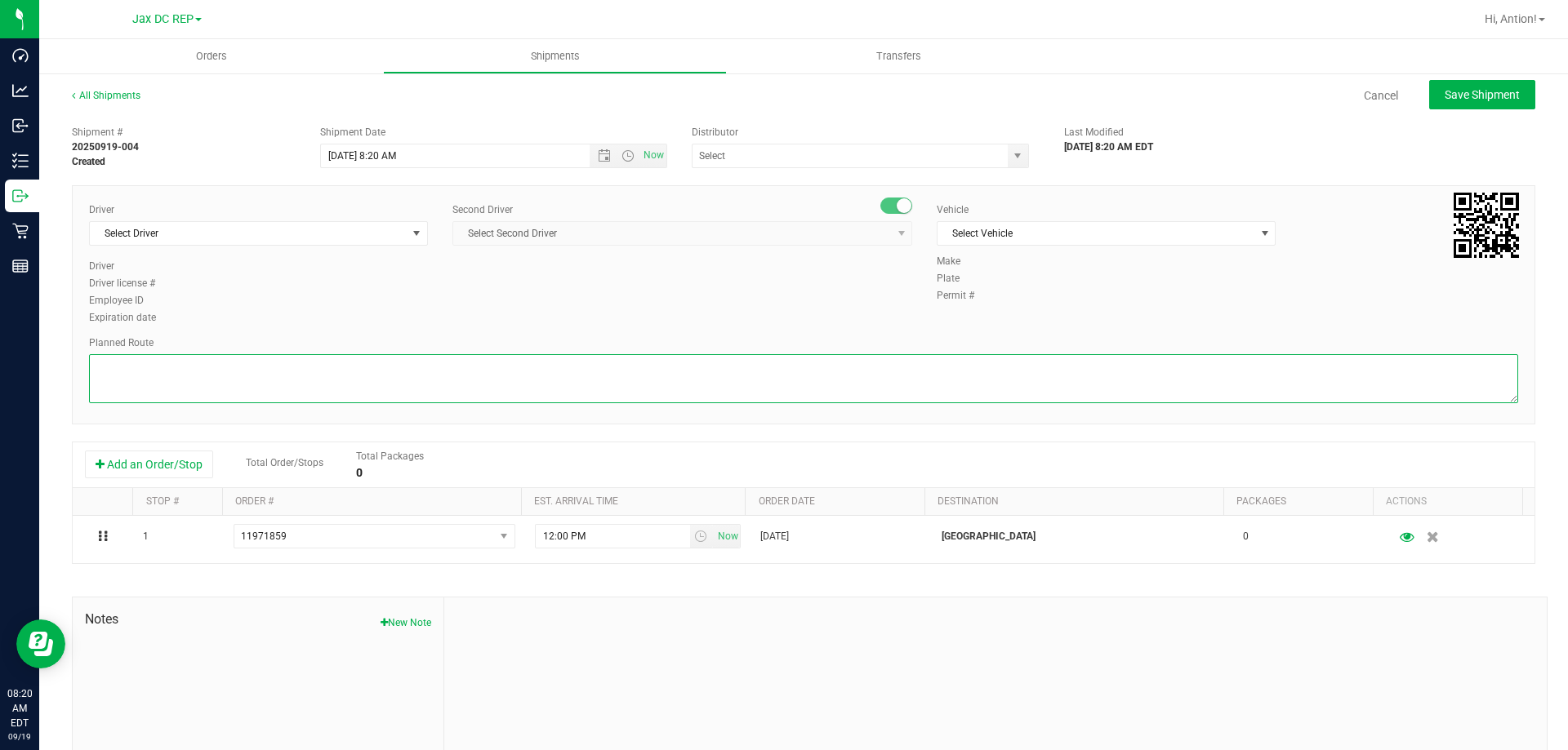
click at [394, 372] on textarea at bounding box center [803, 379] width 1429 height 49
click at [602, 155] on span "Open the date view" at bounding box center [604, 156] width 13 height 13
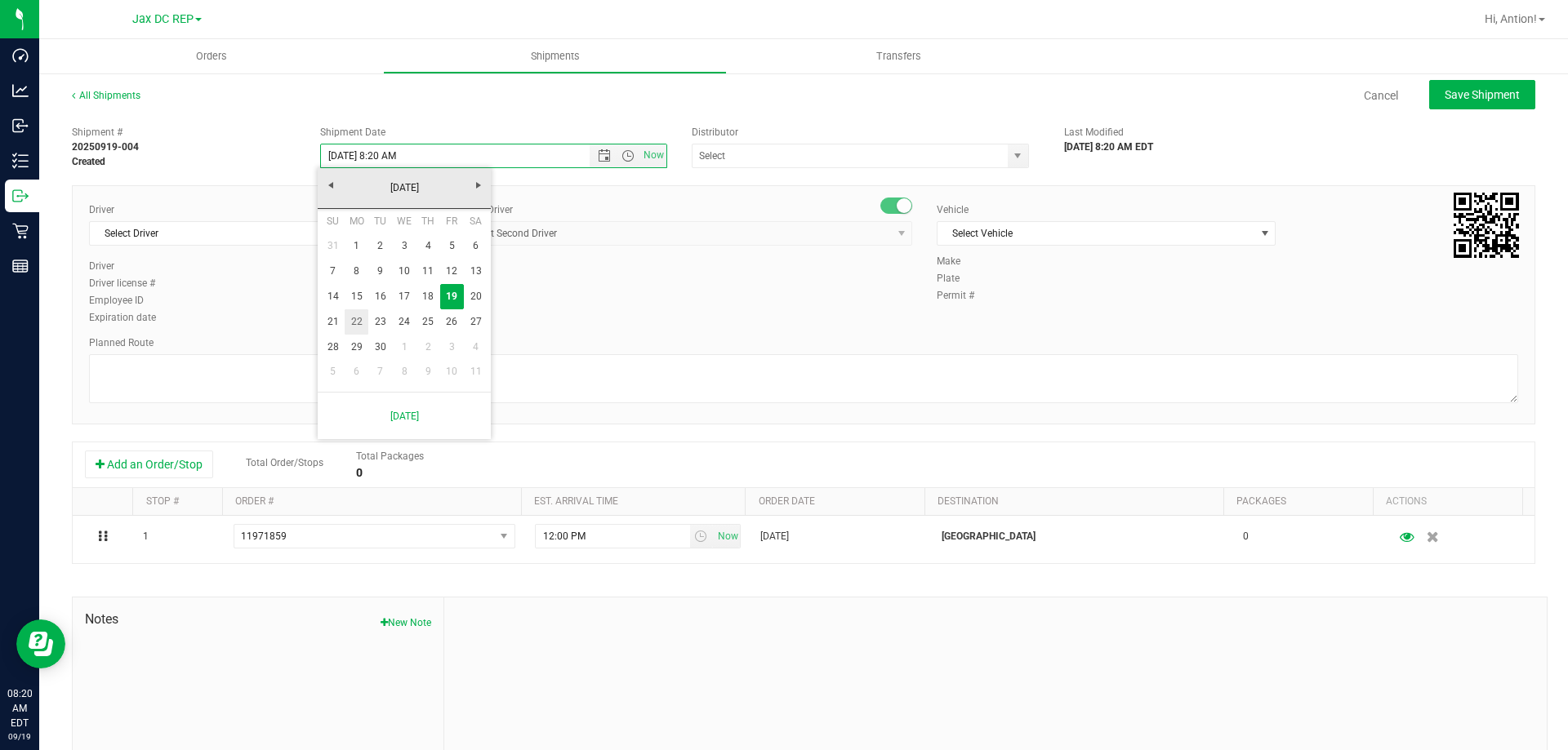
click at [362, 321] on link "22" at bounding box center [356, 321] width 24 height 25
click at [622, 155] on span "Open the time view" at bounding box center [629, 156] width 13 height 13
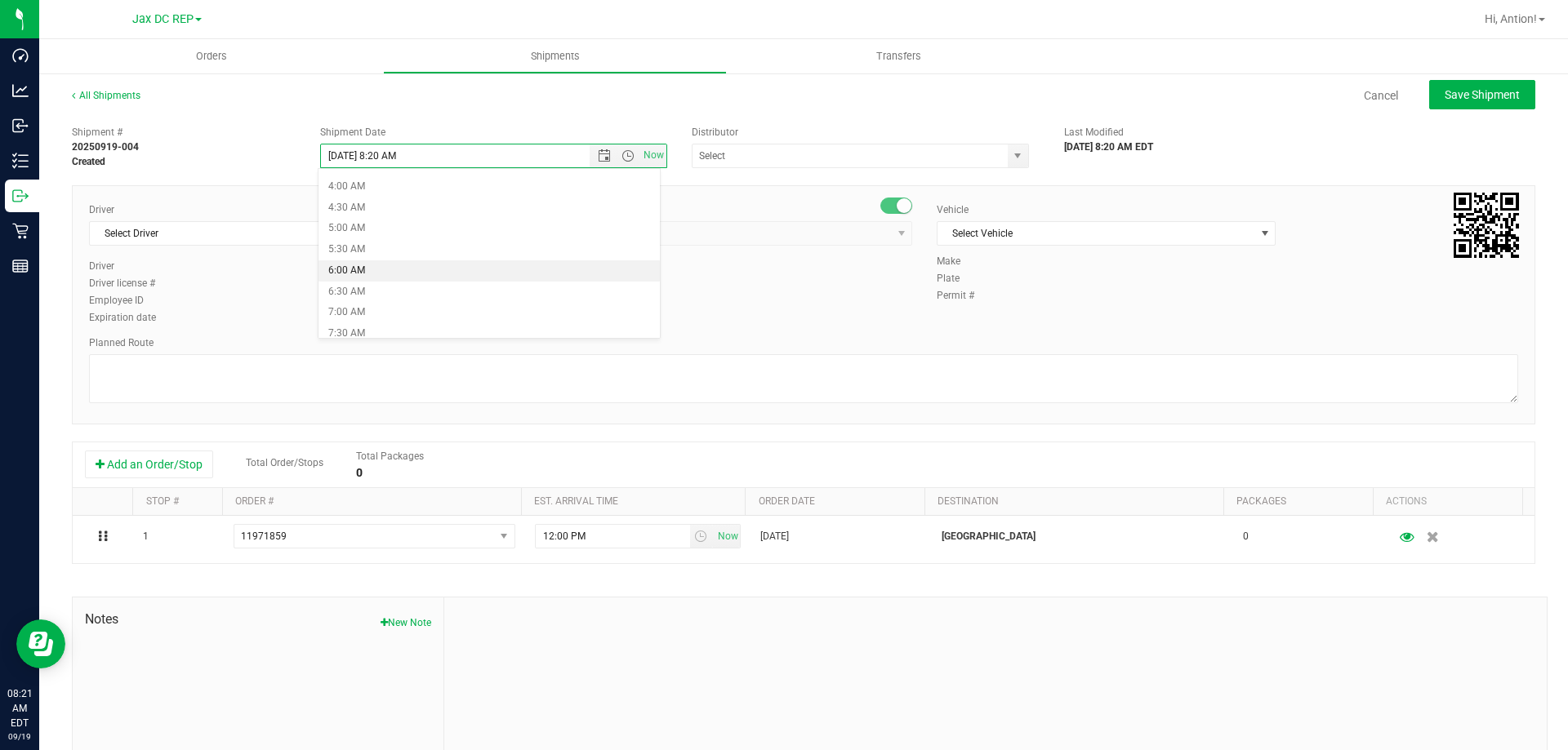
scroll to position [245, 0]
click at [401, 288] on li "8:30 AM" at bounding box center [489, 294] width 341 height 22
type input "[DATE] 8:30 AM"
click at [1011, 153] on span "select" at bounding box center [1018, 156] width 13 height 13
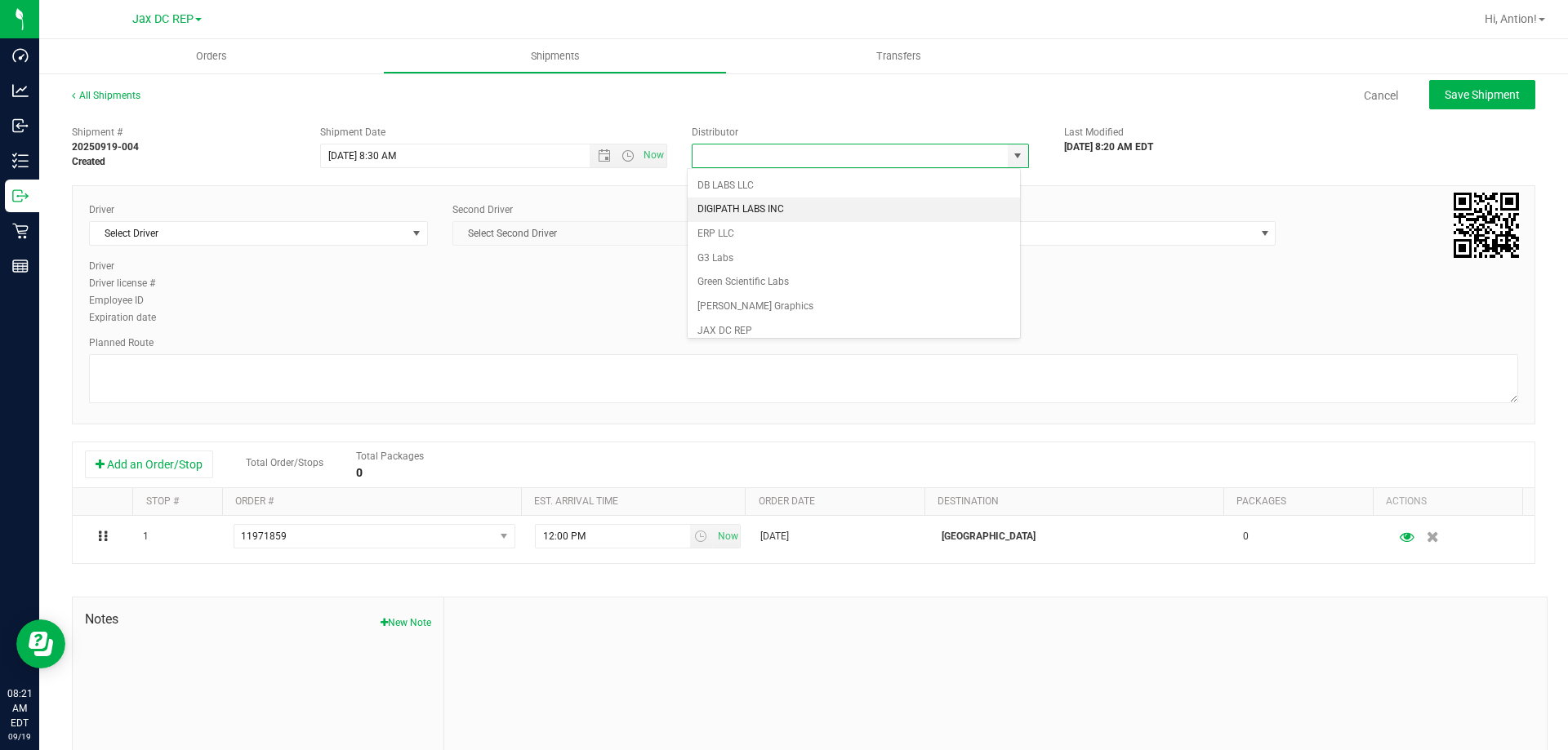
scroll to position [327, 0]
click at [740, 240] on li "JAX DC REP" at bounding box center [854, 246] width 333 height 24
type input "JAX DC REP"
click at [387, 226] on span "Select Driver" at bounding box center [248, 234] width 317 height 23
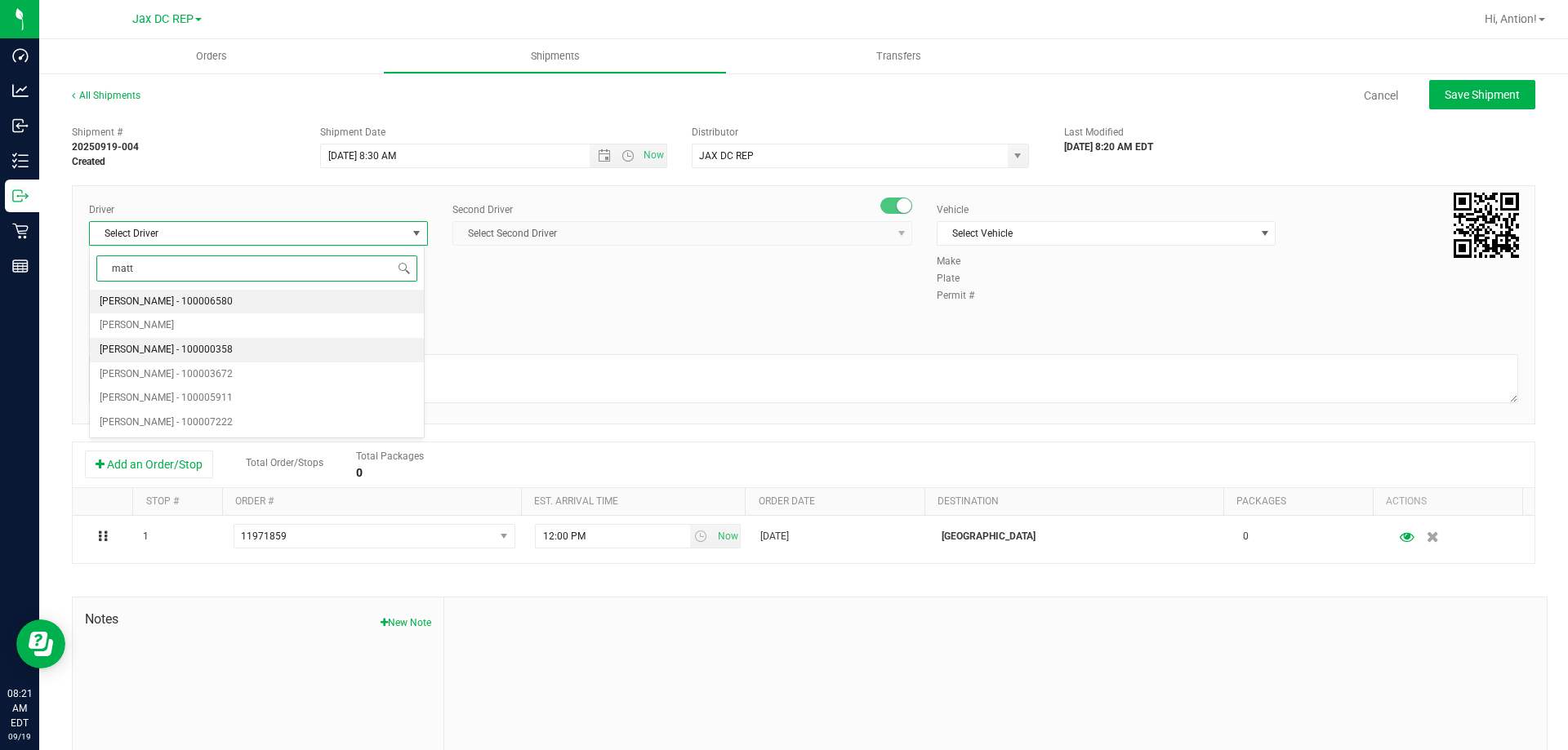
click at [208, 346] on span "[PERSON_NAME] - 100000358" at bounding box center [166, 351] width 133 height 22
type input "matt"
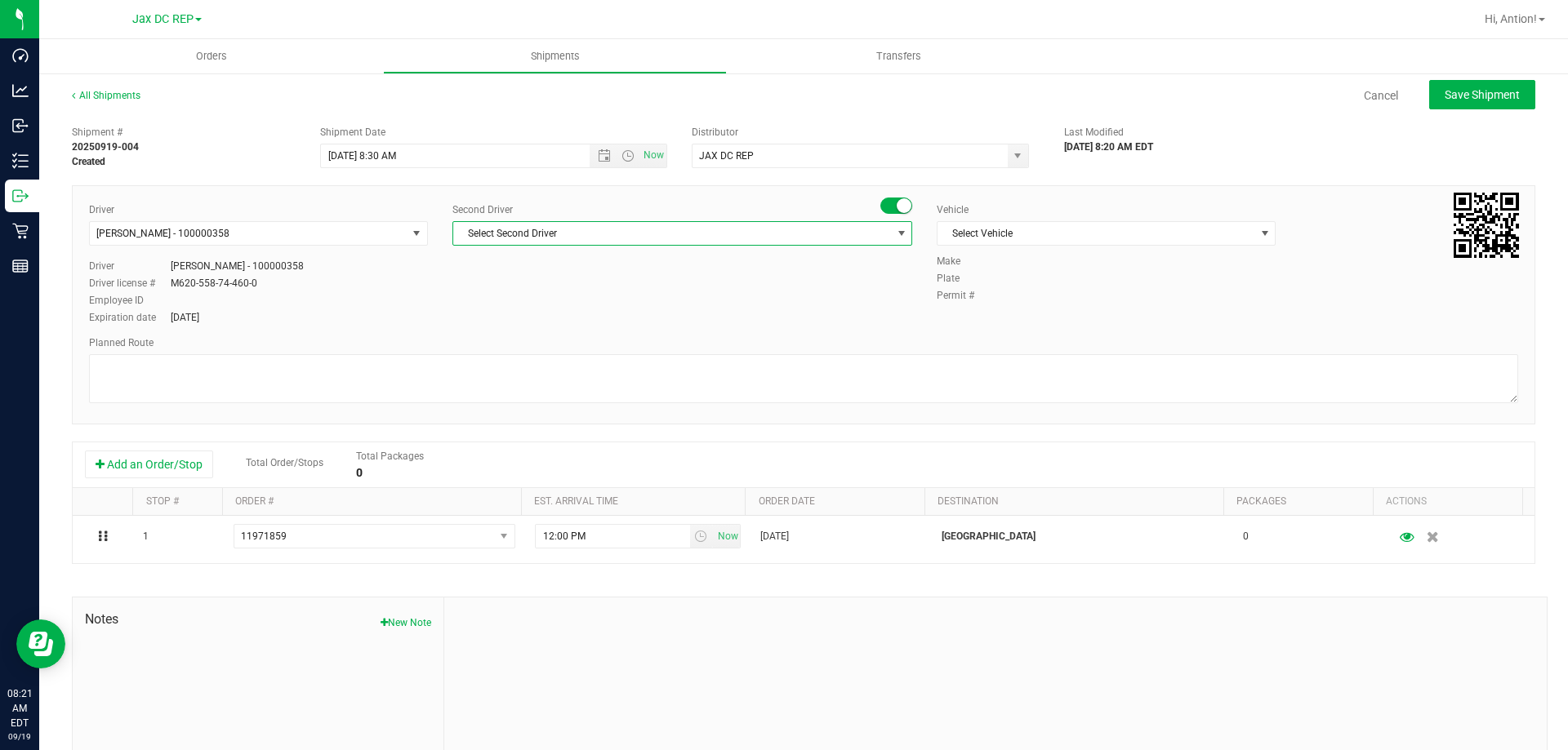
click at [860, 233] on span "Select Second Driver" at bounding box center [672, 234] width 438 height 23
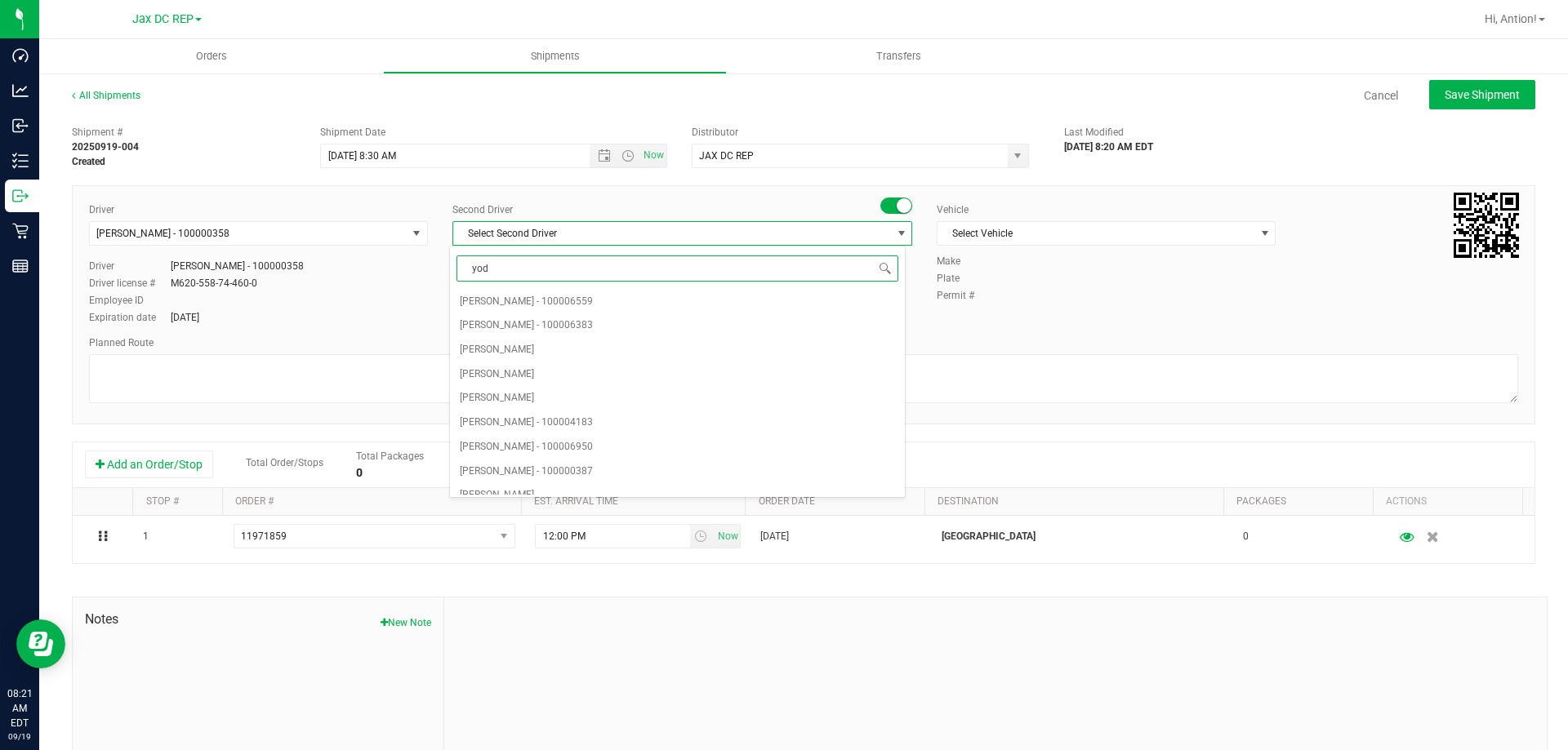
type input "yodi"
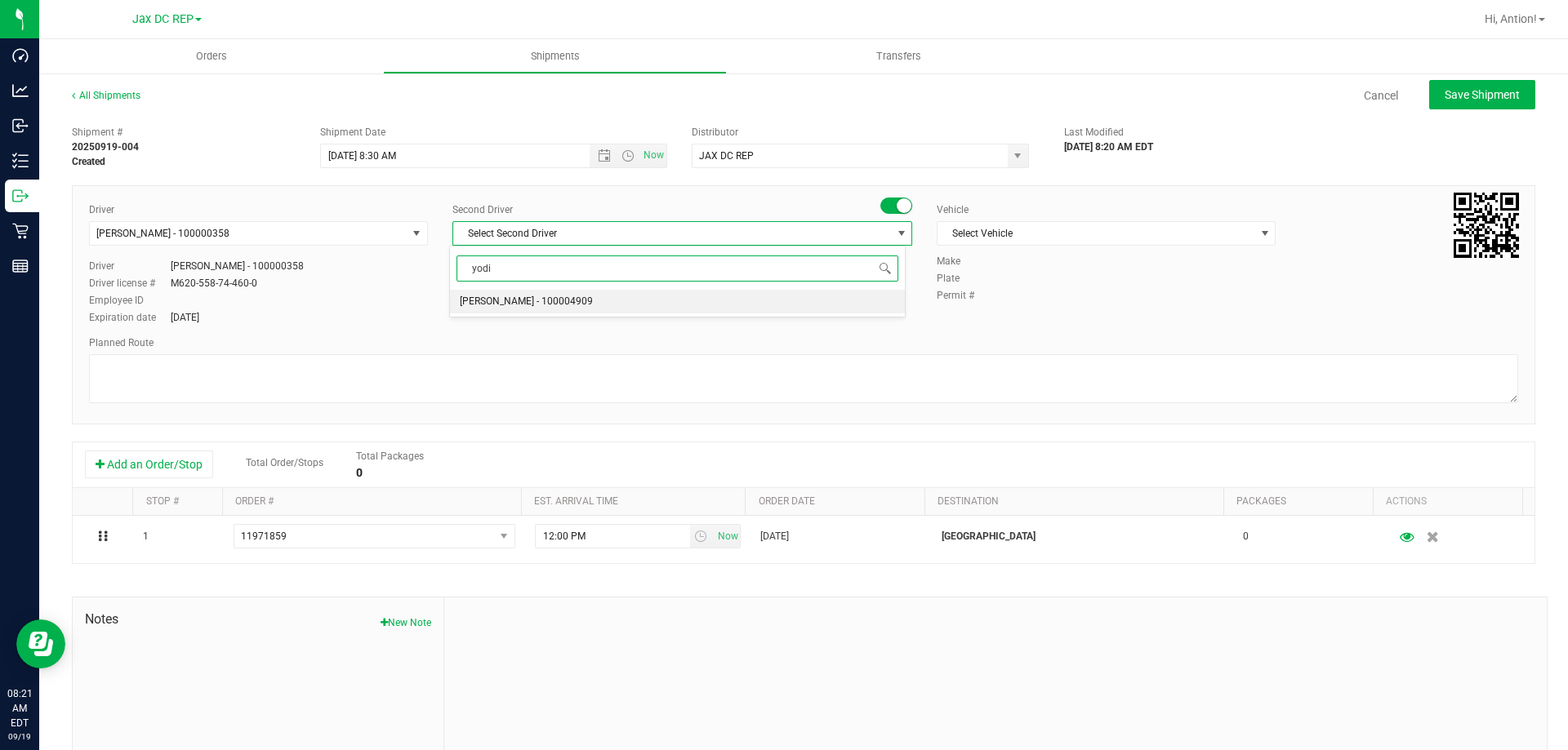
click at [725, 306] on li "[PERSON_NAME] - 100004909" at bounding box center [678, 302] width 454 height 24
click at [1130, 227] on span "Select Vehicle" at bounding box center [1096, 234] width 317 height 23
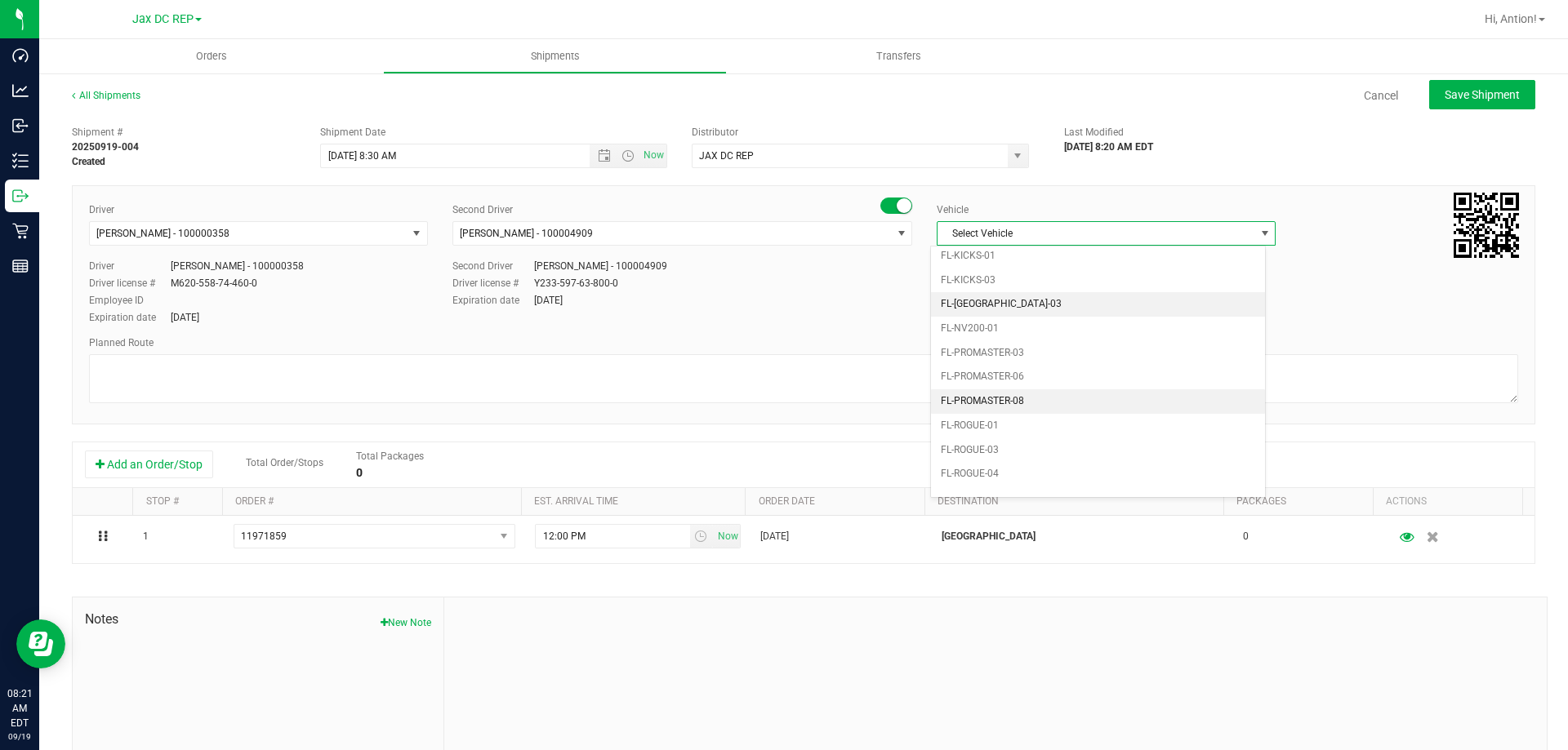
scroll to position [523, 0]
click at [993, 269] on li "FL-[GEOGRAPHIC_DATA]-03" at bounding box center [1098, 272] width 334 height 24
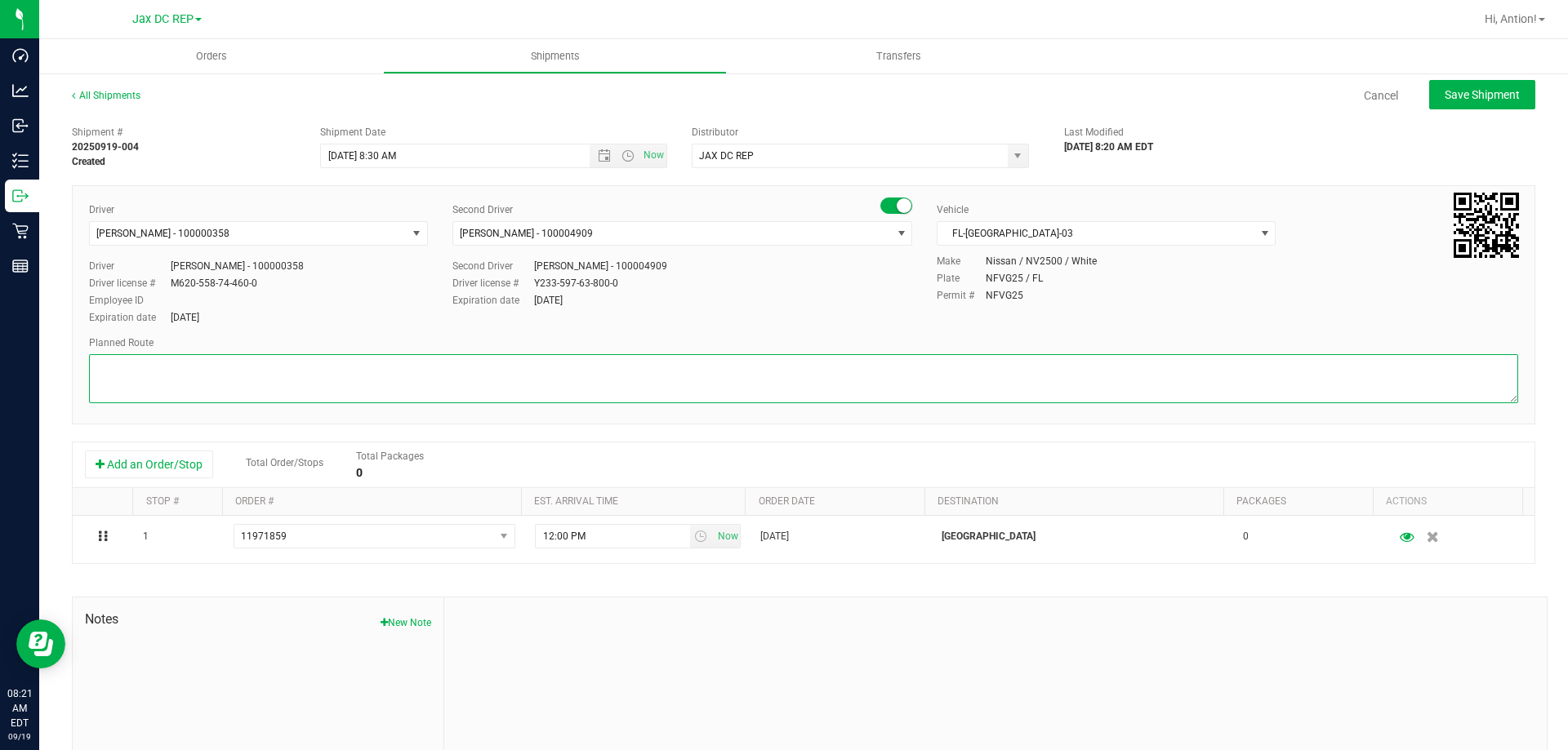
click at [530, 368] on textarea at bounding box center [803, 379] width 1429 height 49
click at [122, 369] on textarea at bounding box center [803, 379] width 1429 height 49
click at [126, 369] on textarea at bounding box center [803, 379] width 1429 height 49
click at [225, 368] on textarea at bounding box center [803, 379] width 1429 height 49
paste textarea "Seals: Totes:"
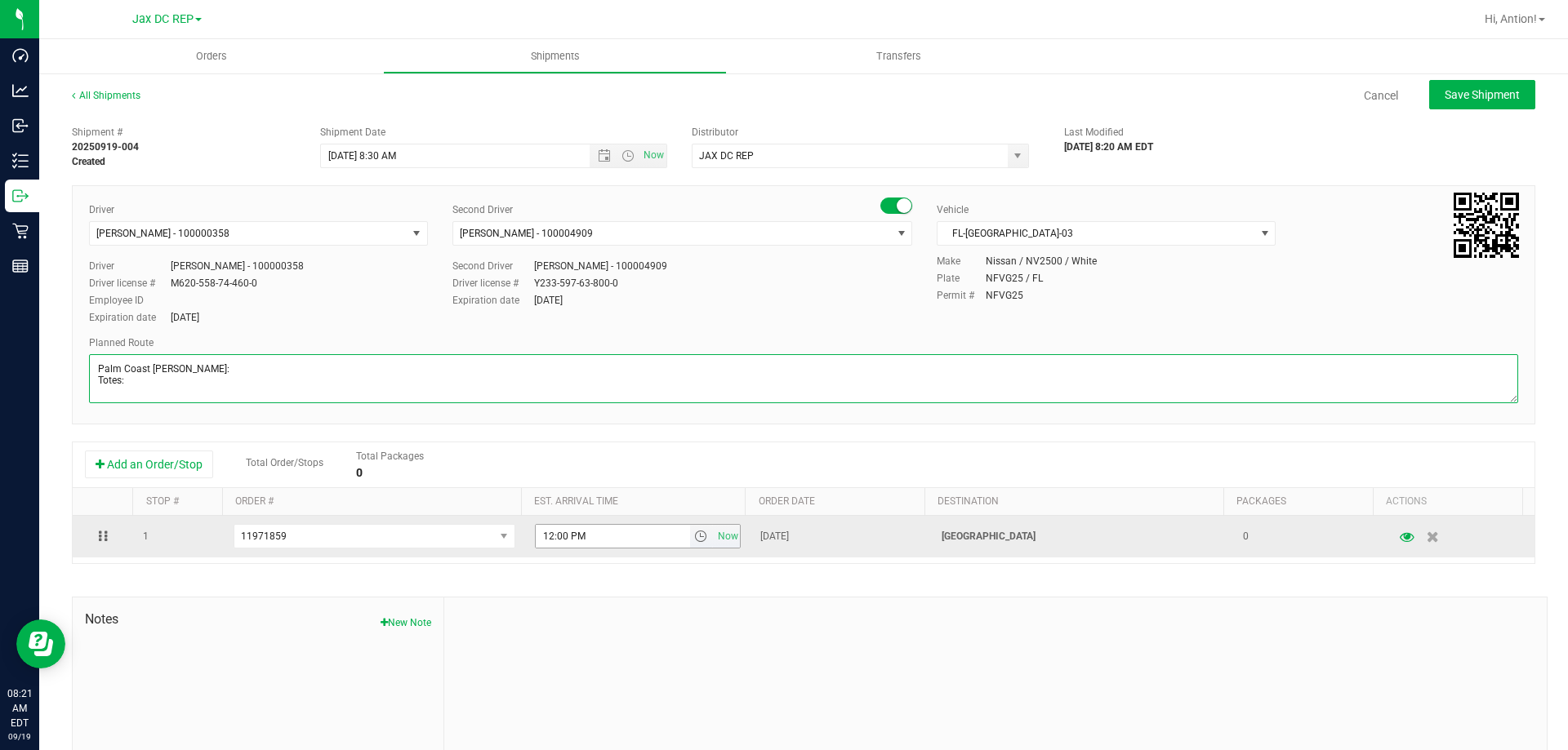
click at [694, 539] on span "select" at bounding box center [701, 536] width 13 height 13
type textarea "Palm Coast [PERSON_NAME]: Totes:"
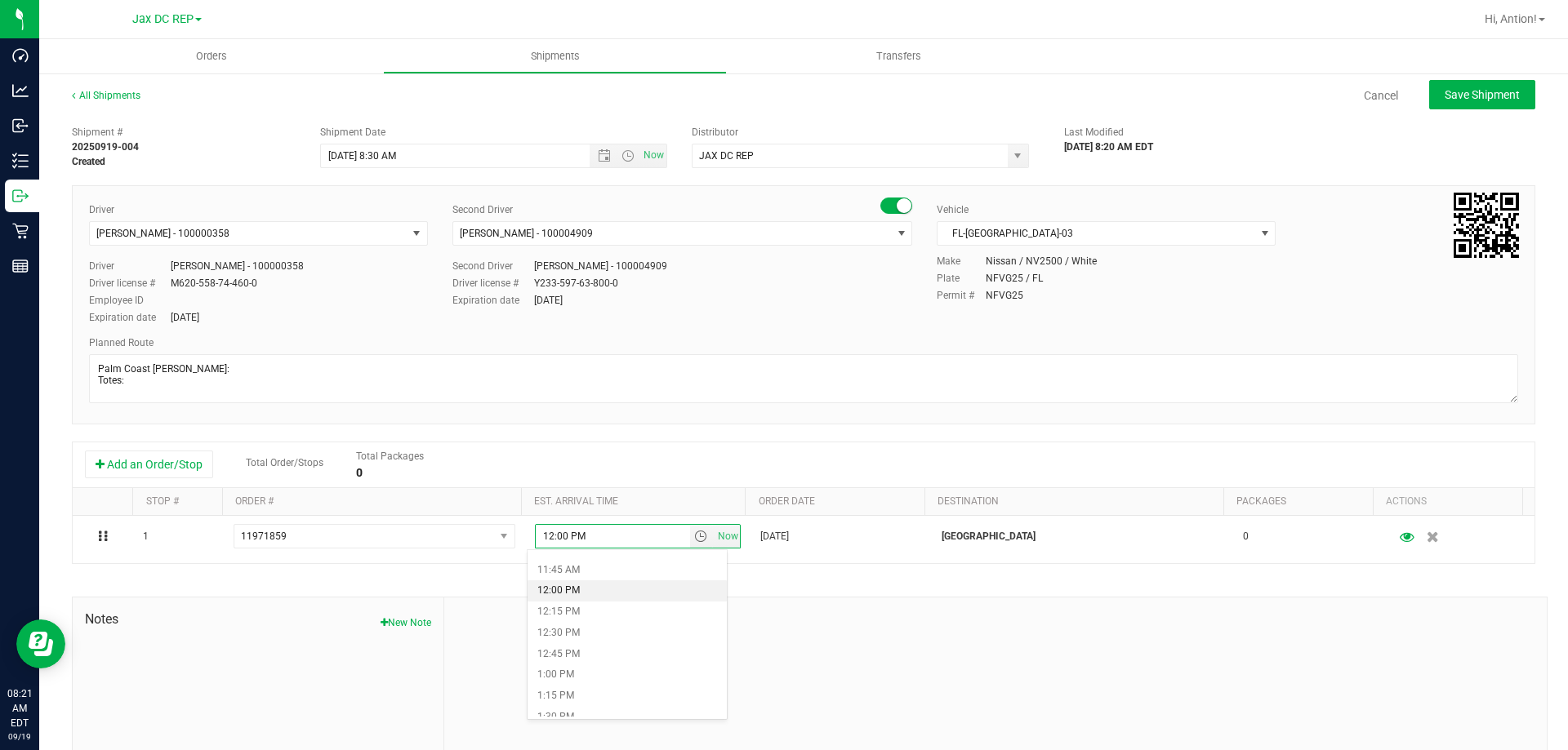
scroll to position [898, 0]
click at [827, 571] on div "Shipment # 20250919-004 Created Shipment Date [DATE] 8:30 AM Now Distributor JA…" at bounding box center [803, 467] width 1463 height 700
click at [1462, 97] on span "Save Shipment" at bounding box center [1482, 95] width 75 height 13
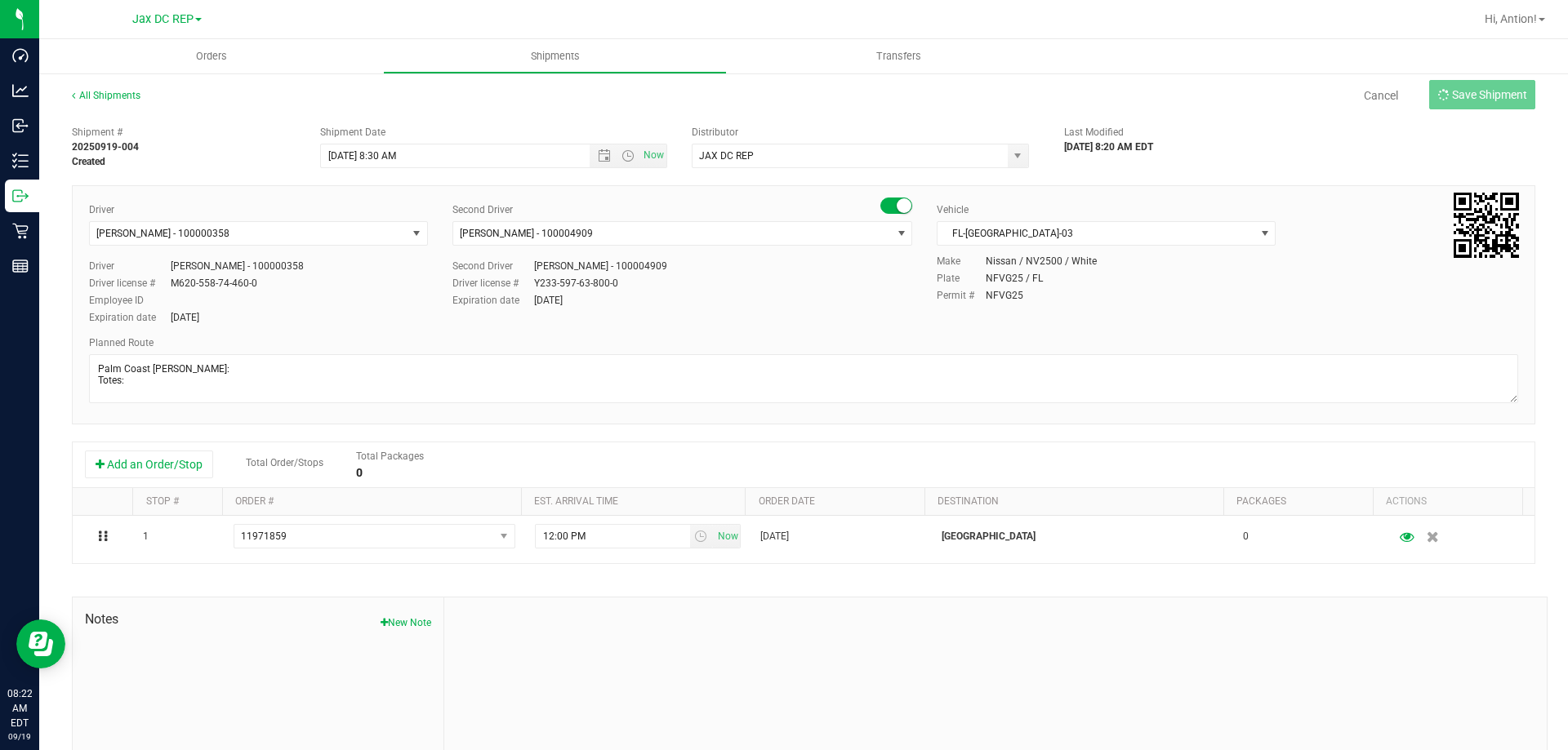
type input "[DATE] 12:30 PM"
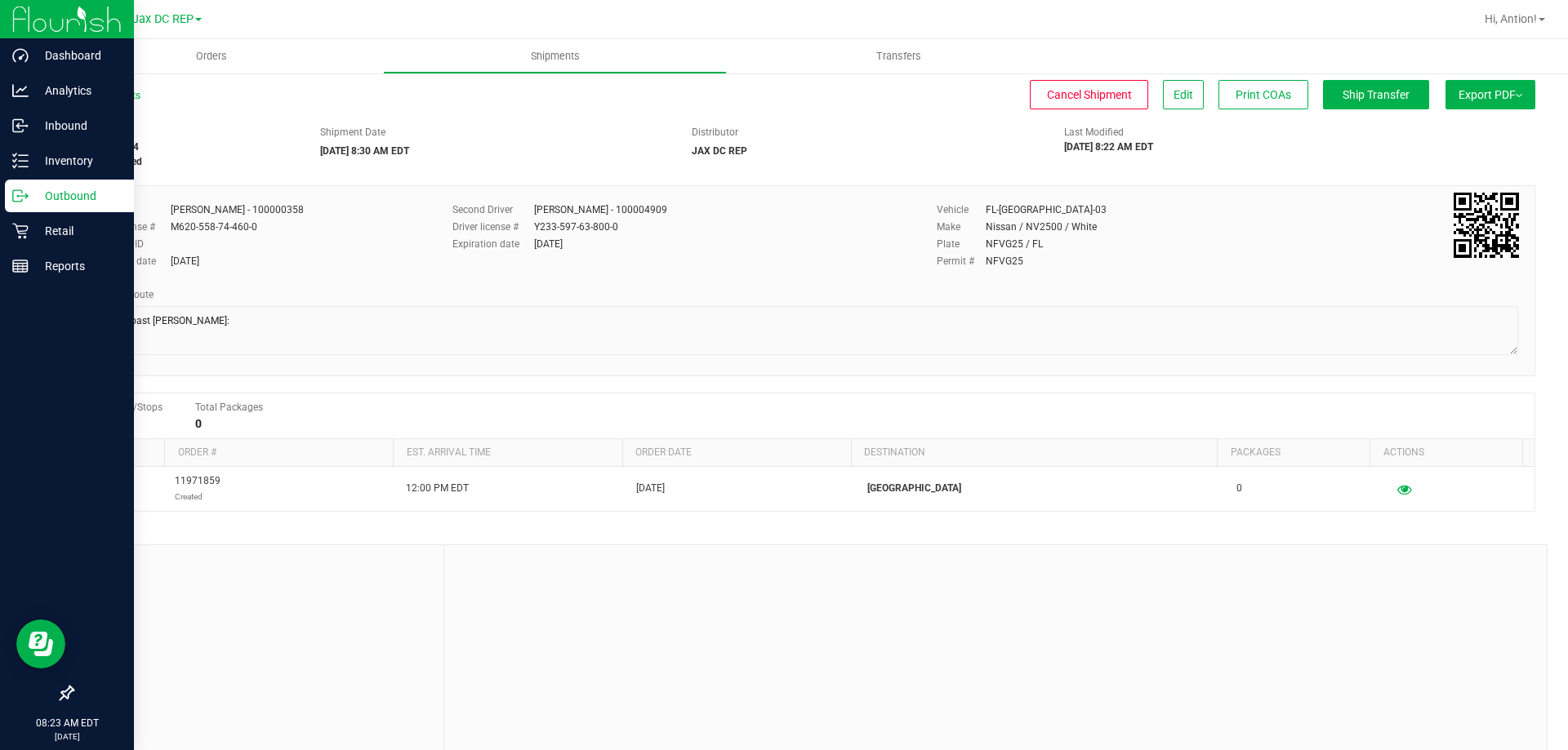
click at [53, 193] on p "Outbound" at bounding box center [77, 196] width 98 height 20
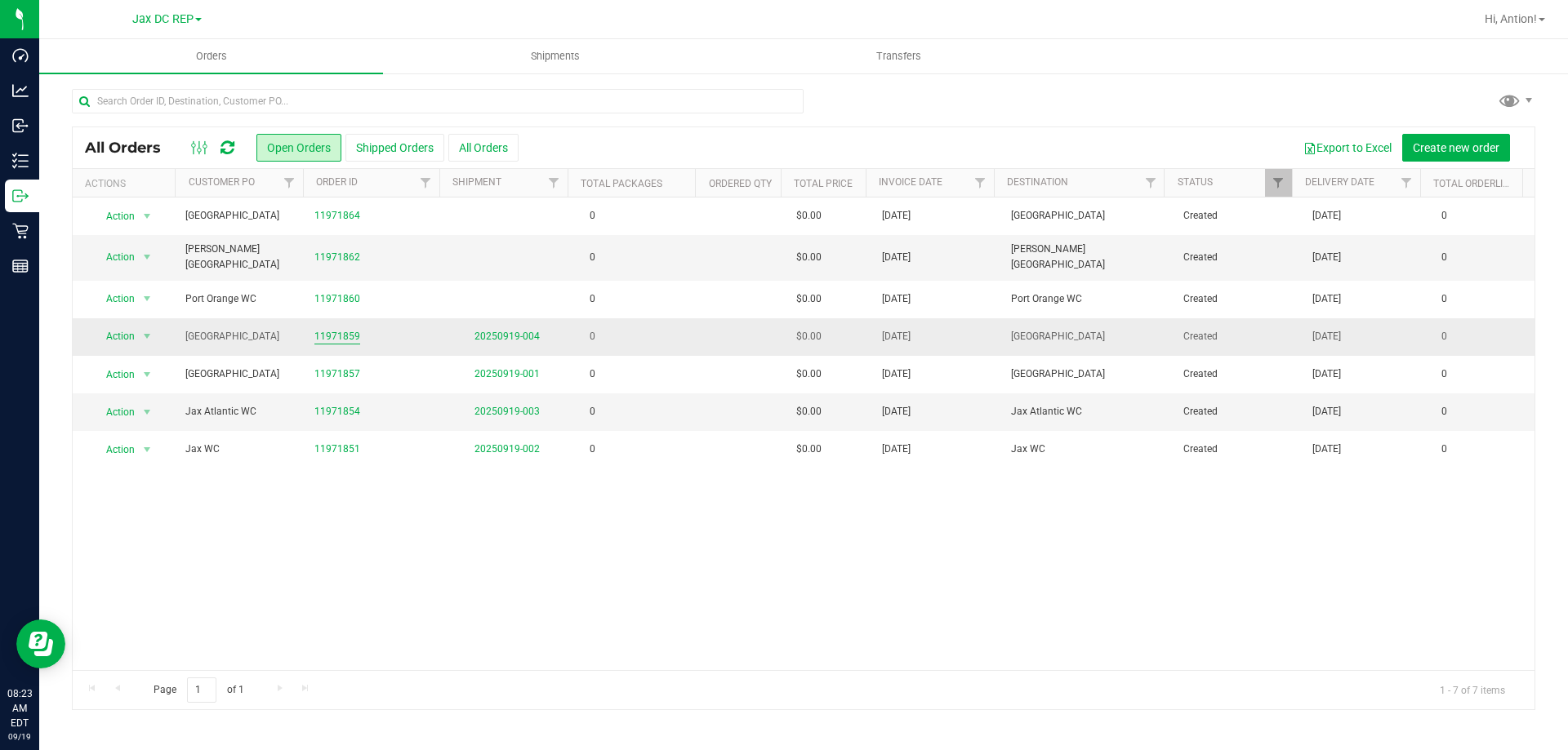
click at [348, 330] on link "11971859" at bounding box center [337, 336] width 46 height 15
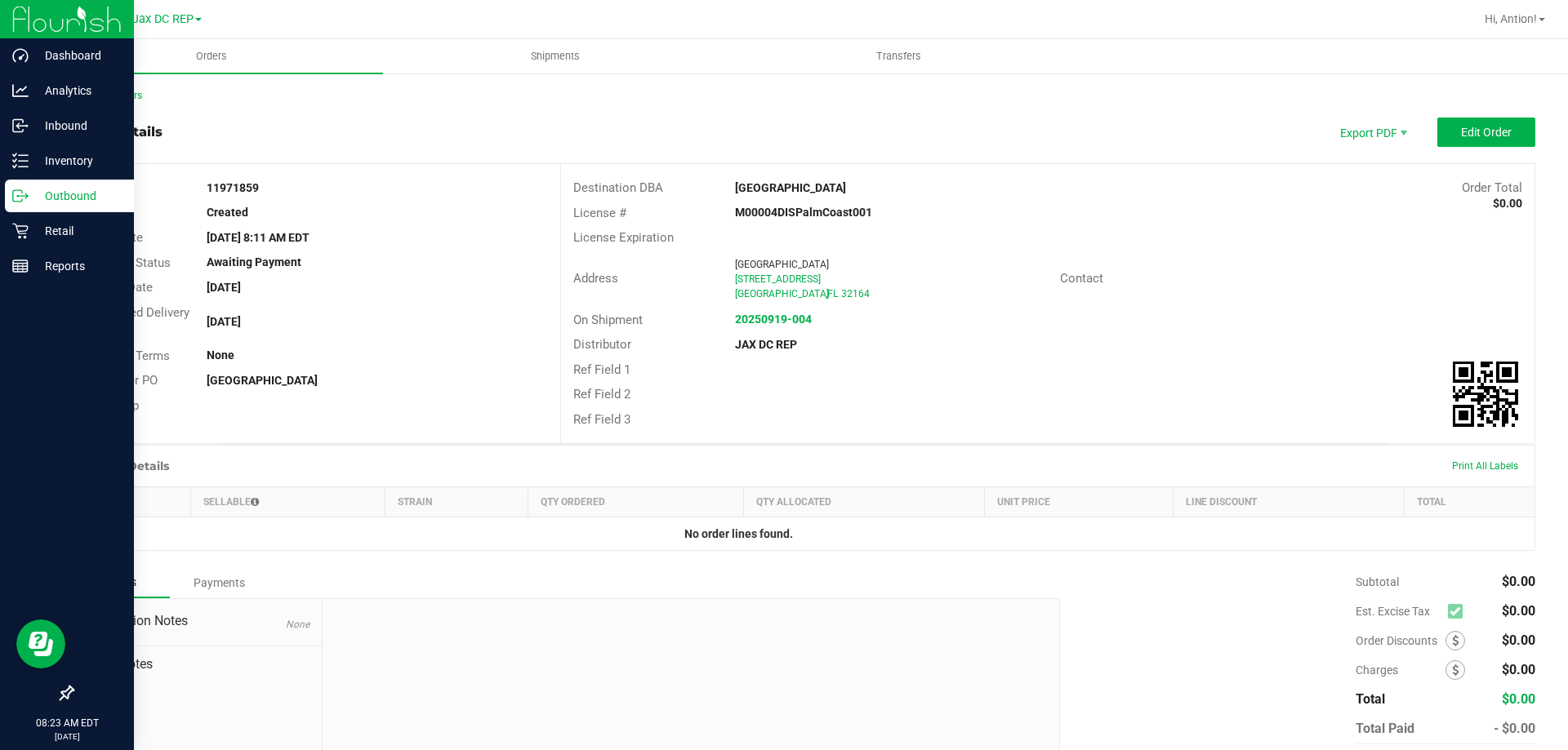
click at [9, 199] on div "Outbound" at bounding box center [69, 196] width 129 height 33
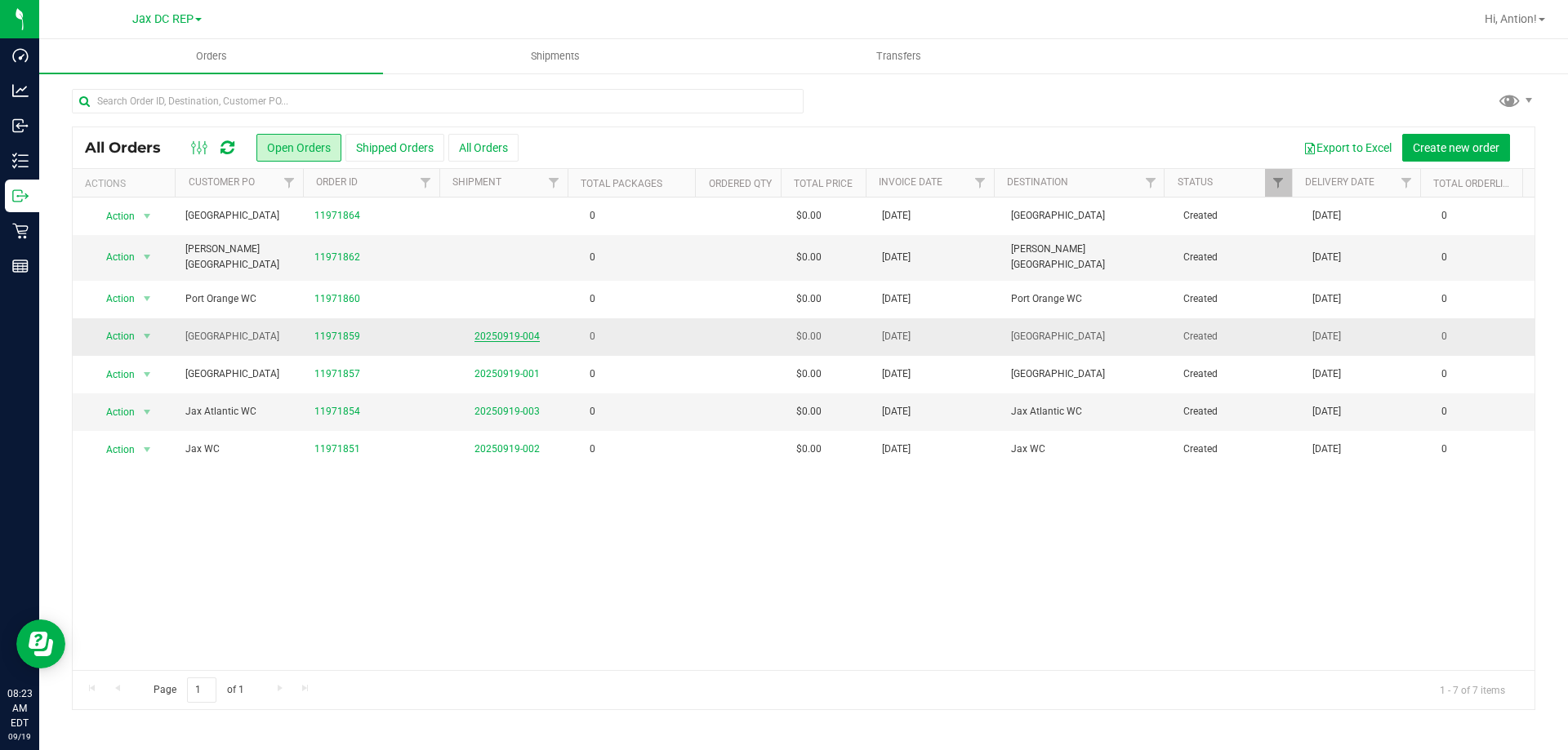
click at [490, 331] on link "20250919-004" at bounding box center [507, 336] width 65 height 11
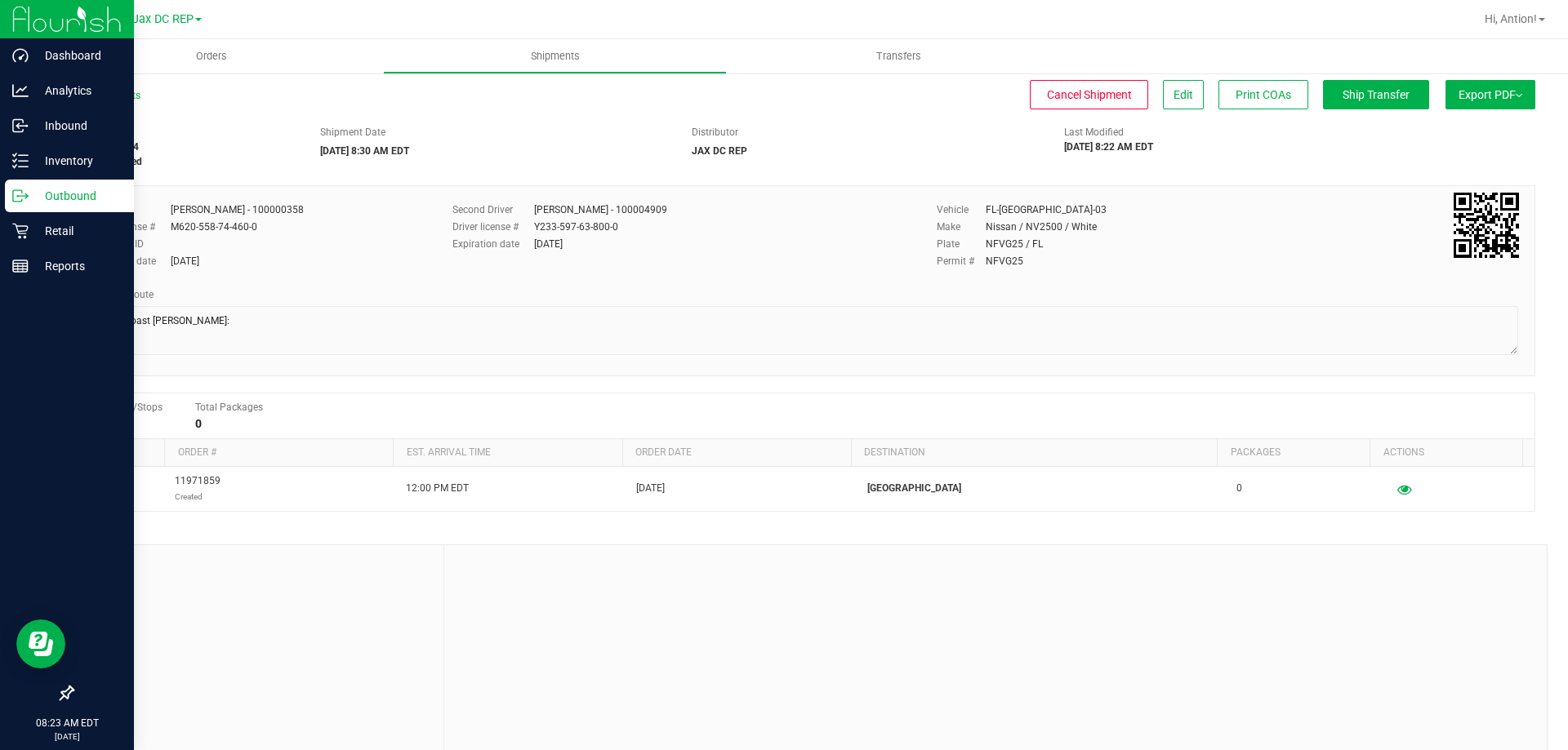
click at [27, 198] on icon at bounding box center [26, 197] width 3 height 3
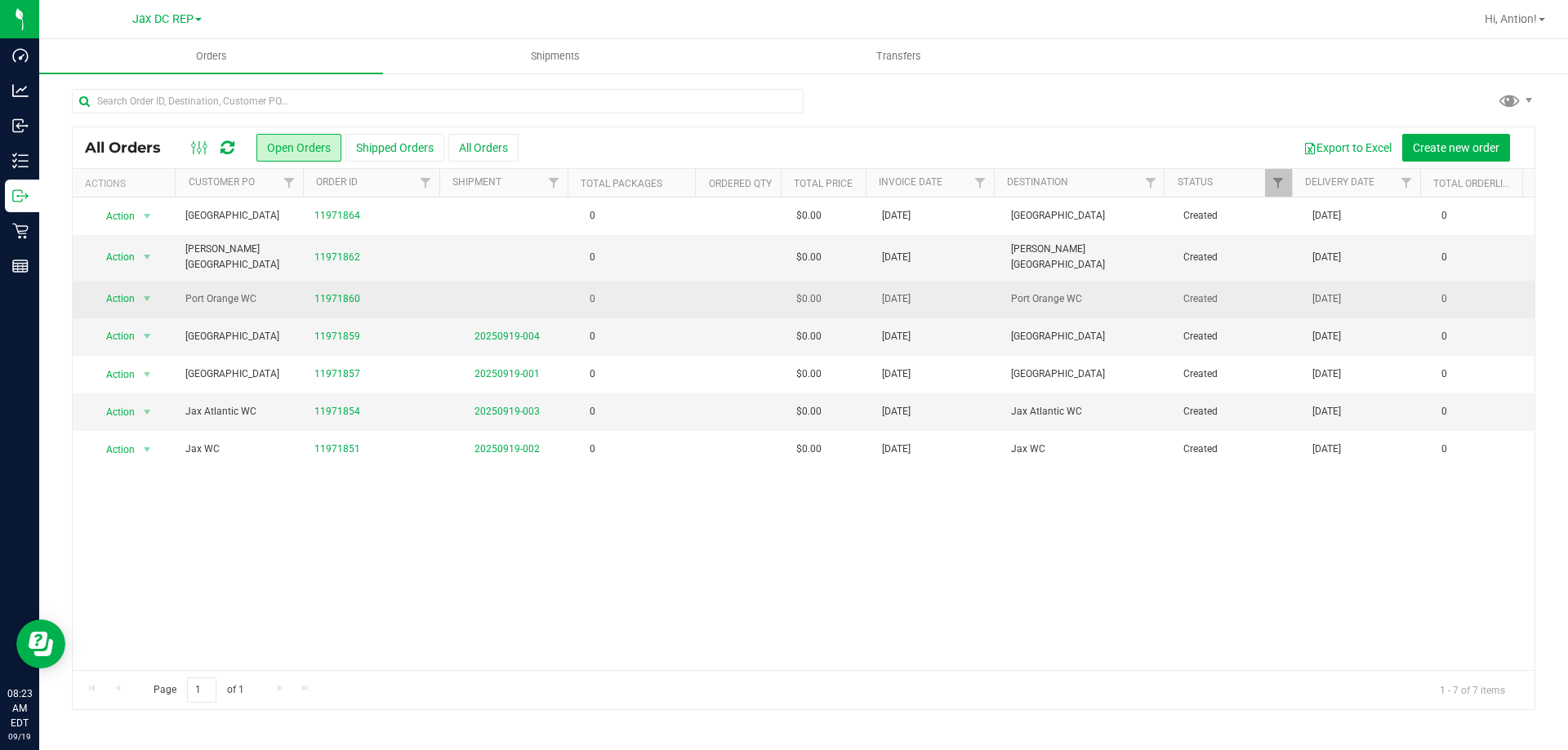
click at [689, 285] on td "0" at bounding box center [636, 300] width 129 height 38
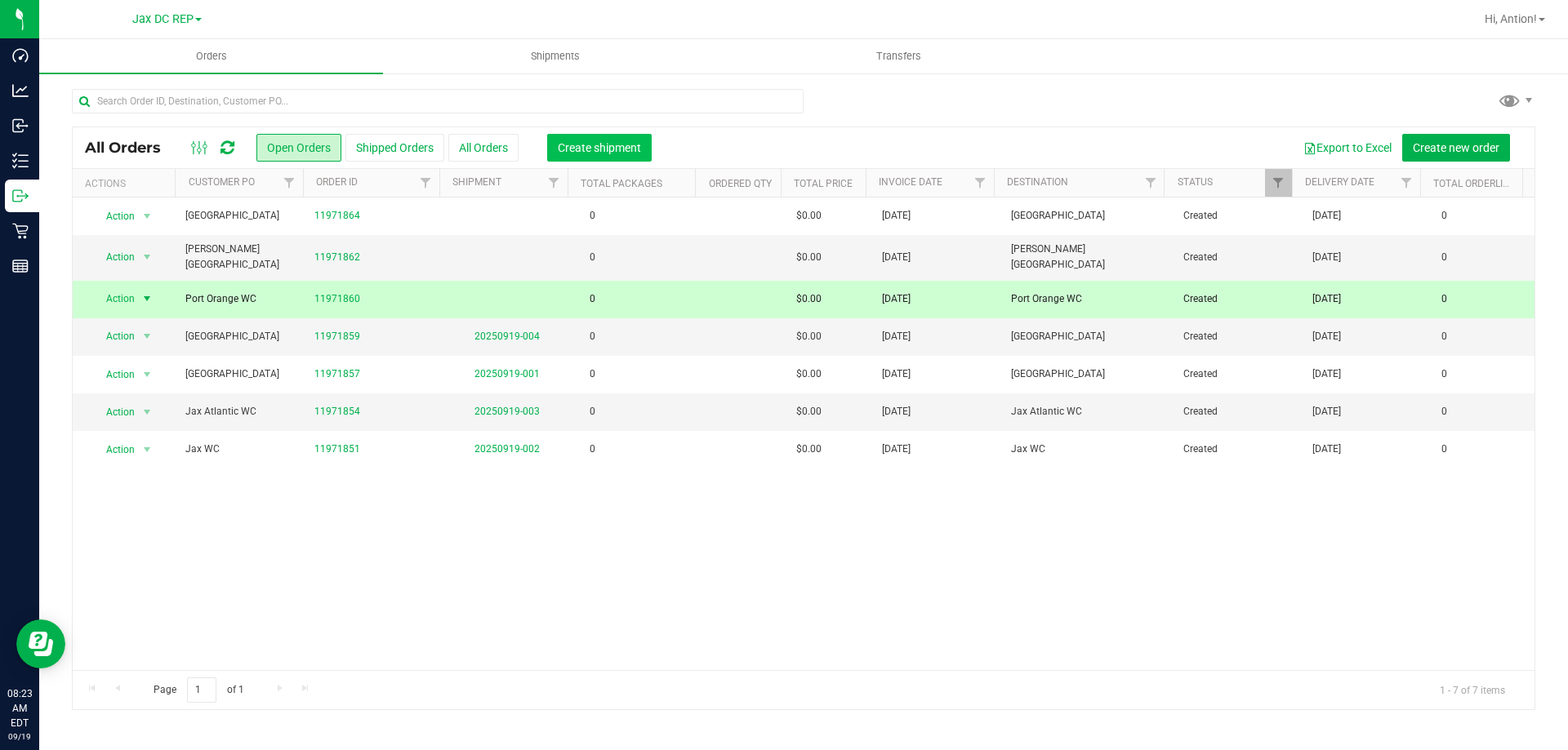
click at [583, 146] on span "Create shipment" at bounding box center [599, 148] width 83 height 13
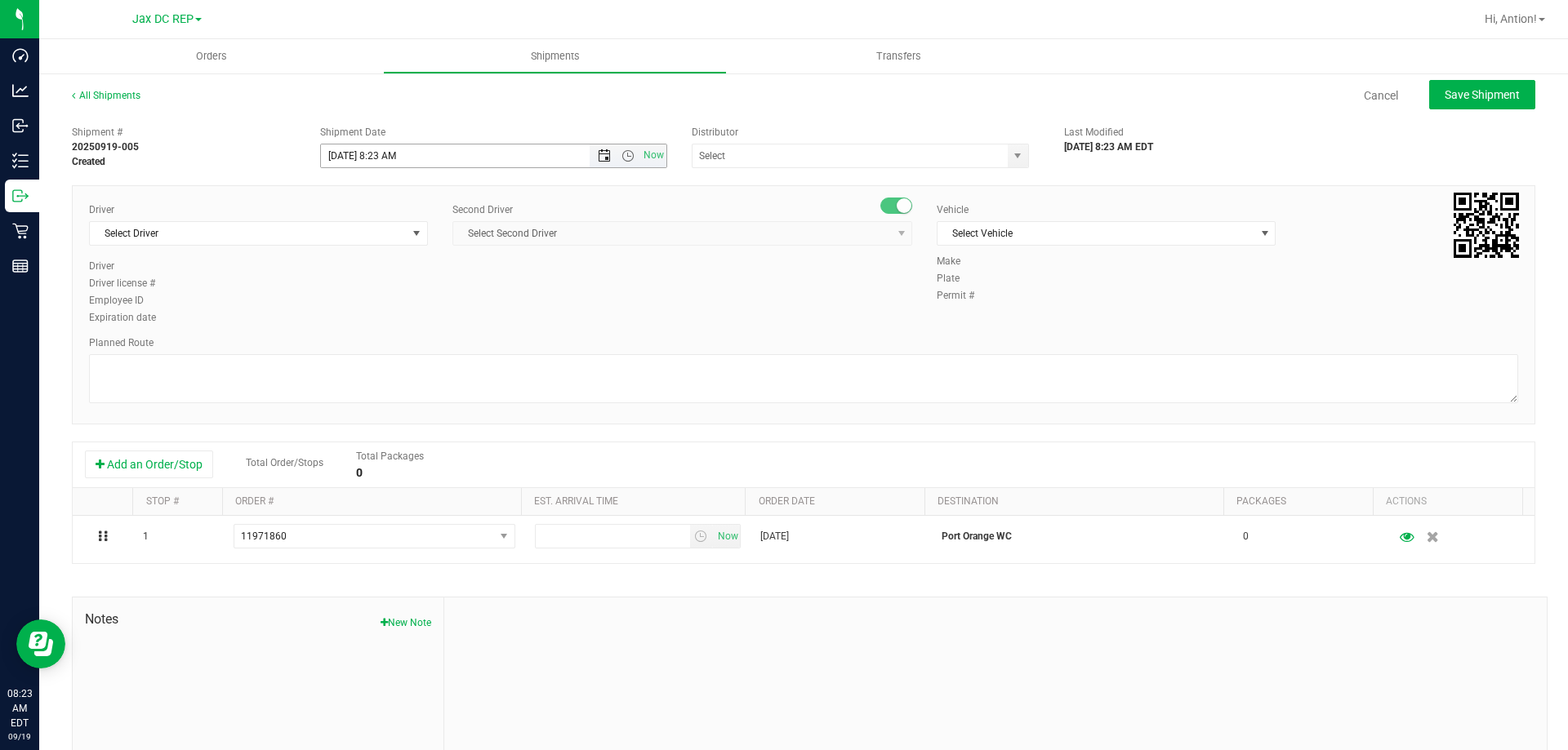
click at [603, 156] on span "Open the date view" at bounding box center [604, 156] width 13 height 13
click at [365, 325] on link "22" at bounding box center [356, 321] width 24 height 25
click at [626, 156] on span "Open the time view" at bounding box center [629, 156] width 13 height 13
click at [405, 211] on li "8:30 AM" at bounding box center [489, 212] width 341 height 22
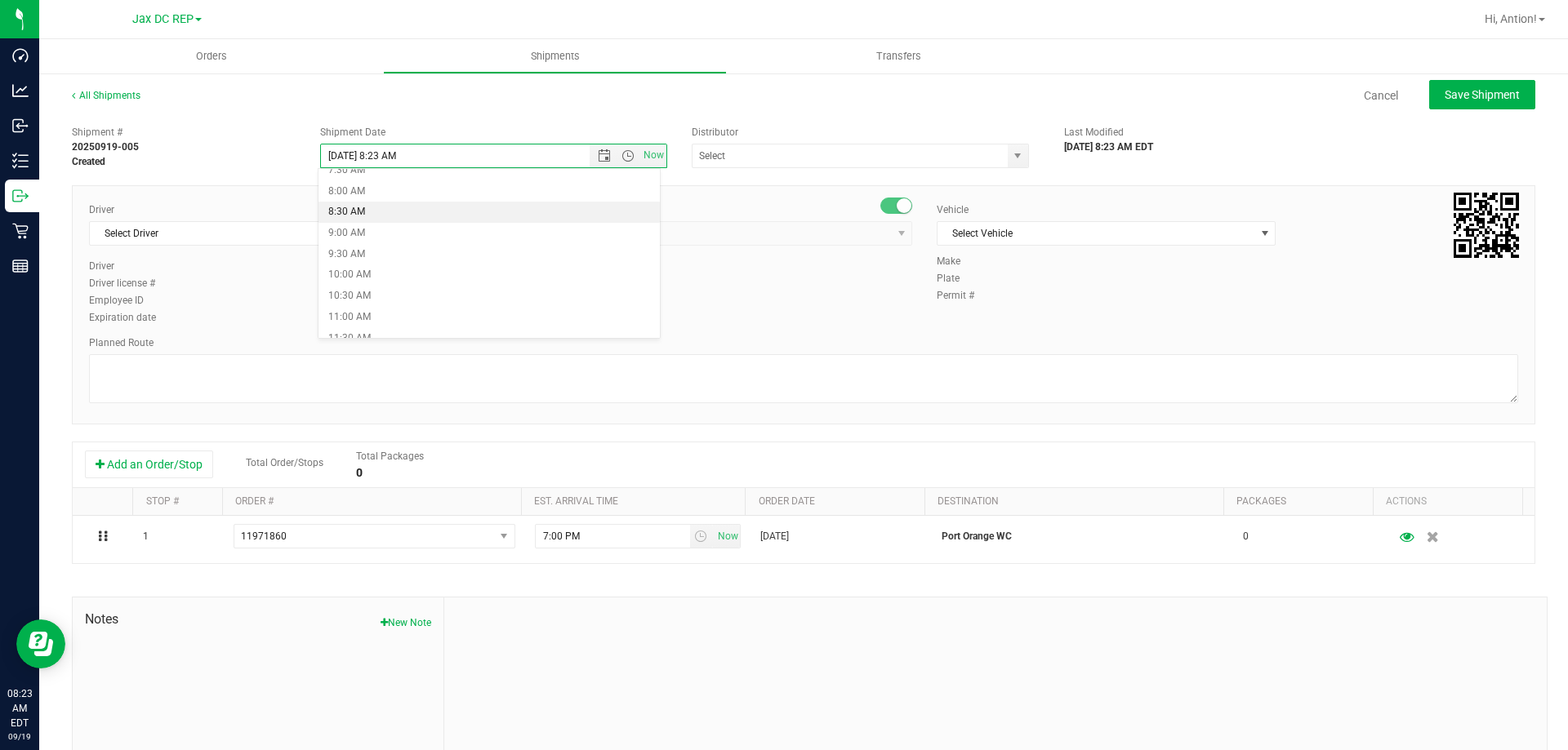
type input "[DATE] 8:30 AM"
click at [1011, 155] on span "select" at bounding box center [1018, 156] width 13 height 13
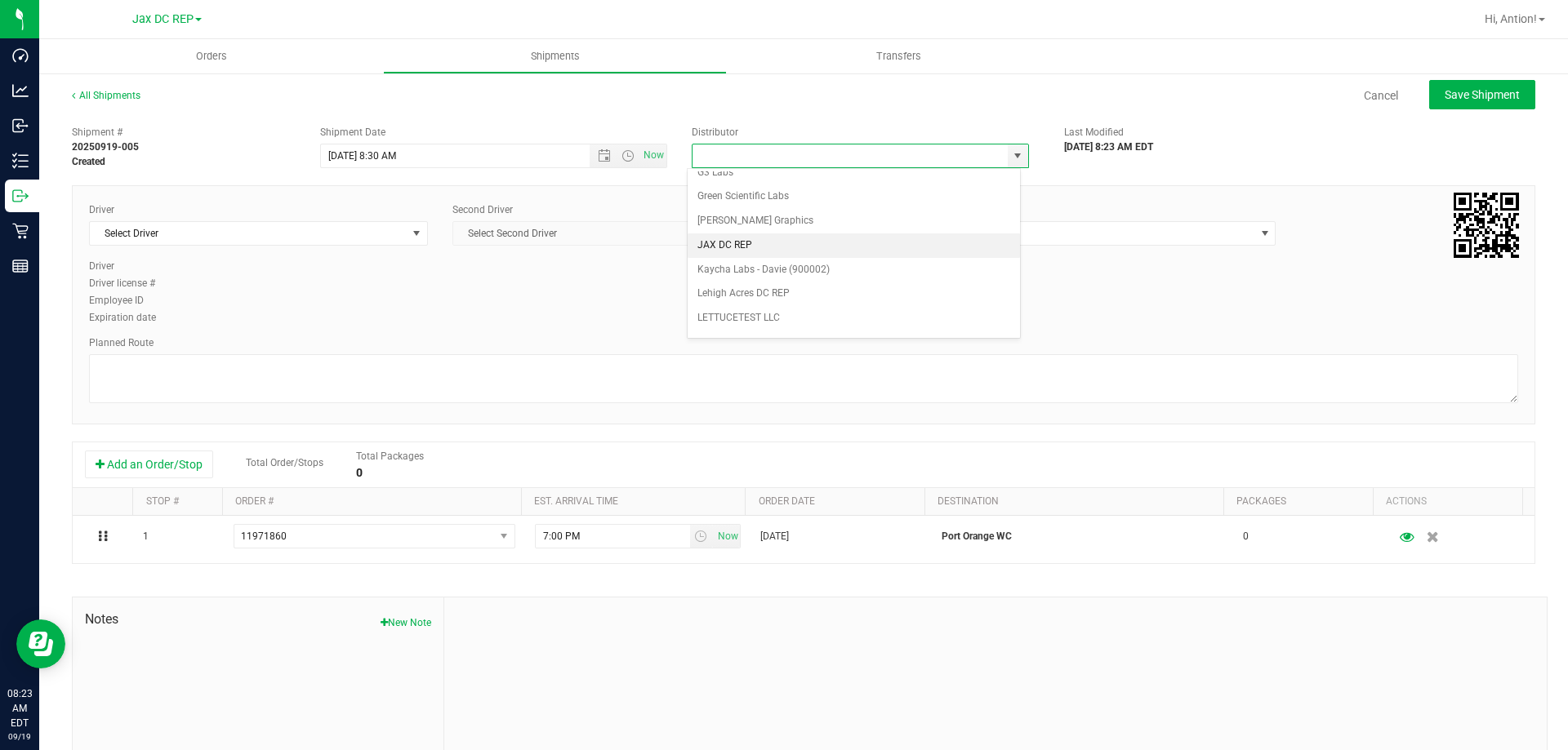
click at [756, 254] on li "JAX DC REP" at bounding box center [854, 246] width 333 height 24
type input "JAX DC REP"
click at [383, 228] on span "Select Driver" at bounding box center [248, 234] width 317 height 23
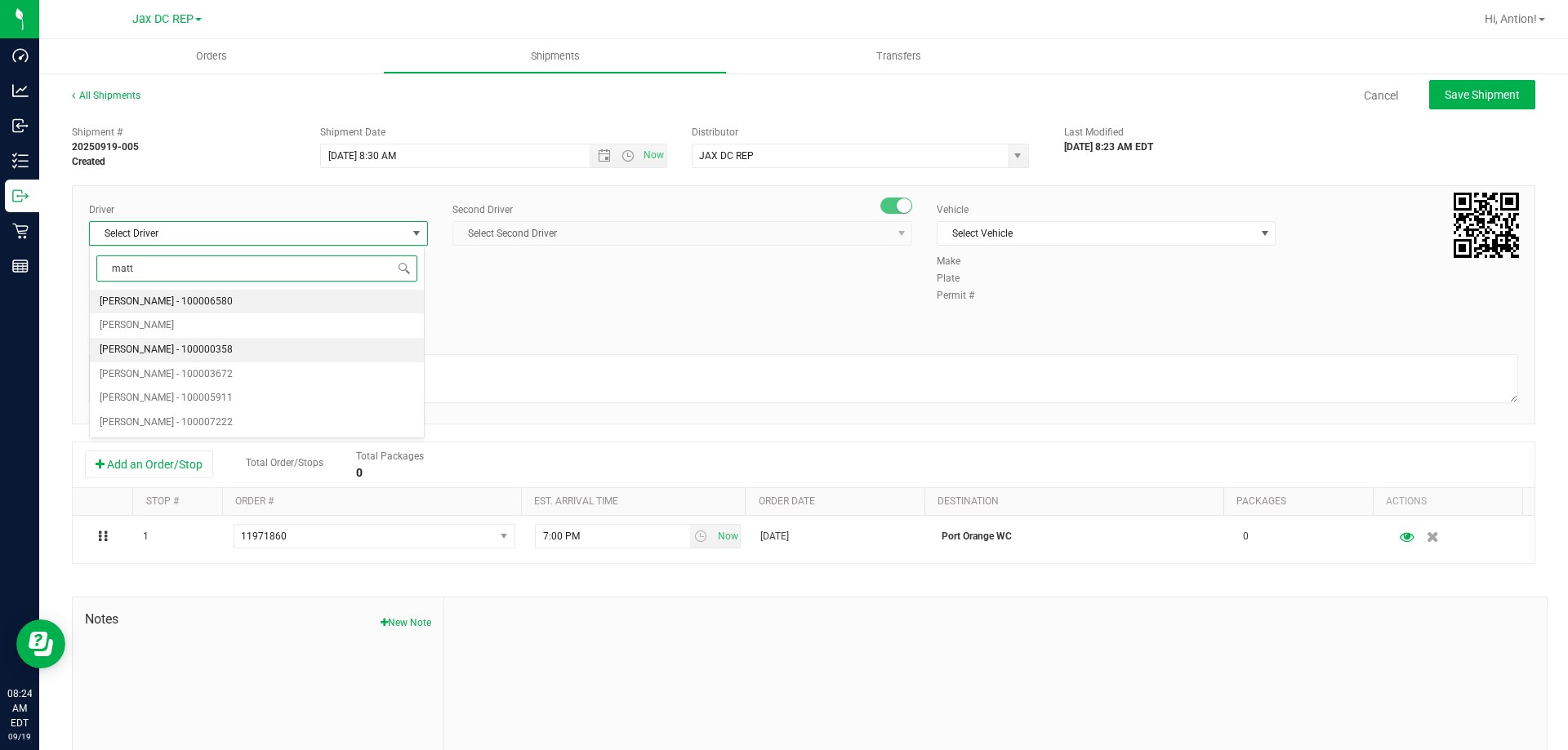
click at [190, 346] on span "[PERSON_NAME] - 100000358" at bounding box center [166, 351] width 133 height 22
type input "matt"
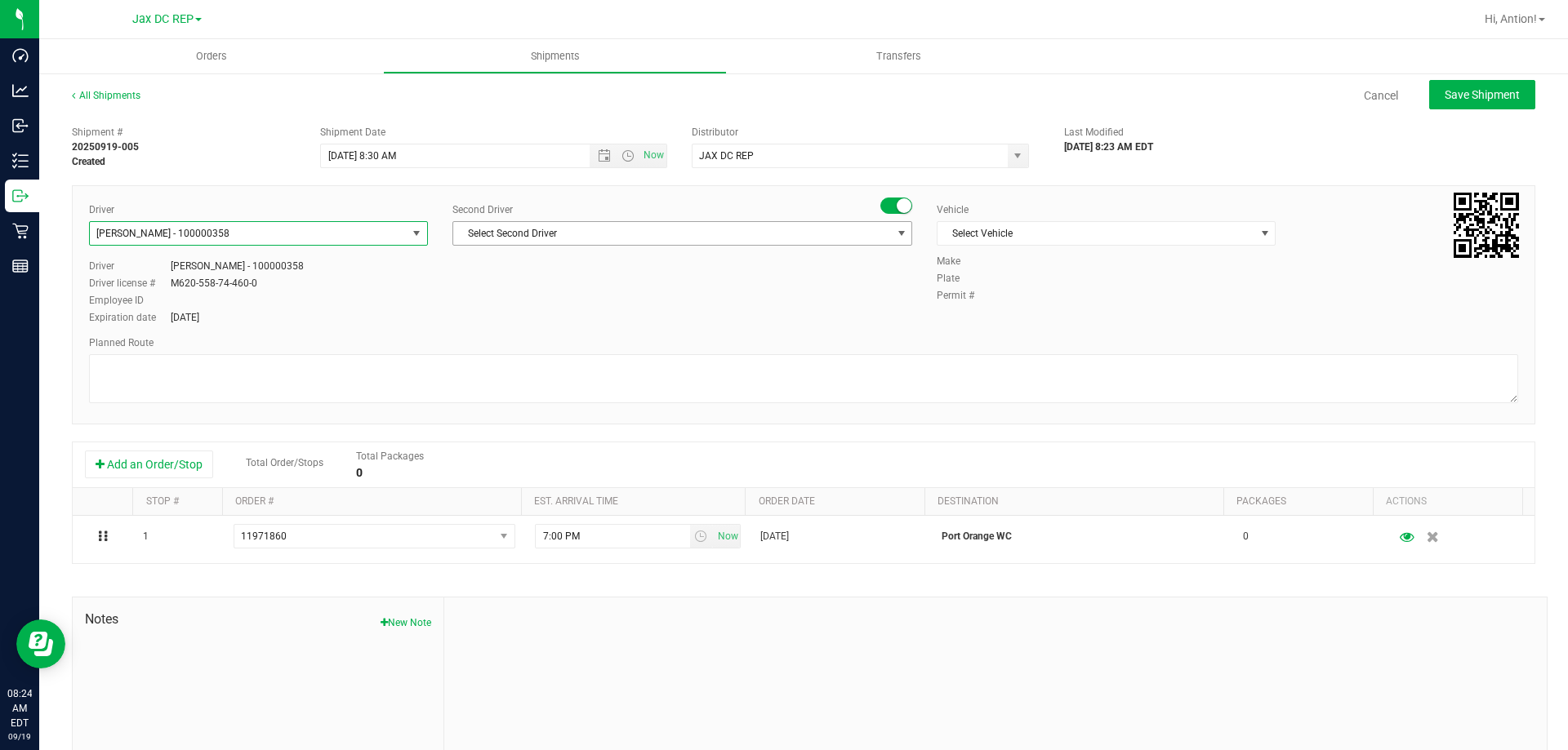
click at [848, 236] on span "Select Second Driver" at bounding box center [672, 234] width 438 height 23
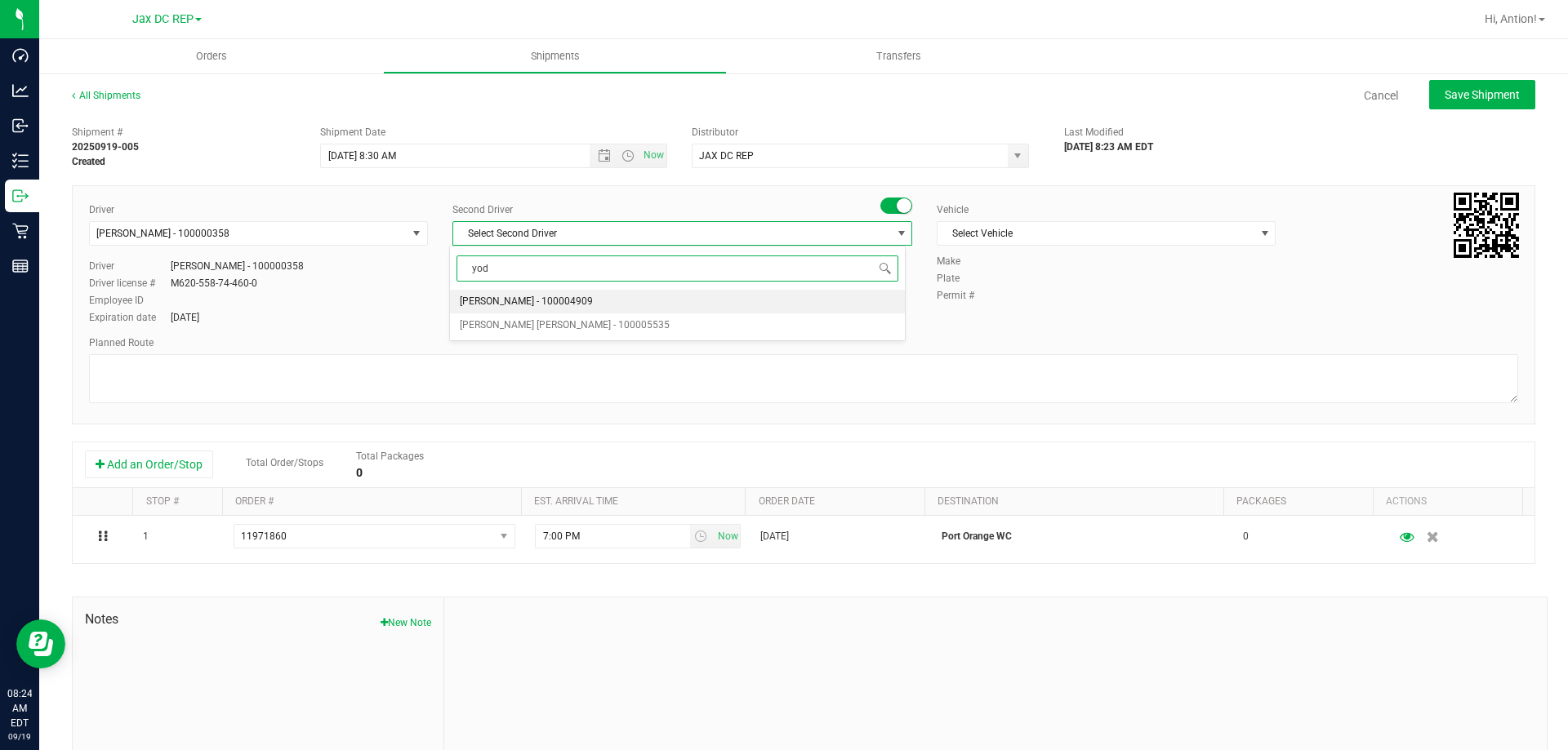
type input "yodi"
click at [775, 297] on li "[PERSON_NAME] - 100004909" at bounding box center [678, 302] width 454 height 24
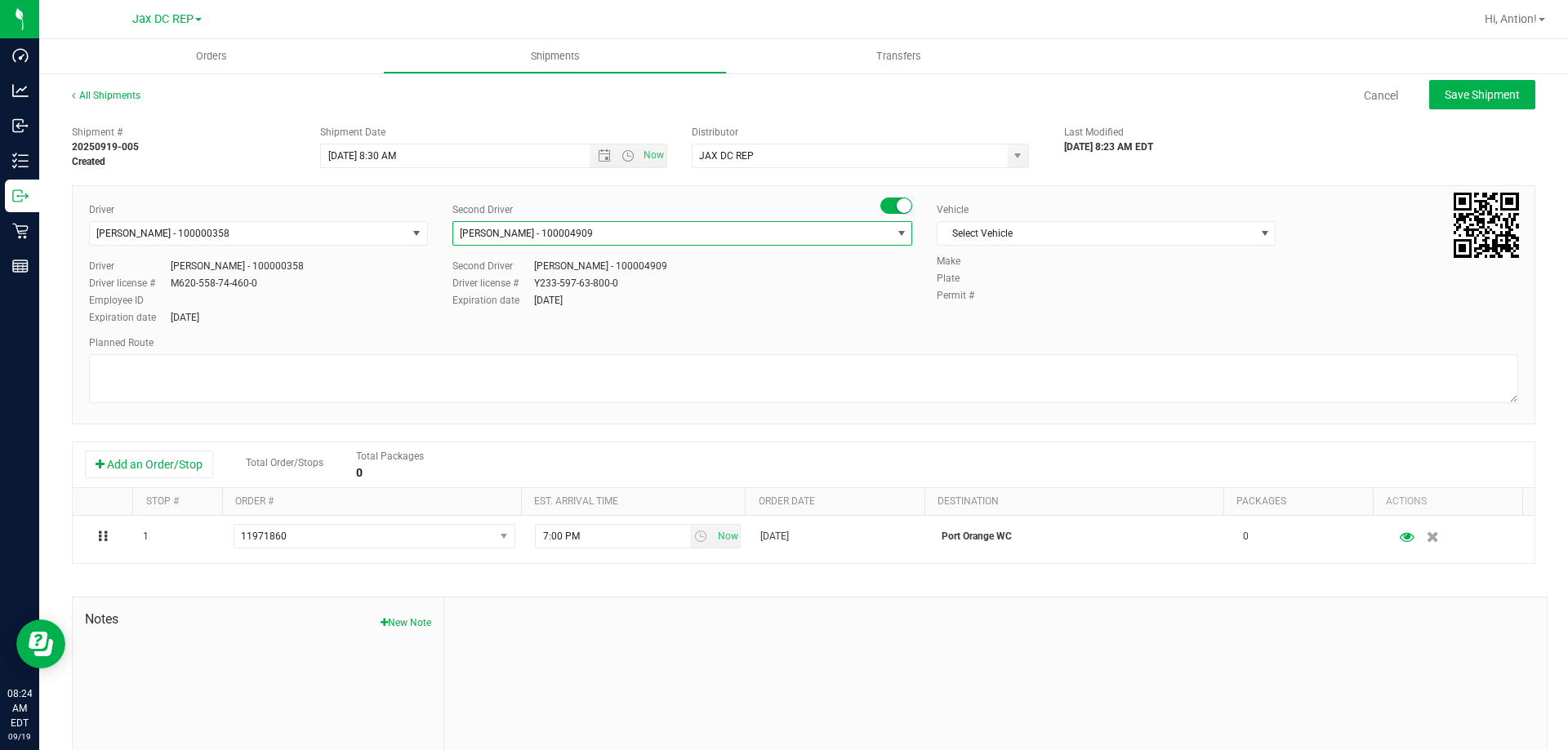
click at [1165, 193] on div "Driver [PERSON_NAME] - 100000358 Select Driver [PERSON_NAME] - 100006580 [PERSO…" at bounding box center [803, 305] width 1463 height 239
click at [1145, 230] on span "Select Vehicle" at bounding box center [1096, 234] width 317 height 23
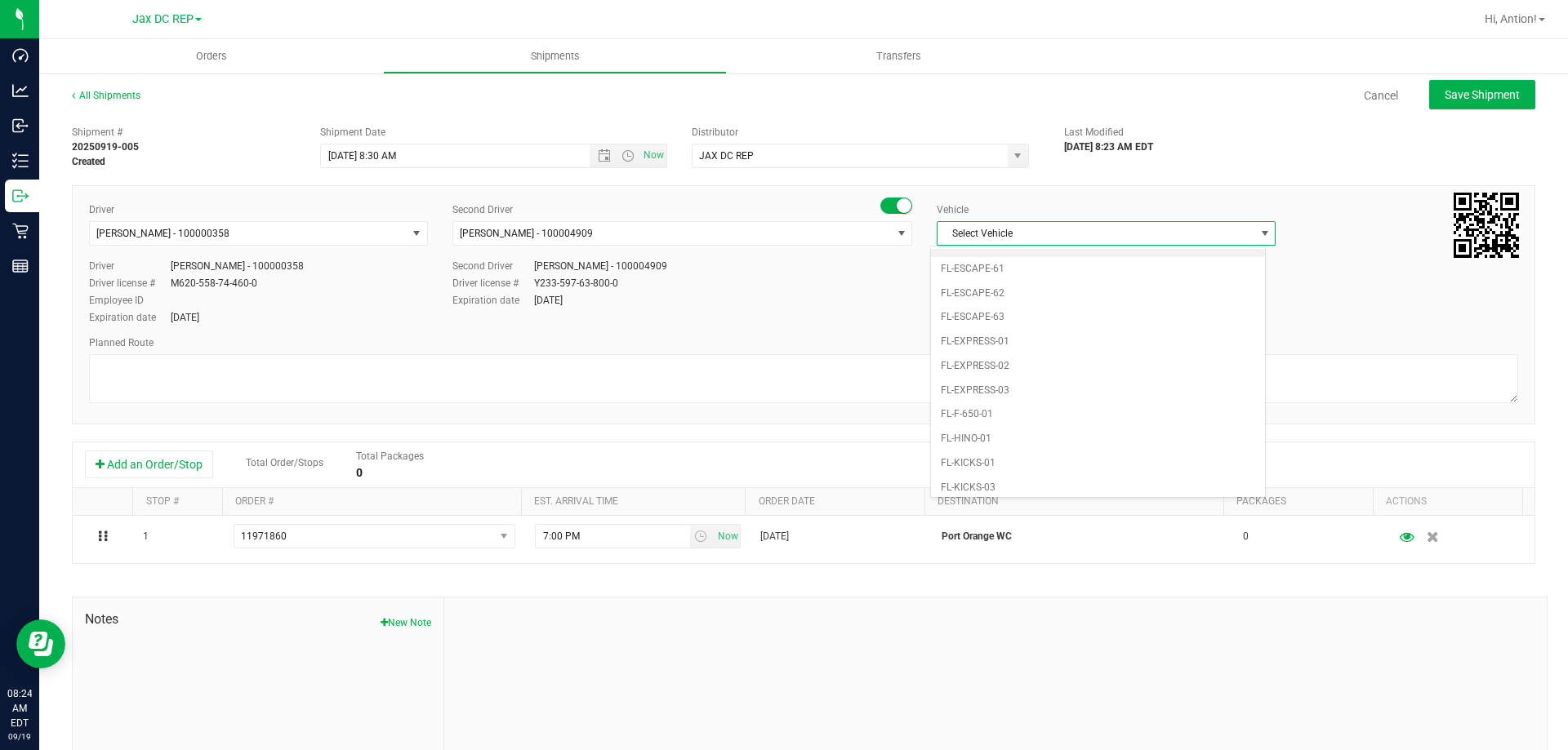
scroll to position [441, 0]
click at [1004, 348] on li "FL-[GEOGRAPHIC_DATA]-03" at bounding box center [1098, 354] width 334 height 24
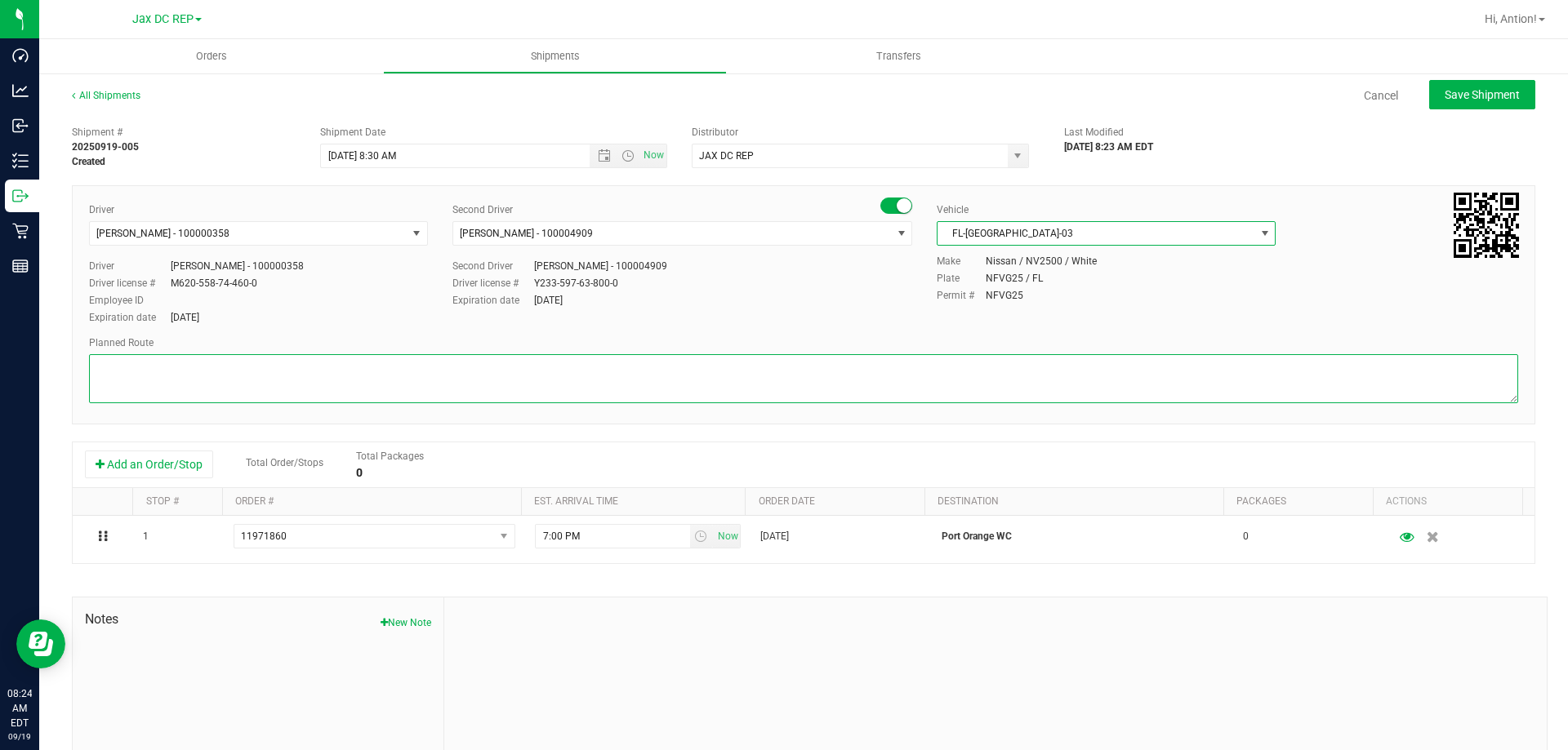
click at [580, 374] on textarea at bounding box center [803, 379] width 1429 height 49
paste textarea "Seals: Totes:"
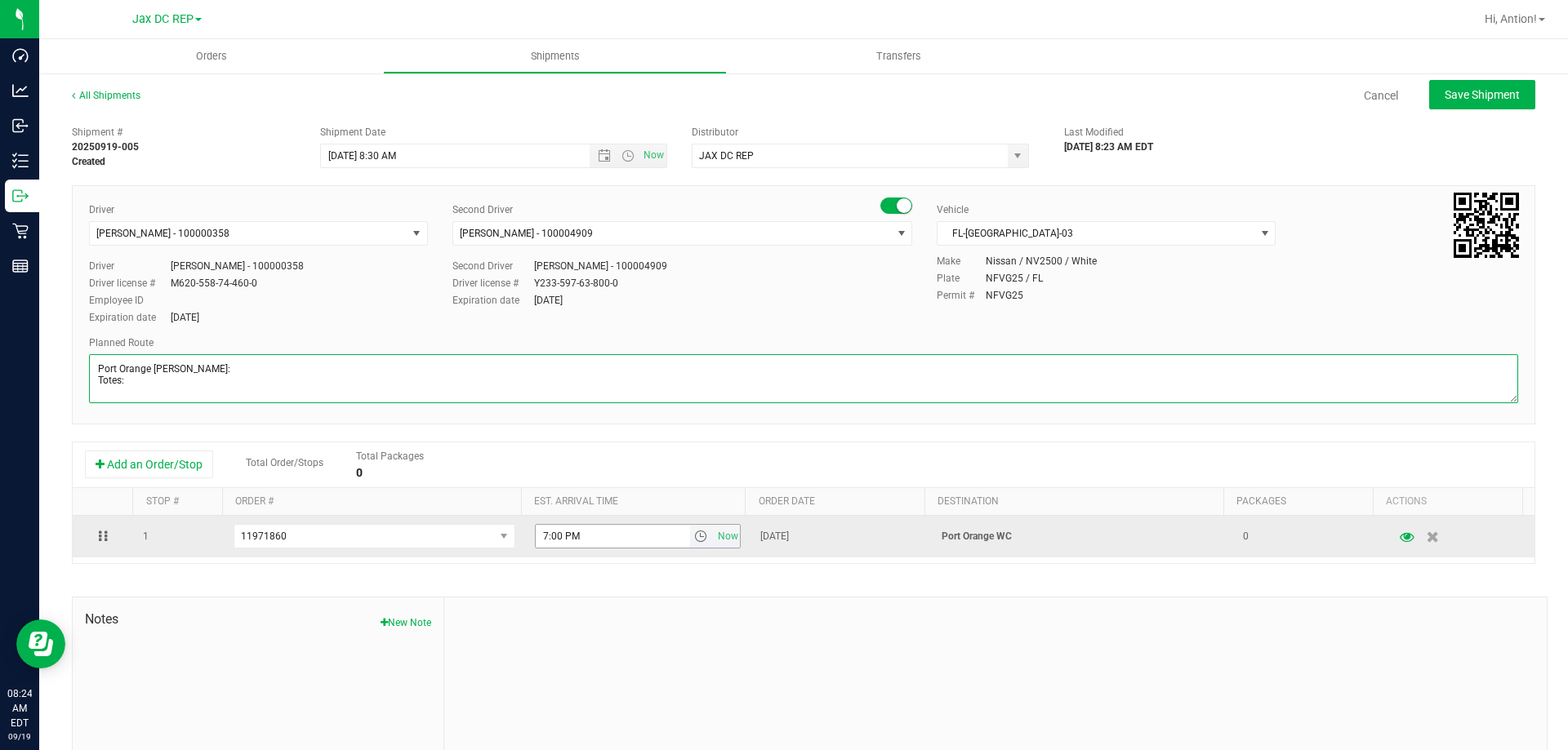
click at [690, 538] on span "select" at bounding box center [701, 536] width 24 height 23
type textarea "Port Orange [PERSON_NAME]: Totes:"
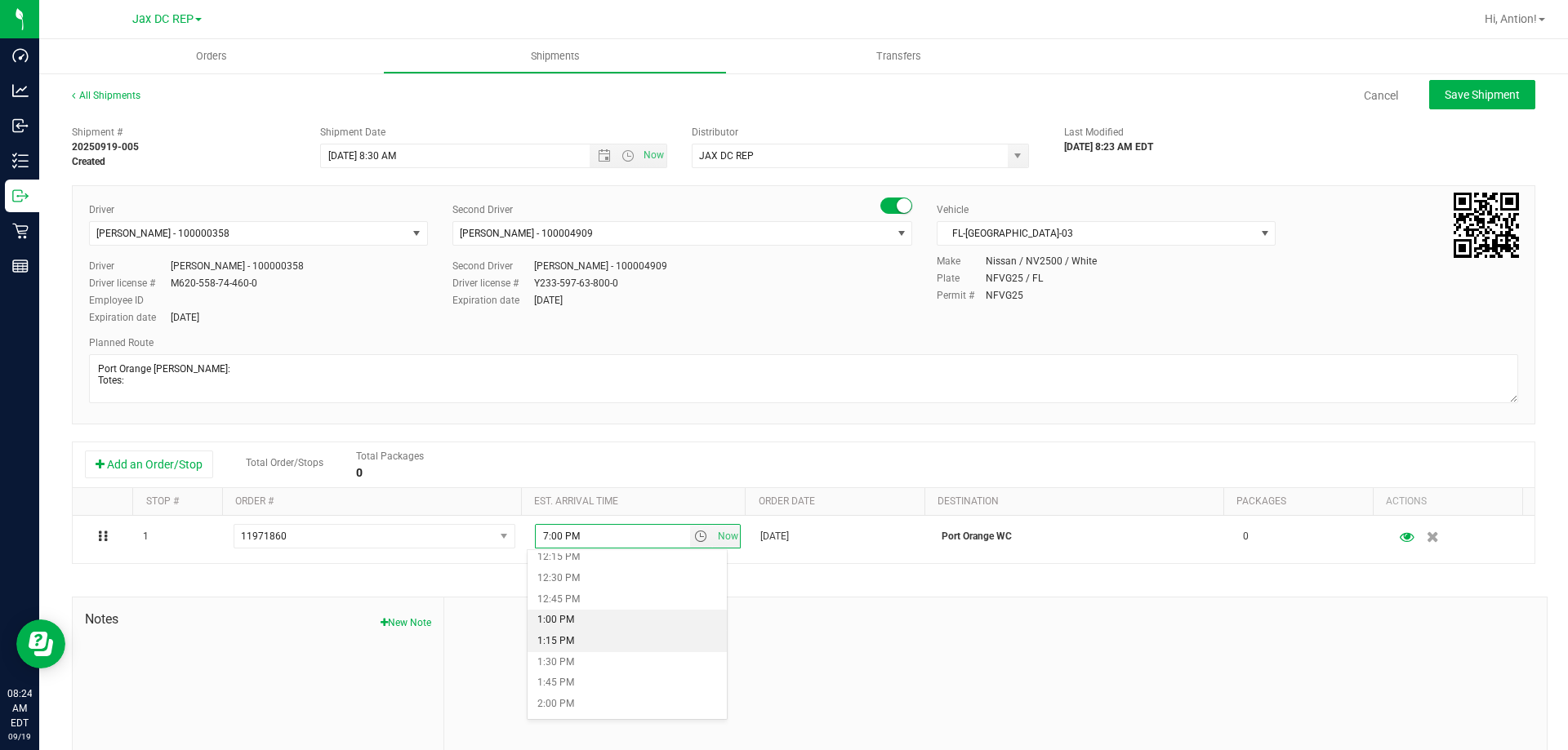
scroll to position [1062, 0]
click at [599, 575] on li "12:45 PM" at bounding box center [627, 573] width 199 height 22
click at [1463, 95] on span "Save Shipment" at bounding box center [1482, 95] width 75 height 13
type input "[DATE] 12:30 PM"
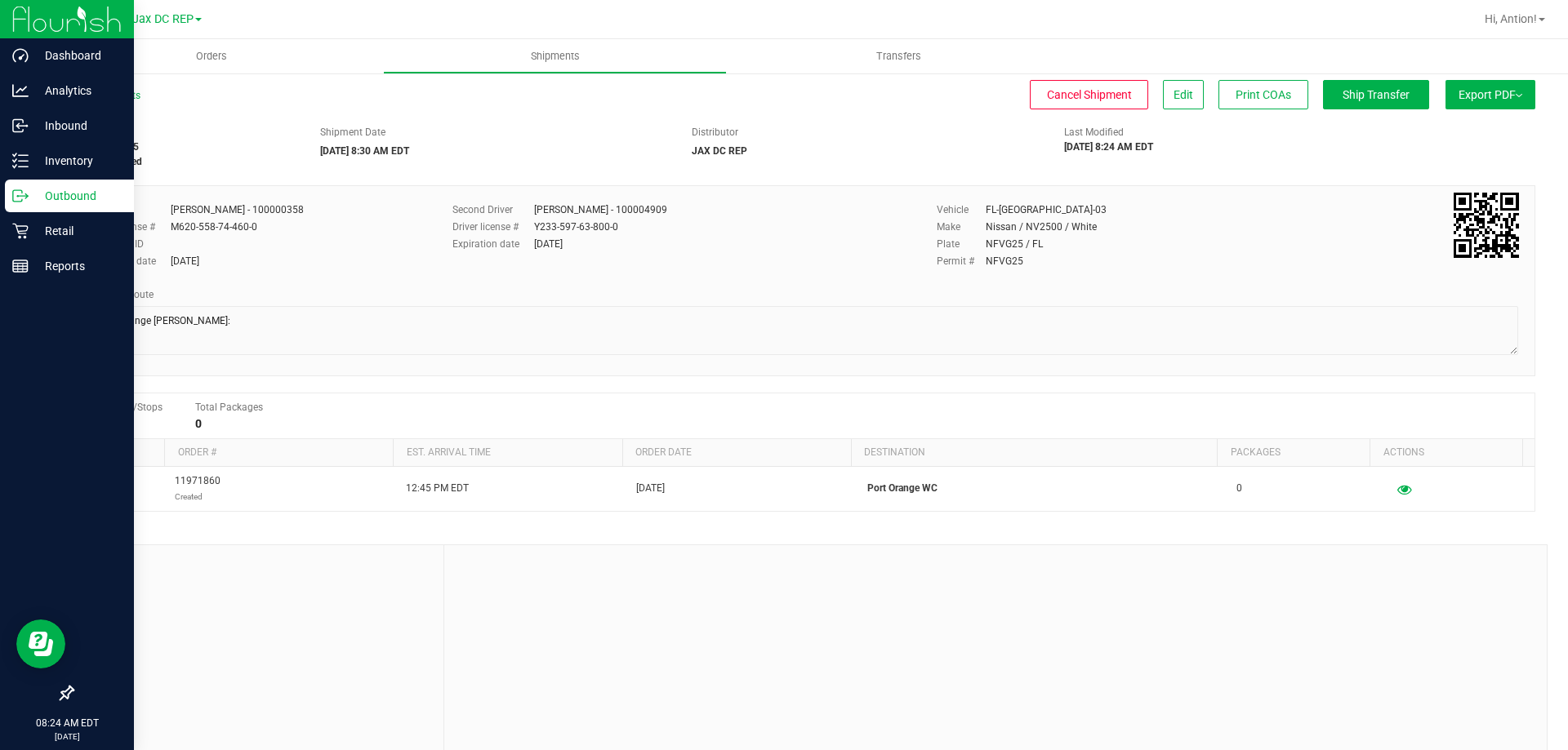
click at [27, 205] on div "Outbound" at bounding box center [69, 196] width 129 height 33
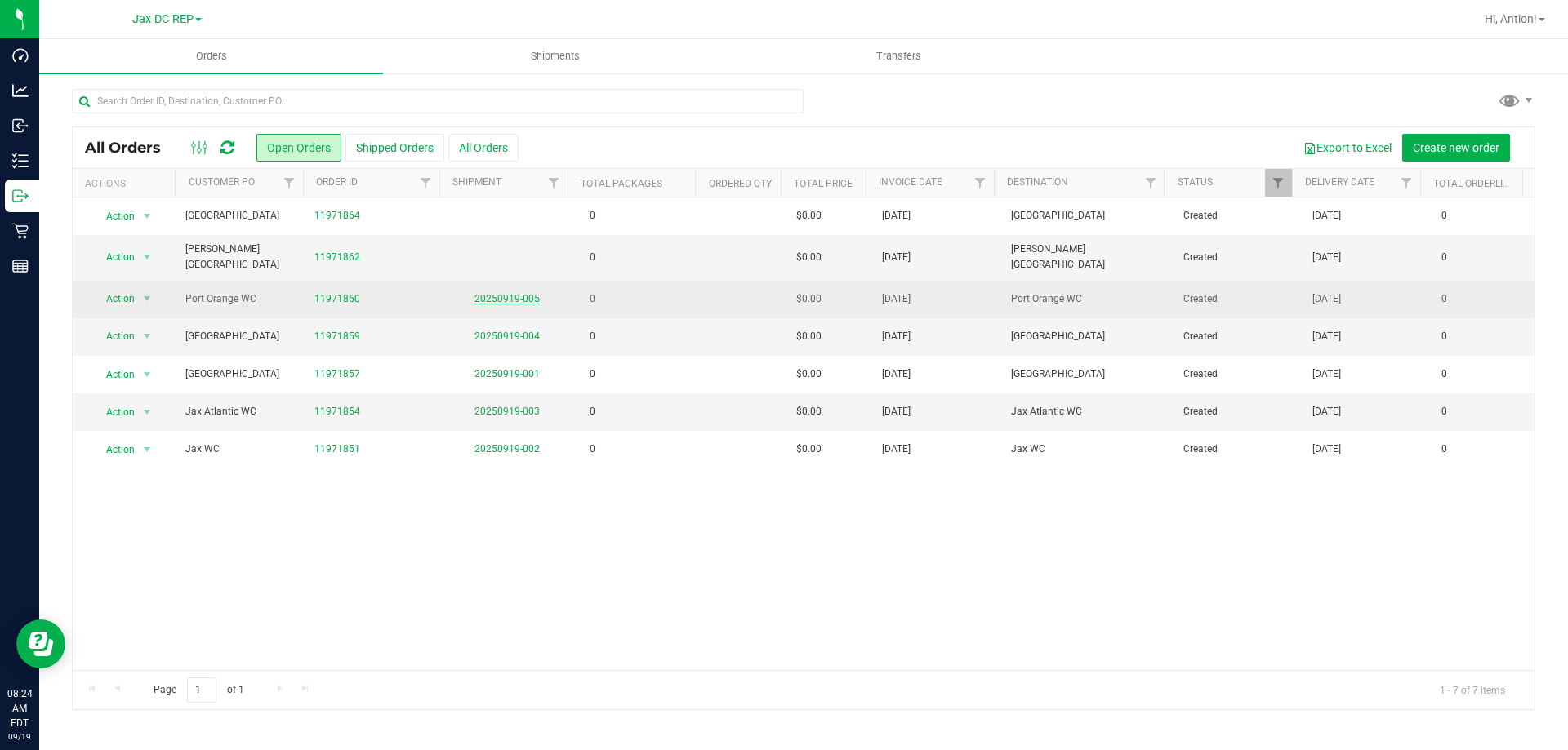
click at [504, 293] on link "20250919-005" at bounding box center [507, 299] width 65 height 11
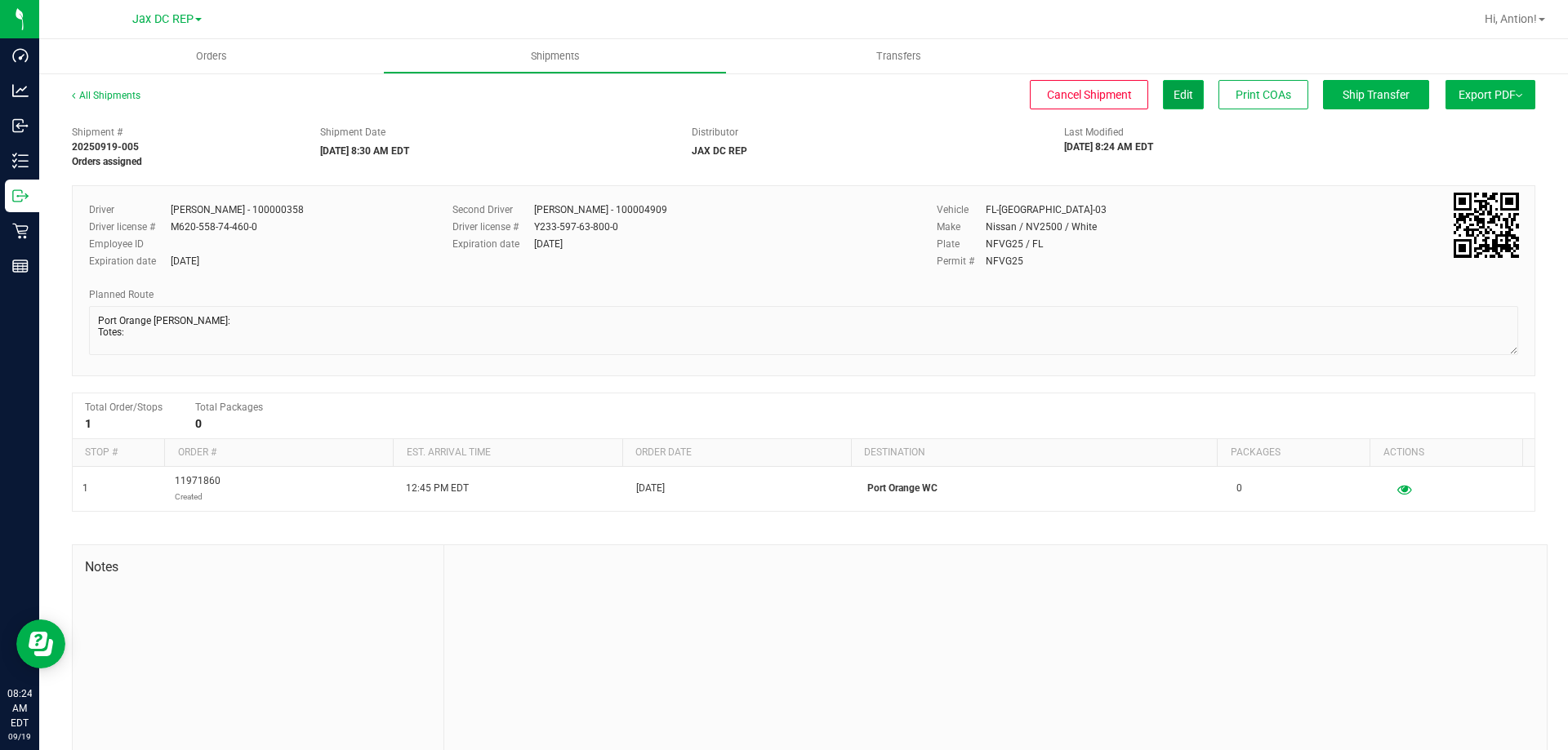
click at [1183, 101] on button "Edit" at bounding box center [1183, 94] width 41 height 29
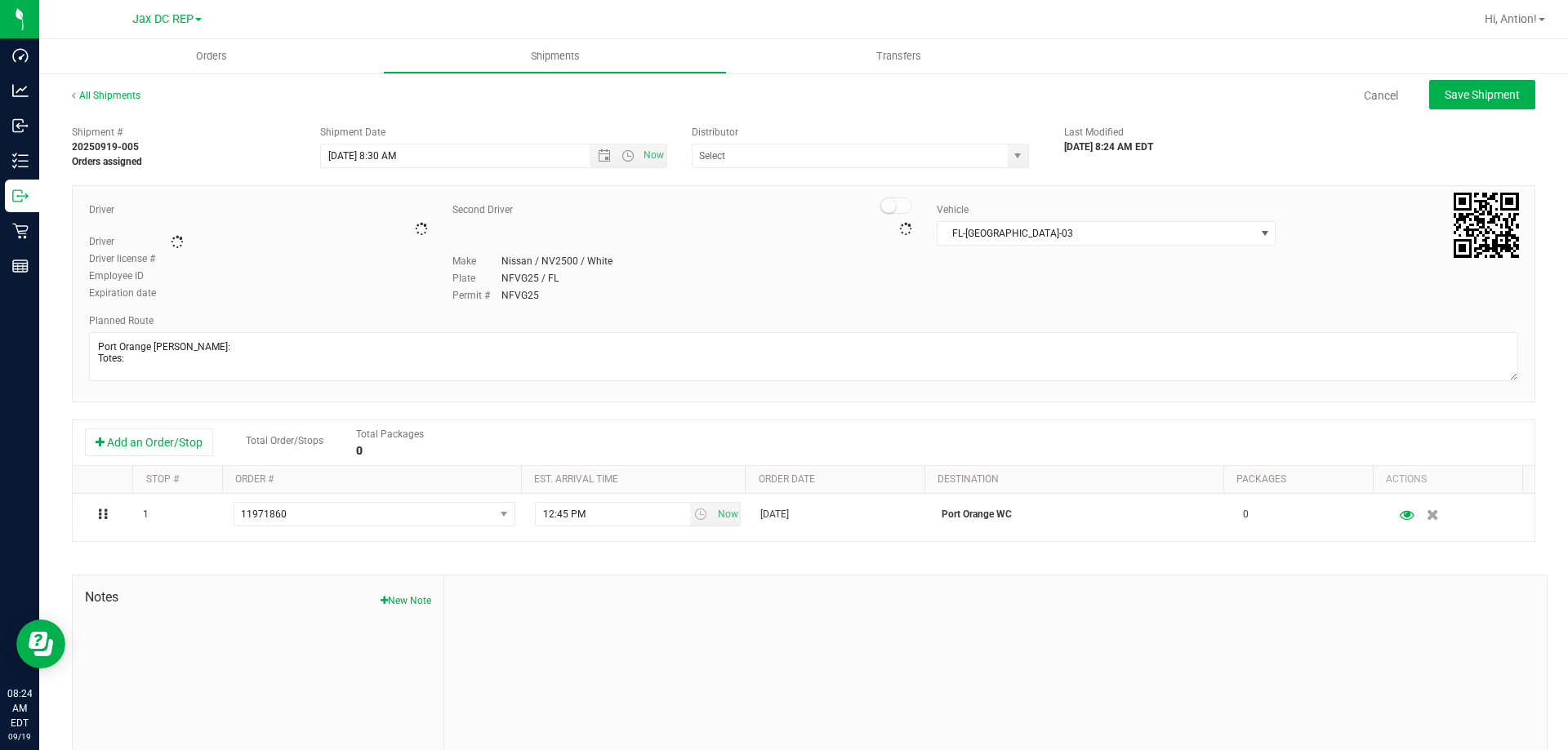
type input "JAX DC REP"
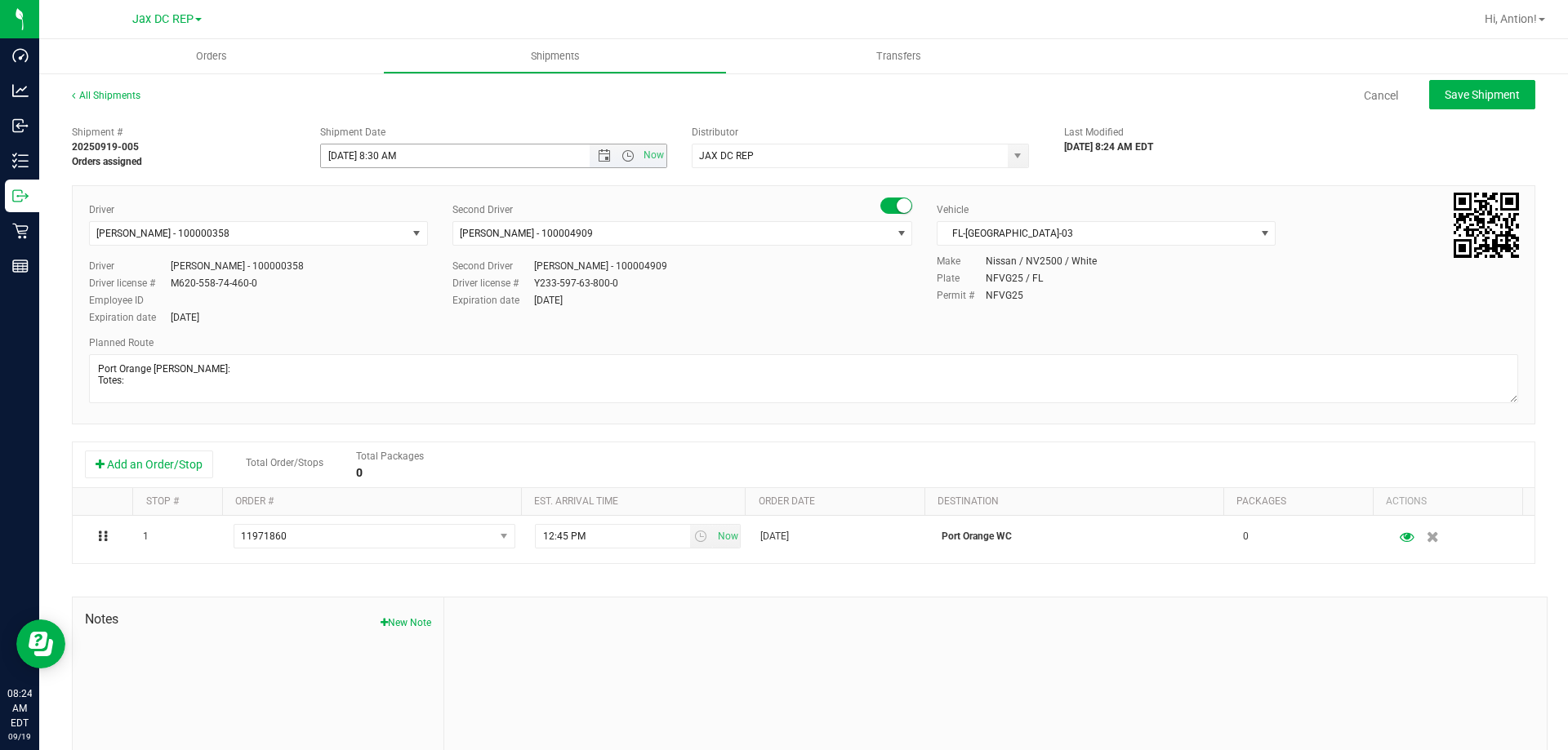
click at [594, 148] on span "Now" at bounding box center [628, 155] width 76 height 23
click at [597, 159] on span "Open the date view" at bounding box center [604, 156] width 13 height 13
click at [1475, 89] on span "Save Shipment" at bounding box center [1482, 95] width 75 height 13
type input "[DATE] 12:30 PM"
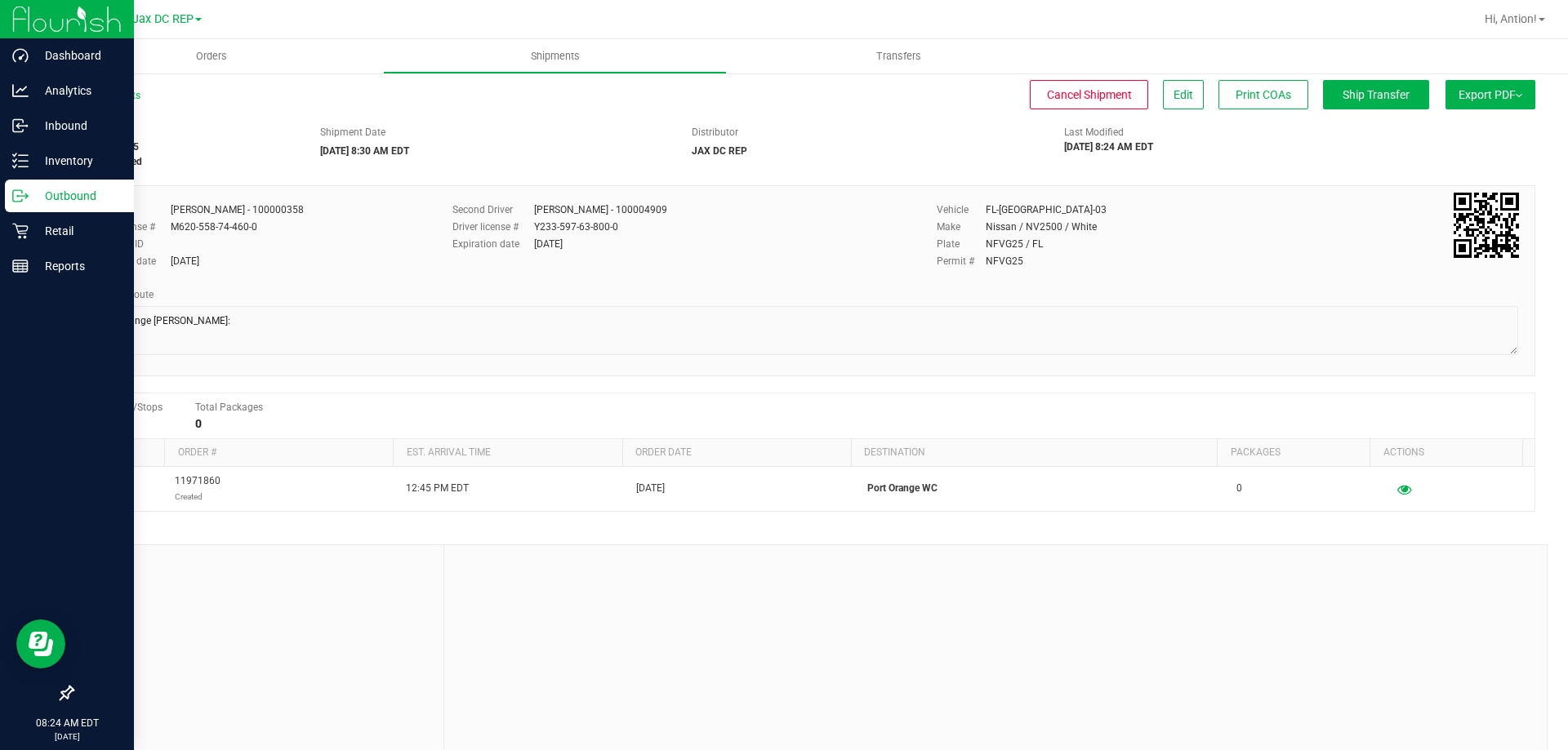
click at [39, 189] on p "Outbound" at bounding box center [77, 196] width 98 height 20
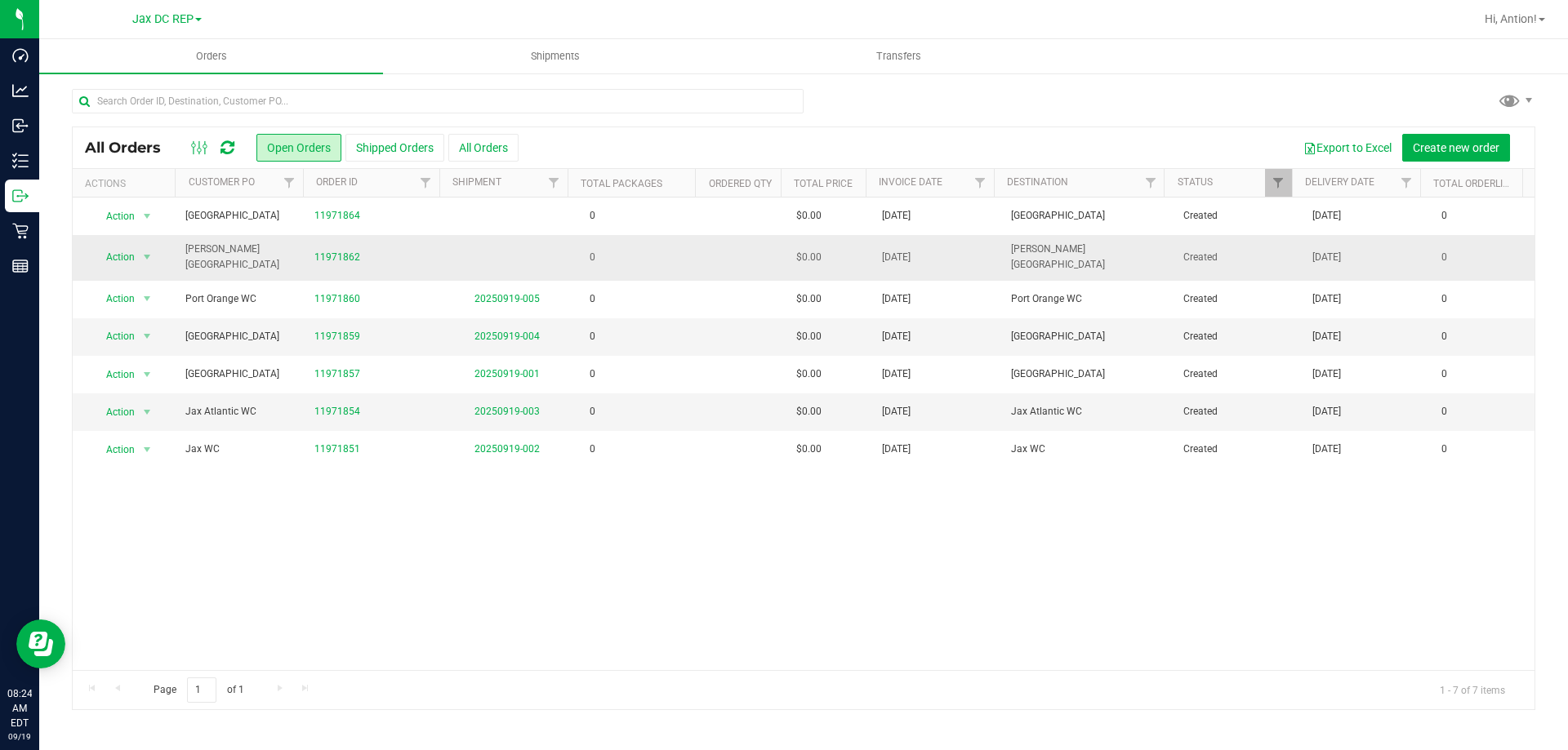
click at [689, 253] on td "0" at bounding box center [636, 258] width 129 height 45
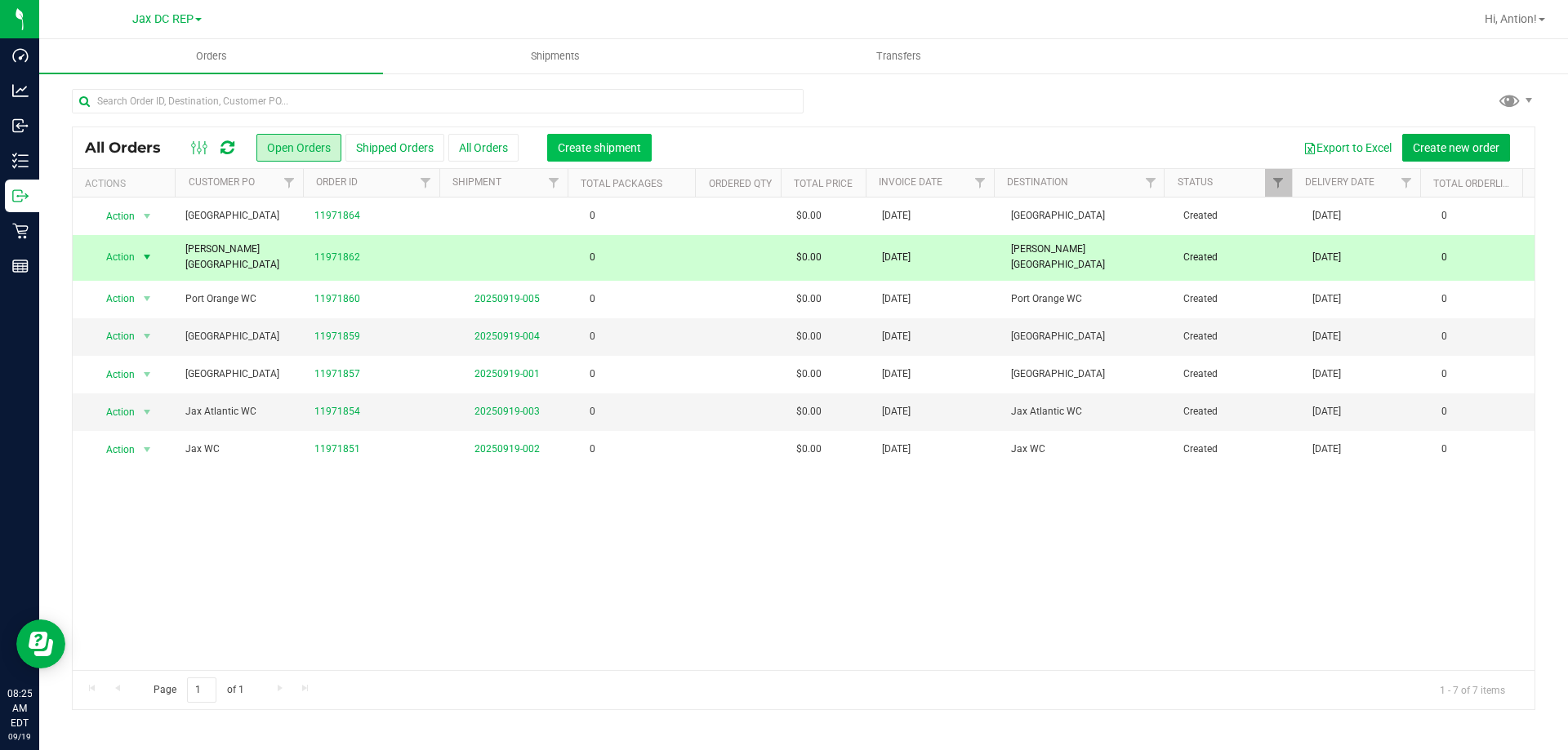
click at [615, 139] on button "Create shipment" at bounding box center [599, 147] width 105 height 27
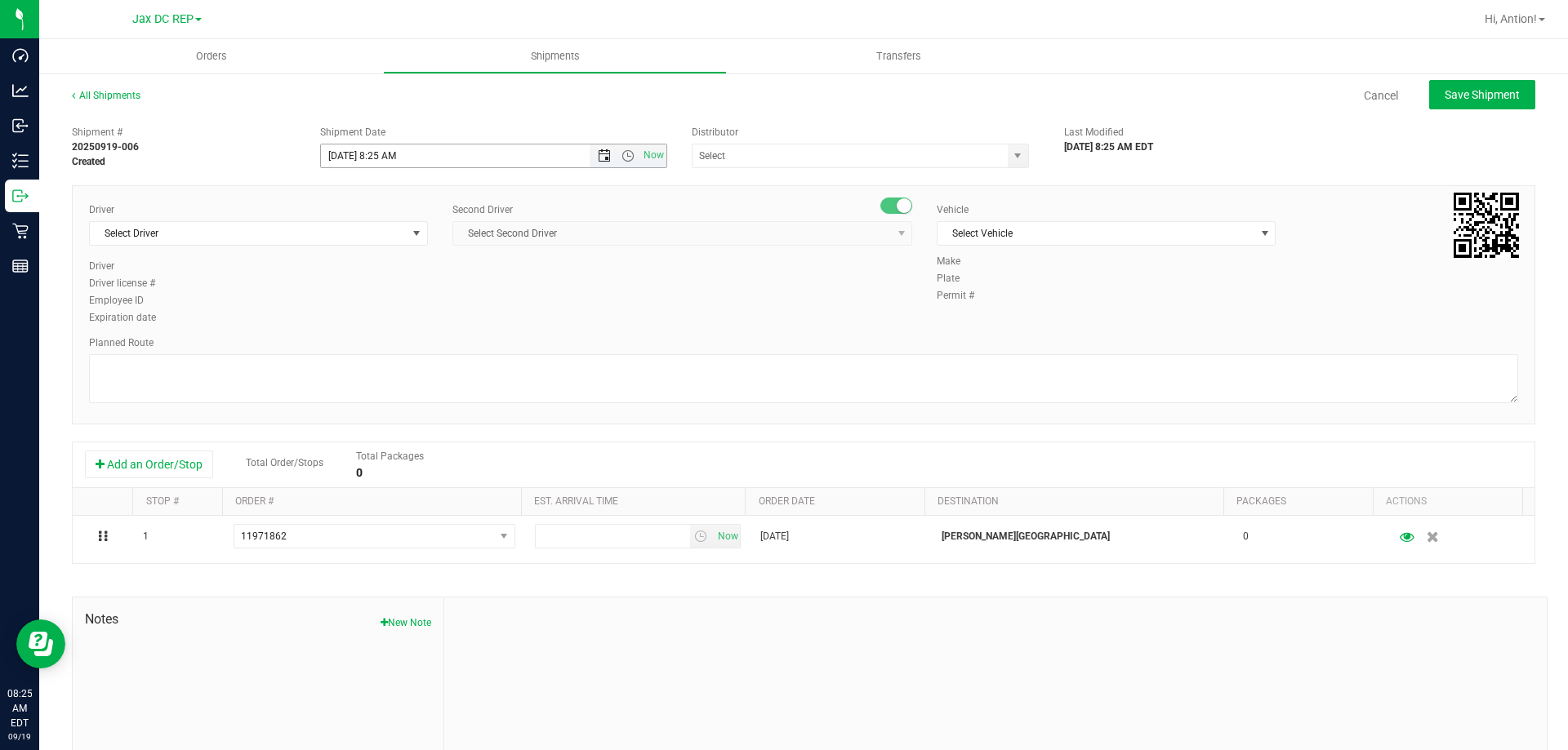
click at [597, 155] on span "Open the date view" at bounding box center [604, 156] width 13 height 13
click at [356, 320] on link "22" at bounding box center [356, 321] width 24 height 25
click at [626, 156] on span "Open the time view" at bounding box center [629, 156] width 13 height 13
click at [378, 291] on li "8:30 AM" at bounding box center [489, 294] width 341 height 22
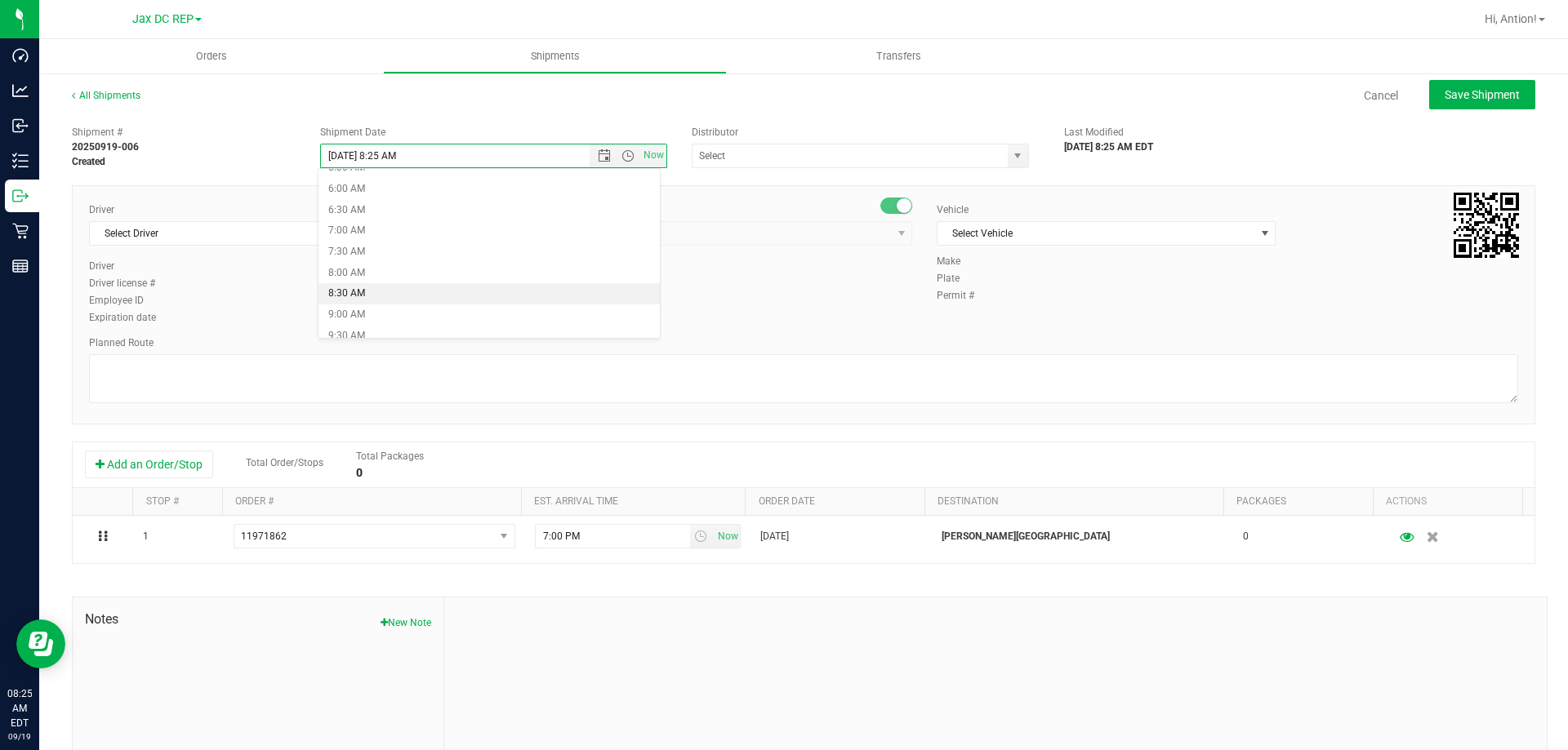
type input "[DATE] 8:30 AM"
drag, startPoint x: 1010, startPoint y: 156, endPoint x: 973, endPoint y: 155, distance: 37.0
click at [1011, 155] on span "select" at bounding box center [1018, 156] width 13 height 13
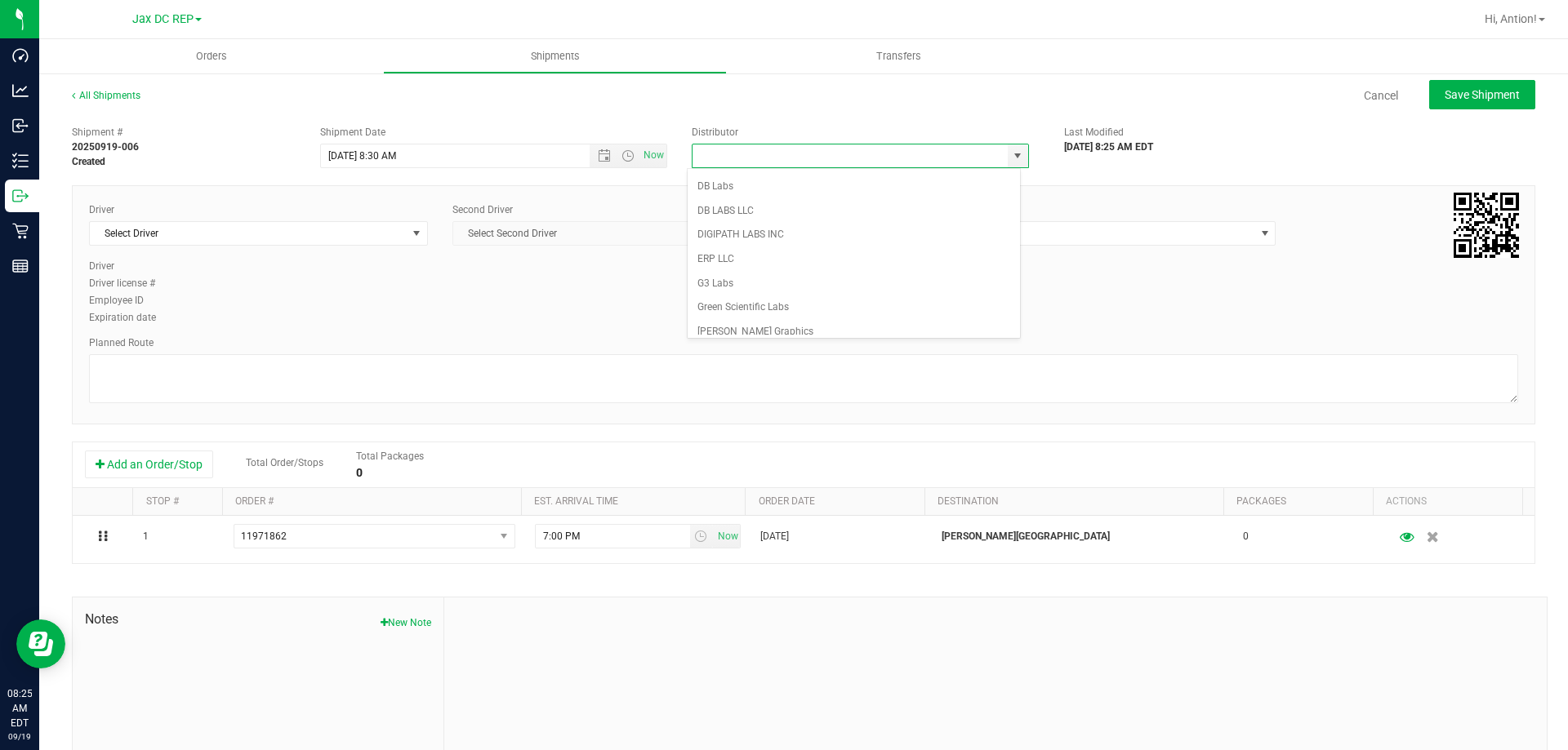
scroll to position [327, 0]
click at [767, 243] on li "JAX DC REP" at bounding box center [854, 246] width 333 height 24
type input "JAX DC REP"
click at [352, 243] on span "Select Driver" at bounding box center [248, 234] width 317 height 23
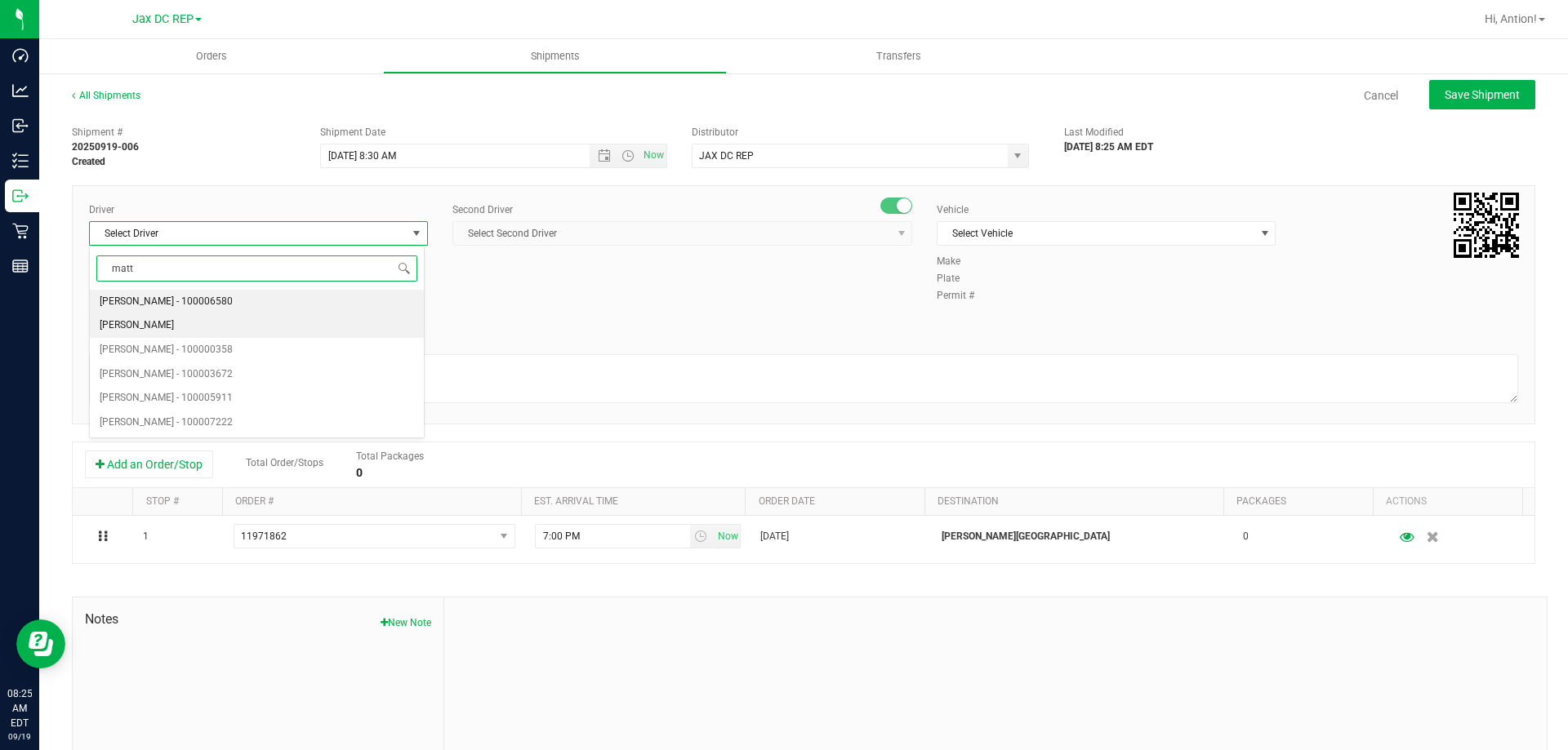
click at [116, 322] on span "[PERSON_NAME]" at bounding box center [137, 326] width 74 height 22
type input "matt"
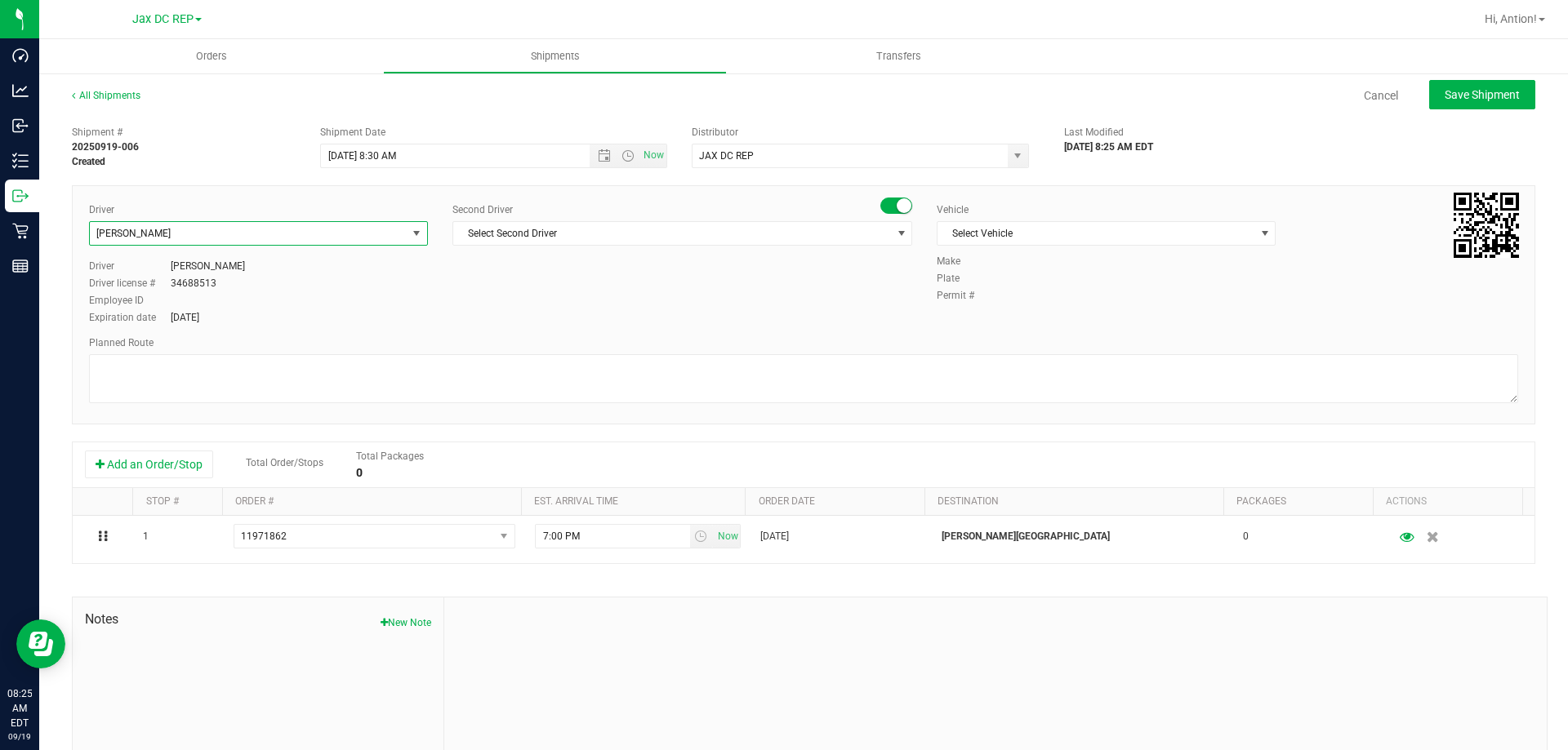
click at [397, 229] on span "[PERSON_NAME]" at bounding box center [248, 234] width 317 height 23
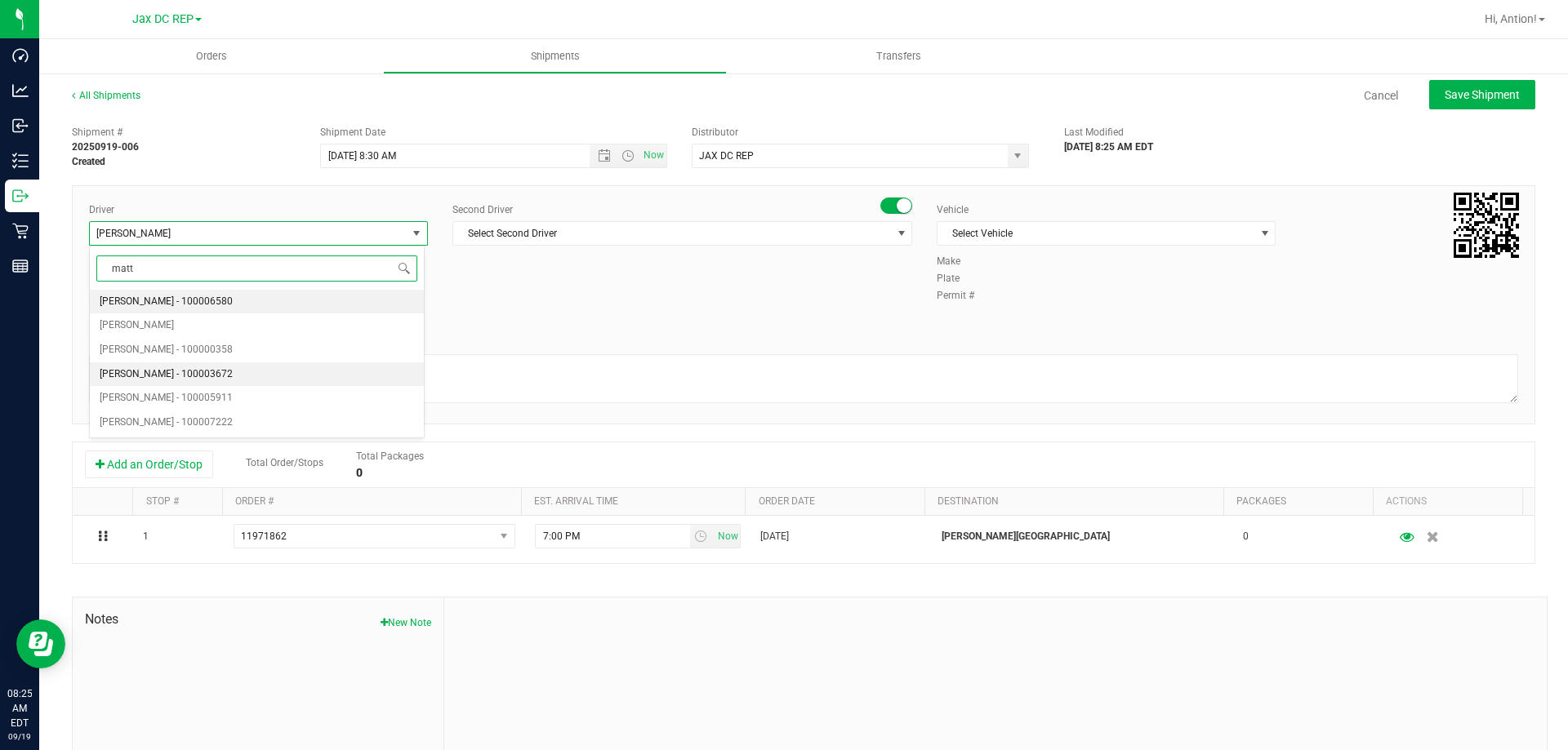
scroll to position [0, 0]
click at [221, 356] on span "[PERSON_NAME] - 100000358" at bounding box center [166, 351] width 133 height 22
type input "matt"
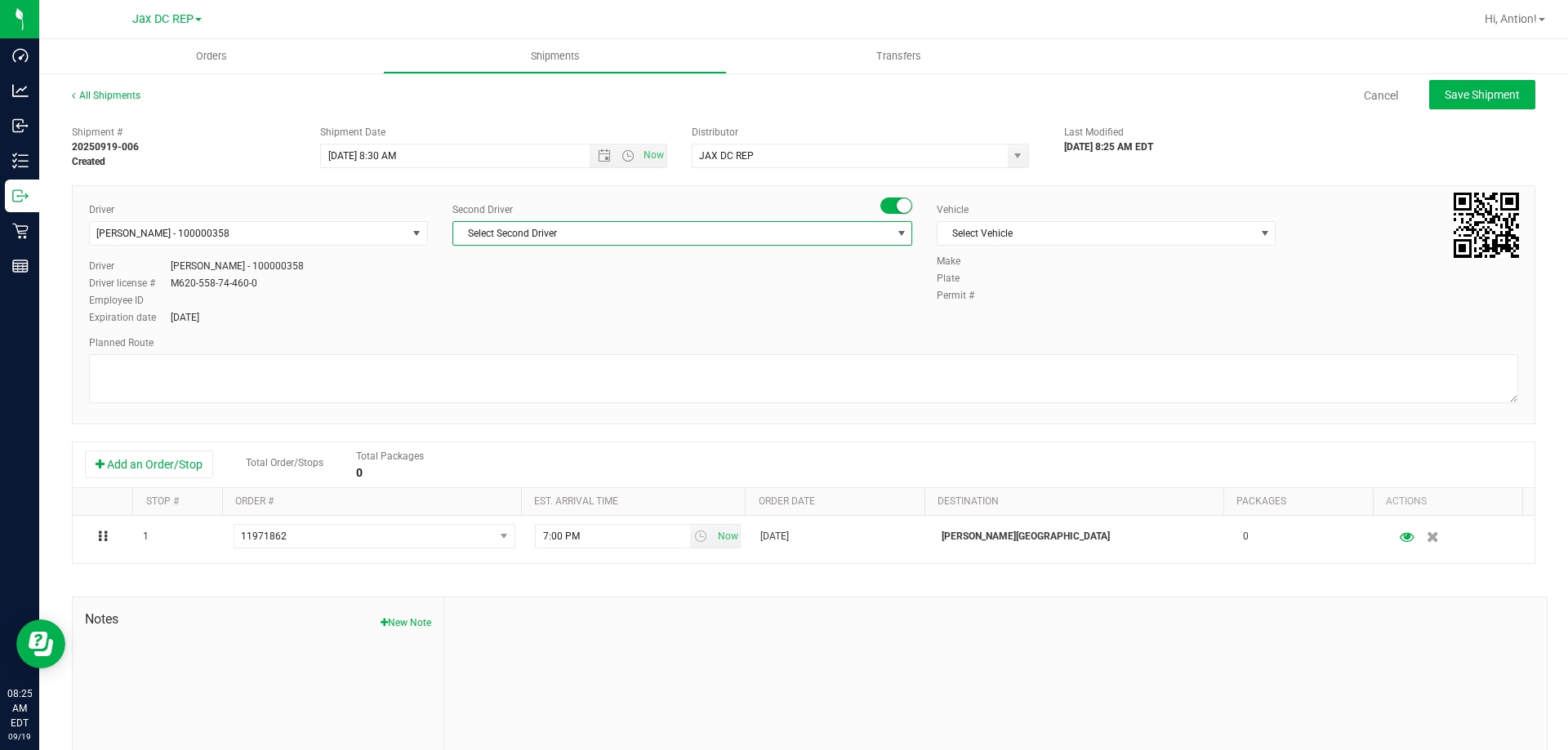
click at [757, 224] on span "Select Second Driver" at bounding box center [672, 234] width 438 height 23
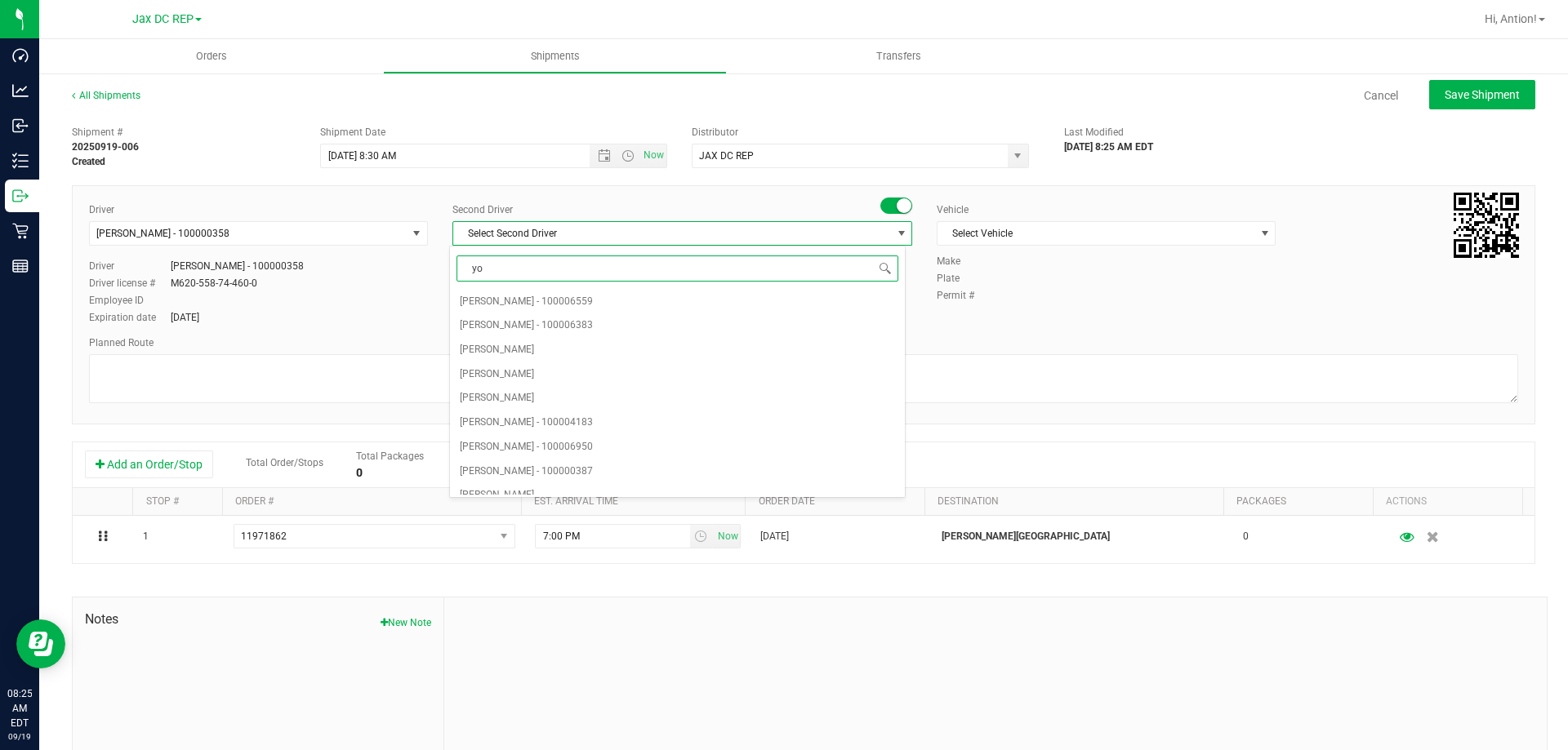
type input "yod"
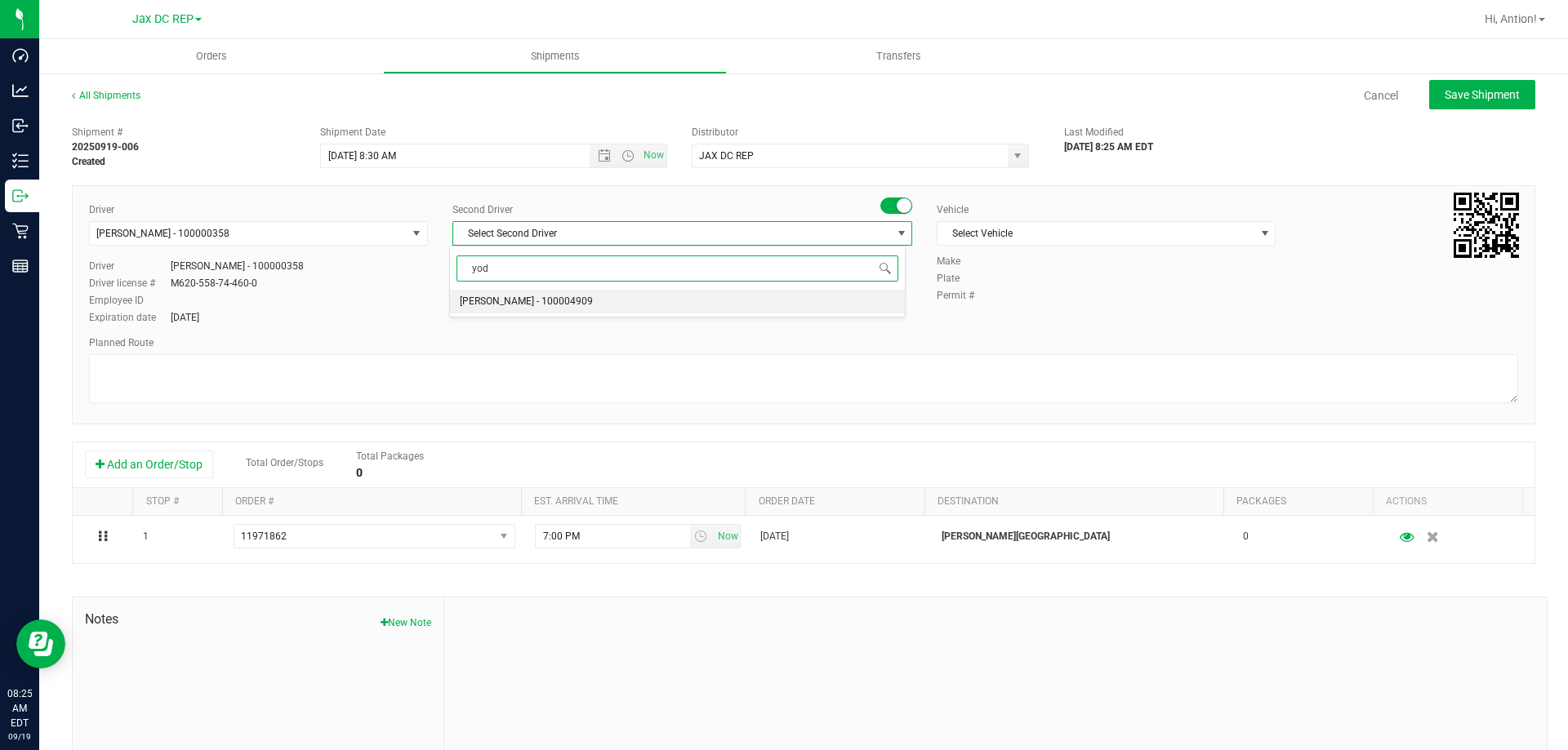
click at [607, 308] on li "[PERSON_NAME] - 100004909" at bounding box center [678, 302] width 454 height 24
click at [1112, 224] on span "Select Vehicle" at bounding box center [1096, 234] width 317 height 23
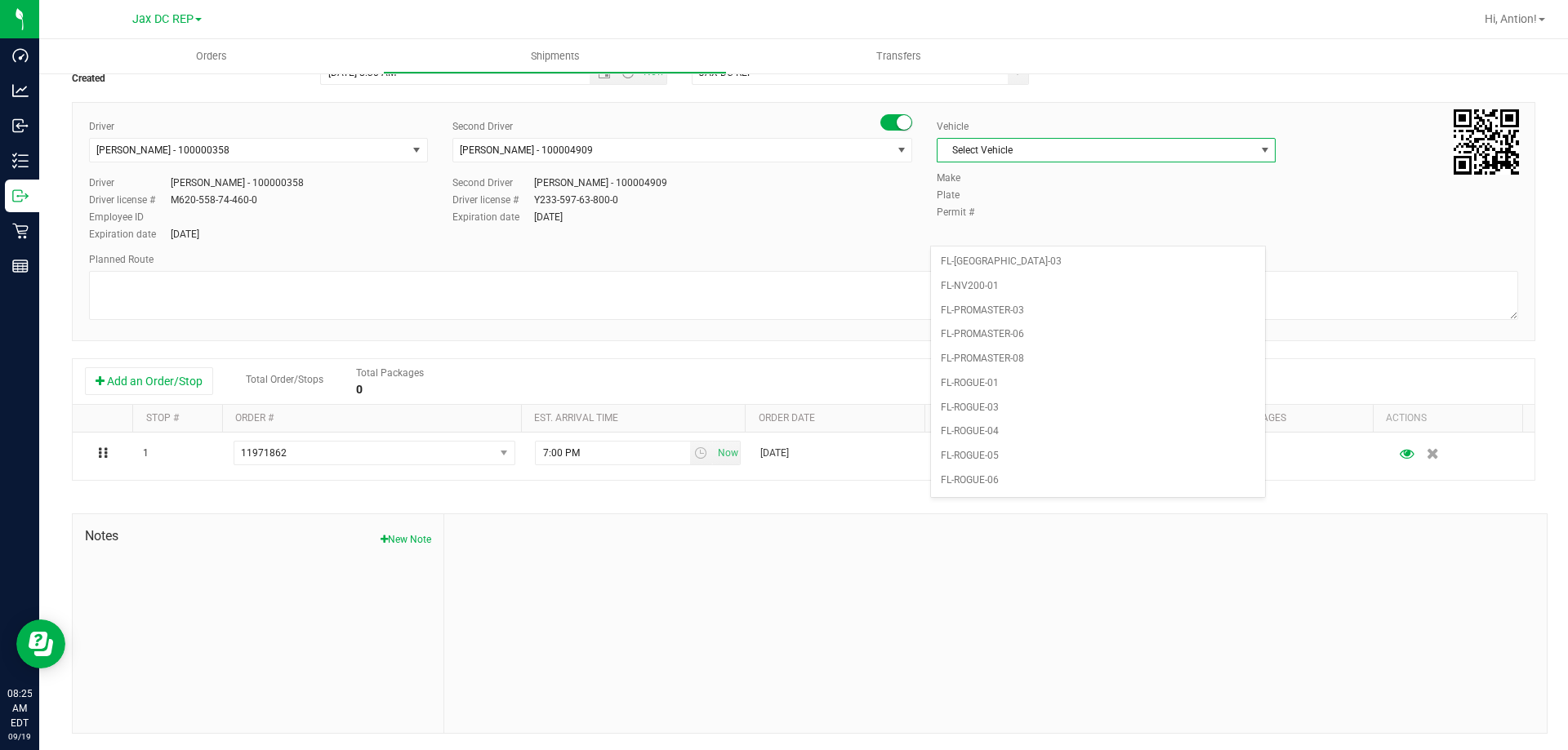
scroll to position [539, 0]
click at [988, 252] on li "FL-[GEOGRAPHIC_DATA]-03" at bounding box center [1098, 256] width 334 height 24
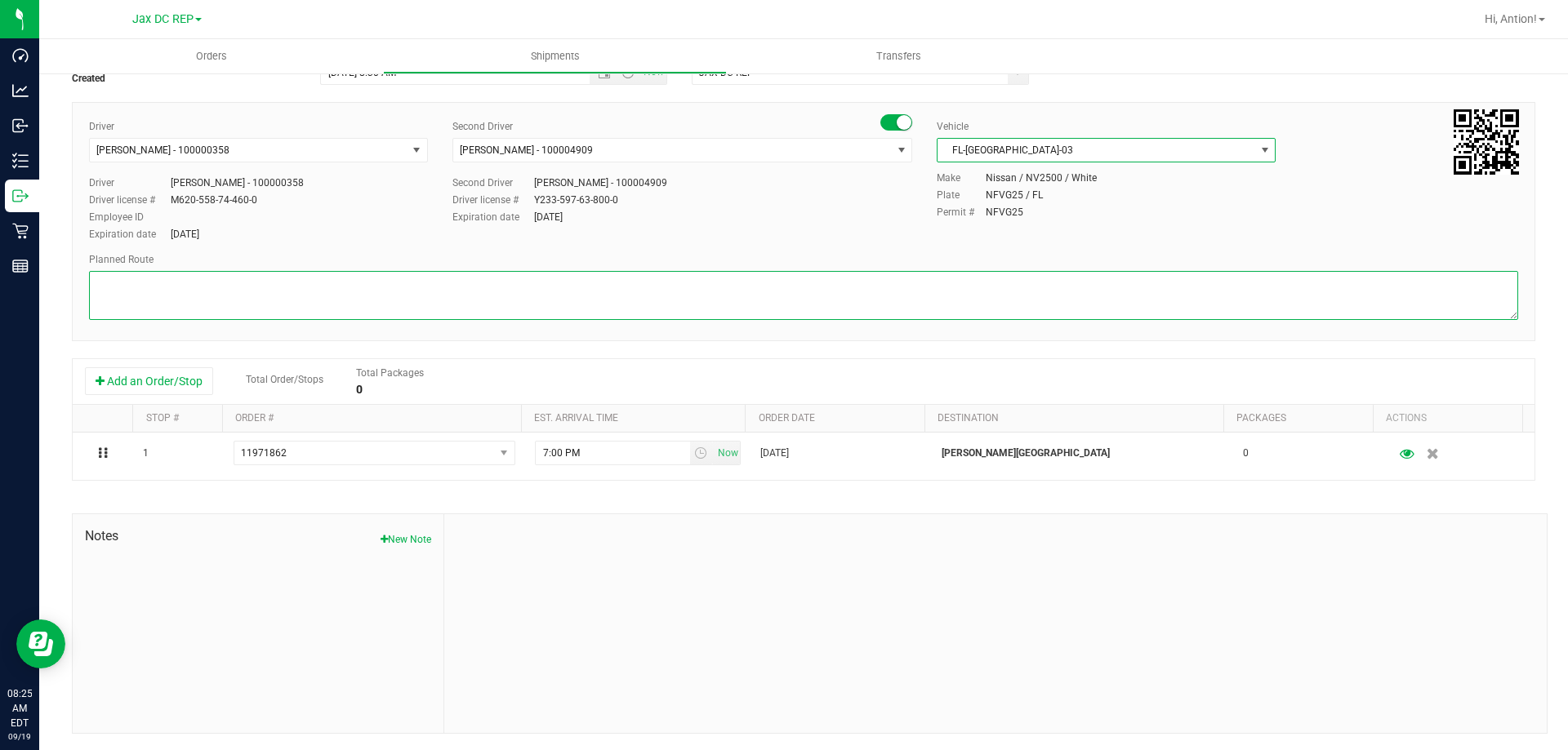
click at [585, 298] on textarea at bounding box center [803, 296] width 1429 height 49
type textarea "M"
paste textarea "Seals: Totes:"
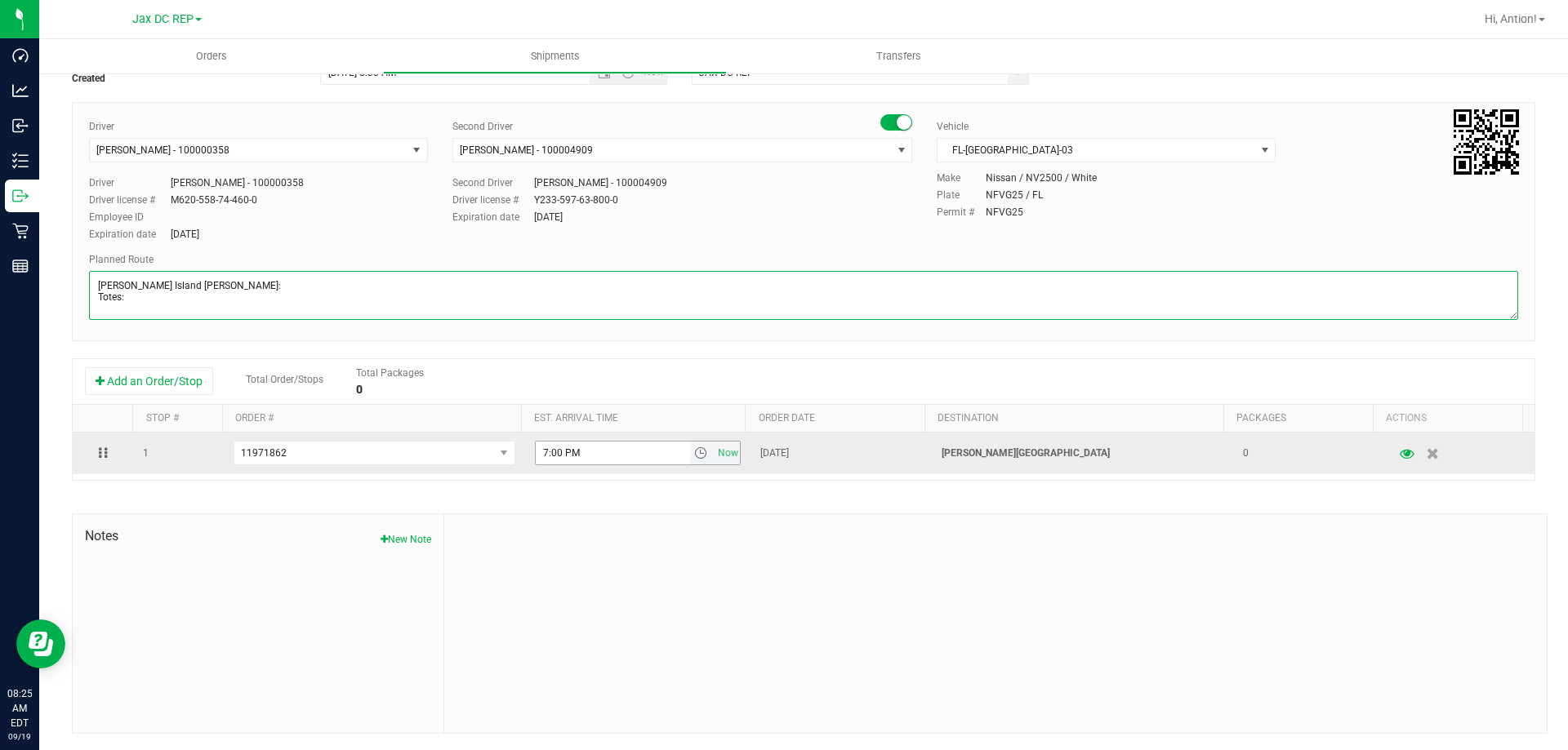
click at [694, 451] on span "select" at bounding box center [701, 453] width 13 height 13
type textarea "[PERSON_NAME] Island [PERSON_NAME]: Totes:"
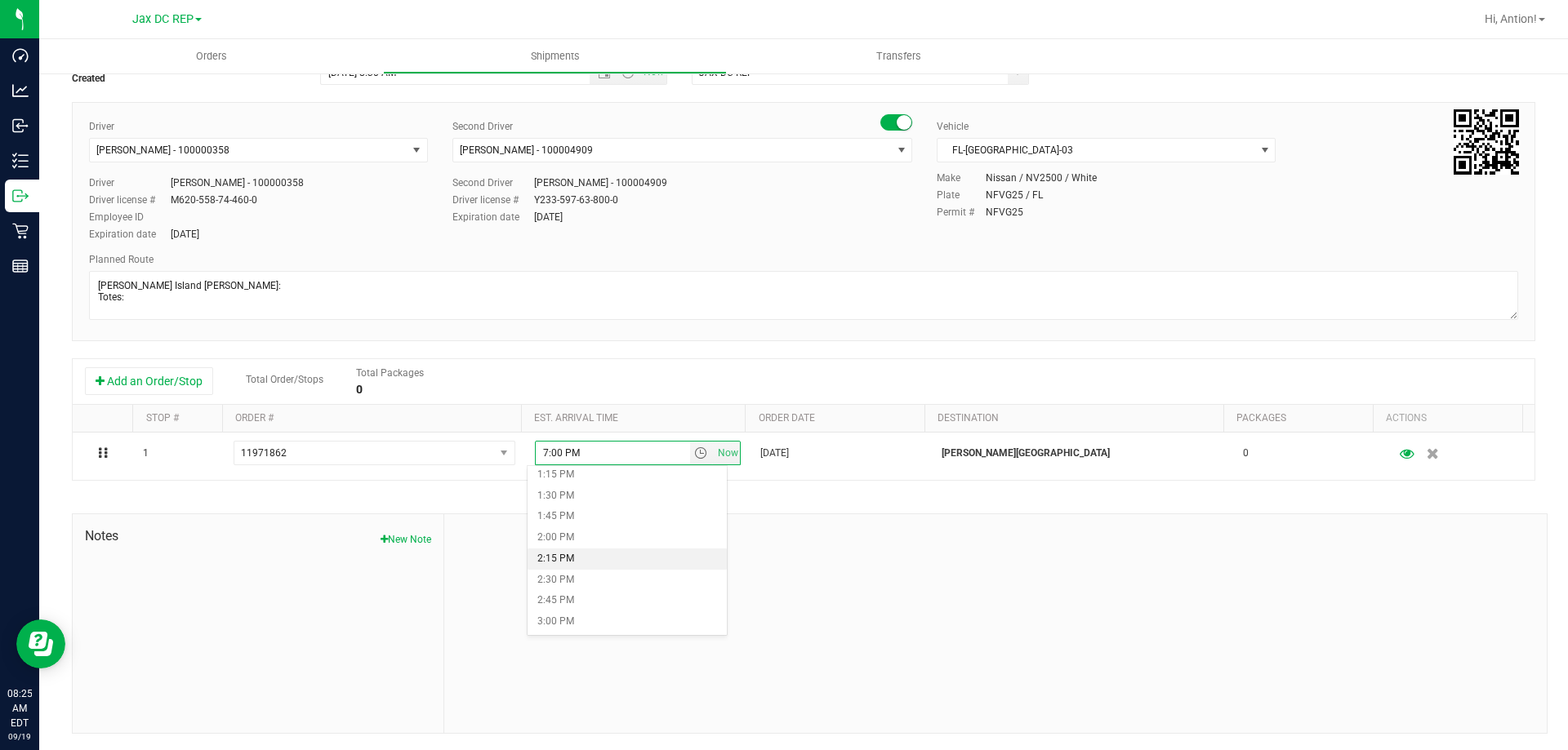
scroll to position [1143, 0]
click at [603, 533] on li "2:15 PM" at bounding box center [627, 533] width 199 height 22
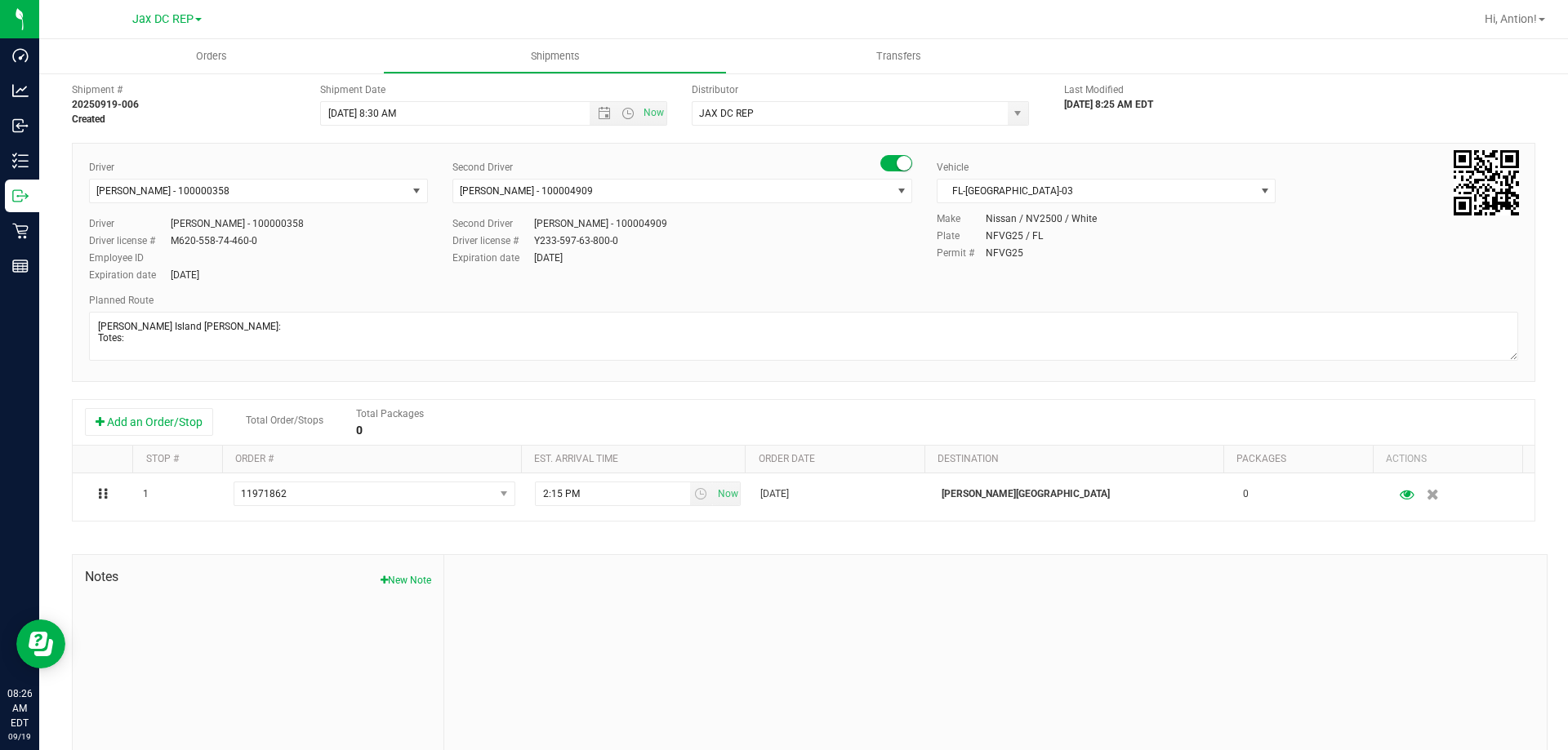
scroll to position [0, 0]
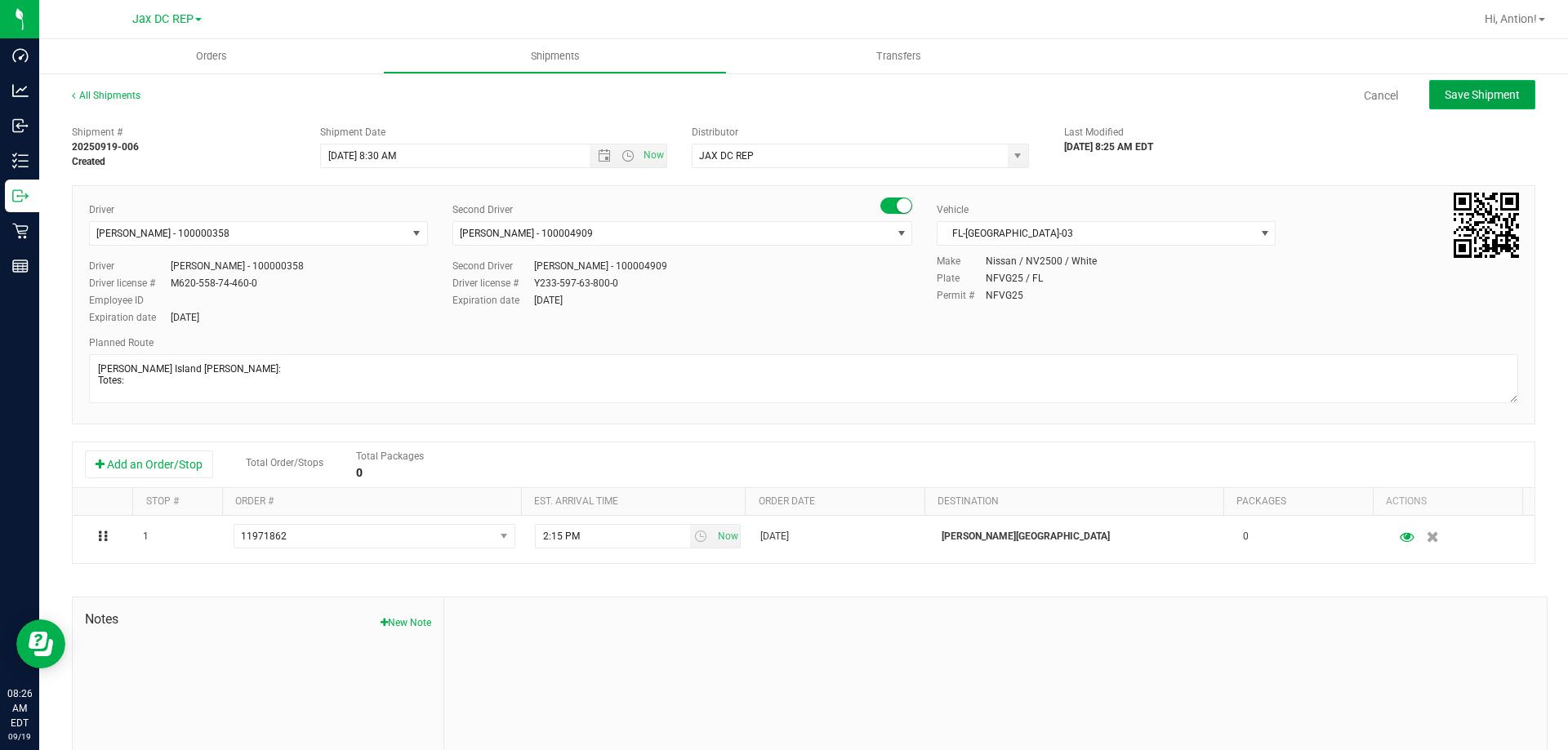
click at [1445, 94] on span "Save Shipment" at bounding box center [1482, 95] width 75 height 13
type input "[DATE] 12:30 PM"
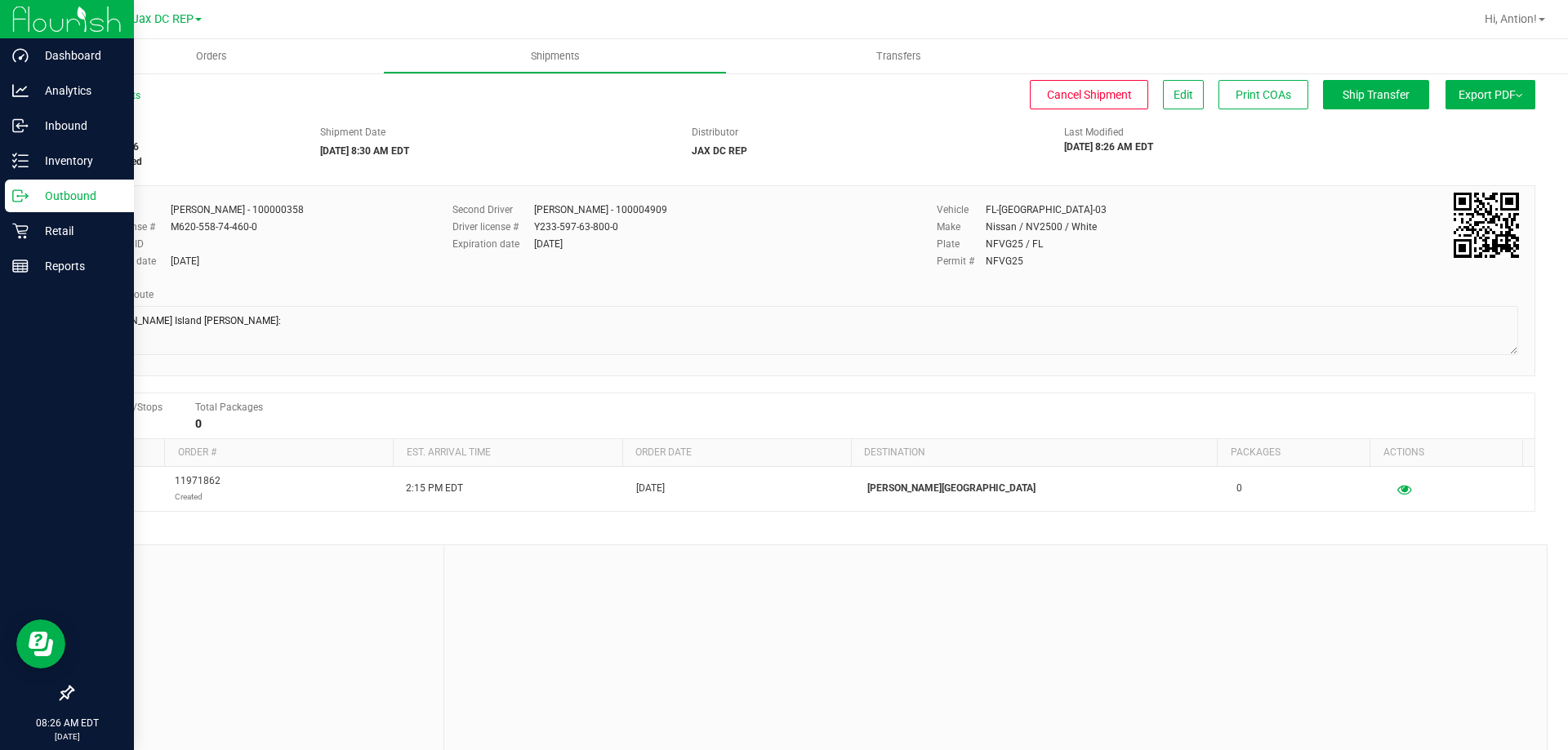
click at [24, 195] on icon at bounding box center [20, 195] width 16 height 16
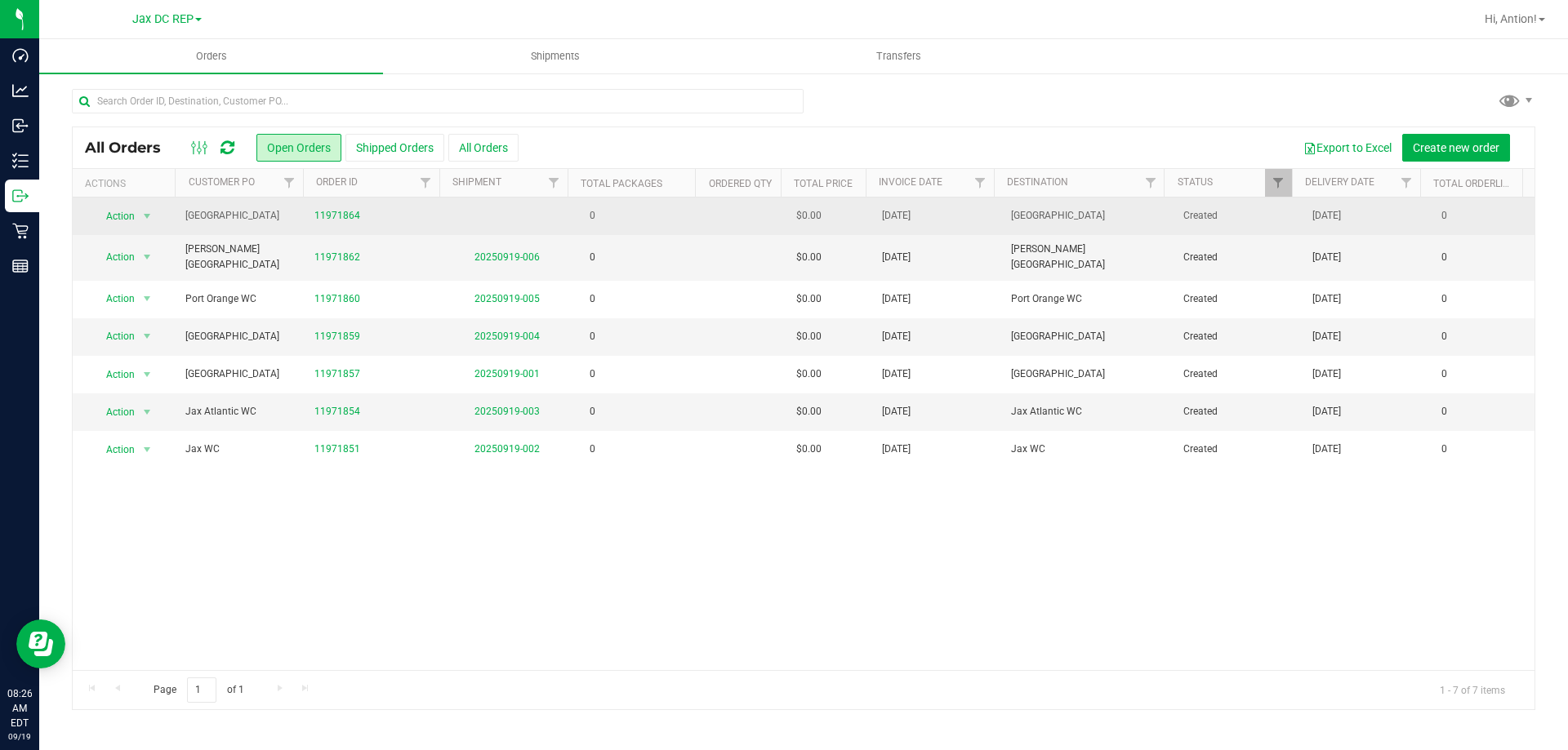
click at [722, 222] on td at bounding box center [743, 217] width 86 height 38
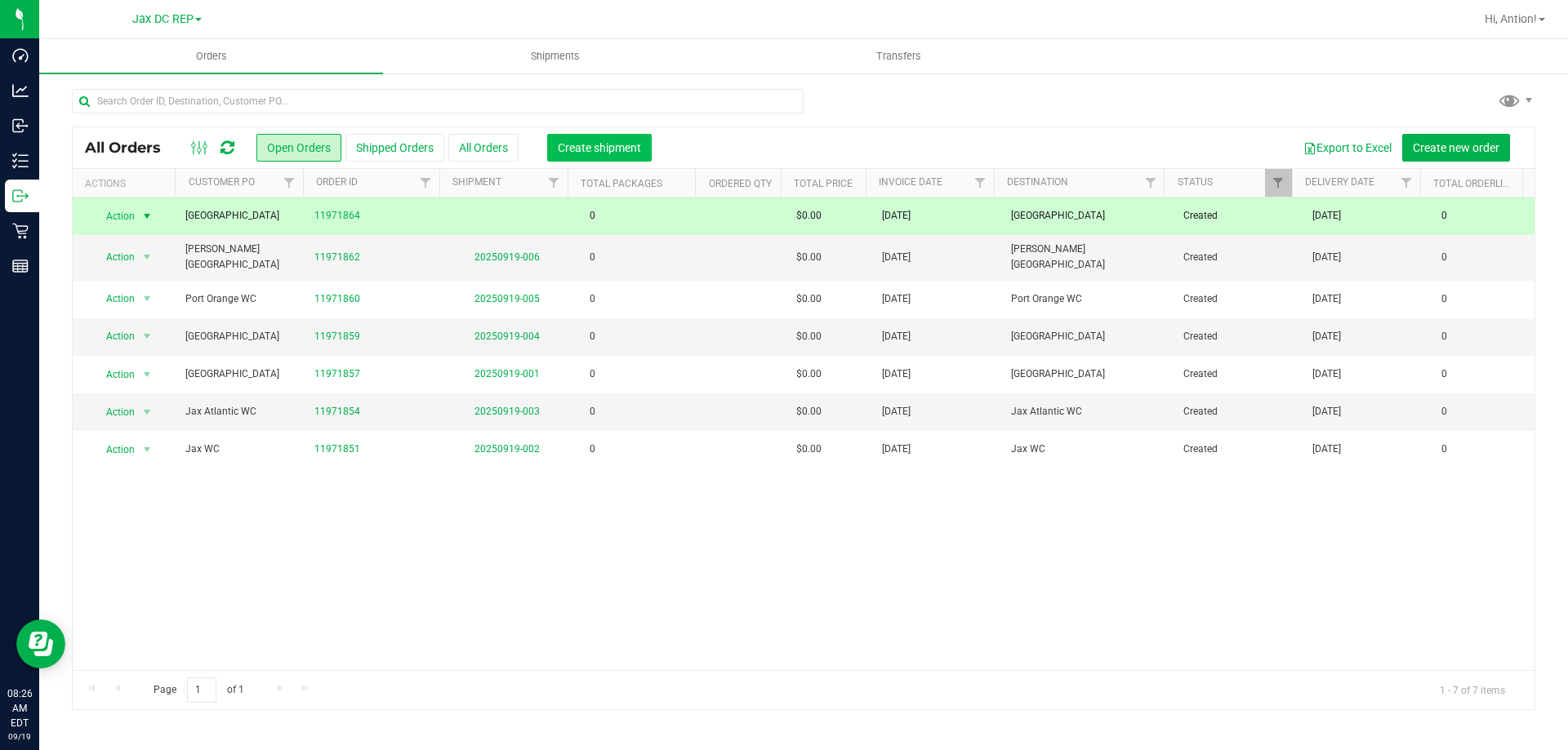
click at [595, 148] on span "Create shipment" at bounding box center [599, 148] width 83 height 13
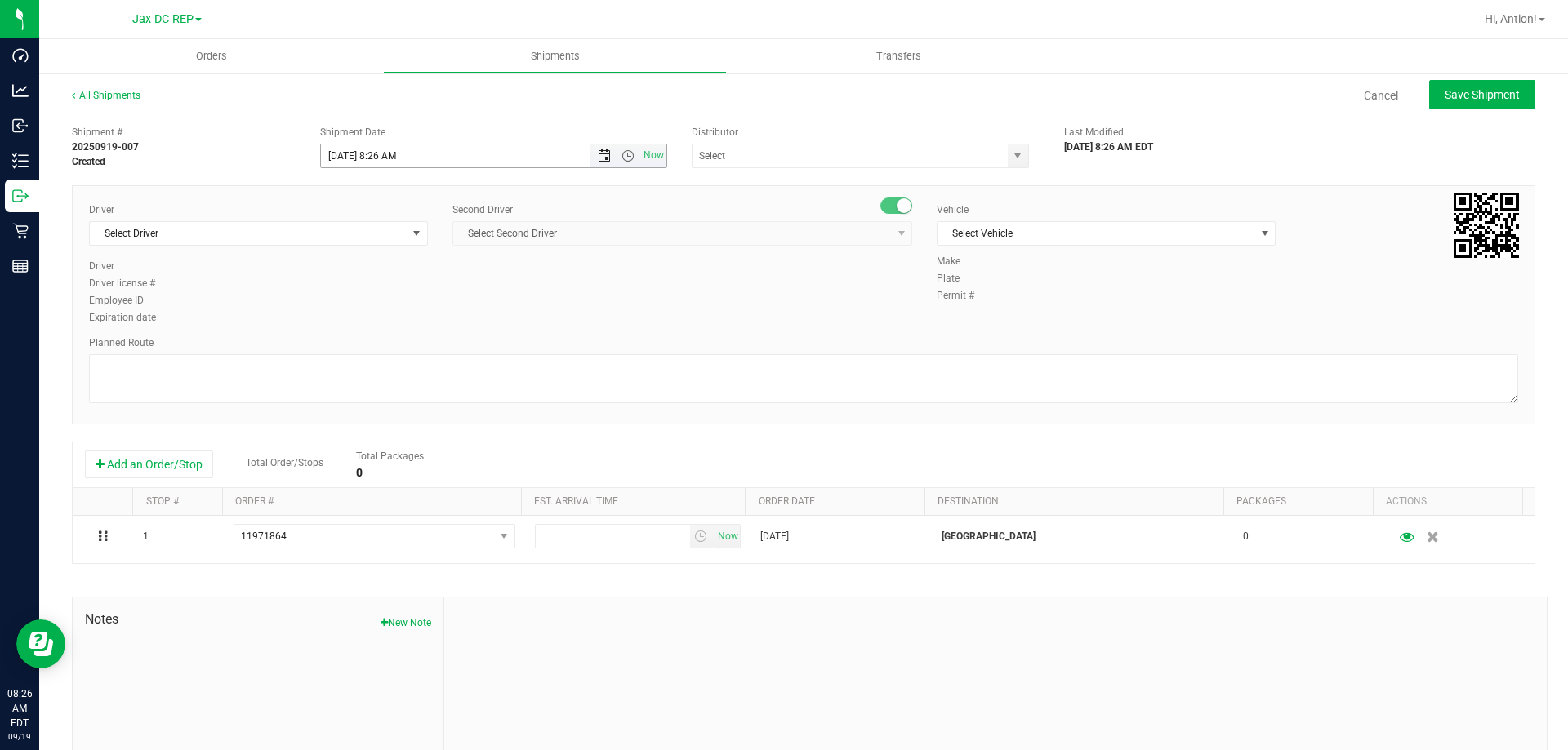
click at [599, 159] on span "Open the date view" at bounding box center [604, 156] width 13 height 13
click at [361, 316] on link "22" at bounding box center [356, 321] width 24 height 25
click at [620, 147] on span "Now" at bounding box center [628, 155] width 76 height 23
click at [622, 155] on span "Open the time view" at bounding box center [629, 156] width 13 height 13
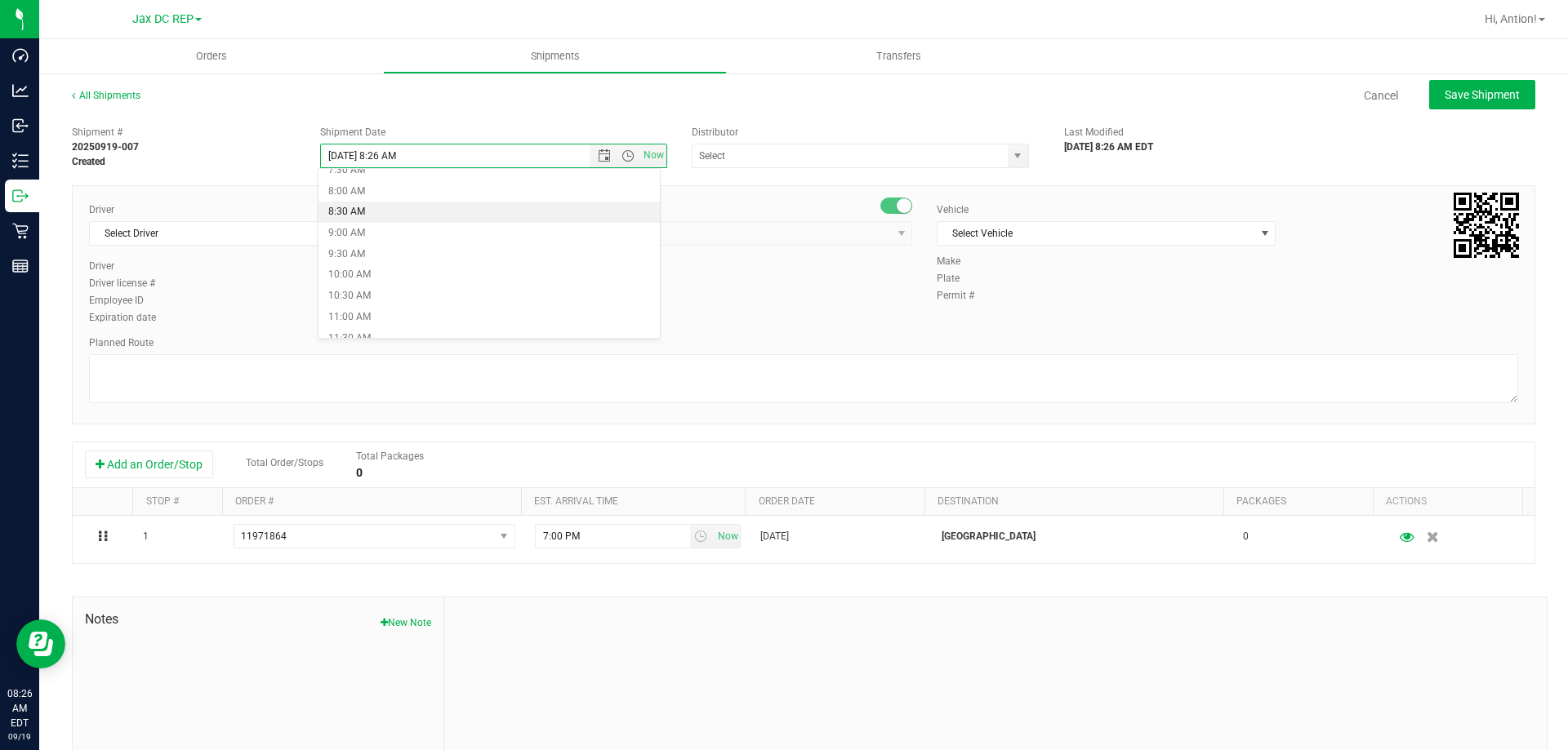
click at [379, 211] on li "8:30 AM" at bounding box center [489, 212] width 341 height 22
type input "[DATE] 8:30 AM"
click at [1011, 162] on span "select" at bounding box center [1018, 156] width 13 height 13
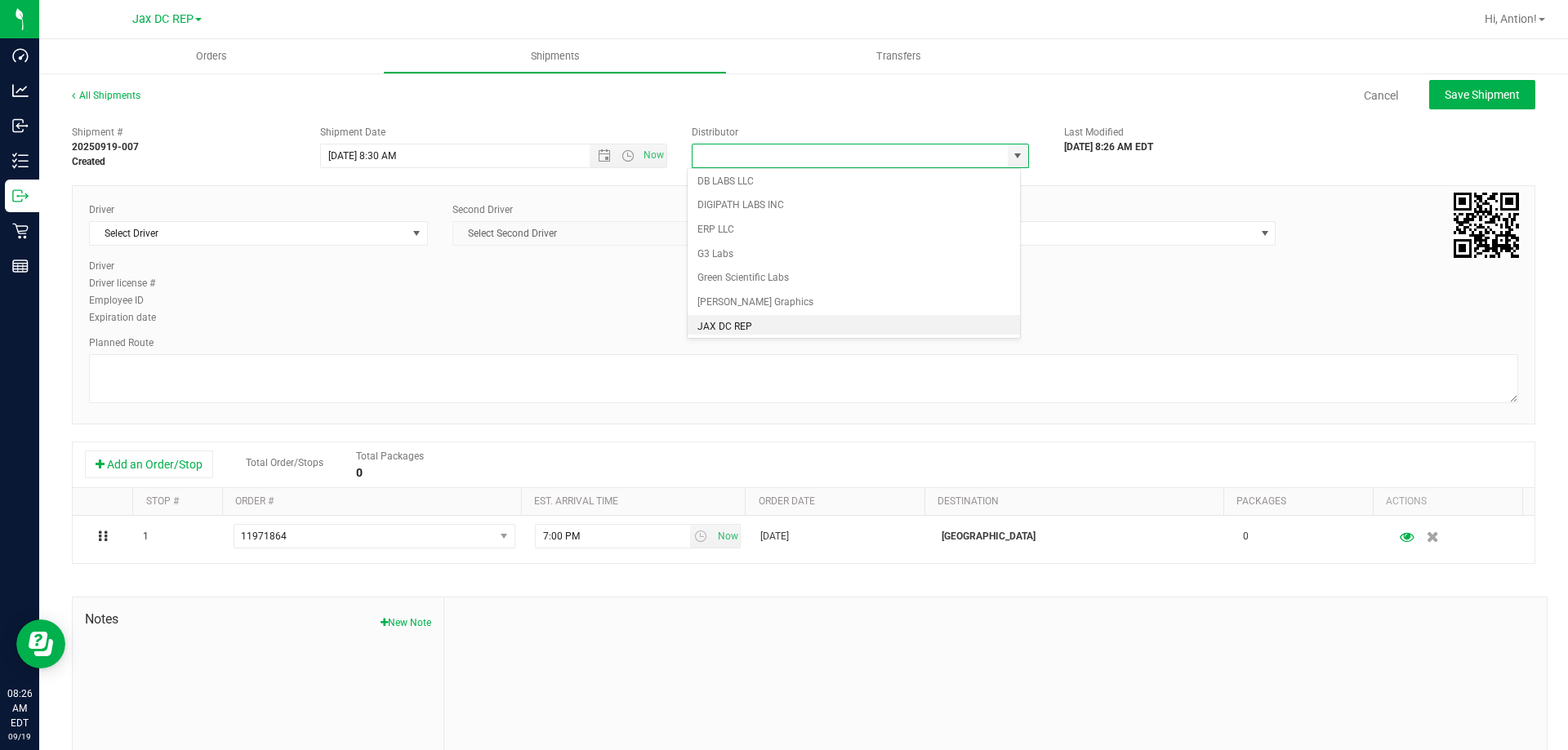
click at [747, 321] on li "JAX DC REP" at bounding box center [854, 328] width 333 height 24
type input "JAX DC REP"
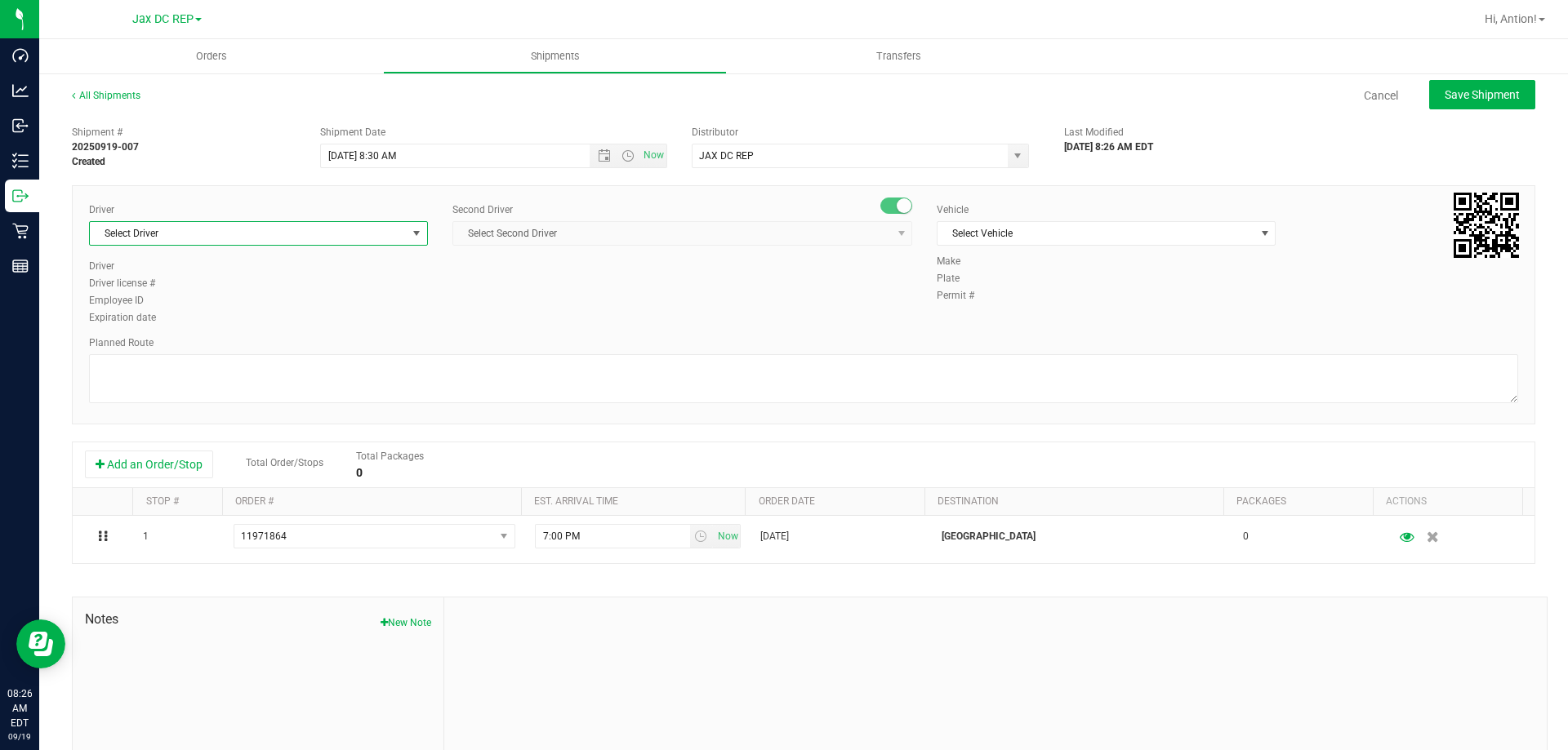
click at [394, 230] on span "Select Driver" at bounding box center [248, 234] width 317 height 23
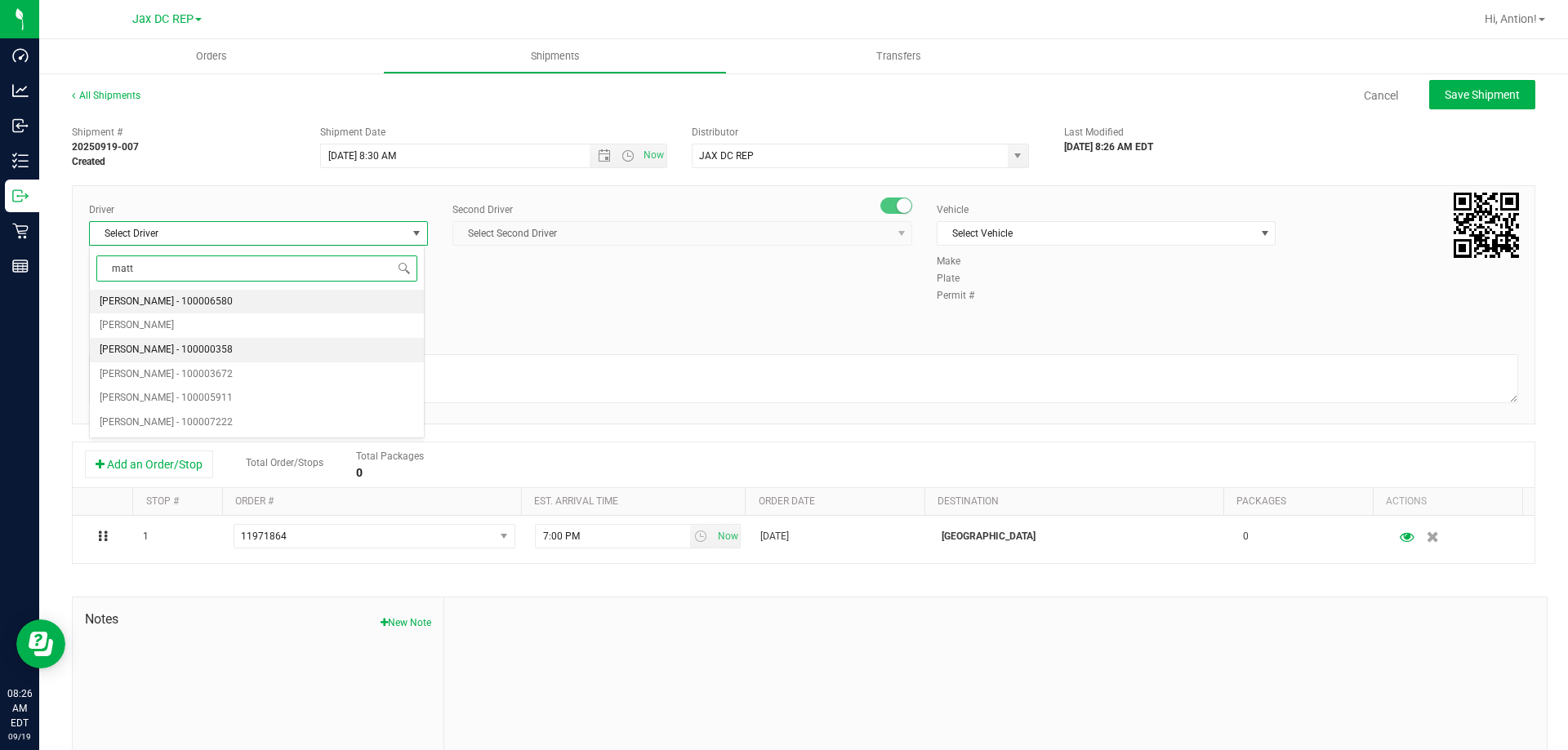
click at [161, 350] on span "[PERSON_NAME] - 100000358" at bounding box center [166, 351] width 133 height 22
type input "matt"
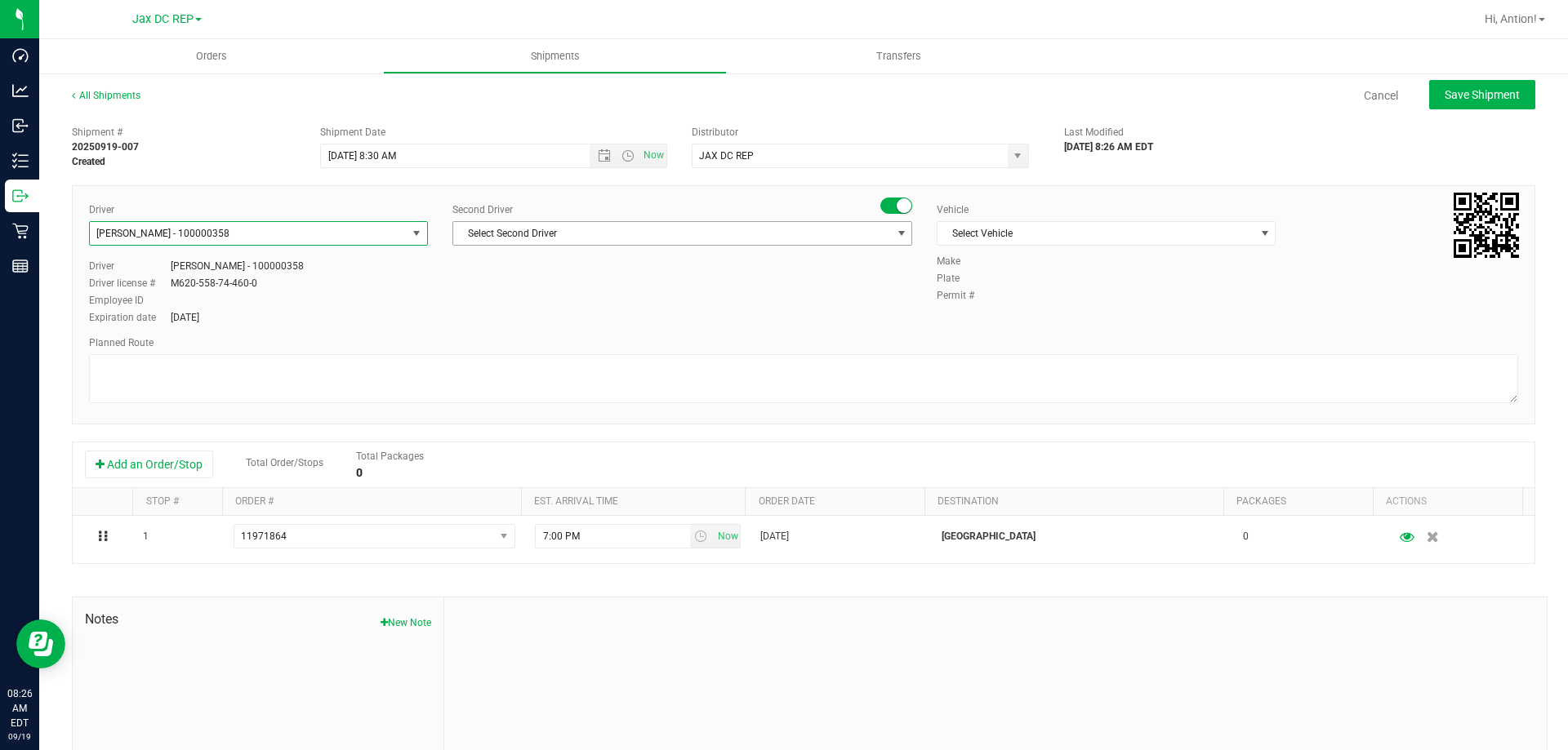
click at [792, 242] on span "Select Second Driver" at bounding box center [672, 234] width 438 height 23
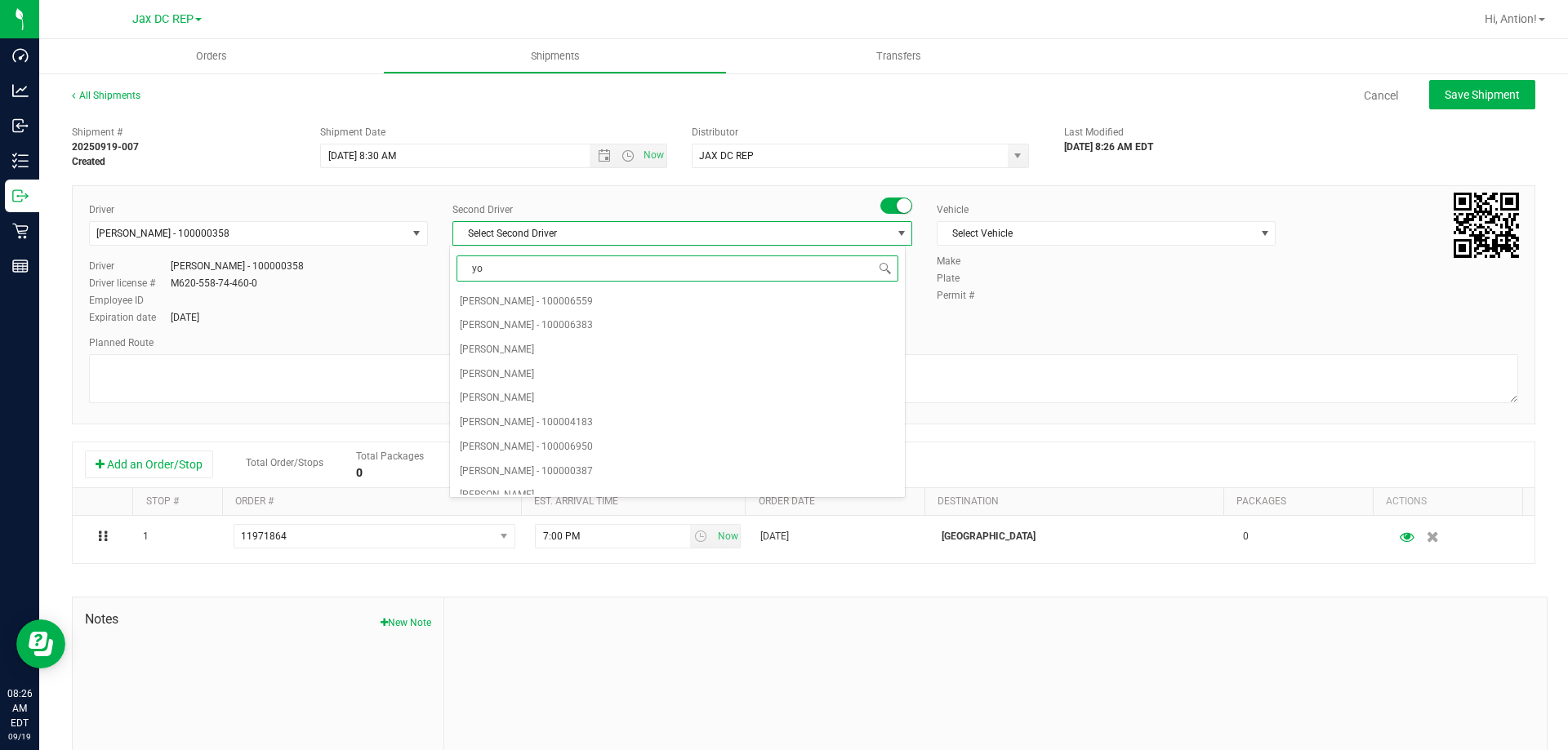
type input "yod"
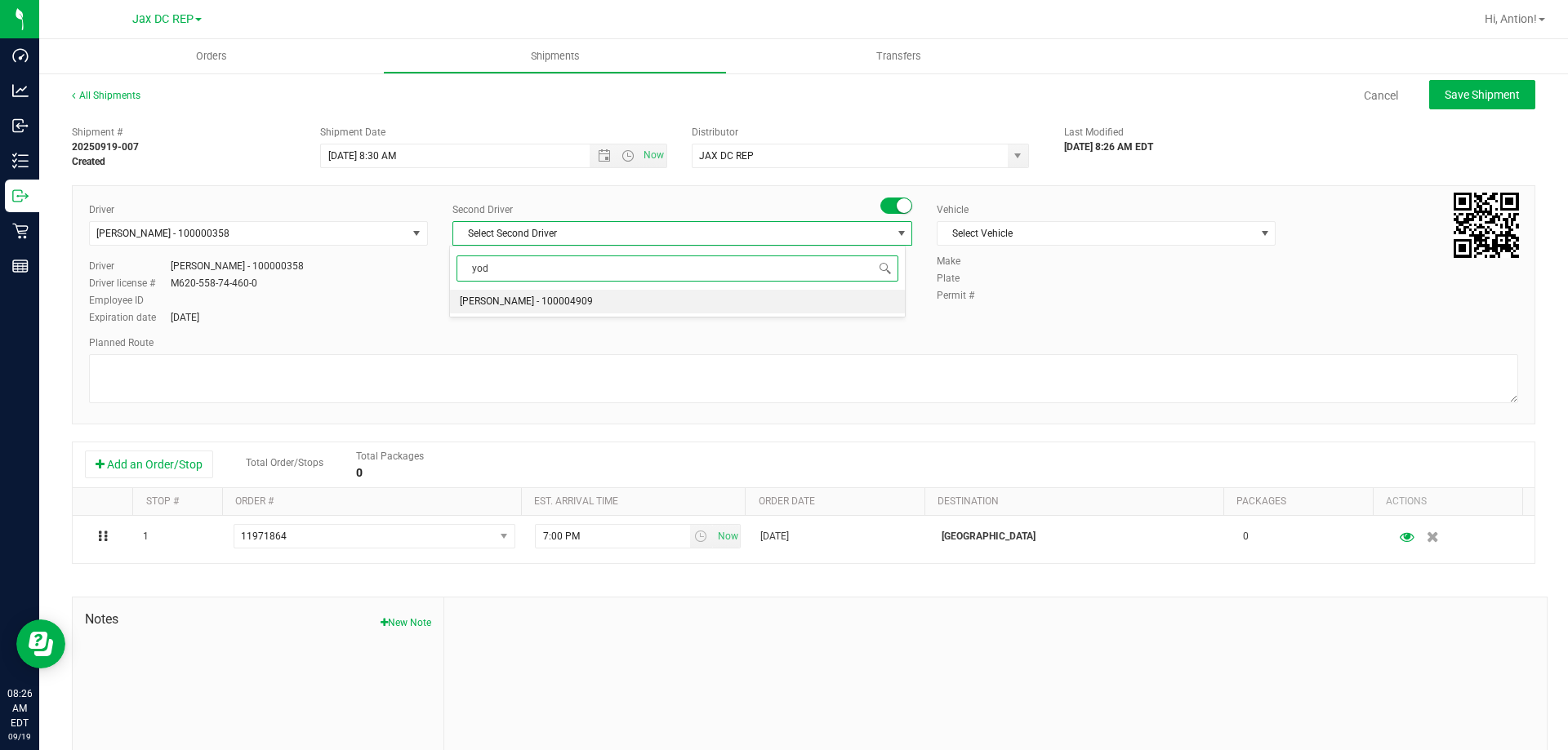
click at [689, 297] on li "[PERSON_NAME] - 100004909" at bounding box center [678, 302] width 454 height 24
click at [1103, 234] on span "Select Vehicle" at bounding box center [1096, 234] width 317 height 23
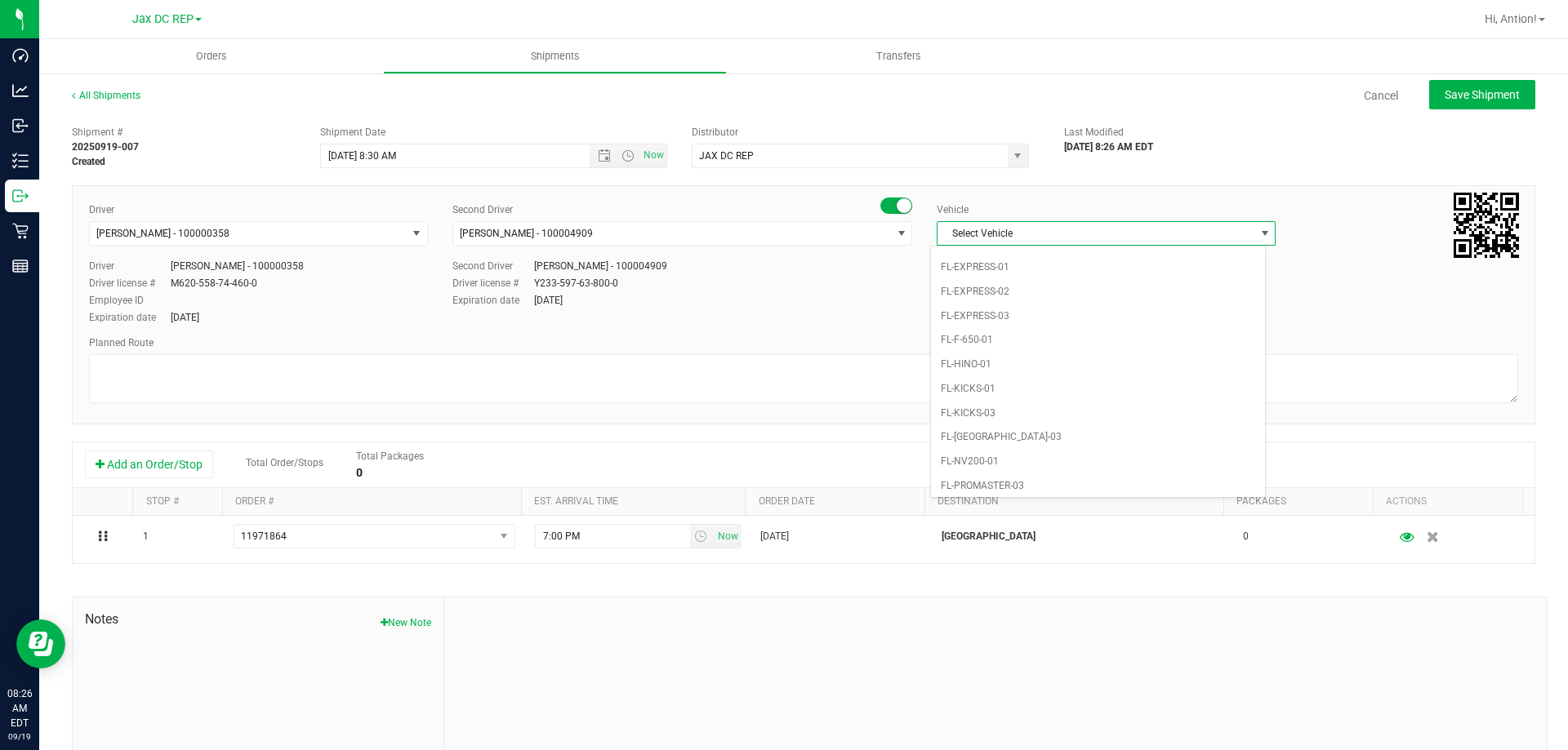
scroll to position [359, 0]
click at [1001, 447] on li "FL-[GEOGRAPHIC_DATA]-03" at bounding box center [1098, 436] width 334 height 24
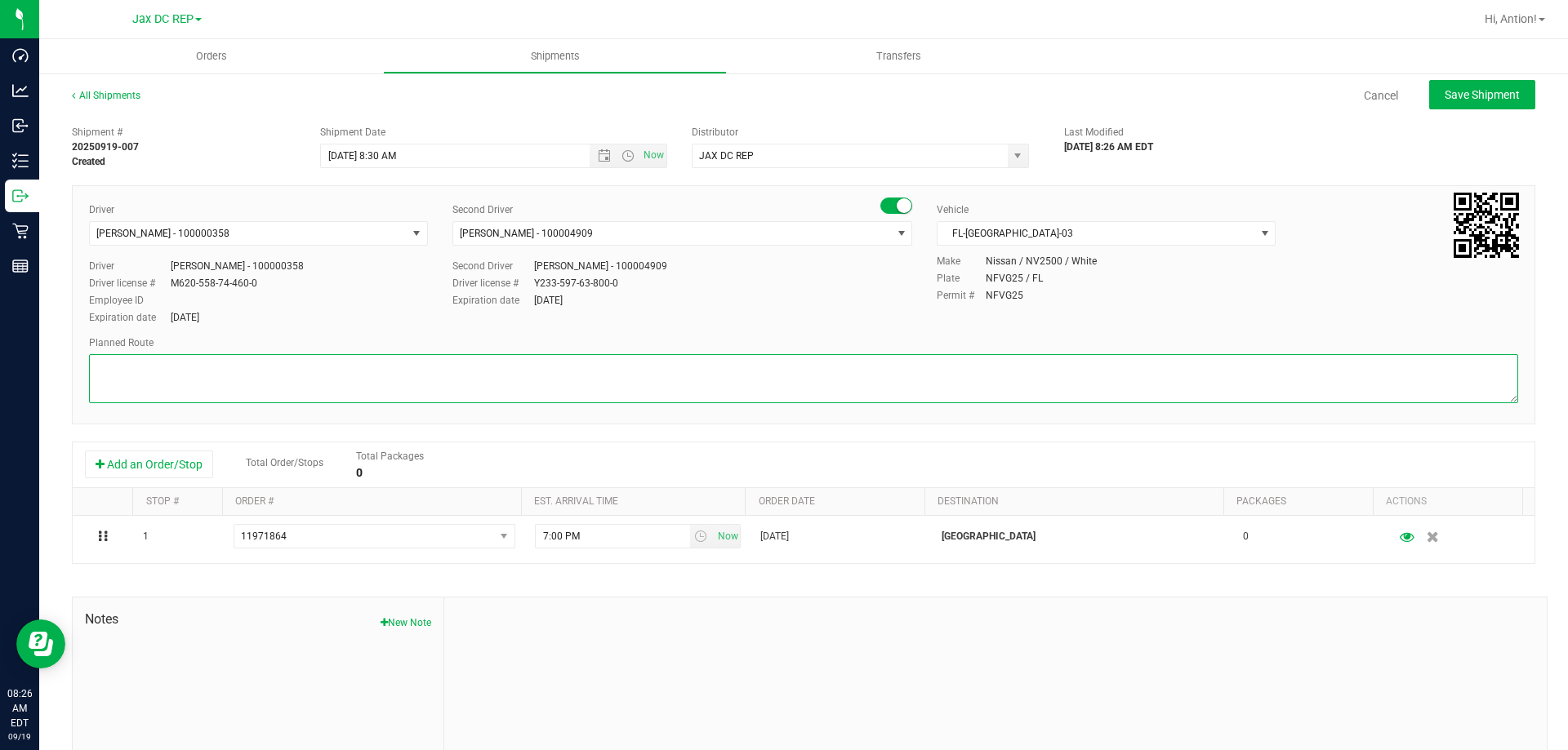
click at [769, 372] on textarea at bounding box center [803, 379] width 1429 height 49
paste textarea "Seals: Totes:"
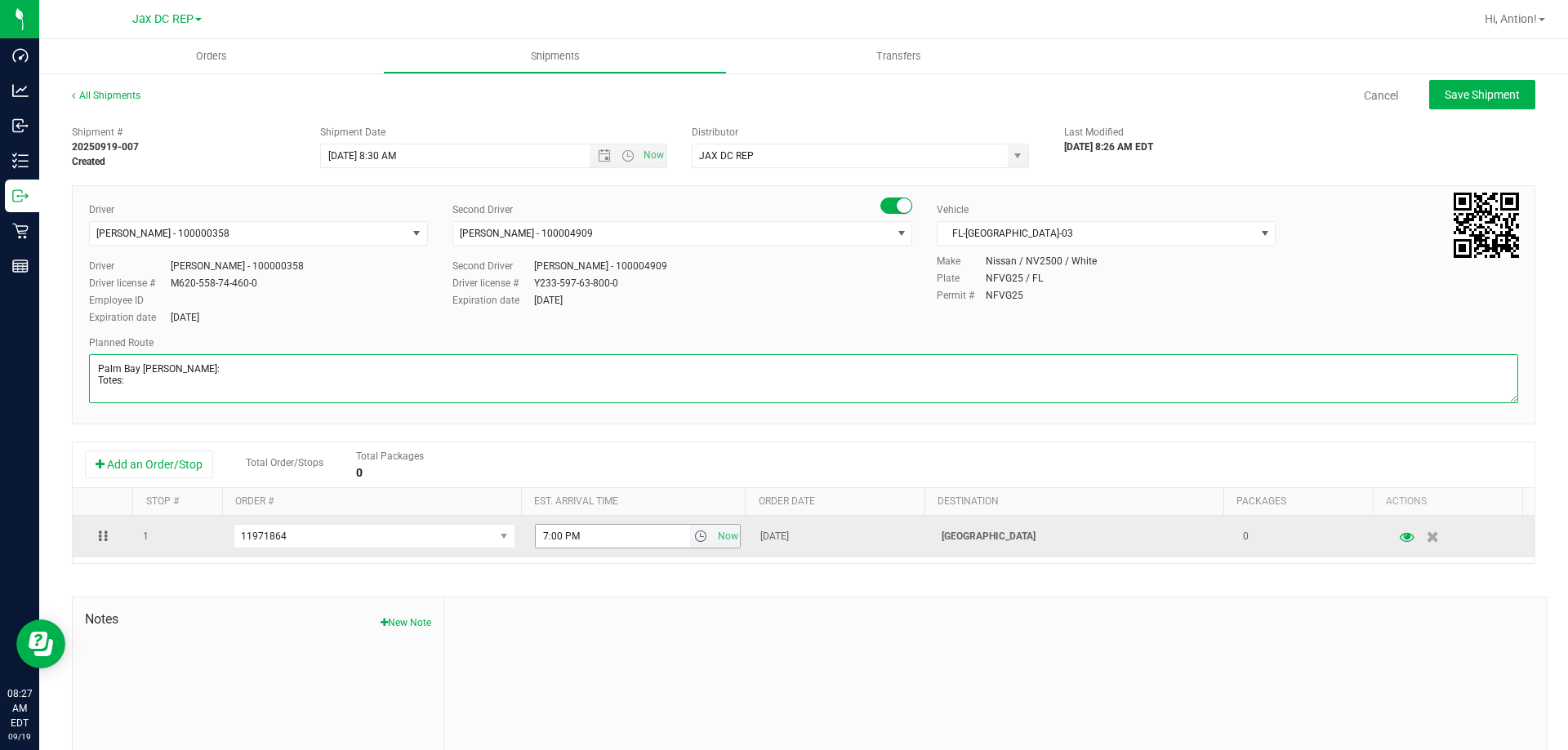
click at [694, 541] on span "select" at bounding box center [701, 536] width 13 height 13
type textarea "Palm Bay [PERSON_NAME]: Totes:"
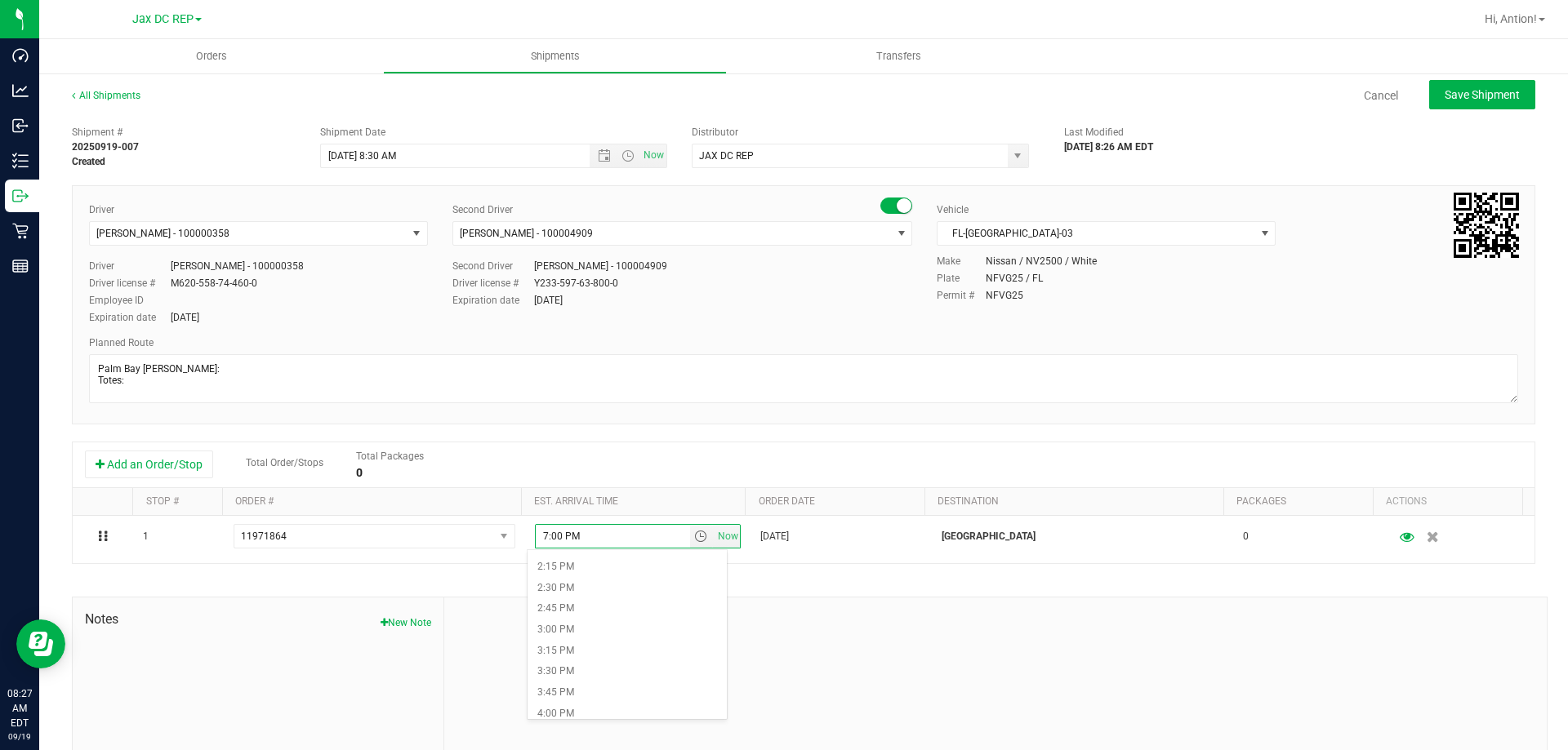
scroll to position [1225, 0]
click at [599, 626] on li "3:15 PM" at bounding box center [627, 620] width 199 height 22
click at [1091, 324] on div "Driver [PERSON_NAME] - 100000358 Select Driver [PERSON_NAME] - 100006580 [PERSO…" at bounding box center [803, 265] width 1454 height 125
click at [1462, 103] on button "Save Shipment" at bounding box center [1482, 94] width 106 height 29
type input "[DATE] 12:30 PM"
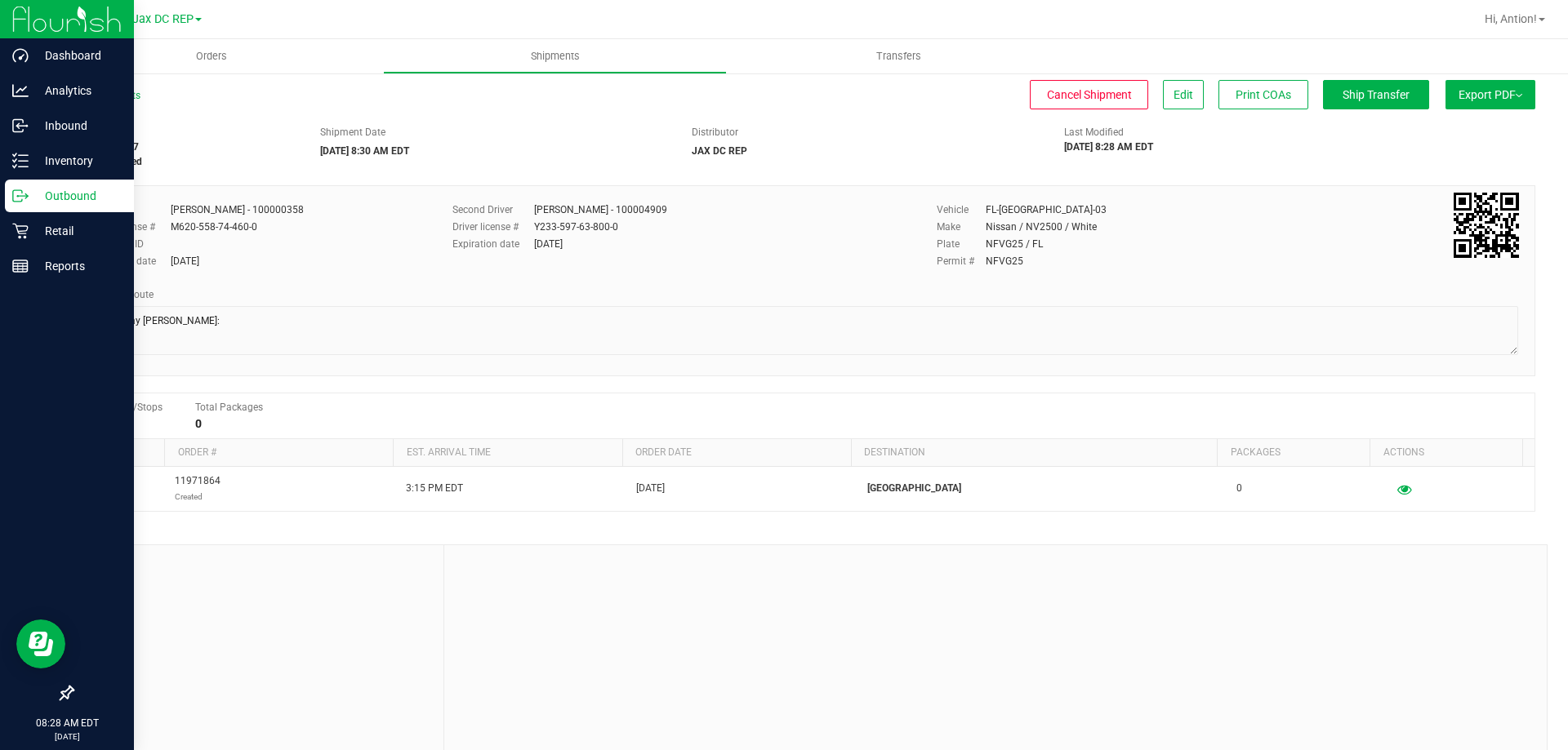
click at [41, 182] on div "Outbound" at bounding box center [69, 196] width 129 height 33
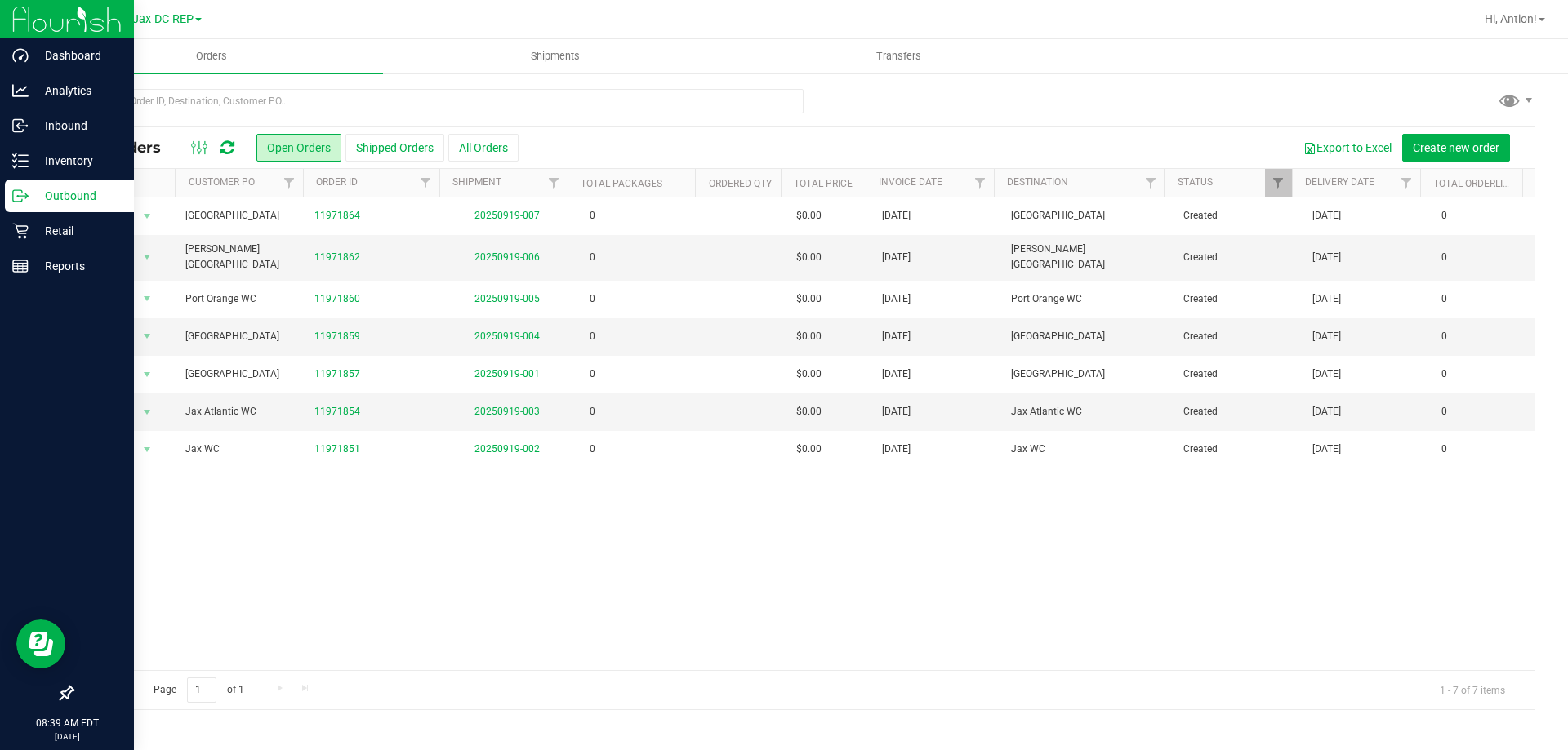
click at [33, 184] on div "Outbound" at bounding box center [69, 196] width 129 height 33
